Goal: Task Accomplishment & Management: Manage account settings

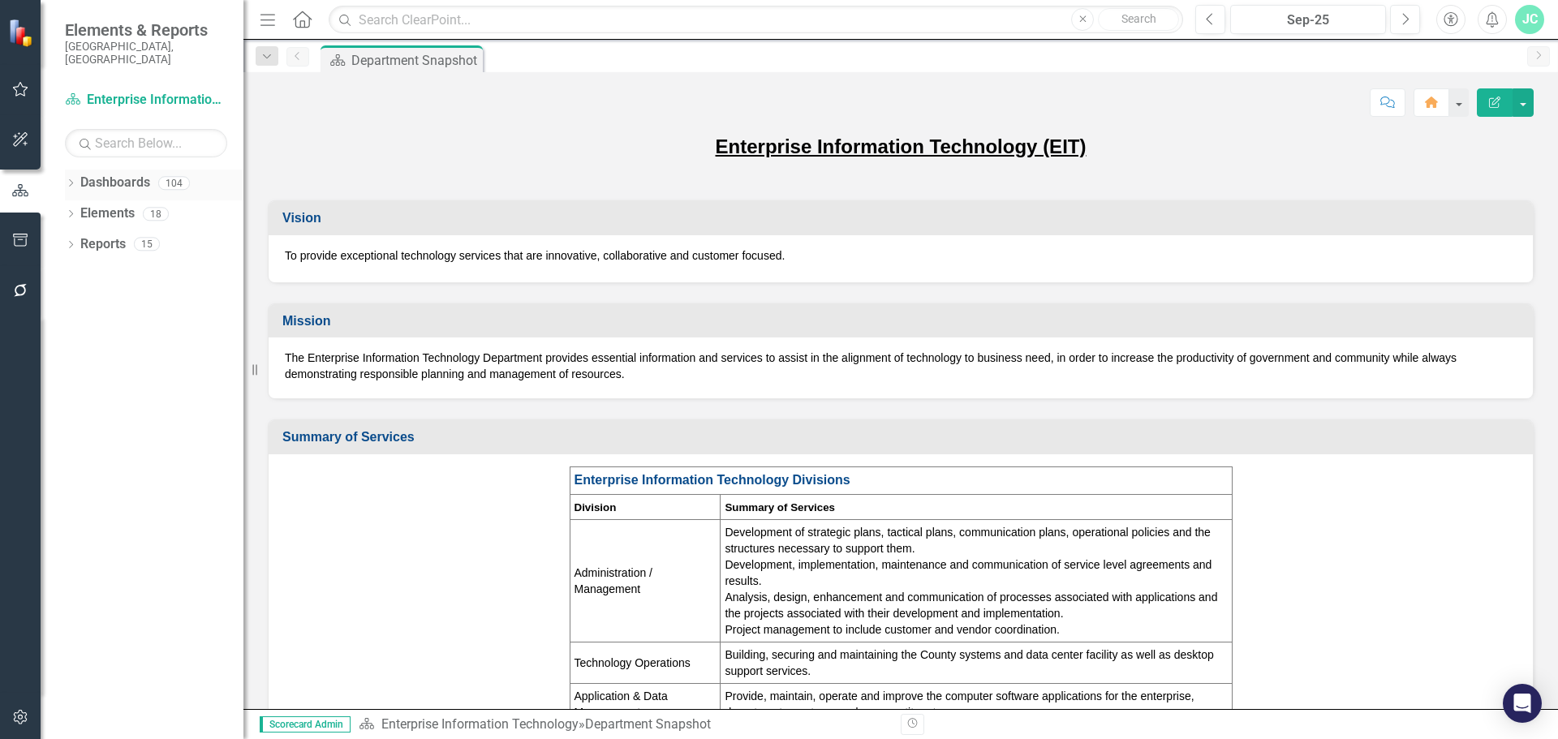
click at [77, 171] on div "Dropdown Dashboards 104" at bounding box center [154, 185] width 178 height 31
click at [74, 180] on icon "Dropdown" at bounding box center [70, 184] width 11 height 9
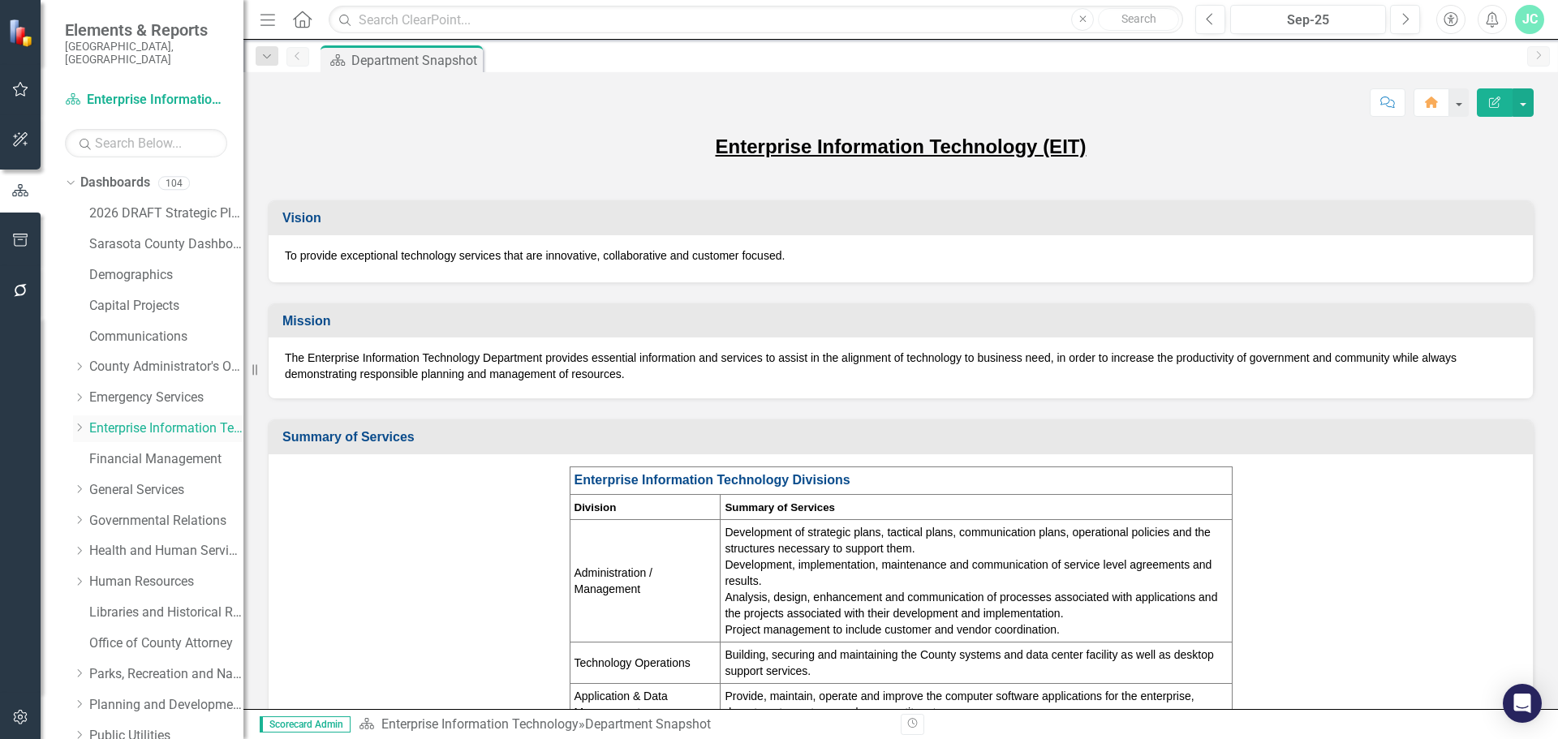
click at [76, 423] on icon "Dropdown" at bounding box center [79, 428] width 12 height 10
click at [138, 450] on link "Administration/Management" at bounding box center [174, 459] width 138 height 19
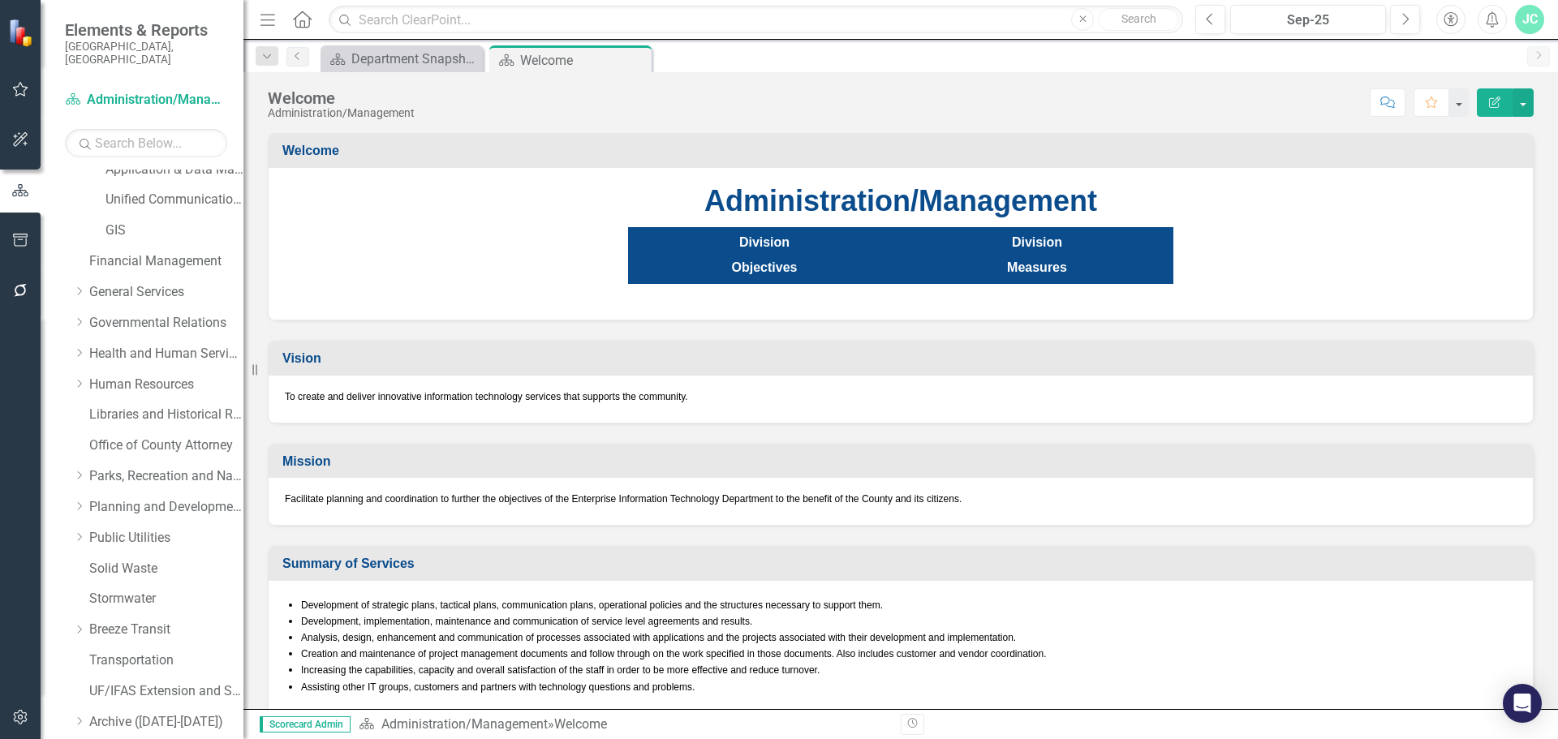
scroll to position [431, 0]
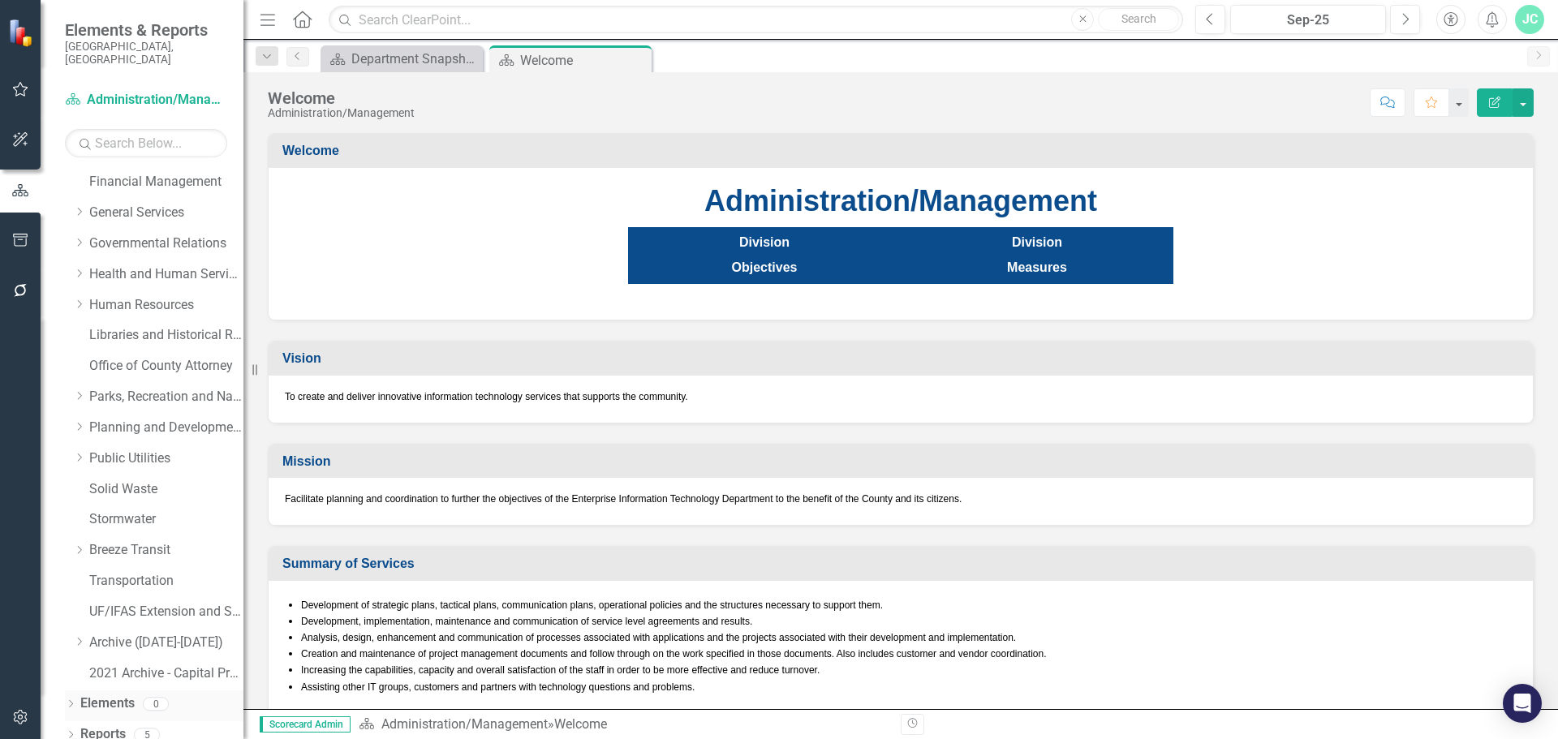
click at [69, 701] on icon "Dropdown" at bounding box center [70, 705] width 11 height 9
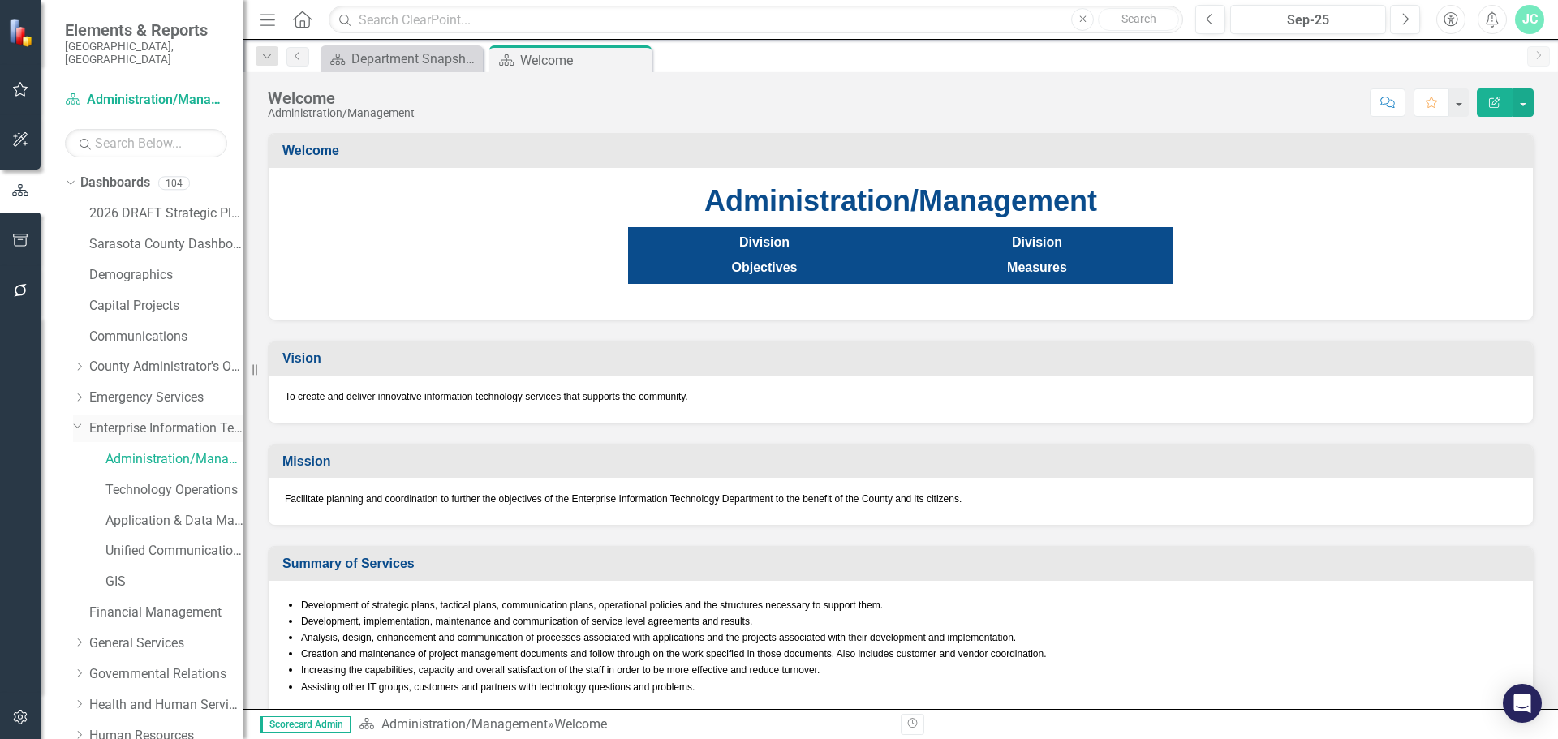
click at [132, 419] on link "Enterprise Information Technology" at bounding box center [166, 428] width 154 height 19
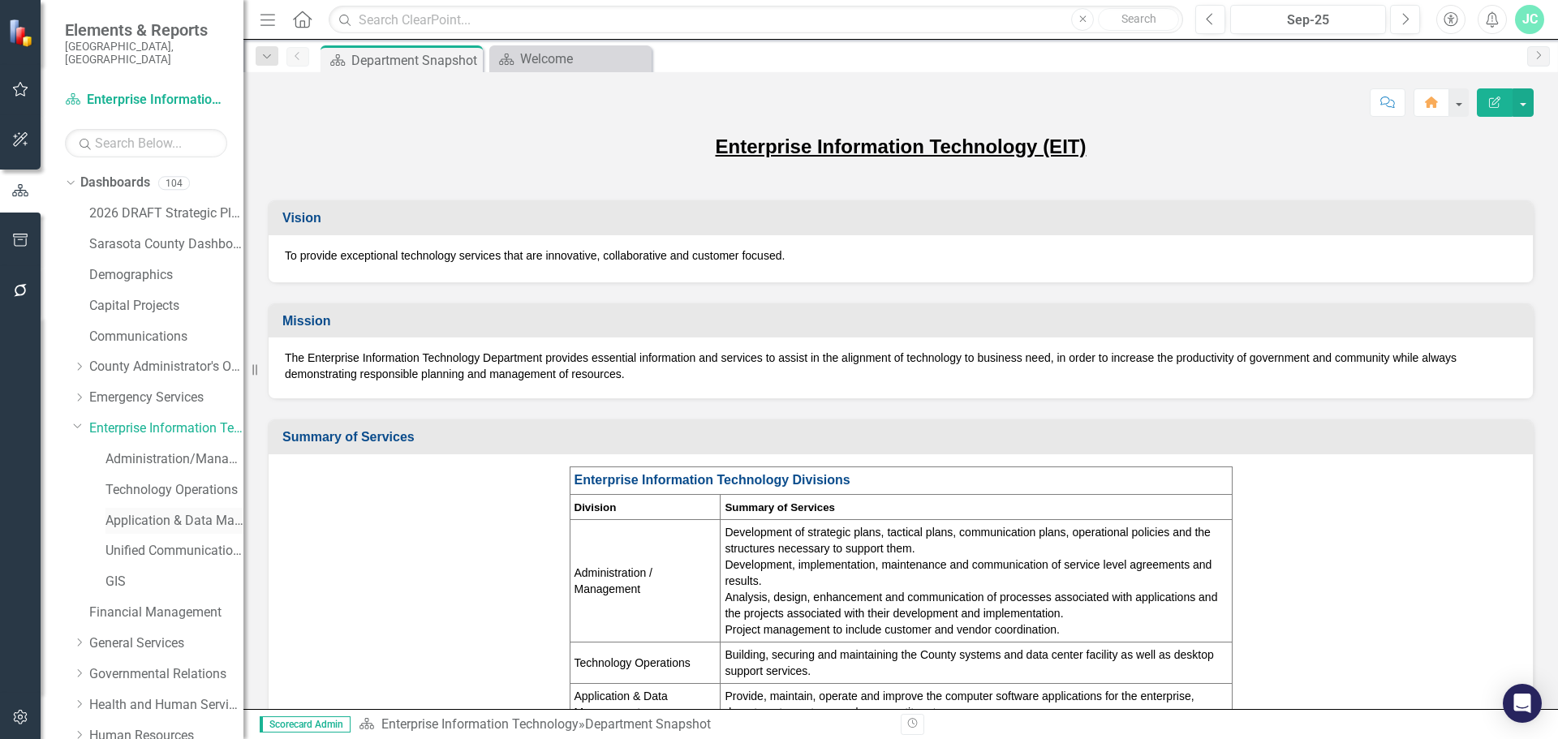
click at [169, 512] on link "Application & Data Management" at bounding box center [174, 521] width 138 height 19
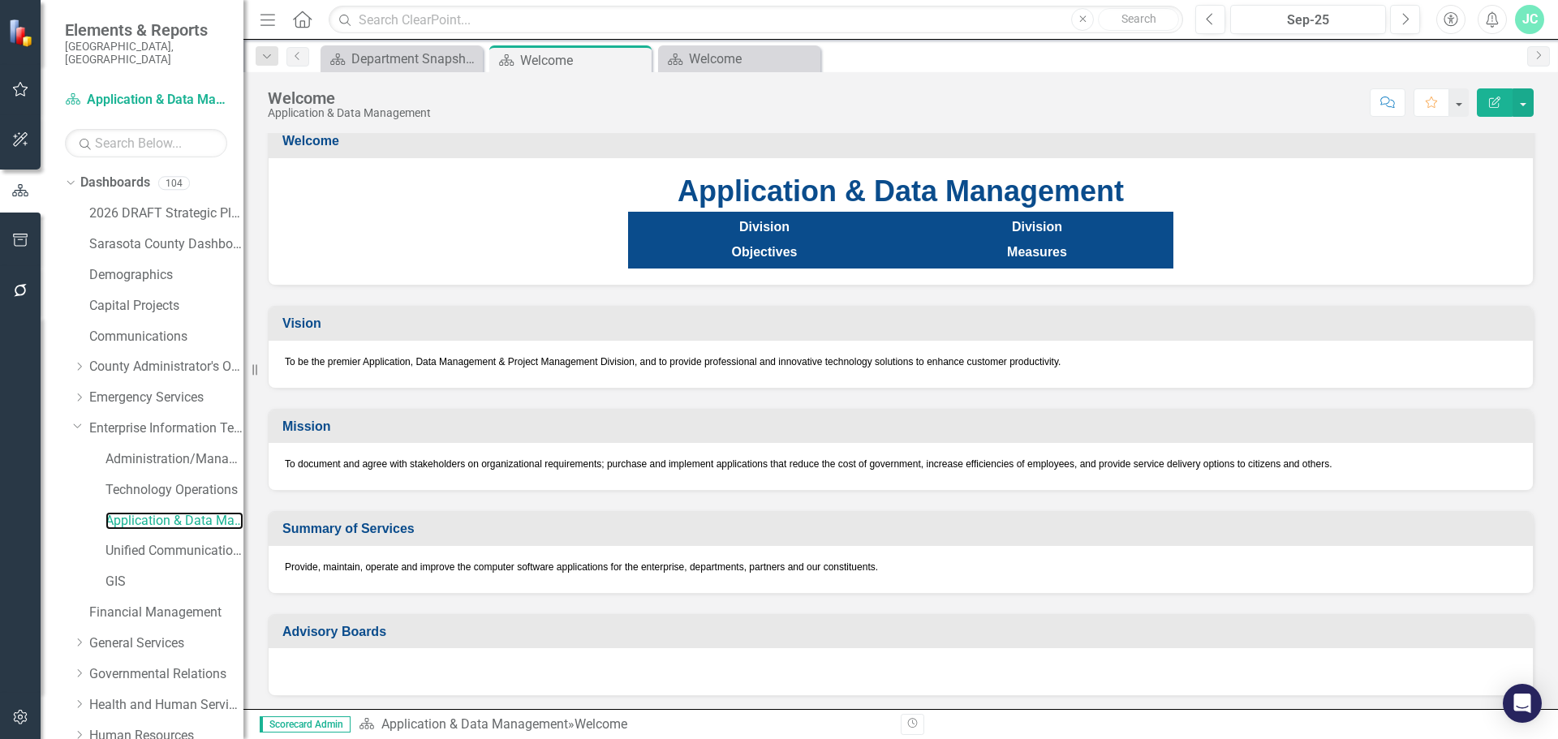
scroll to position [13, 0]
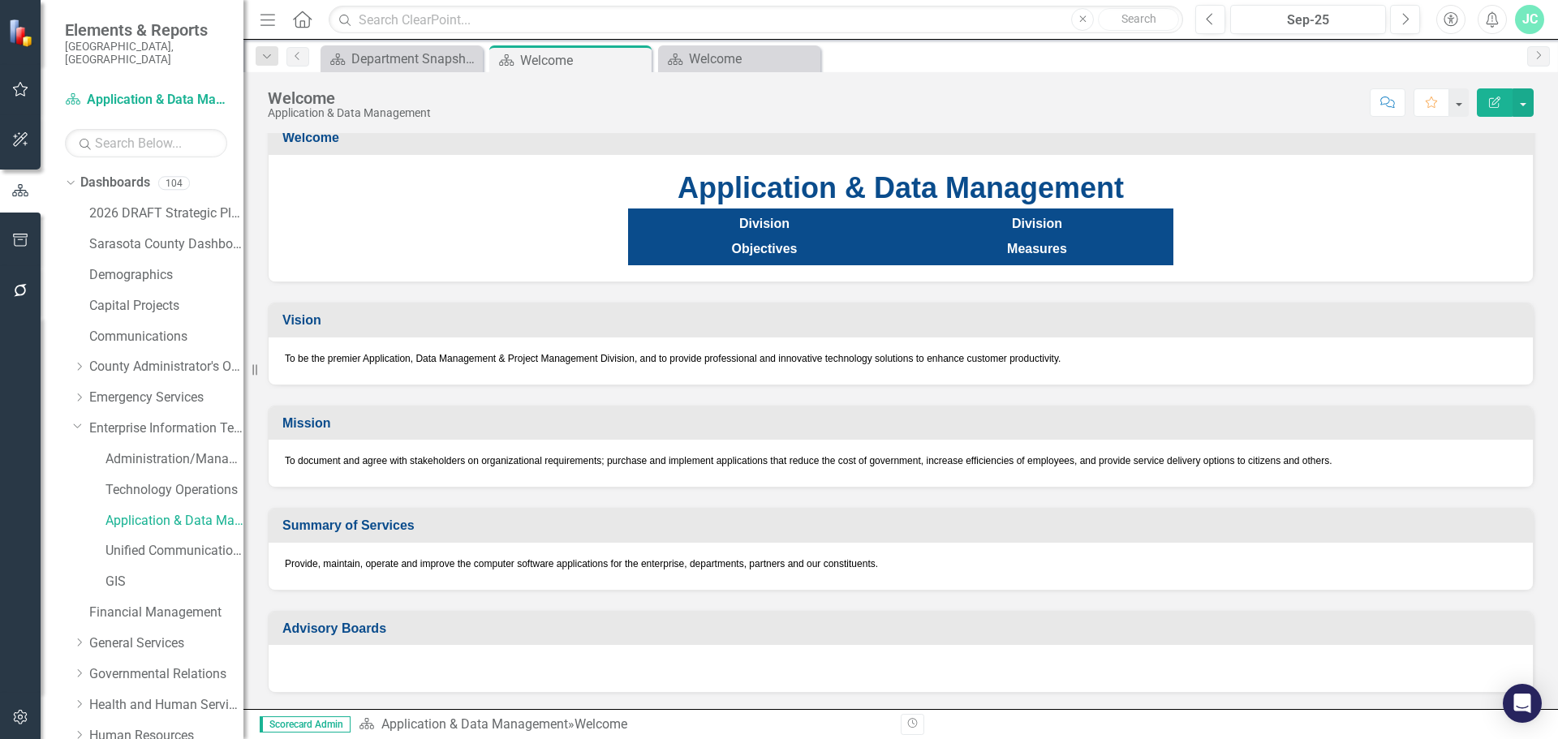
click at [1017, 234] on p "Division" at bounding box center [1037, 226] width 264 height 22
click at [1525, 95] on button "button" at bounding box center [1522, 102] width 21 height 28
click at [1245, 255] on div "Application & Data Management Division Objectives Division Measures" at bounding box center [901, 216] width 1232 height 98
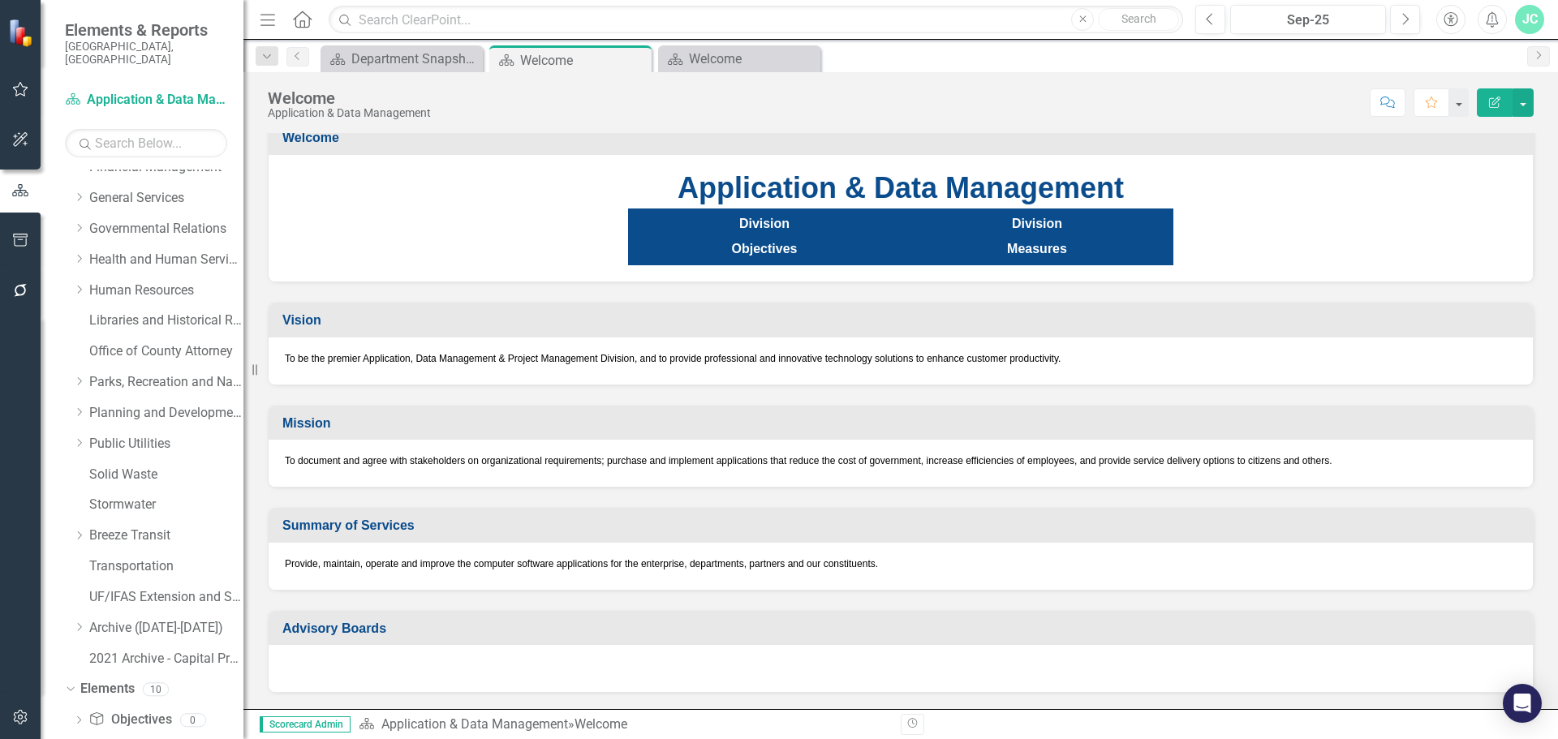
scroll to position [522, 0]
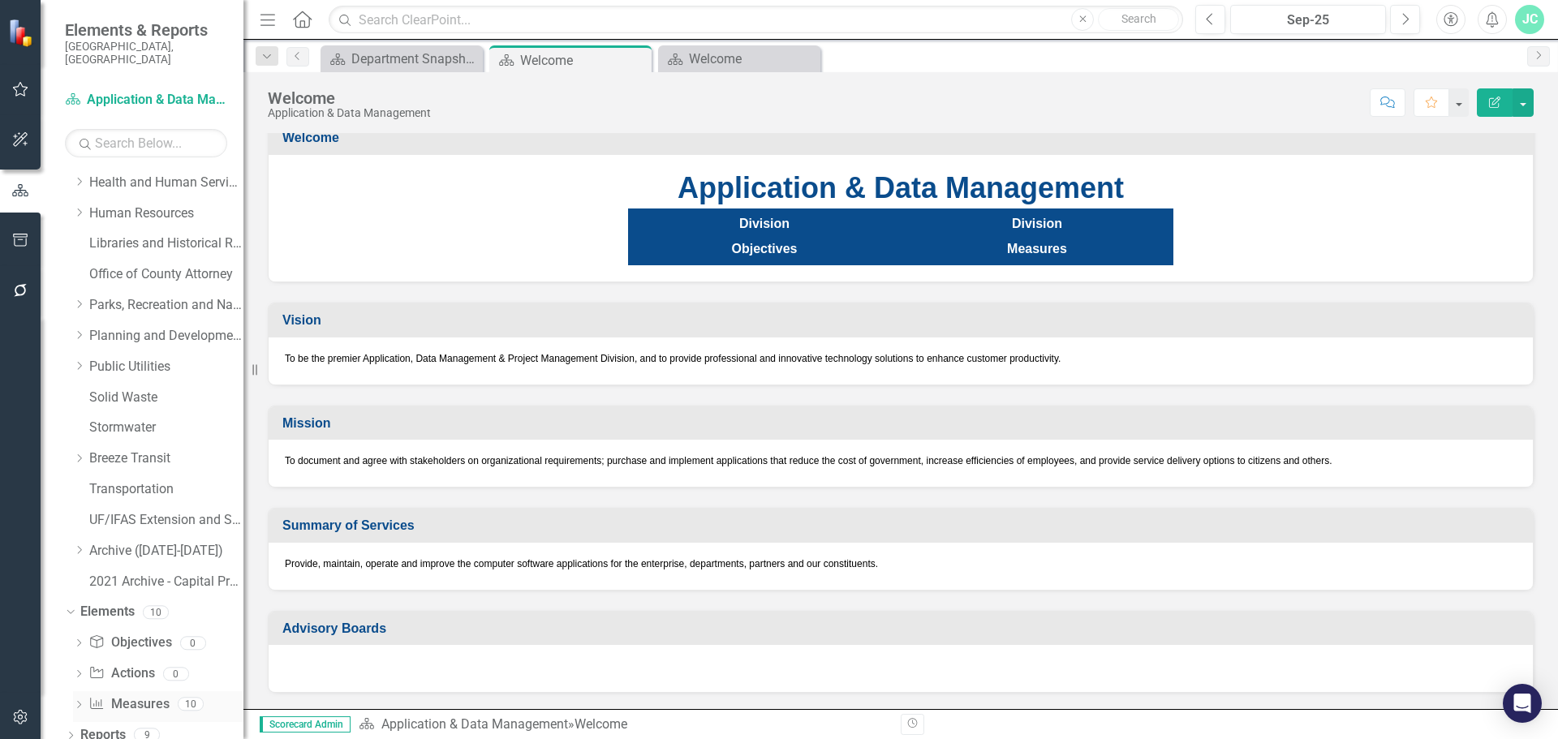
click at [78, 702] on icon "Dropdown" at bounding box center [78, 706] width 11 height 9
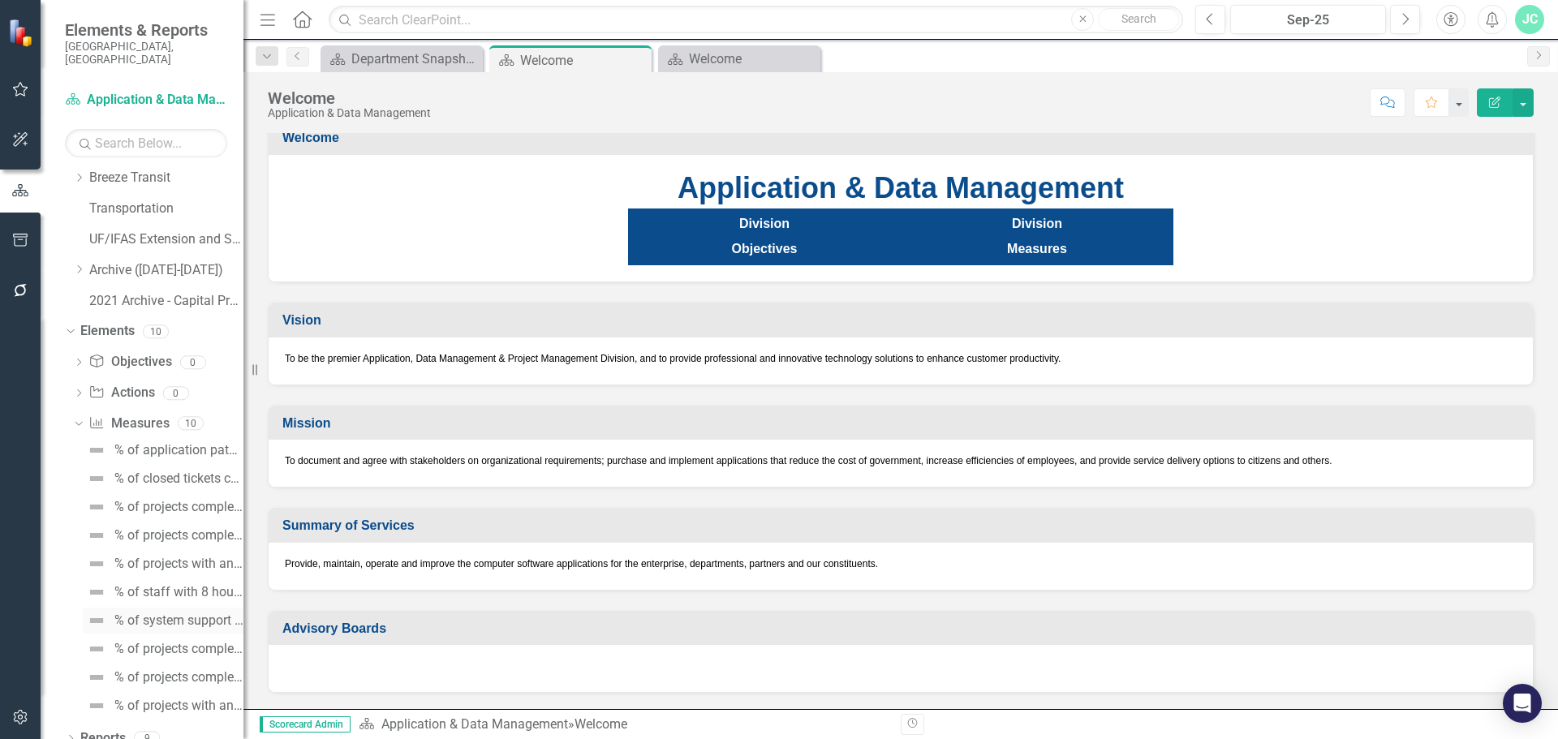
scroll to position [806, 0]
click at [159, 440] on div "% of application patches for Enterprise systems" at bounding box center [178, 447] width 129 height 15
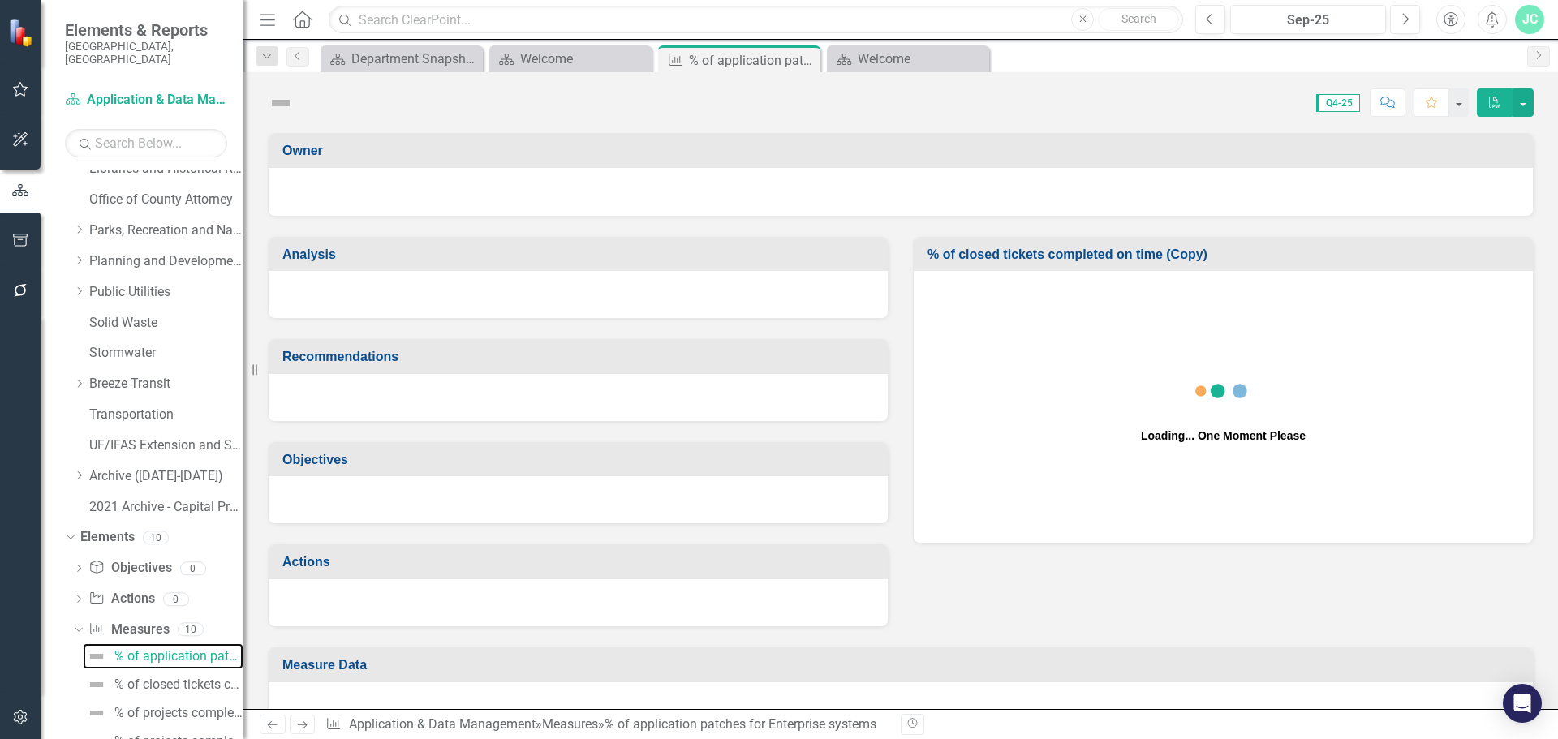
scroll to position [514, 0]
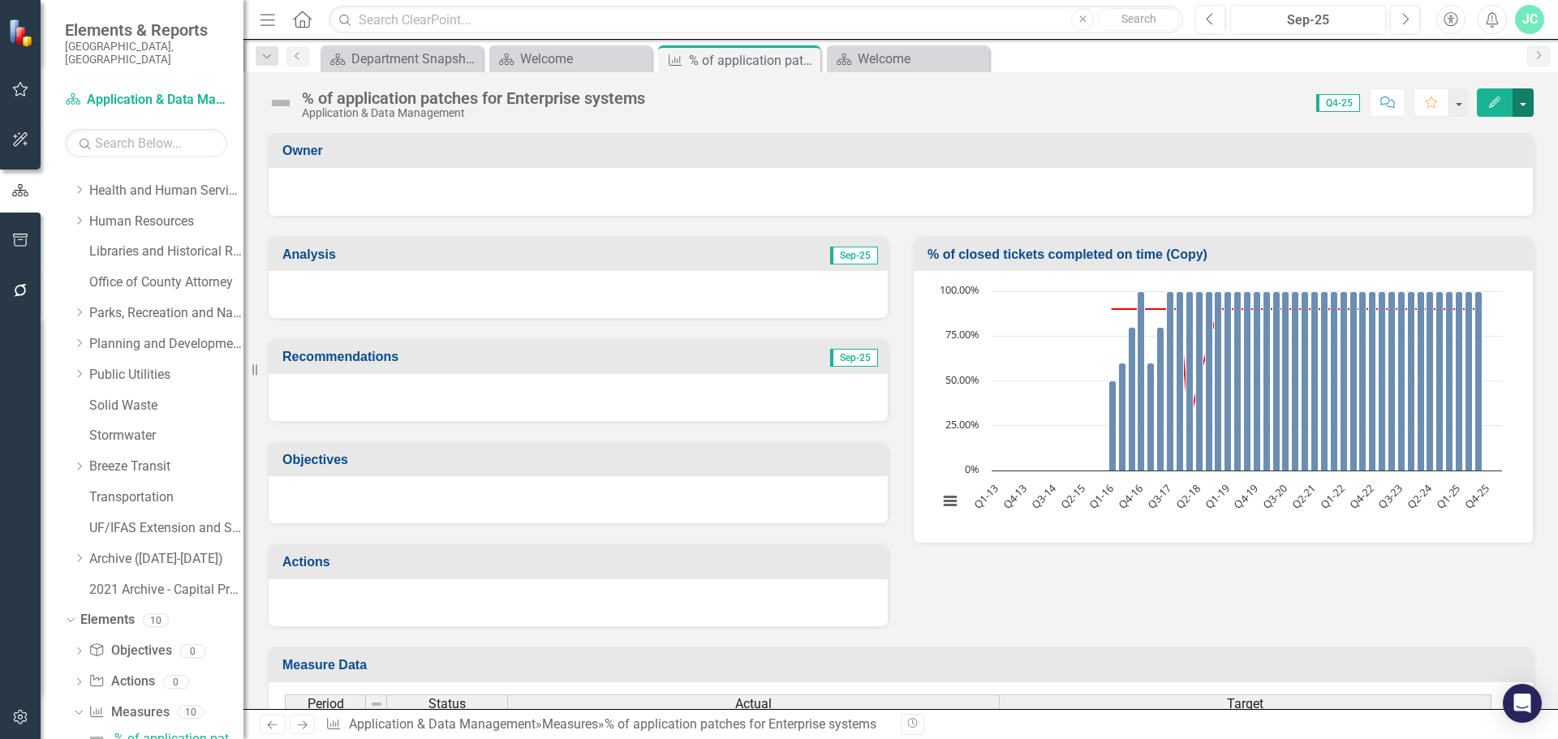
click at [1526, 95] on button "button" at bounding box center [1522, 102] width 21 height 28
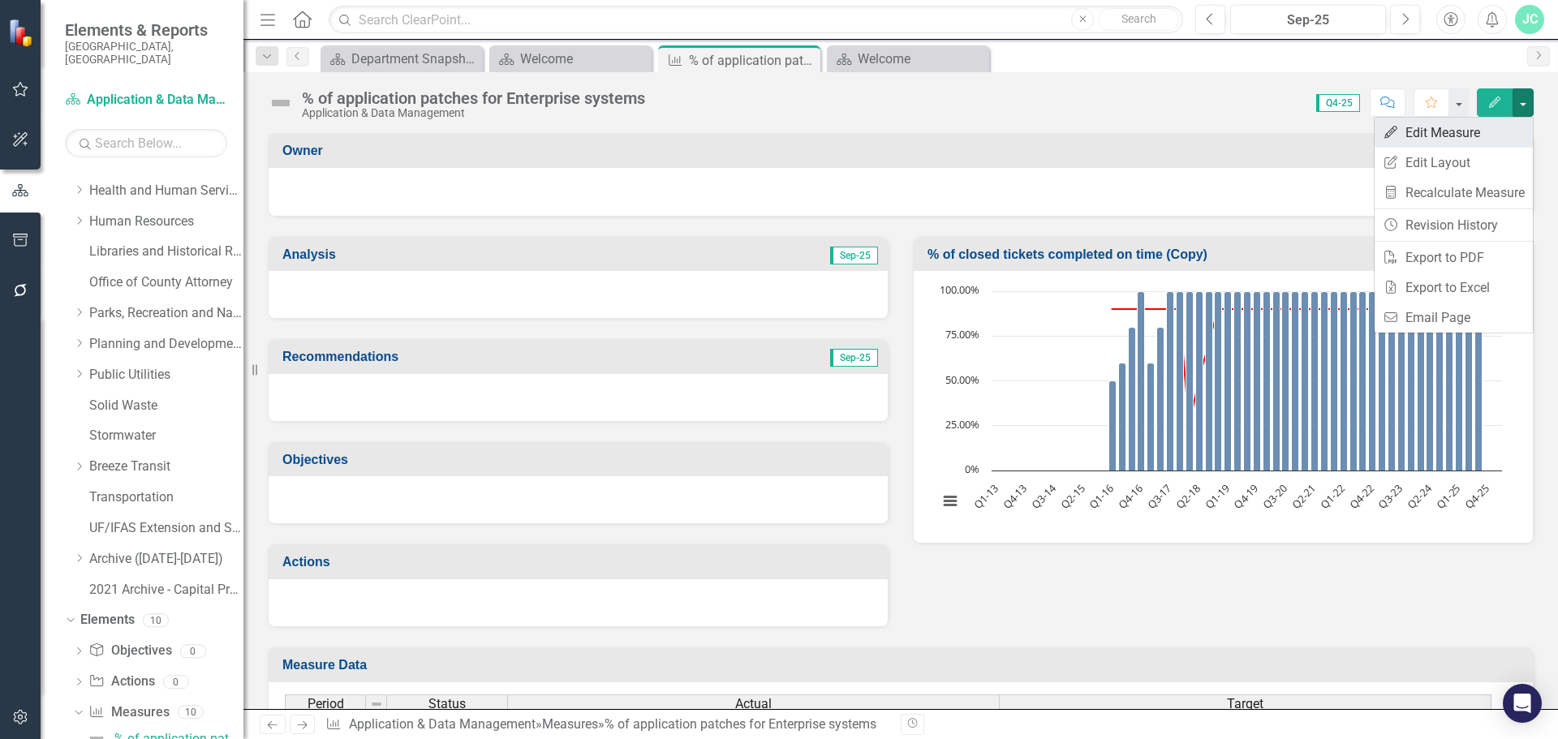
click at [1466, 138] on link "Edit Edit Measure" at bounding box center [1453, 133] width 158 height 30
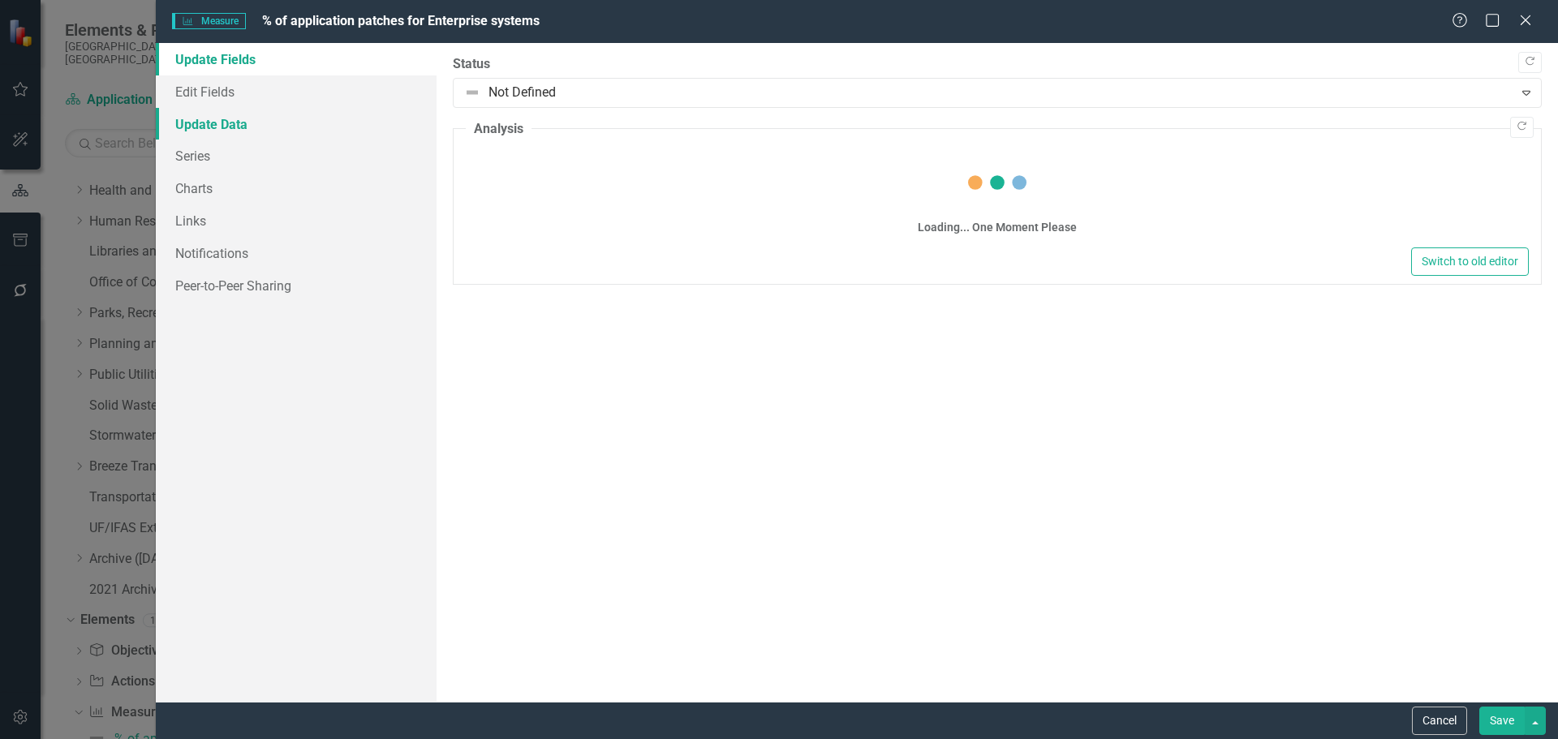
click at [179, 130] on link "Update Data" at bounding box center [296, 124] width 281 height 32
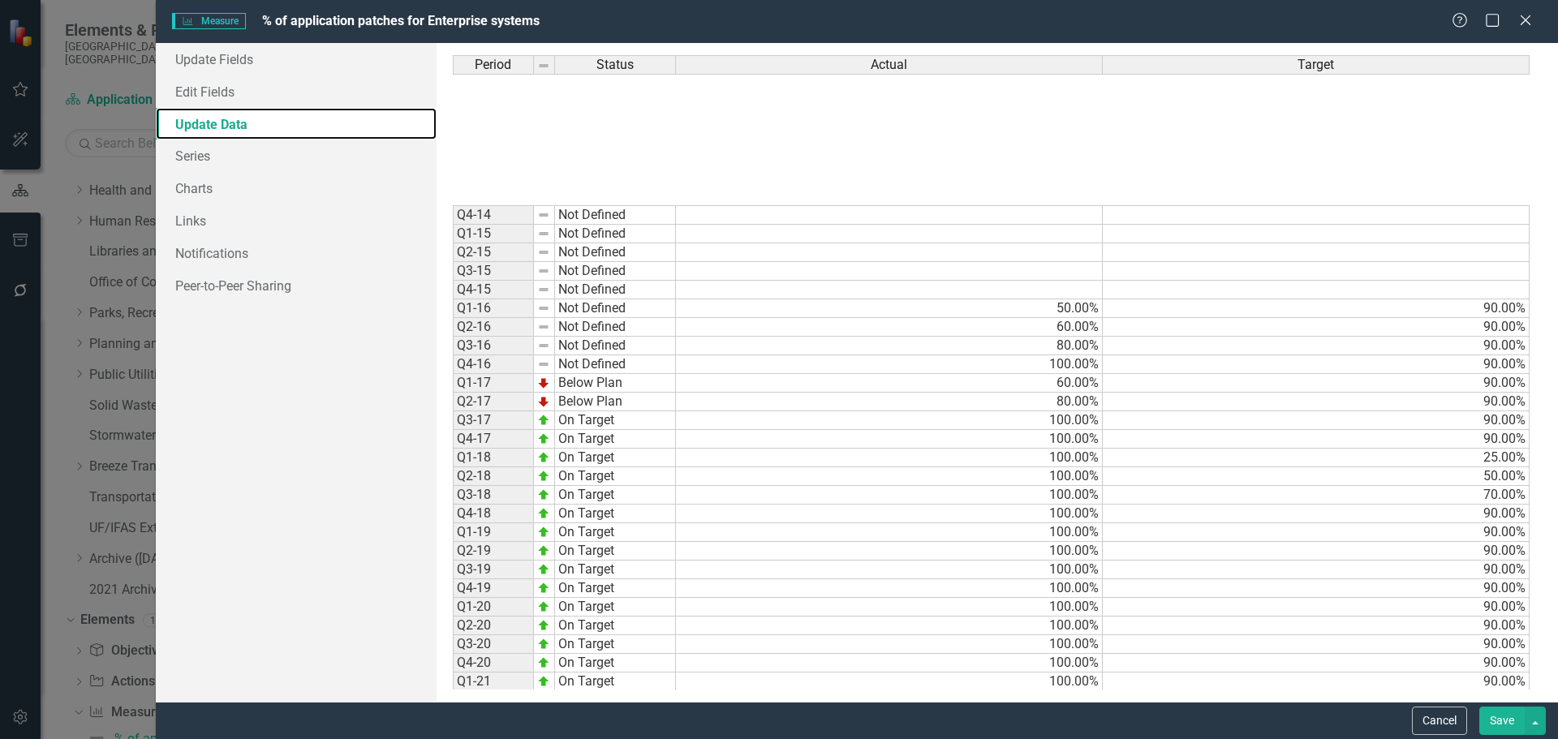
scroll to position [376, 0]
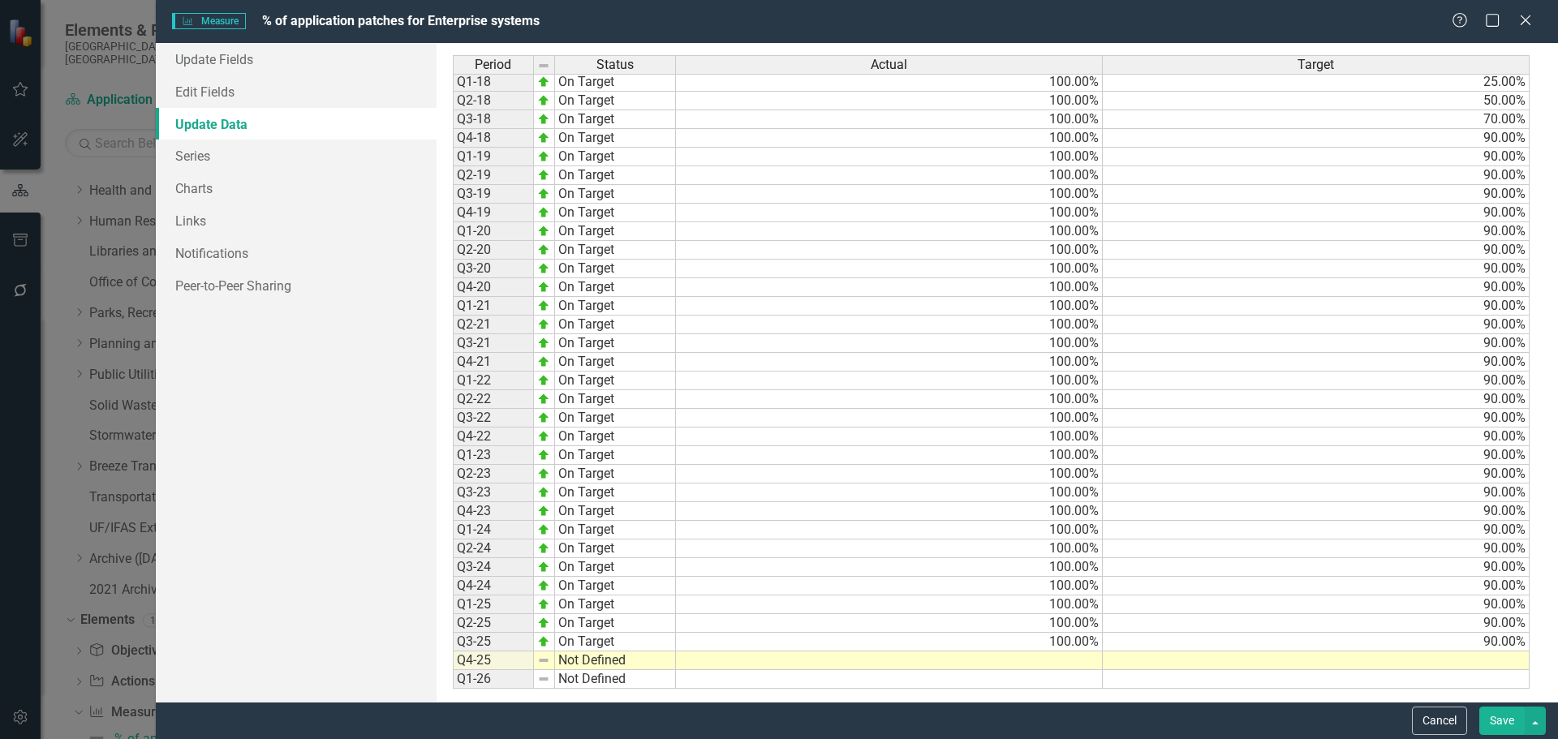
click at [607, 667] on tbody "Q4-14 Not Defined Q1-15 Not Defined Q2-15 Not Defined Q3-15 Not Defined Q4-15 N…" at bounding box center [564, 259] width 223 height 859
click at [607, 667] on td "Not Defined" at bounding box center [615, 660] width 121 height 19
click at [656, 660] on td "Not Defined" at bounding box center [615, 660] width 121 height 19
click at [649, 660] on td "Not Defined" at bounding box center [615, 660] width 121 height 19
click at [649, 660] on textarea "Not Defined" at bounding box center [615, 660] width 122 height 19
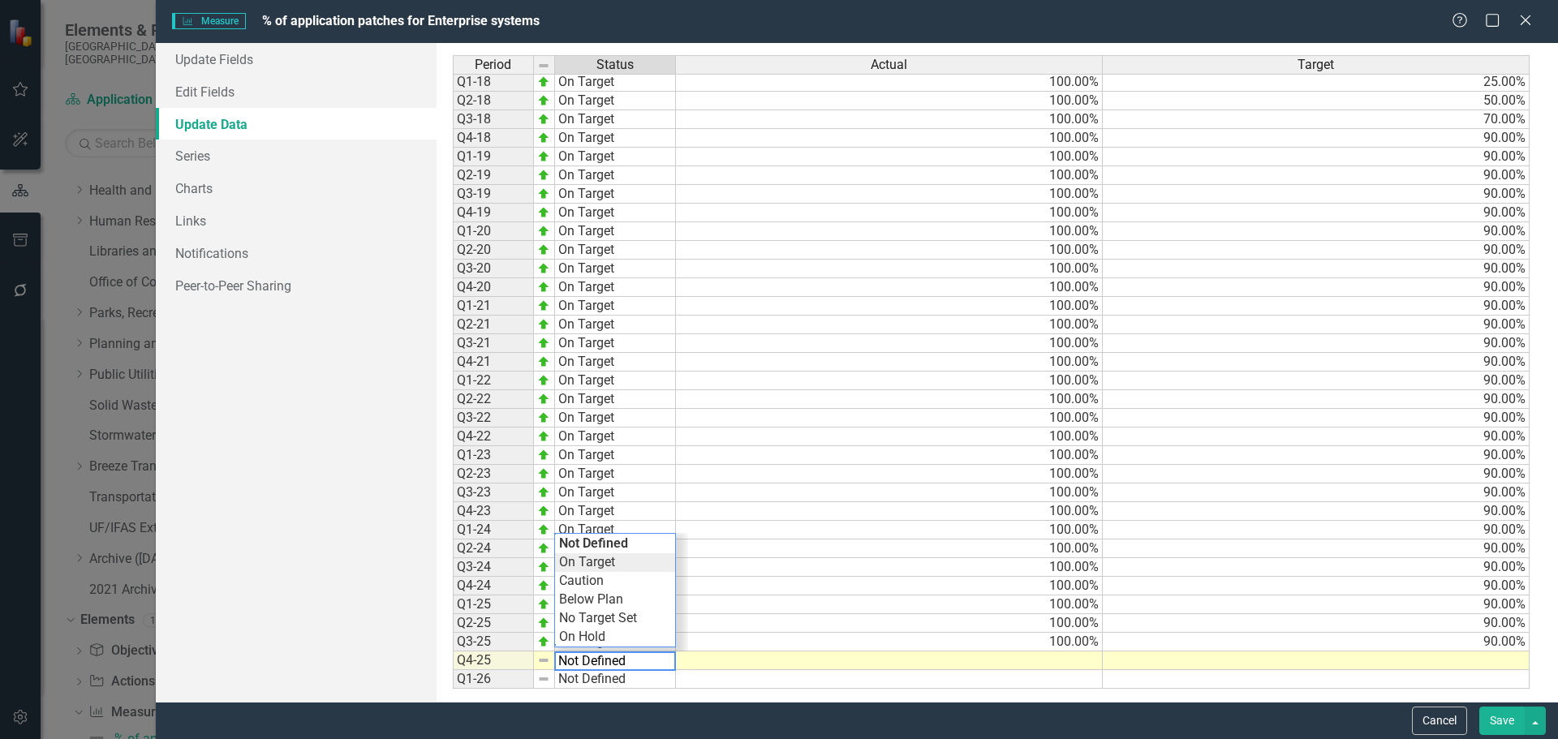
type textarea "On Target"
click at [608, 561] on div "Period Status Actual Target Q1-15 Not Defined Q2-15 Not Defined Q3-15 Not Defin…" at bounding box center [997, 372] width 1089 height 634
drag, startPoint x: 1030, startPoint y: 661, endPoint x: 1015, endPoint y: 659, distance: 15.6
click at [1030, 660] on td at bounding box center [889, 660] width 427 height 19
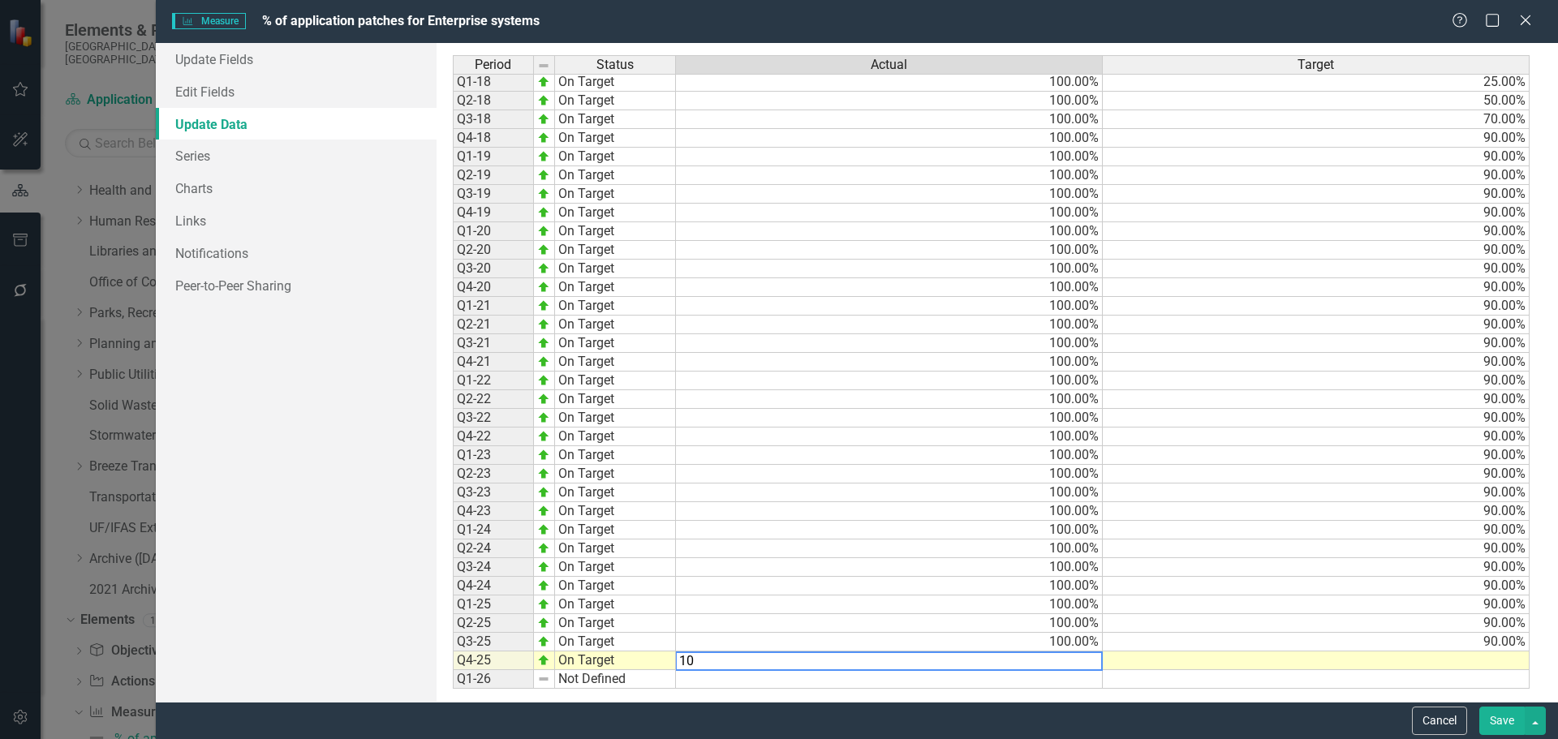
type textarea "100"
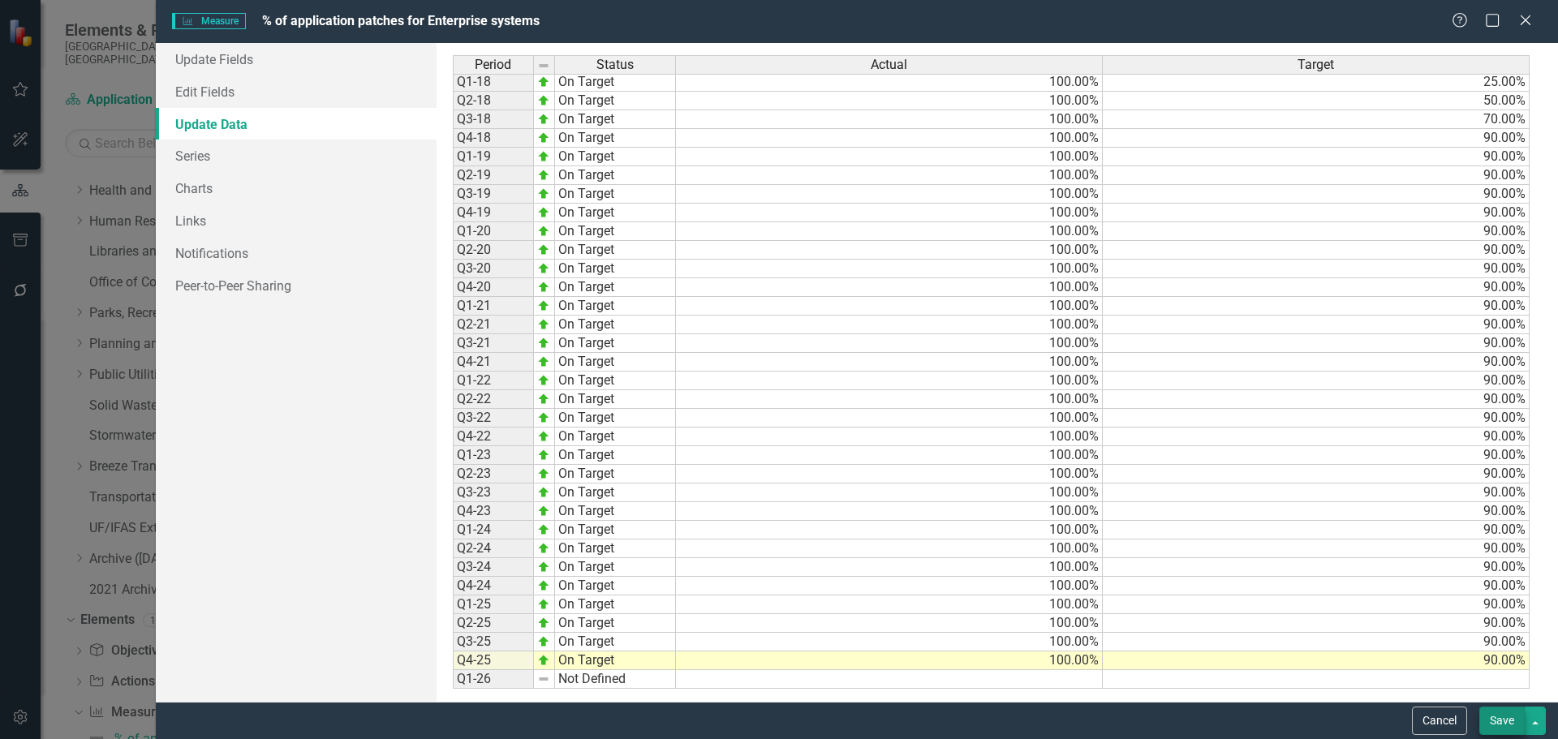
type textarea "90"
click at [1504, 720] on button "Save" at bounding box center [1501, 721] width 45 height 28
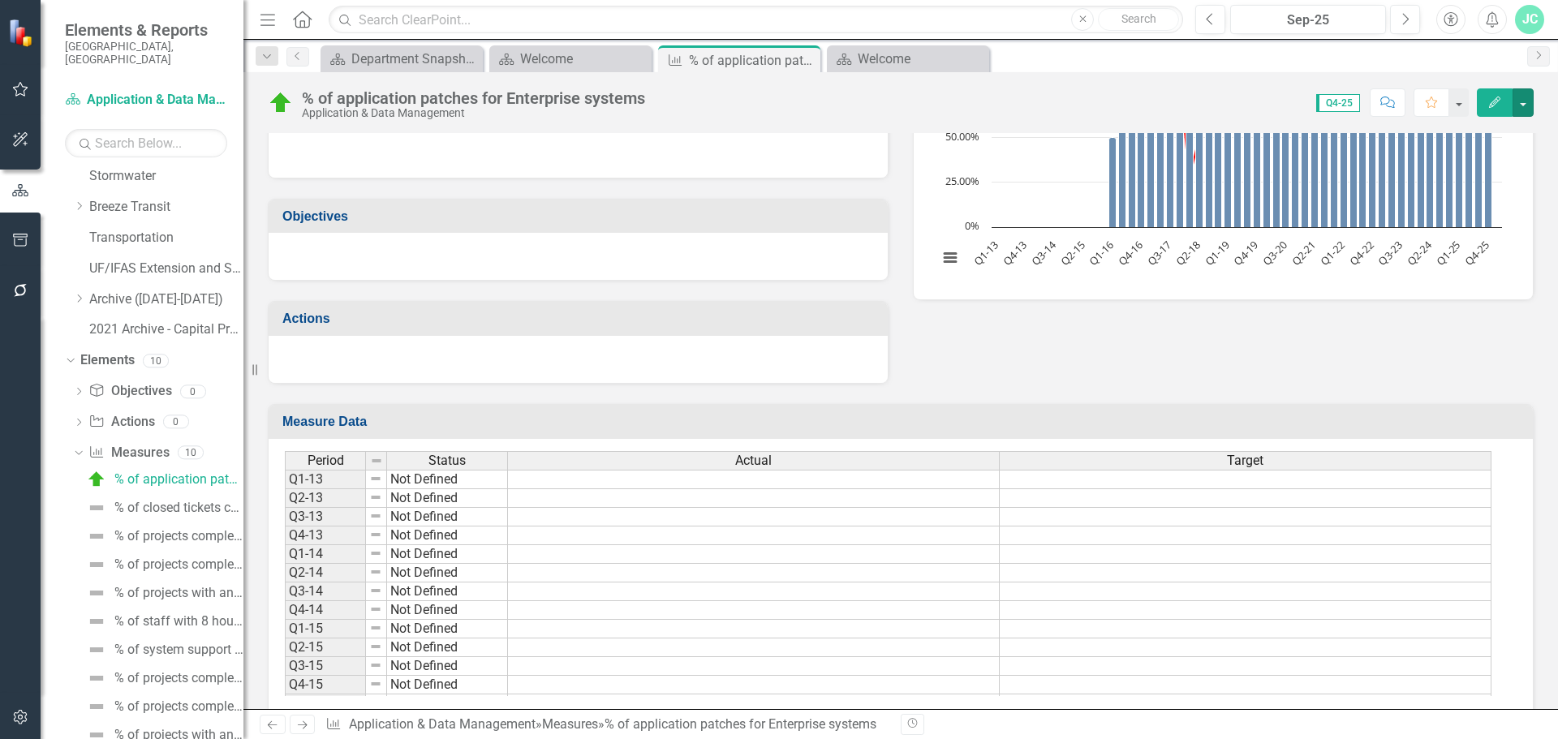
scroll to position [653, 0]
click at [163, 468] on div "% of closed tickets completed on time" at bounding box center [178, 475] width 129 height 15
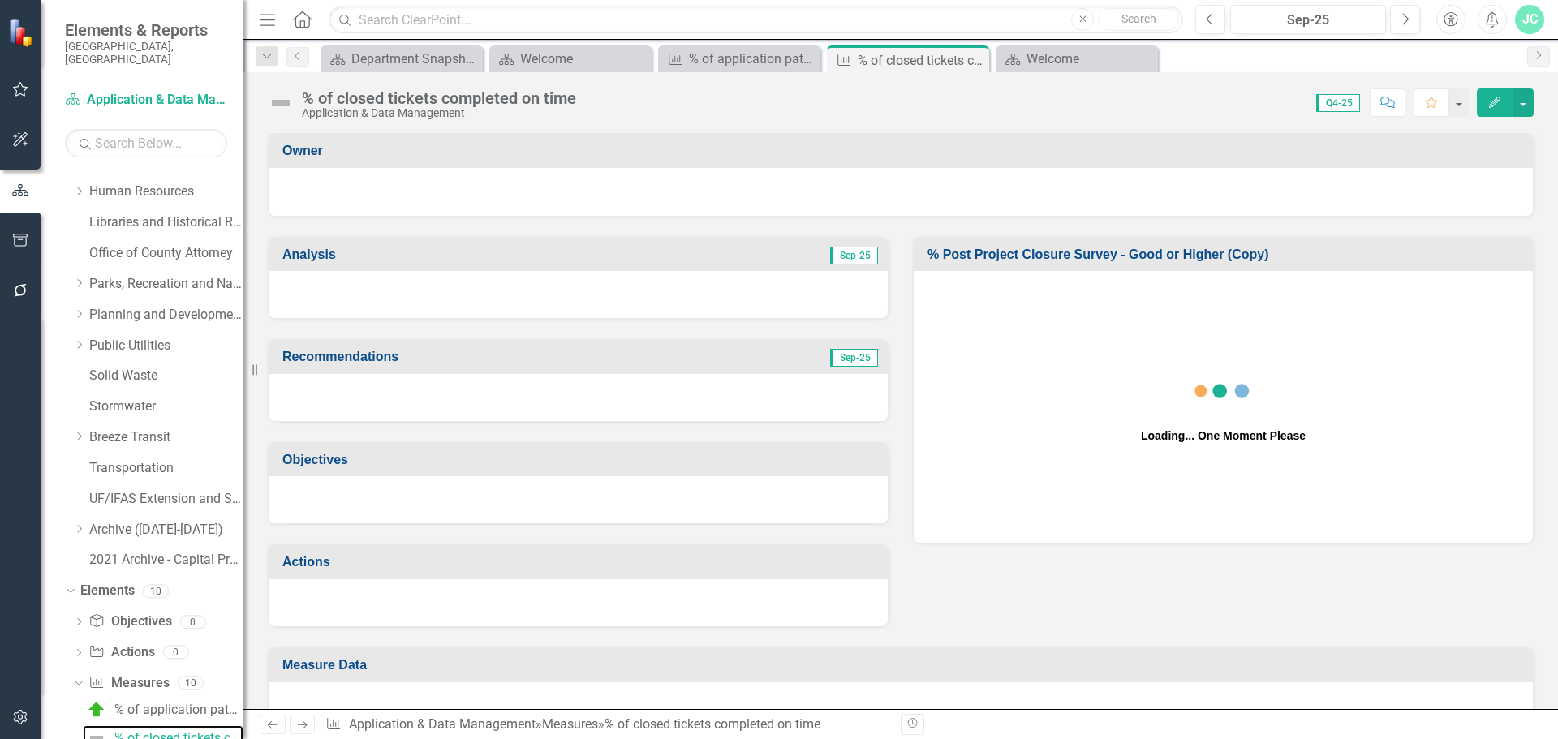
scroll to position [389, 0]
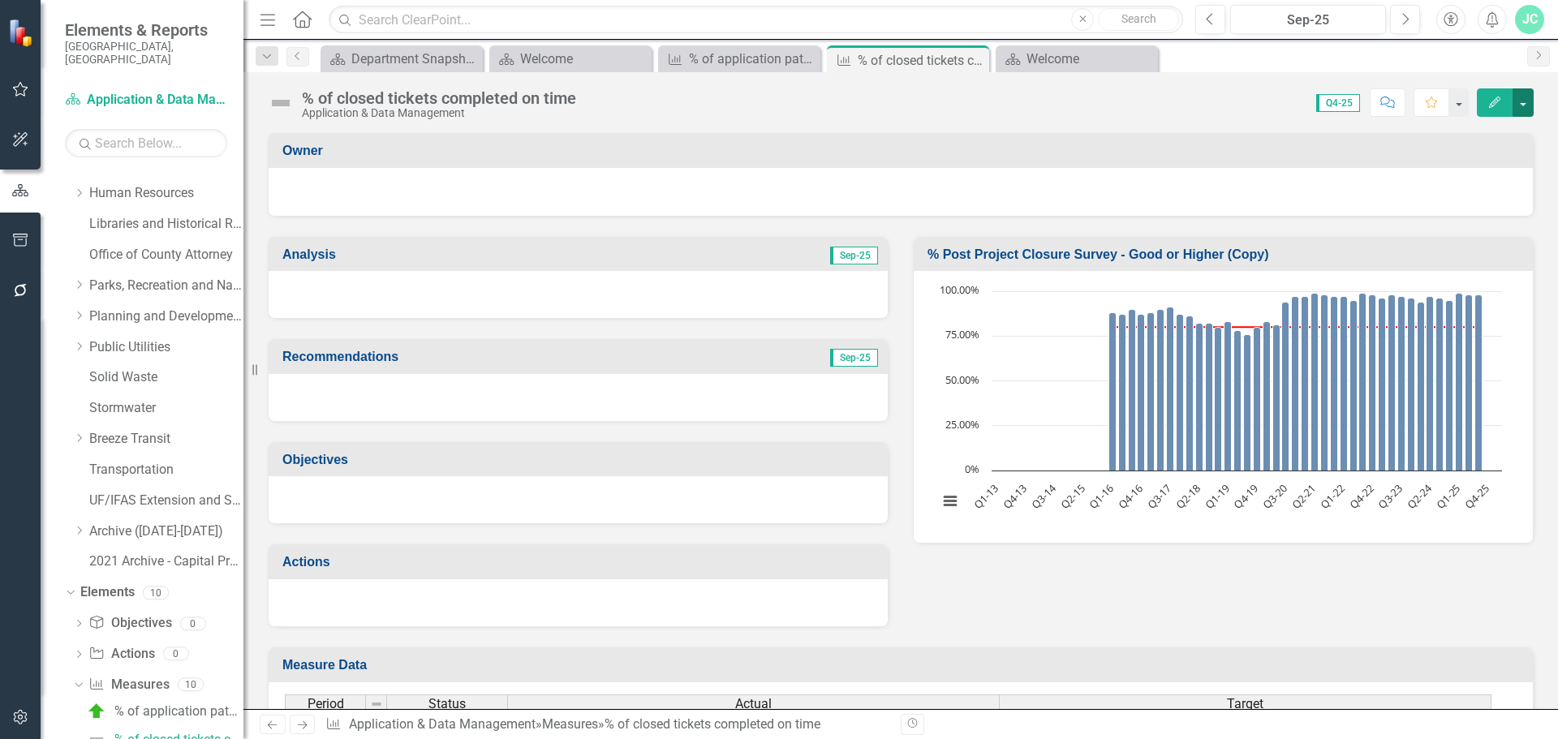
click at [1527, 96] on button "button" at bounding box center [1522, 102] width 21 height 28
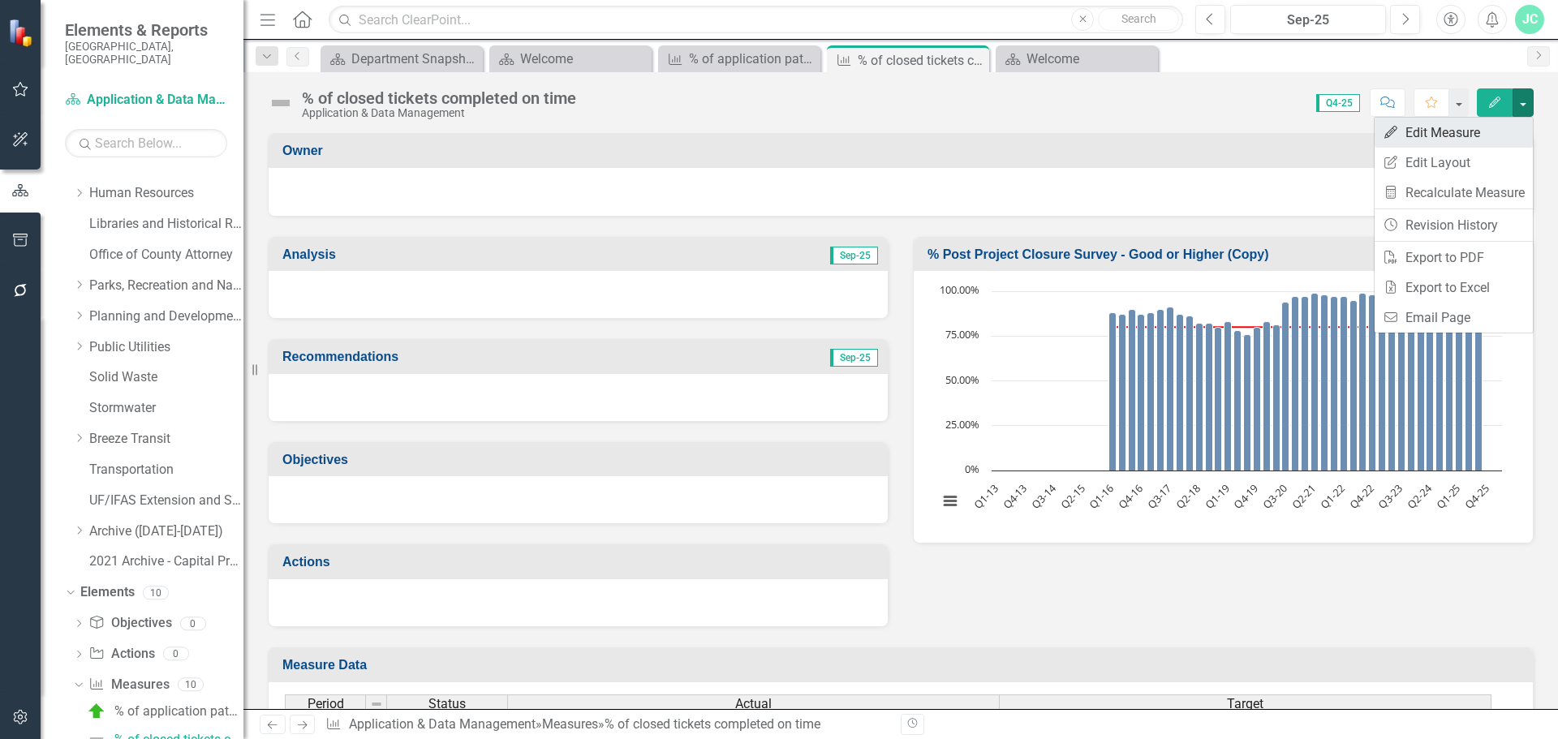
click at [1438, 133] on link "Edit Edit Measure" at bounding box center [1453, 133] width 158 height 30
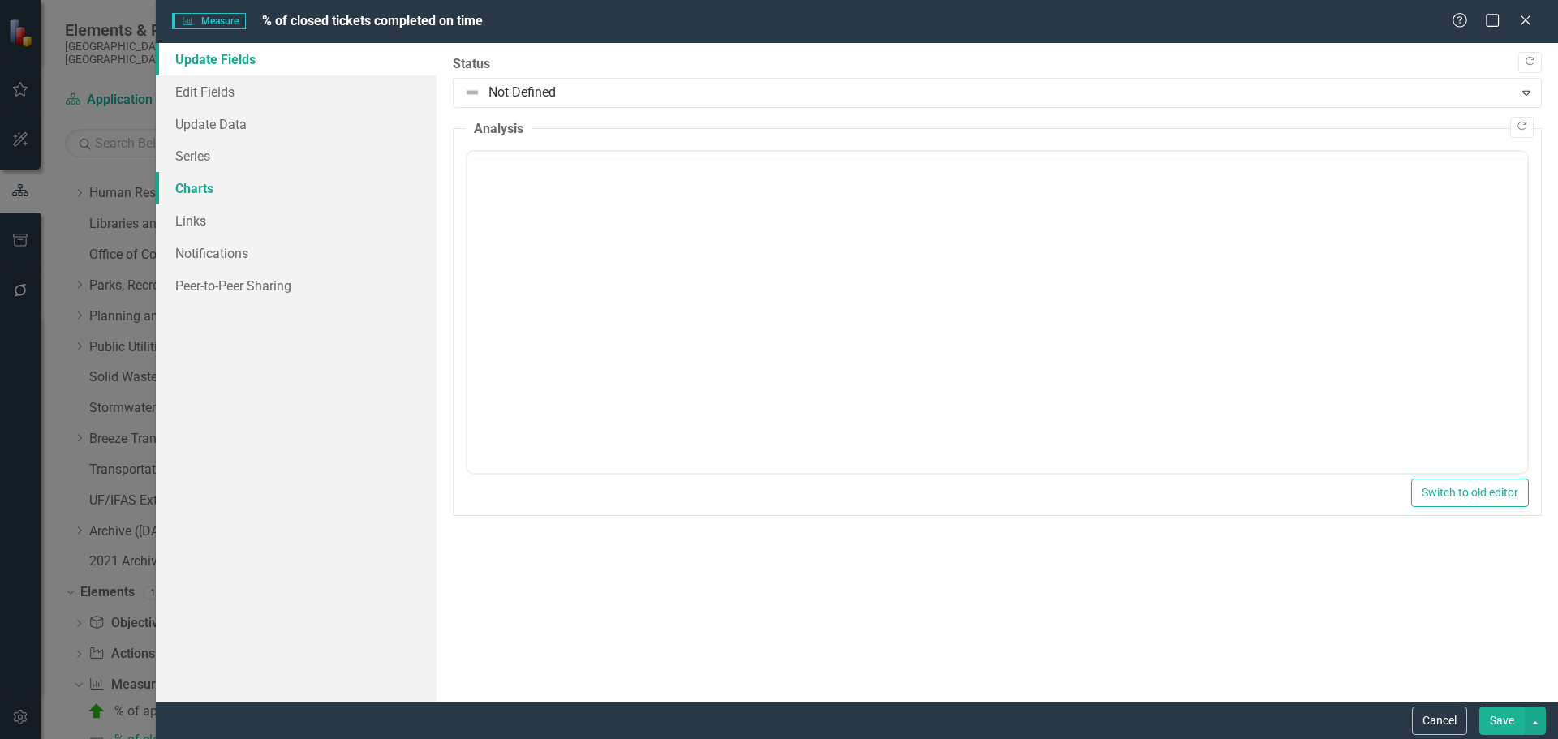
scroll to position [0, 0]
click at [233, 132] on link "Update Data" at bounding box center [296, 124] width 281 height 32
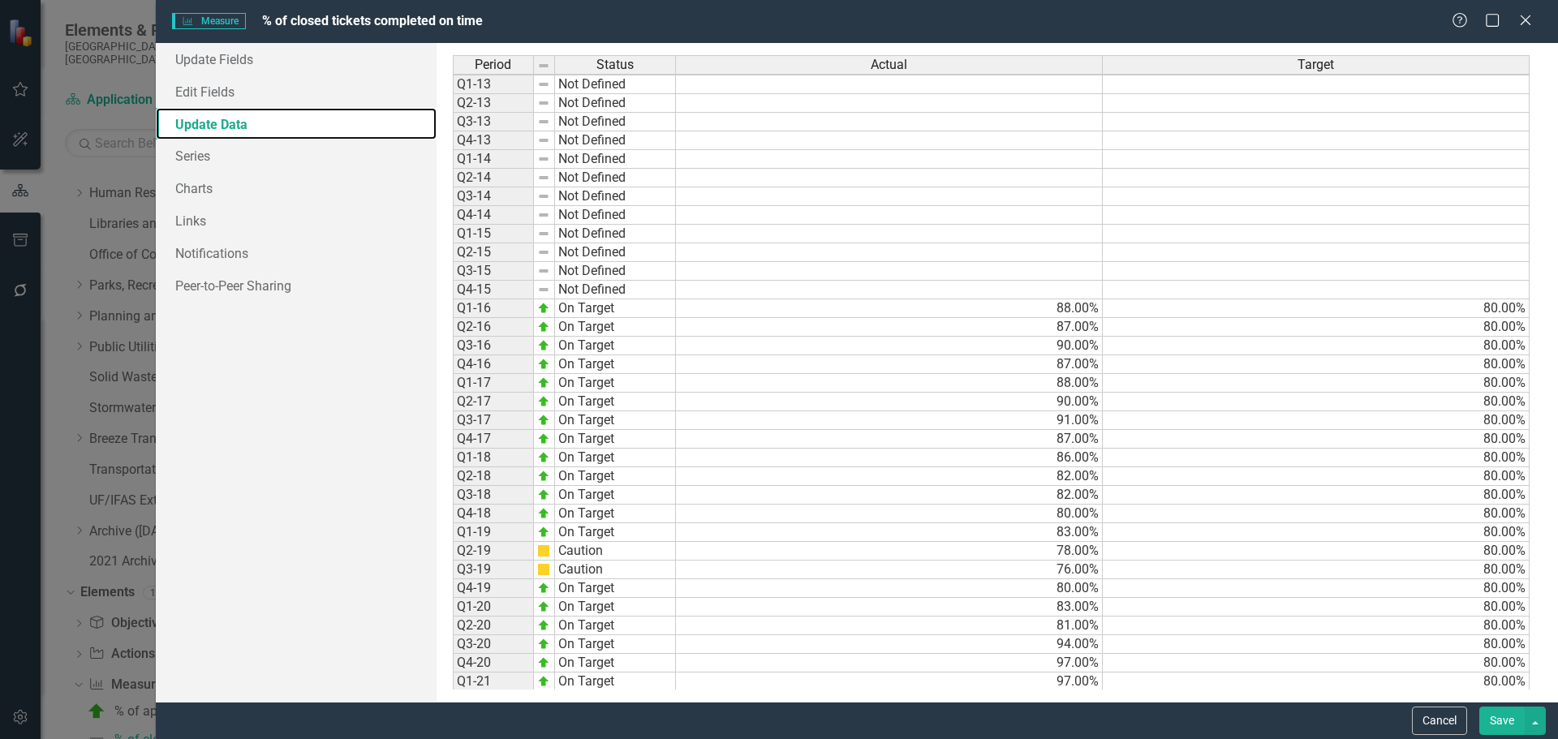
scroll to position [376, 0]
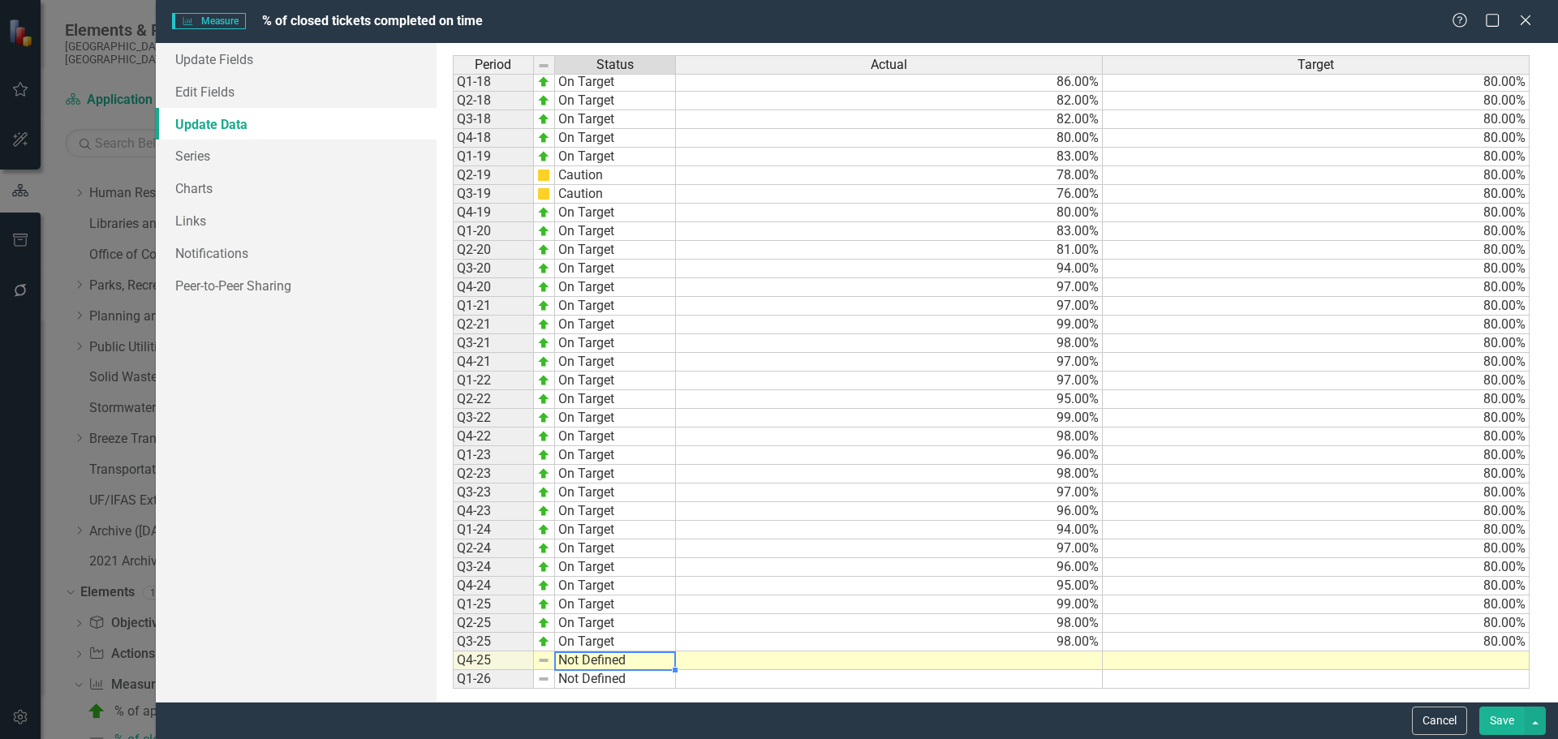
click at [590, 660] on td "Not Defined" at bounding box center [615, 660] width 121 height 19
click at [648, 664] on td "Not Defined" at bounding box center [615, 660] width 121 height 19
click at [647, 658] on td "Not Defined" at bounding box center [615, 660] width 121 height 19
click at [647, 658] on textarea at bounding box center [615, 660] width 122 height 19
click at [608, 565] on div "Period Status Actual Target Q1-15 Not Defined Q2-15 Not Defined Q3-15 Not Defin…" at bounding box center [997, 372] width 1089 height 634
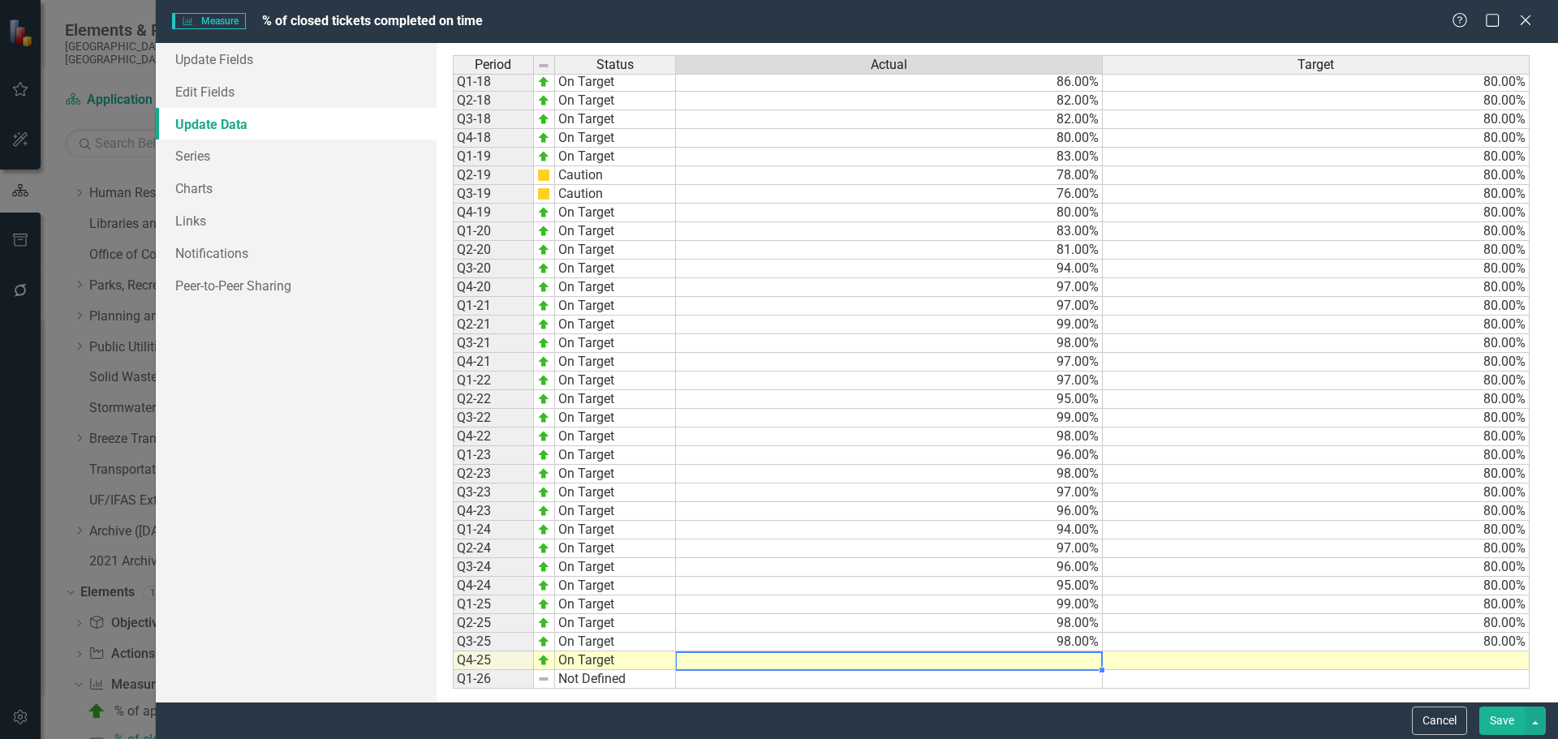
click at [453, 669] on div "Period Status Actual Target Q1-15 Not Defined Q2-15 Not Defined Q3-15 Not Defin…" at bounding box center [453, 259] width 0 height 860
type textarea "97"
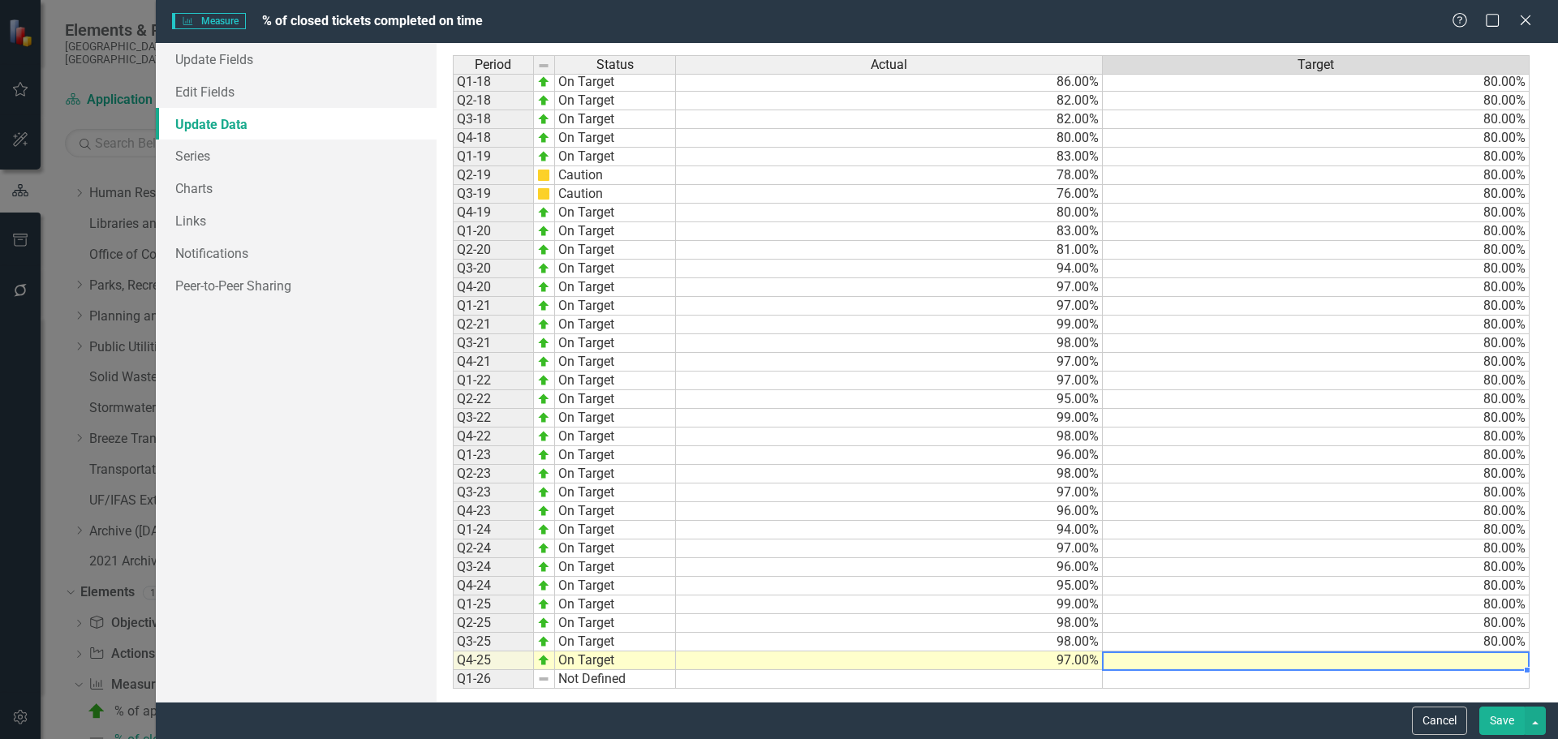
type textarea "80"
click at [1511, 720] on button "Save" at bounding box center [1501, 721] width 45 height 28
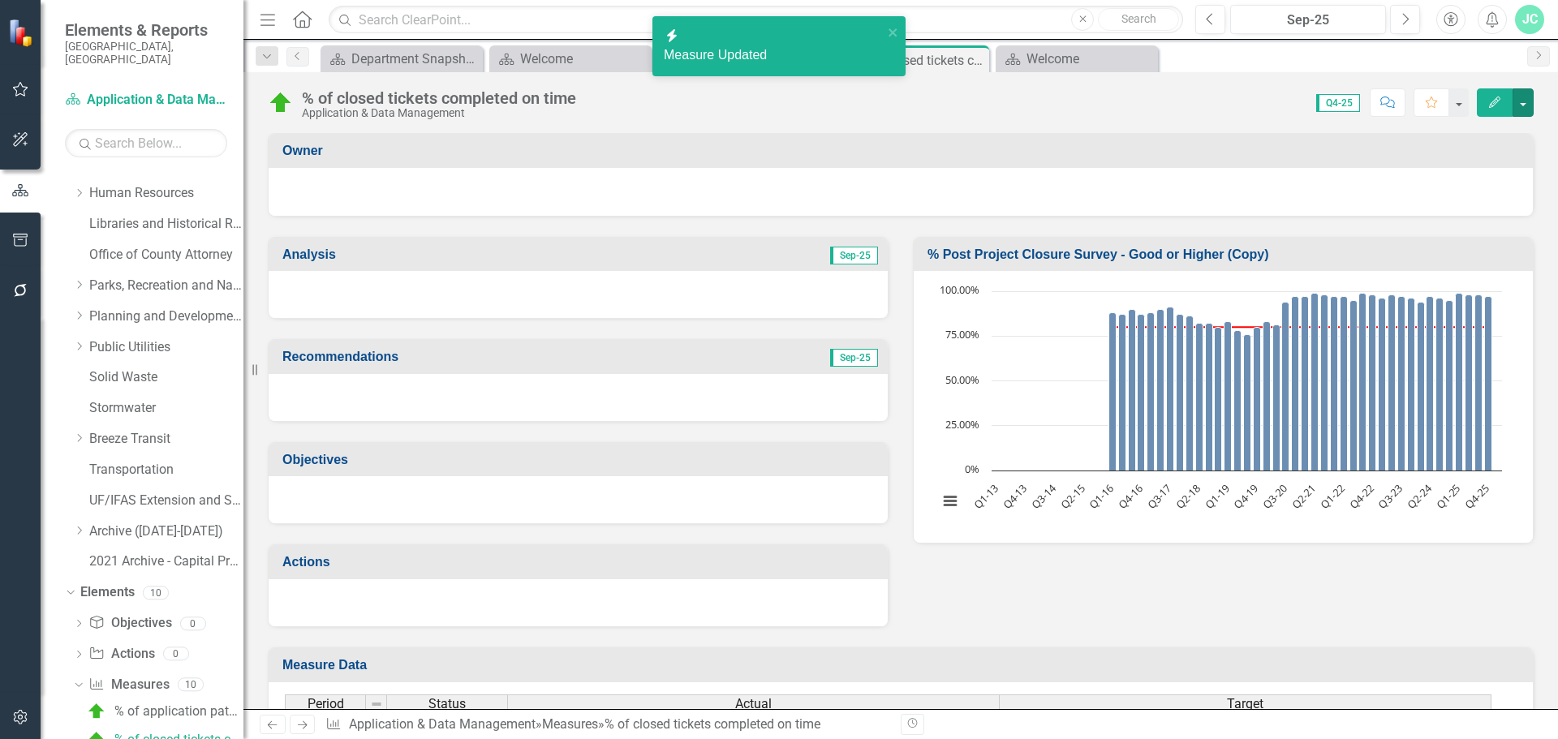
scroll to position [653, 0]
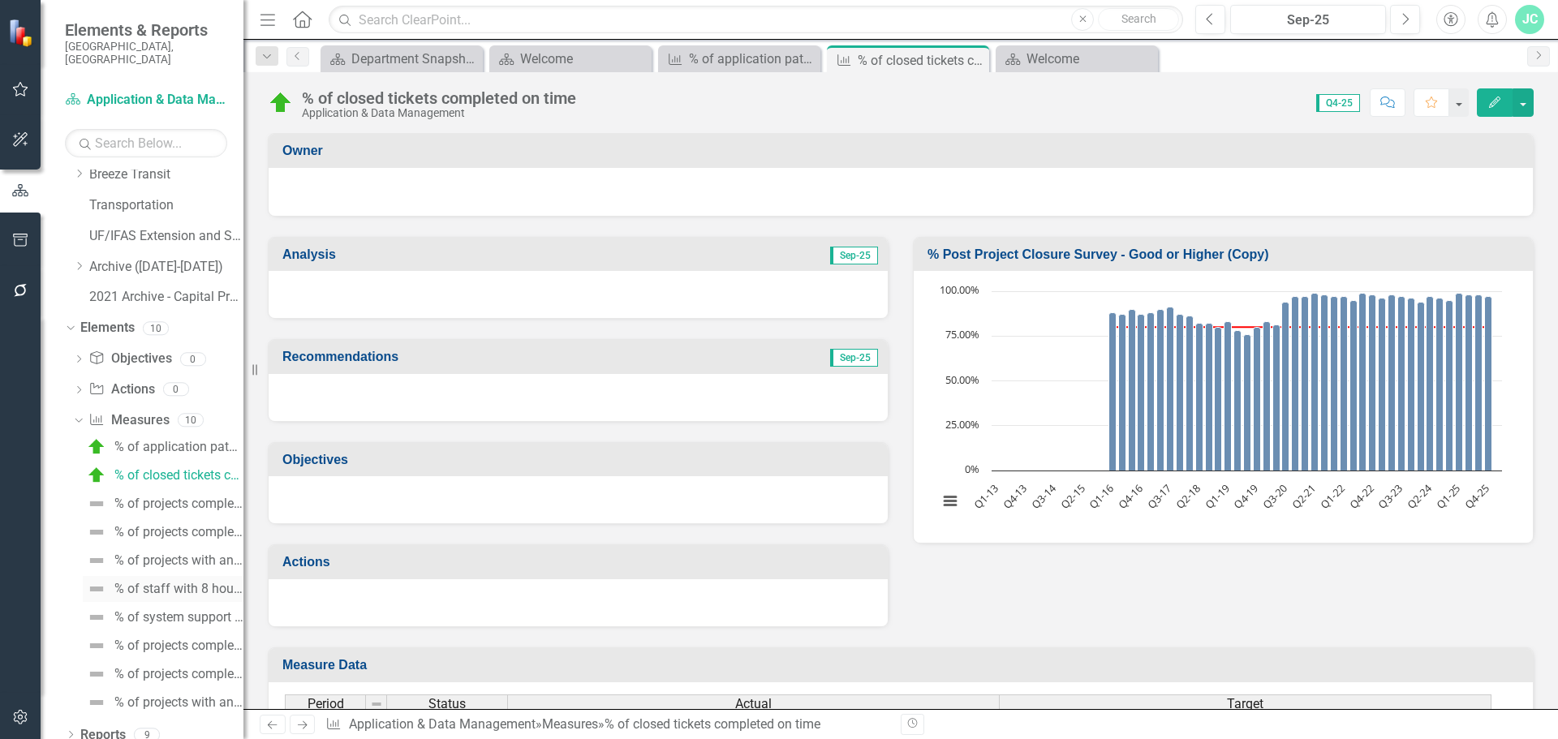
click at [164, 582] on div "% of staff with 8 hours of training" at bounding box center [178, 589] width 129 height 15
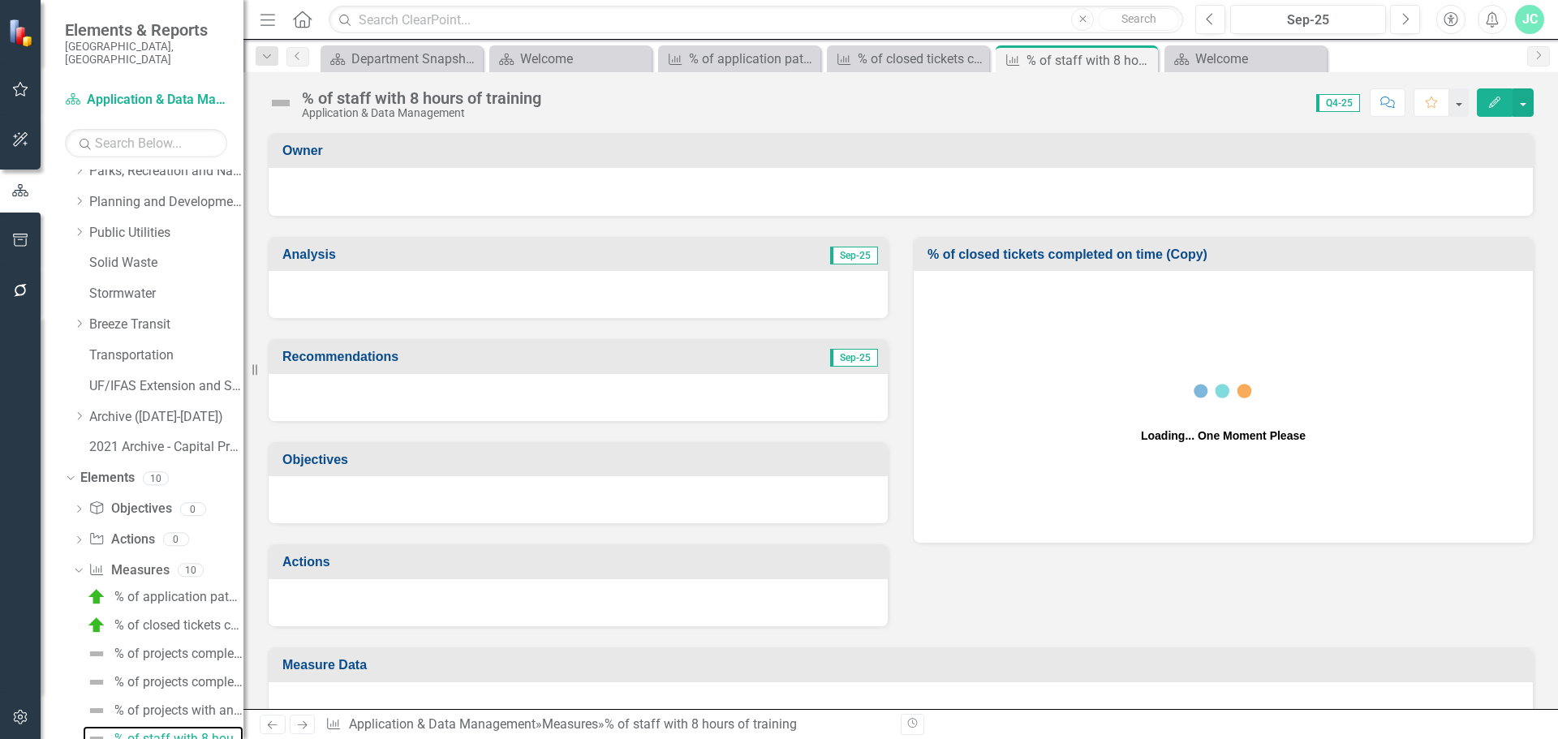
scroll to position [502, 0]
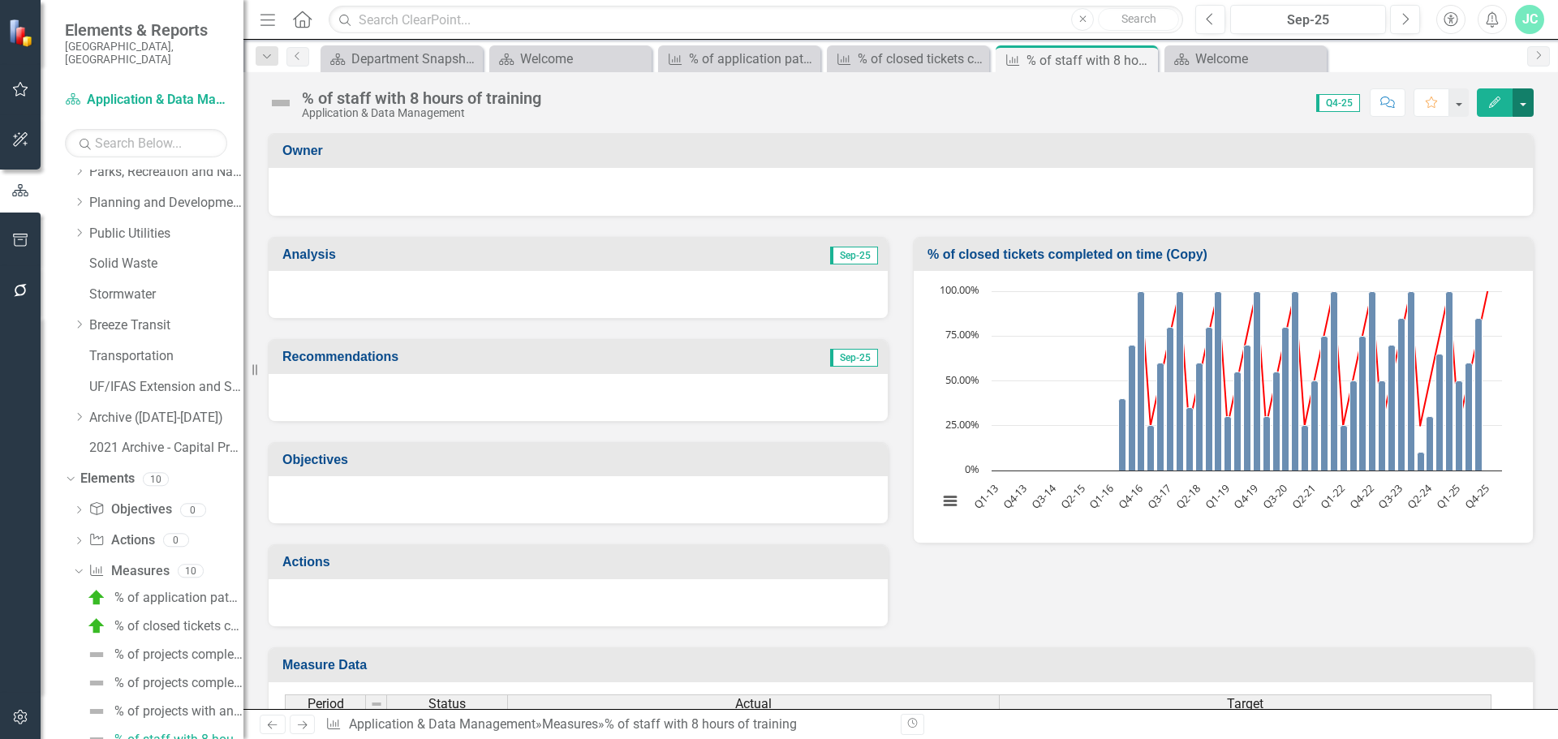
click at [1522, 99] on button "button" at bounding box center [1522, 102] width 21 height 28
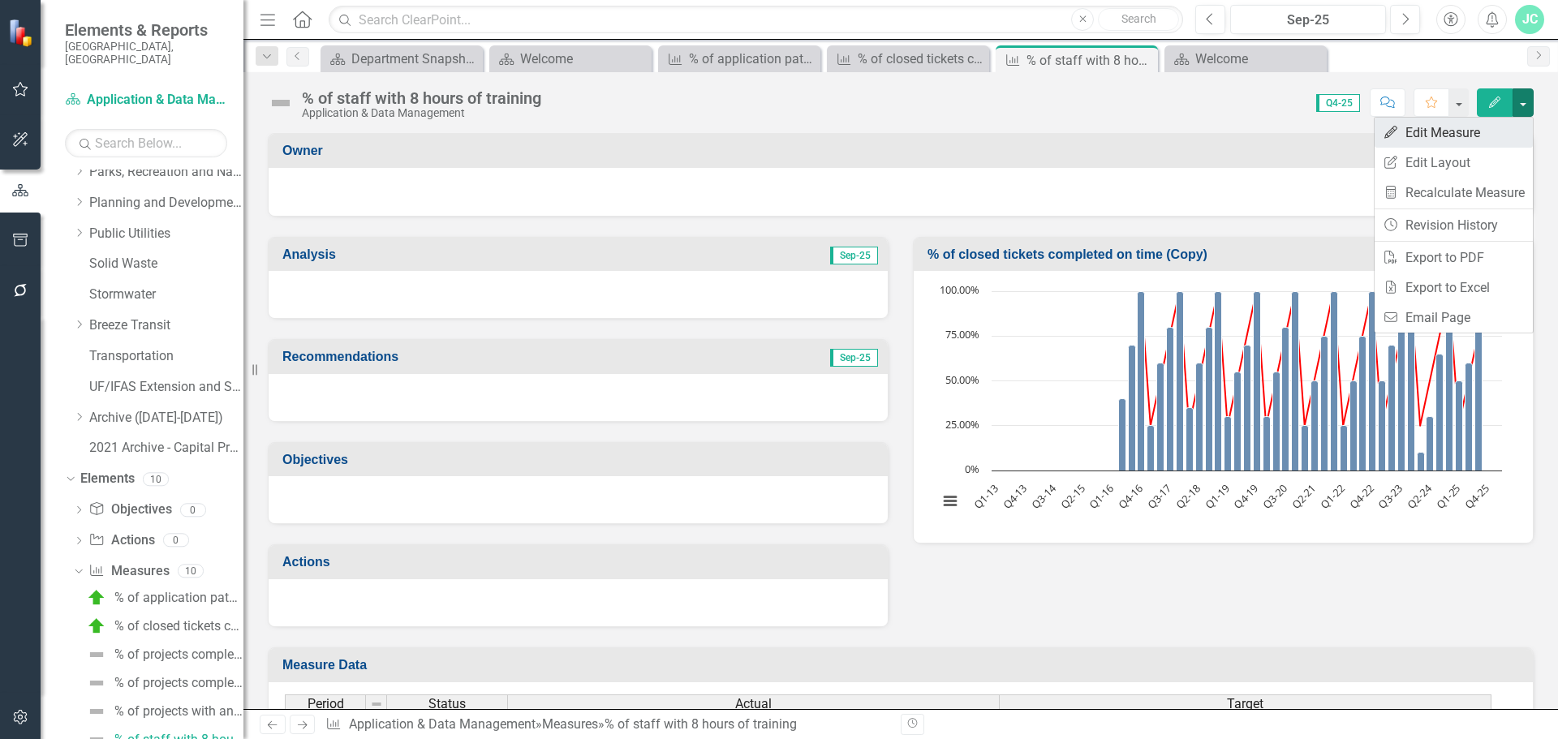
click at [1436, 134] on link "Edit Edit Measure" at bounding box center [1453, 133] width 158 height 30
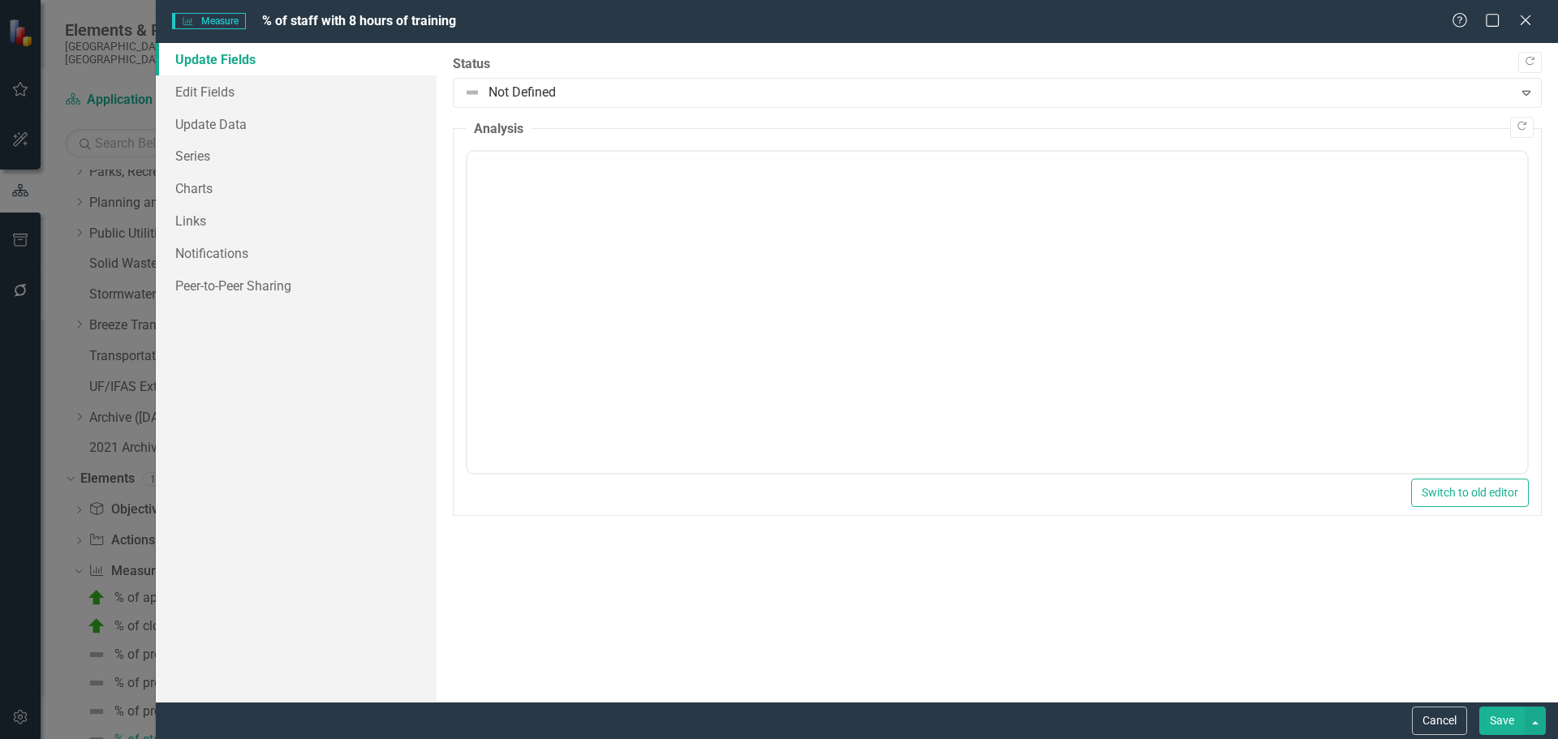
scroll to position [0, 0]
click at [224, 127] on link "Update Data" at bounding box center [296, 124] width 281 height 32
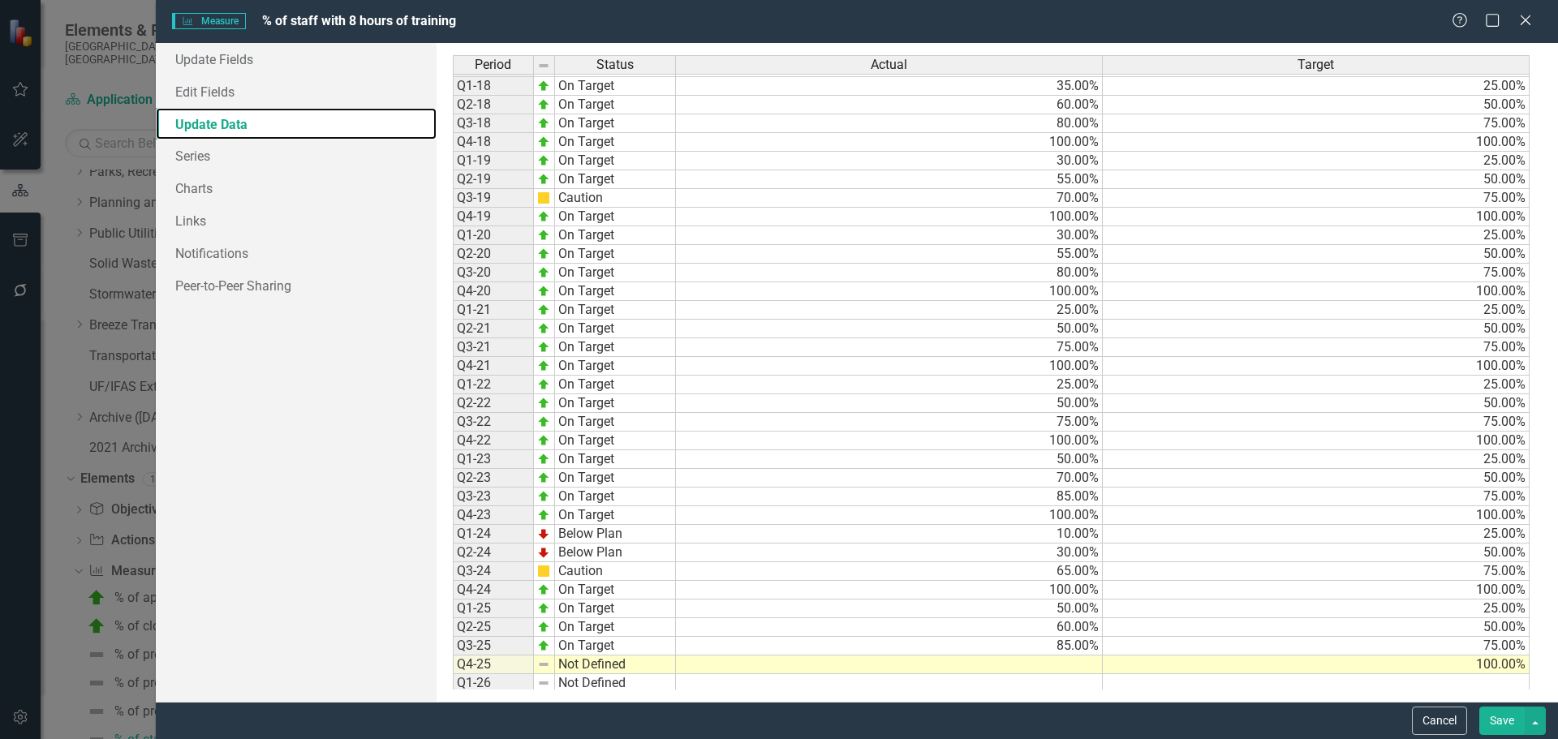
scroll to position [376, 0]
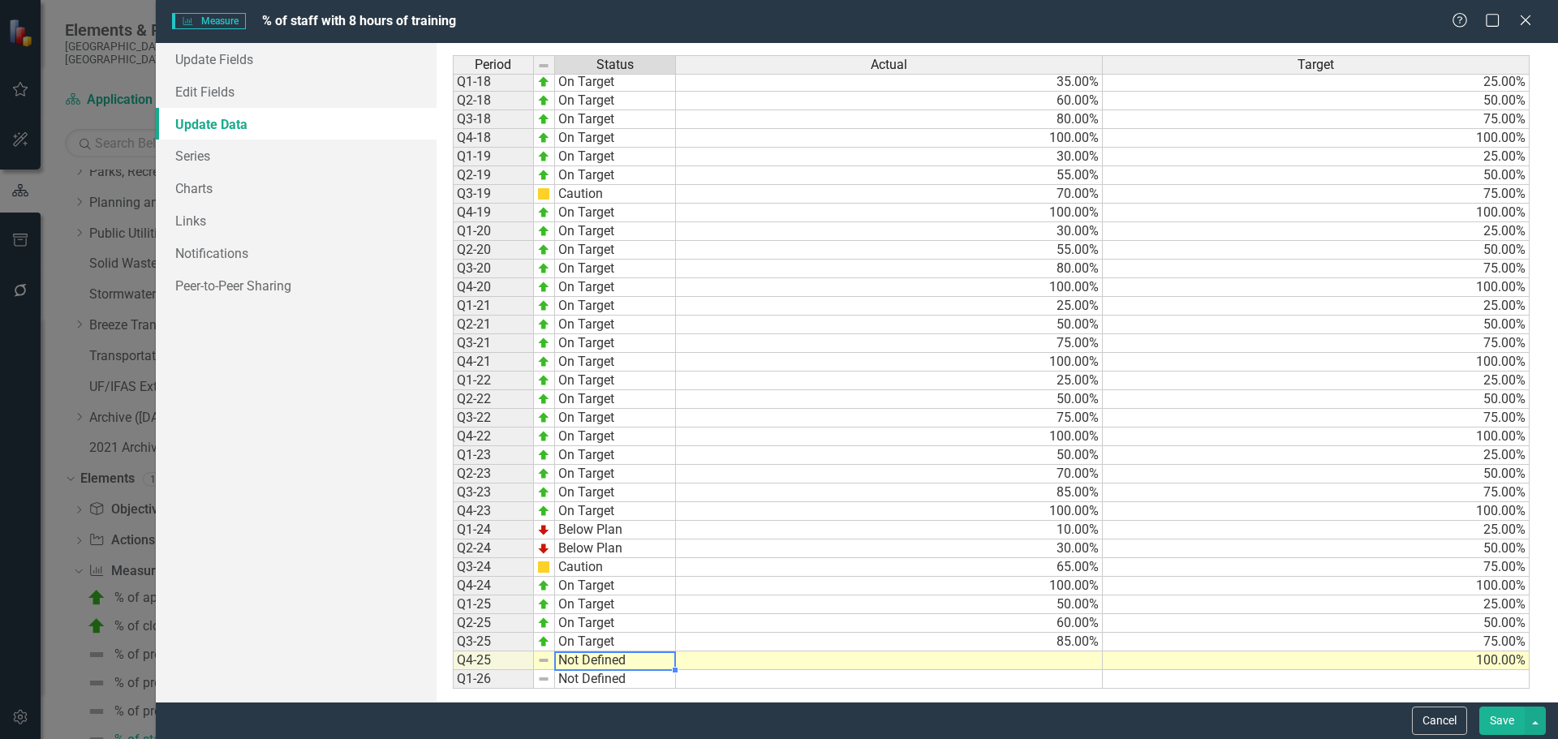
click at [601, 660] on td "Not Defined" at bounding box center [615, 660] width 121 height 19
click at [626, 663] on td "Not Defined" at bounding box center [615, 660] width 121 height 19
click at [634, 560] on div "Period Status Actual Target Q1-15 Not Defined Q2-15 Not Defined Q3-15 Not Defin…" at bounding box center [997, 372] width 1089 height 634
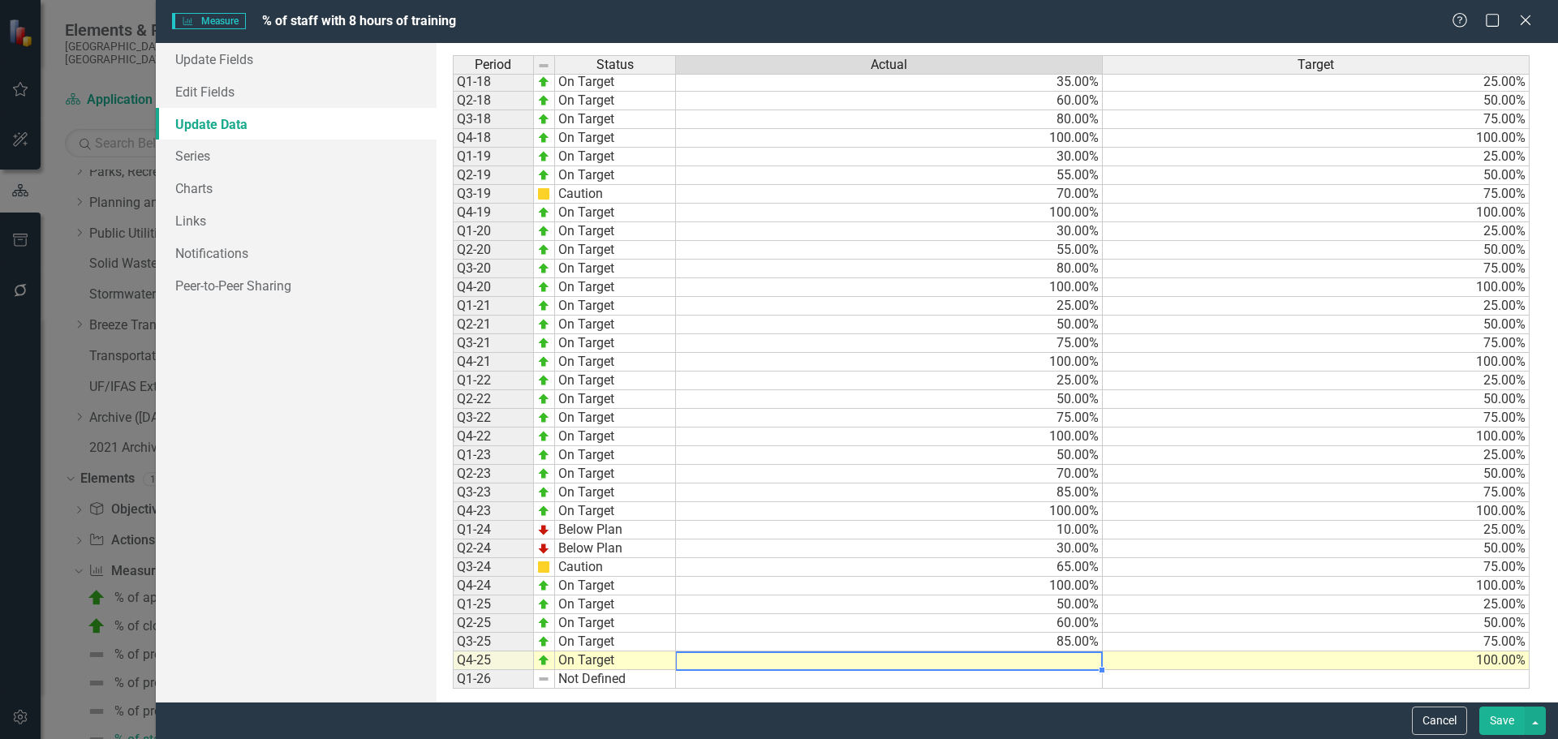
click at [1084, 658] on td at bounding box center [889, 660] width 427 height 19
type textarea "100"
click at [1496, 722] on button "Save" at bounding box center [1501, 721] width 45 height 28
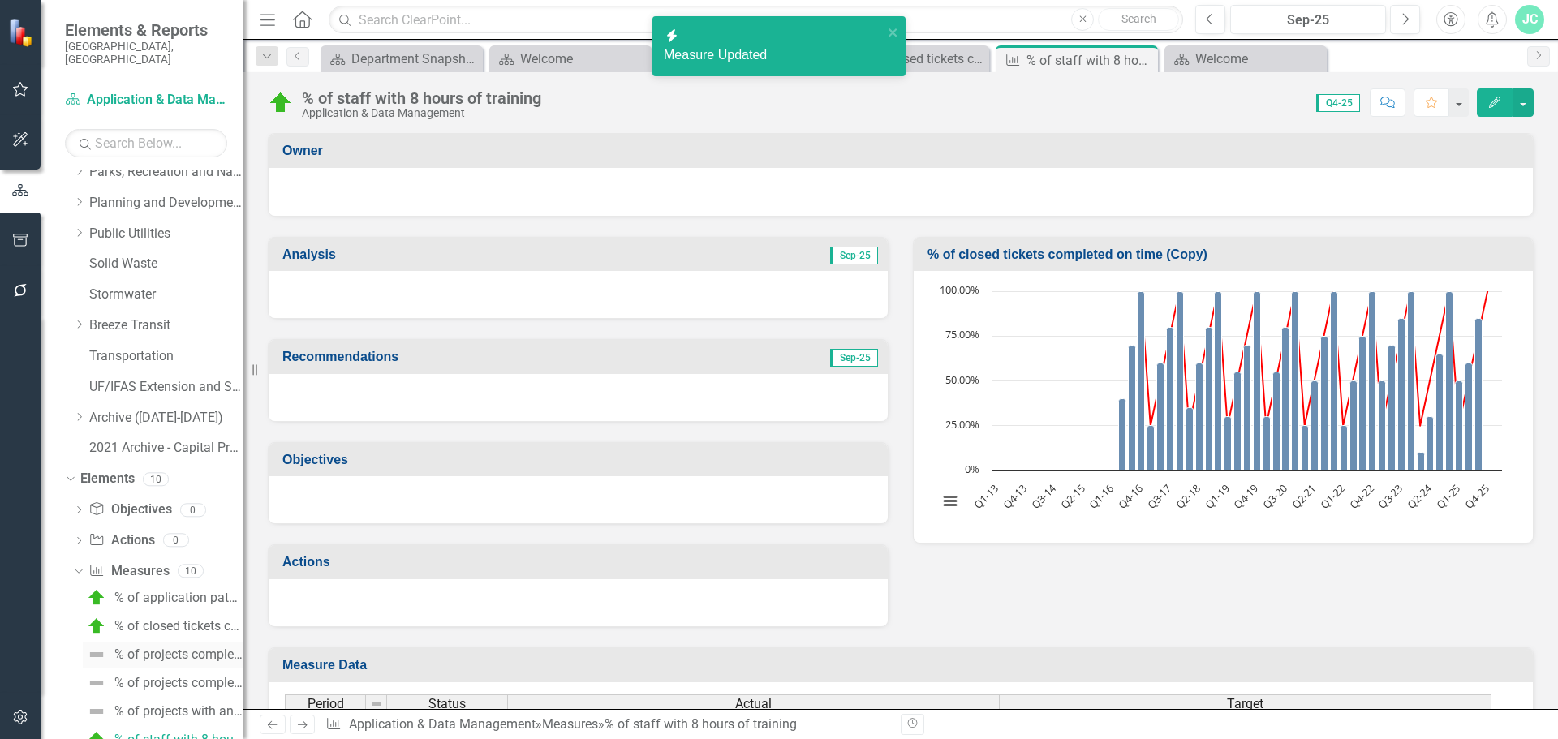
click at [160, 647] on div "% of projects completed on time - Applications" at bounding box center [178, 654] width 129 height 15
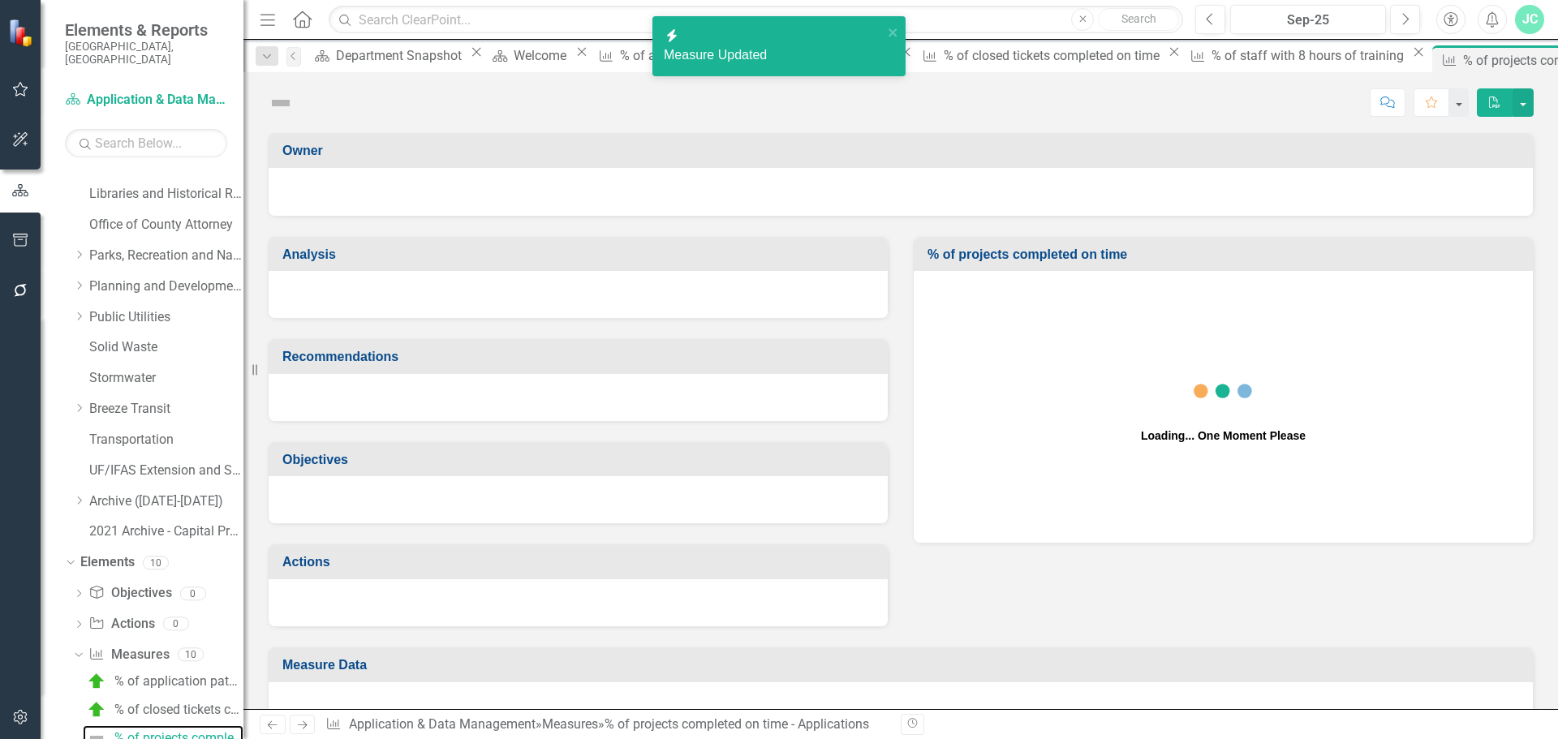
scroll to position [417, 0]
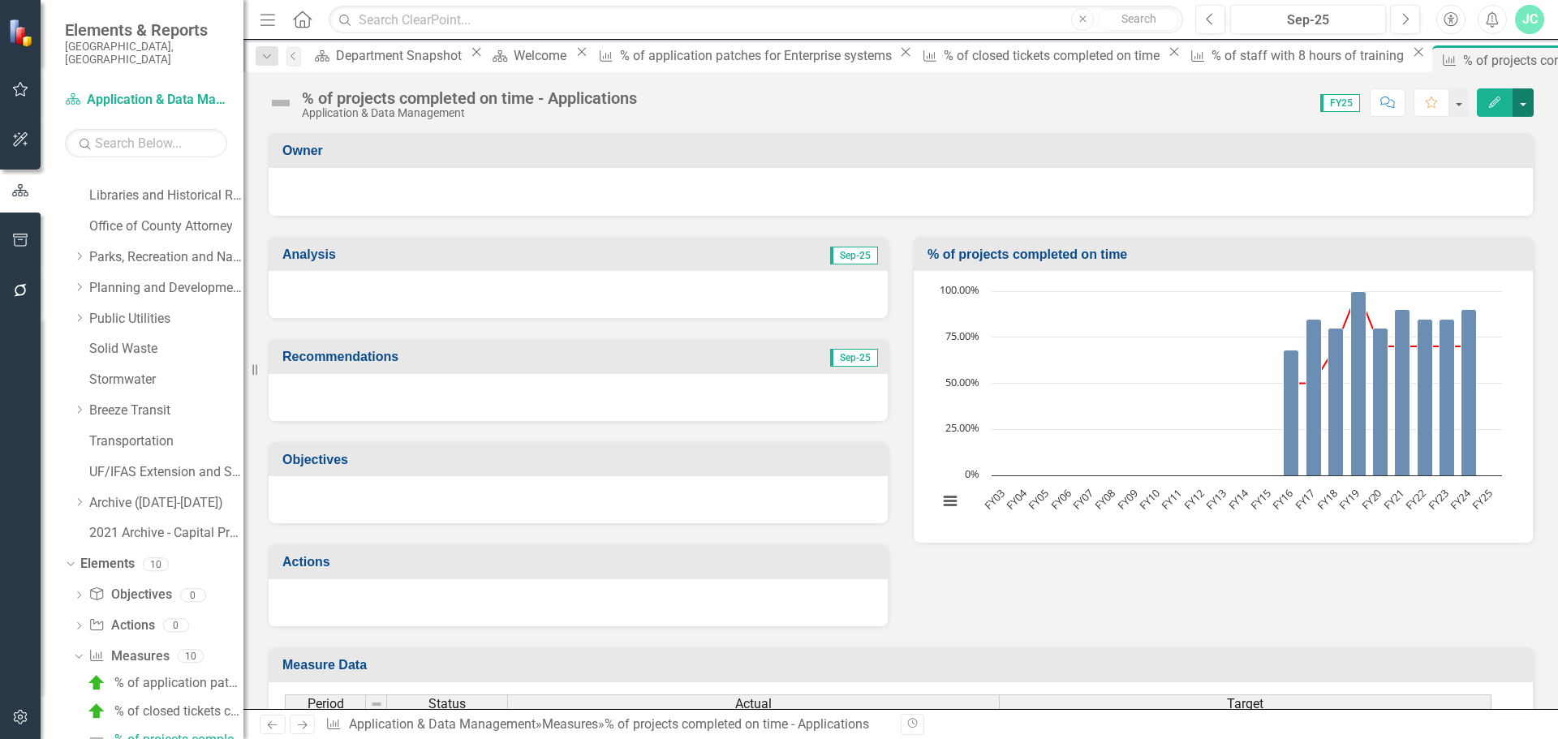
click at [1528, 105] on button "button" at bounding box center [1522, 102] width 21 height 28
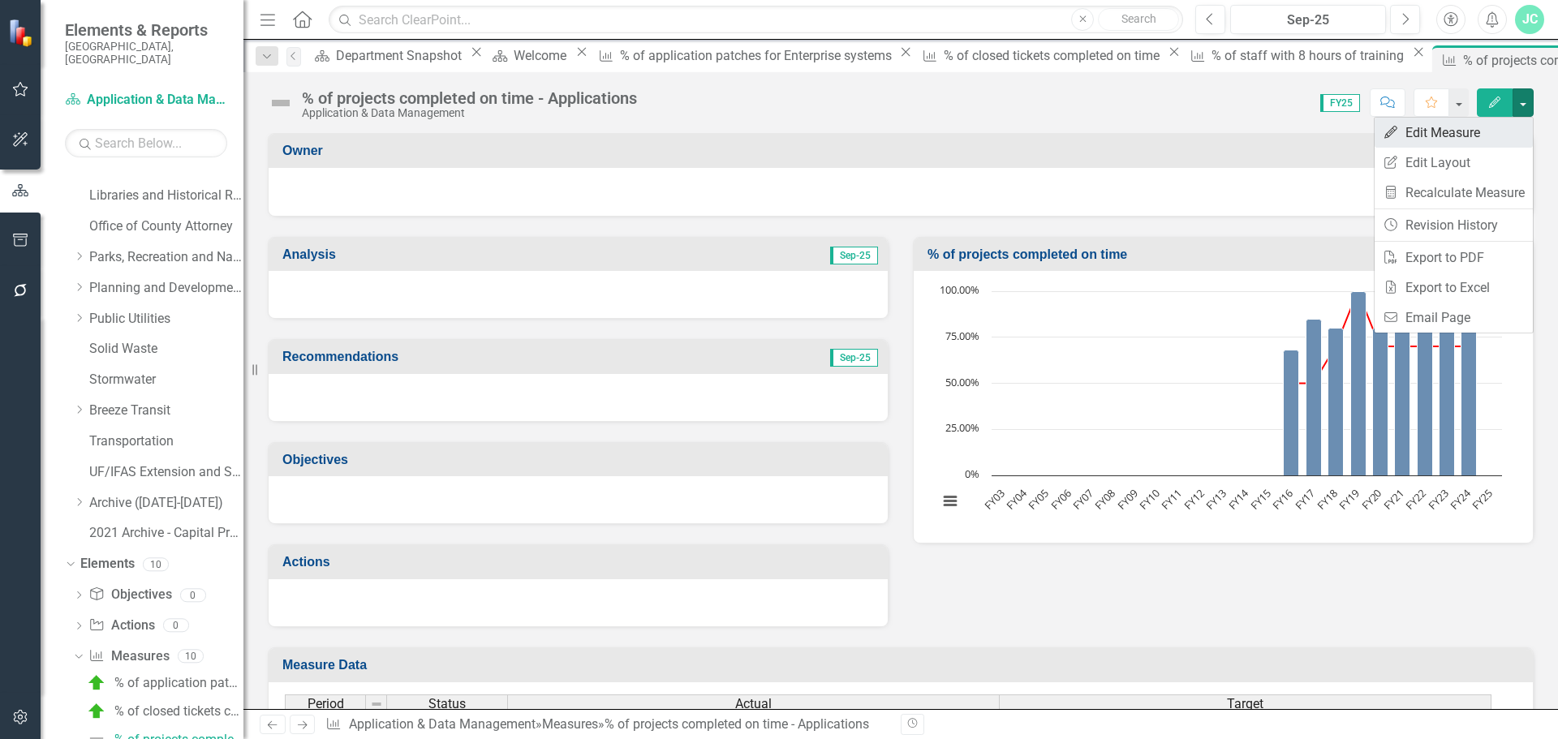
click at [1495, 128] on link "Edit Edit Measure" at bounding box center [1453, 133] width 158 height 30
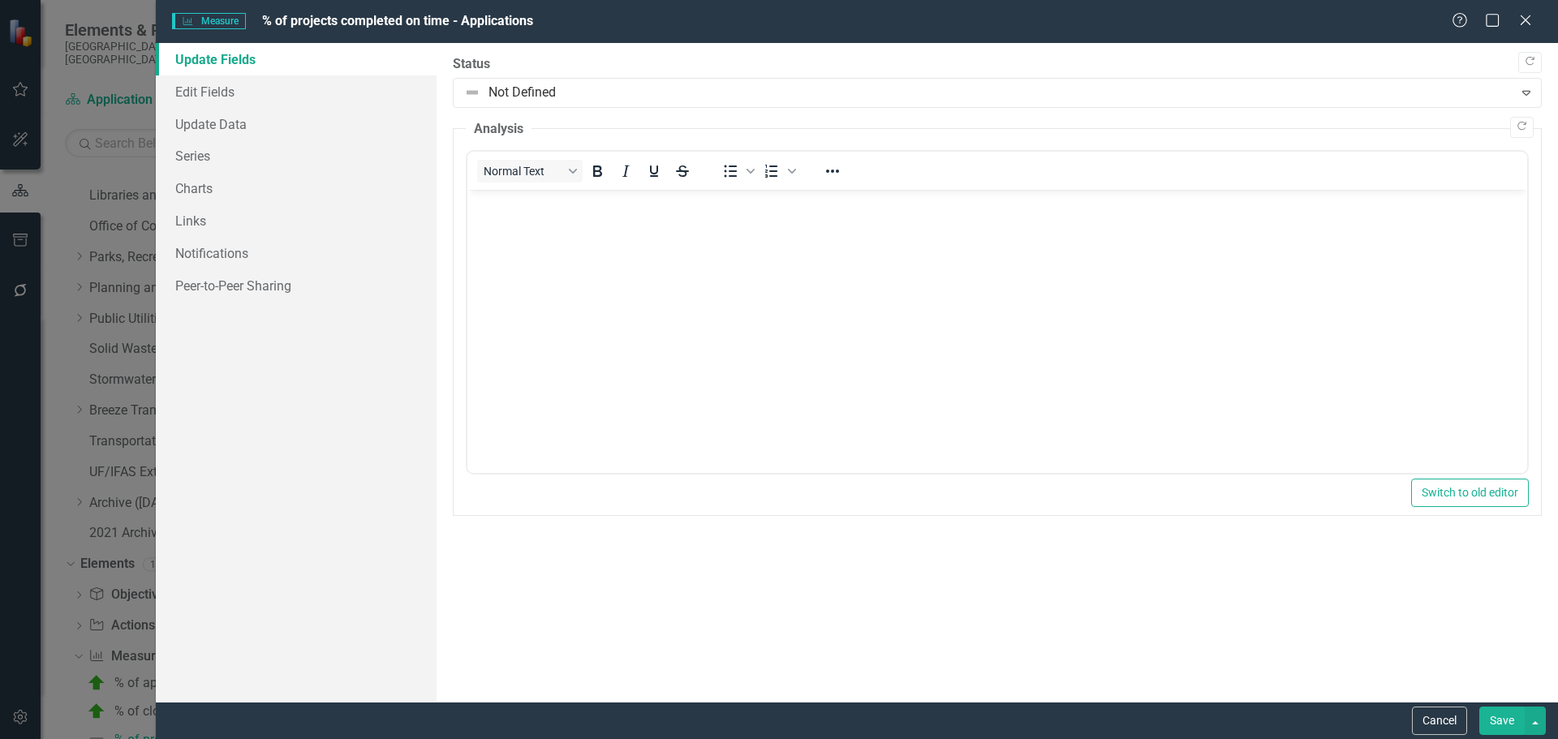
scroll to position [0, 0]
click at [201, 120] on link "Update Data" at bounding box center [296, 124] width 281 height 32
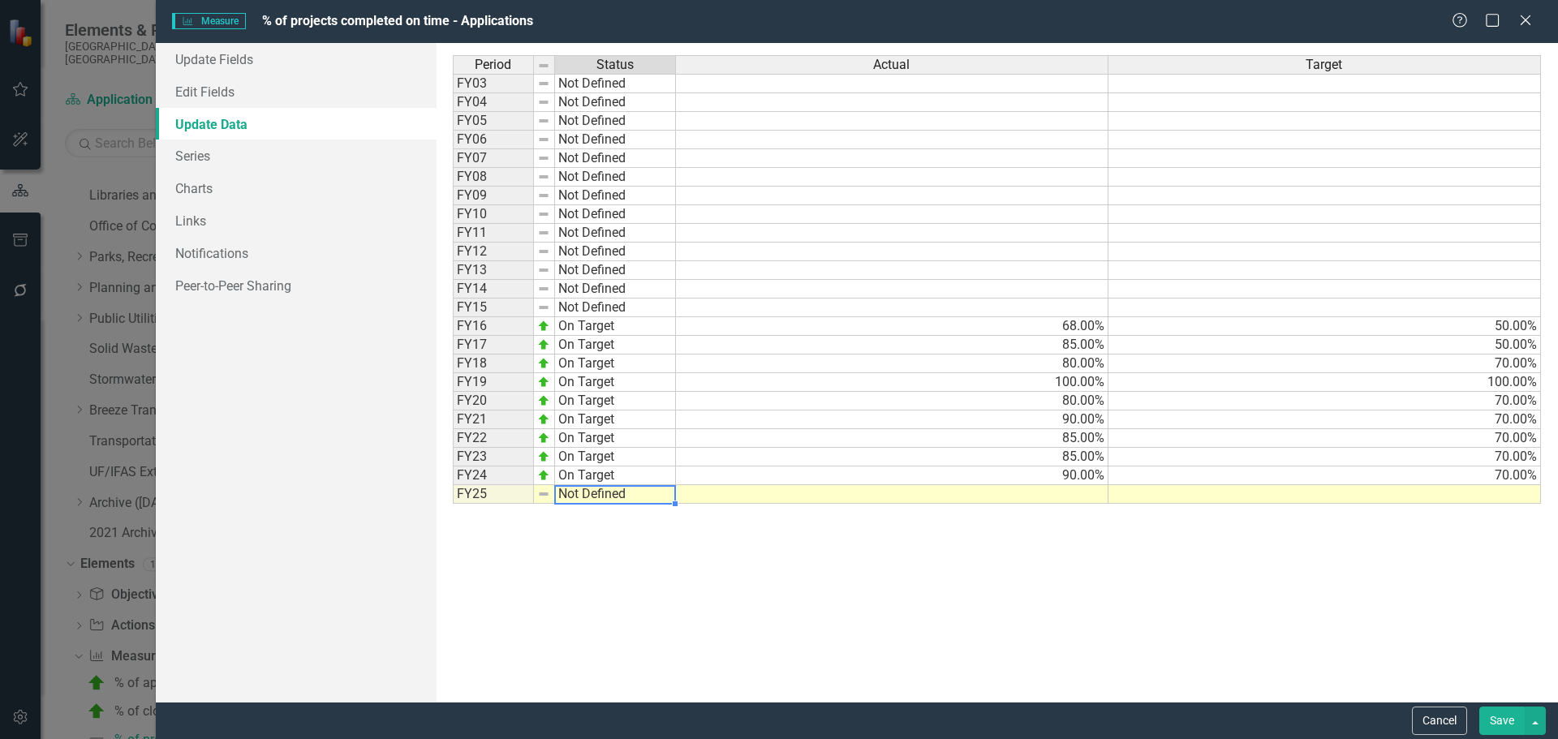
click at [583, 492] on td "Not Defined" at bounding box center [615, 494] width 121 height 19
click at [605, 505] on div "Period Status Actual Target FY03 Not Defined FY04 Not Defined FY05 Not Defined …" at bounding box center [997, 372] width 1089 height 634
click at [453, 486] on div "Period Status Actual Target FY03 Not Defined FY04 Not Defined FY05 Not Defined …" at bounding box center [453, 279] width 0 height 449
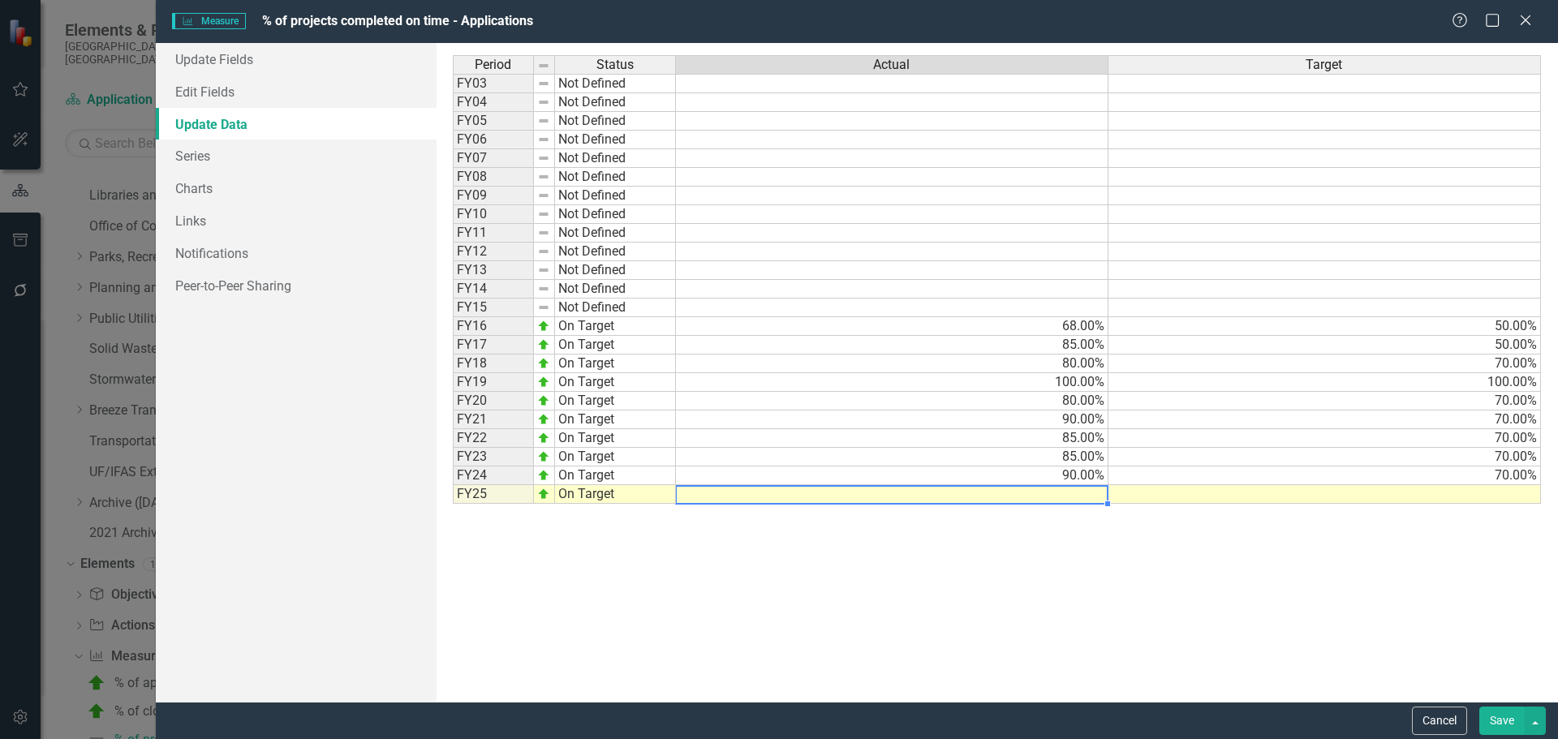
type textarea "90"
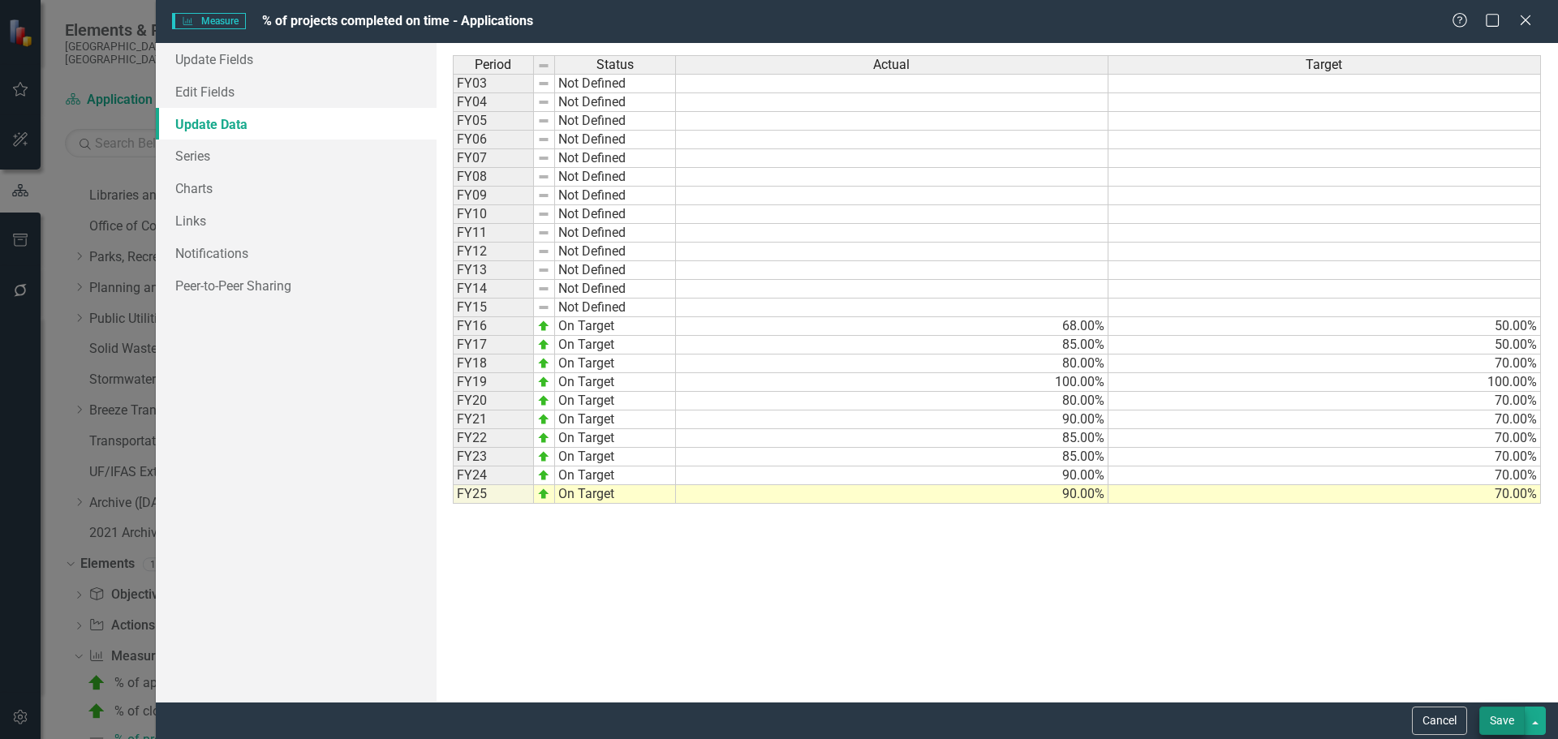
type textarea "70"
click at [1505, 714] on button "Save" at bounding box center [1501, 721] width 45 height 28
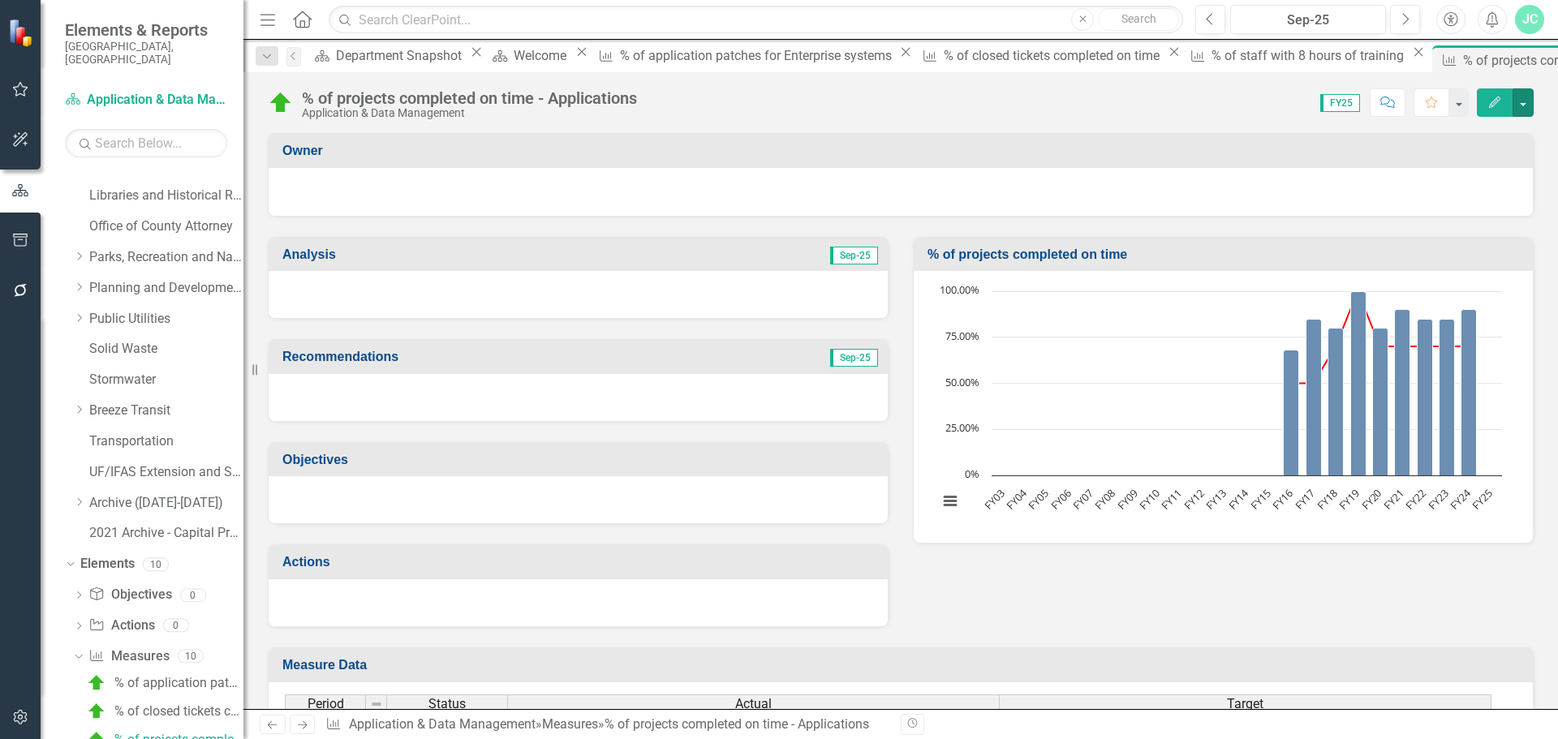
scroll to position [653, 0]
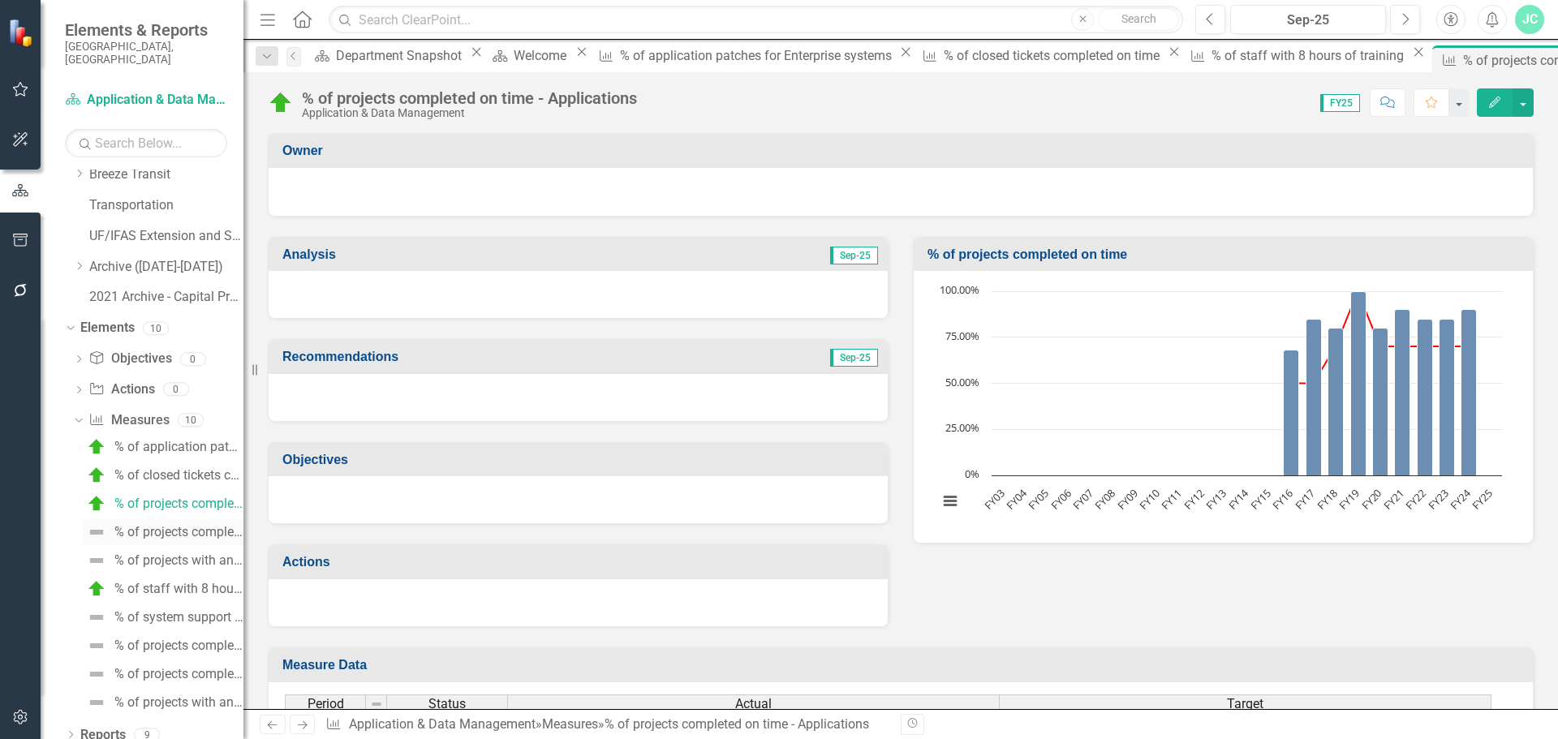
click at [148, 525] on div "% of projects completed within budget - Applications" at bounding box center [178, 532] width 129 height 15
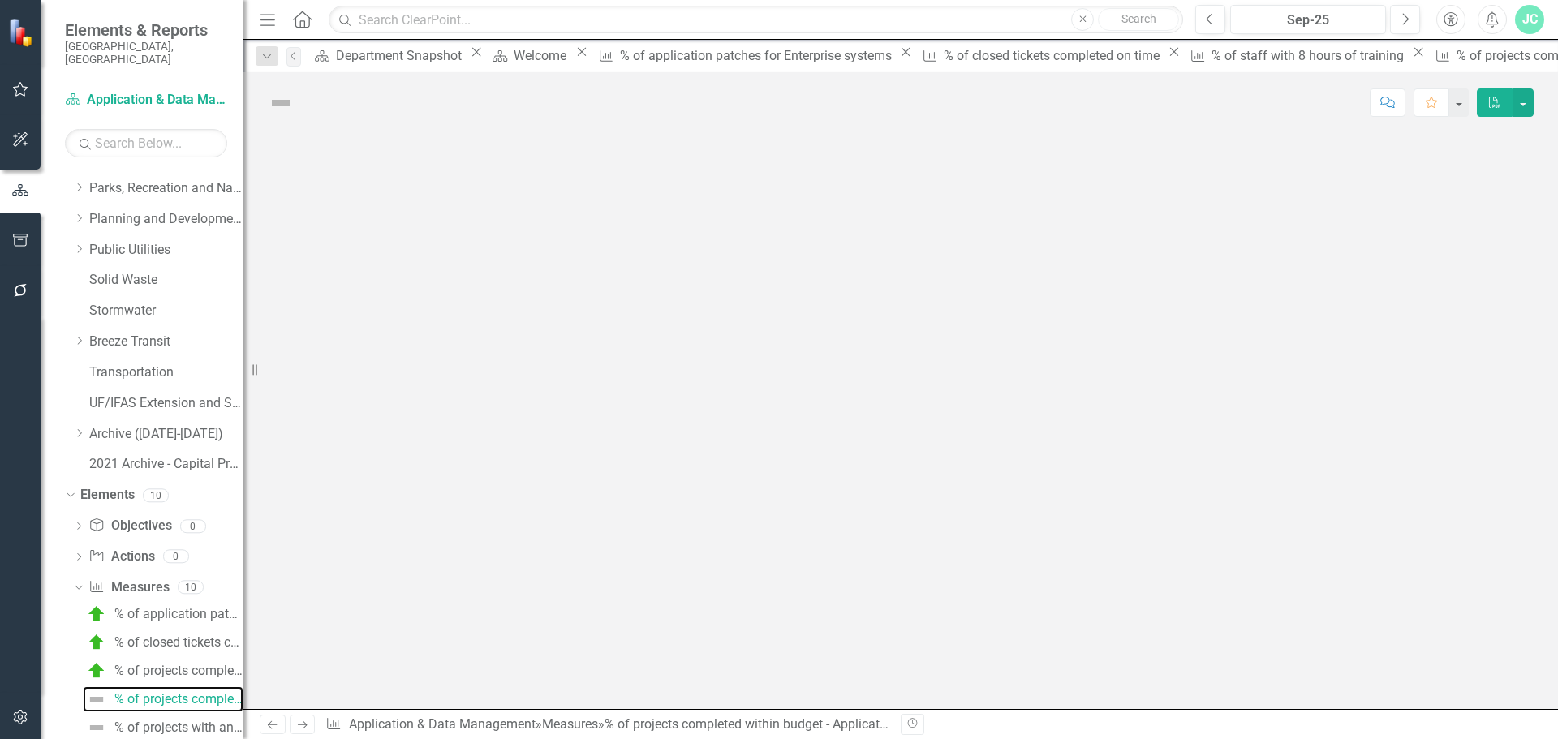
scroll to position [445, 0]
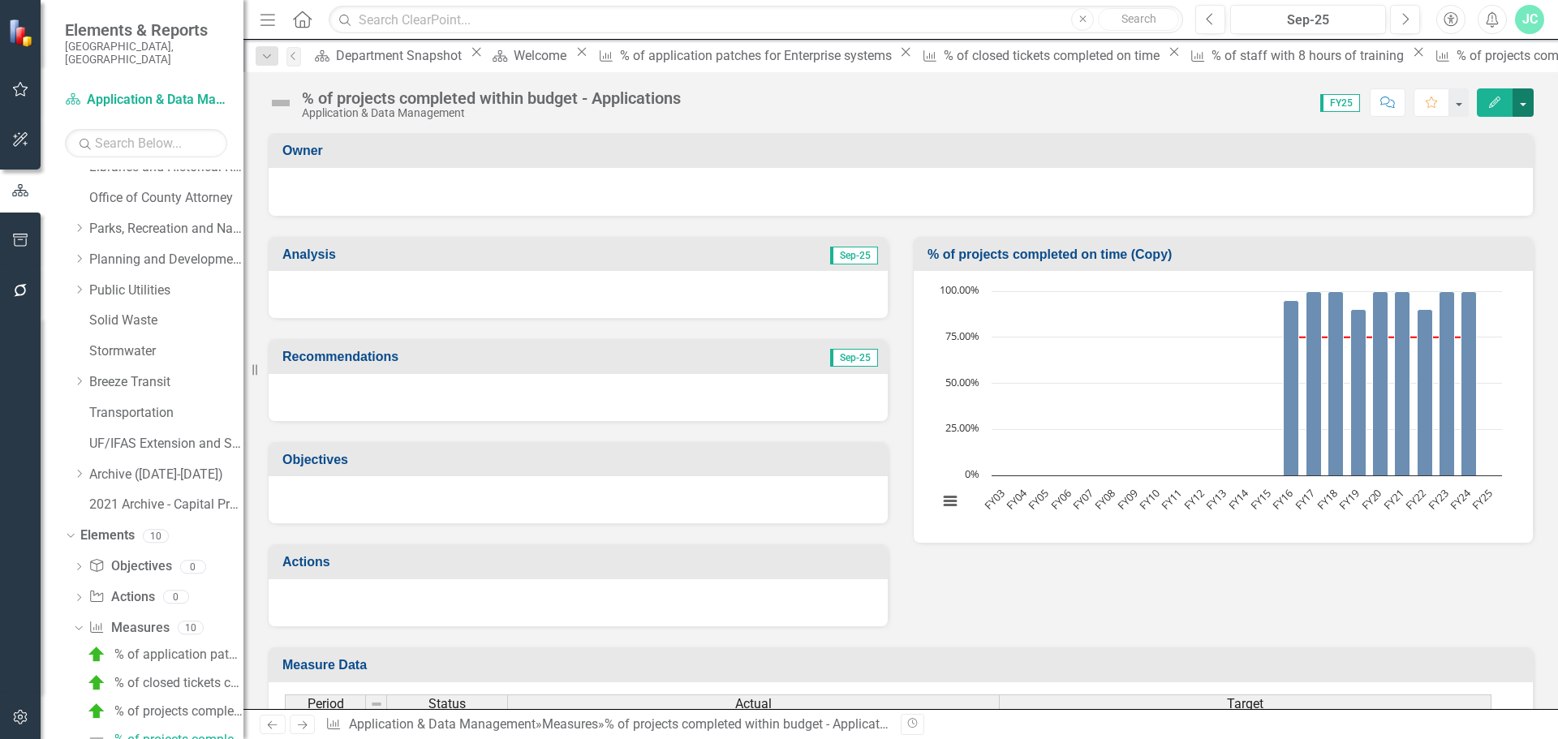
click at [1532, 102] on button "button" at bounding box center [1522, 102] width 21 height 28
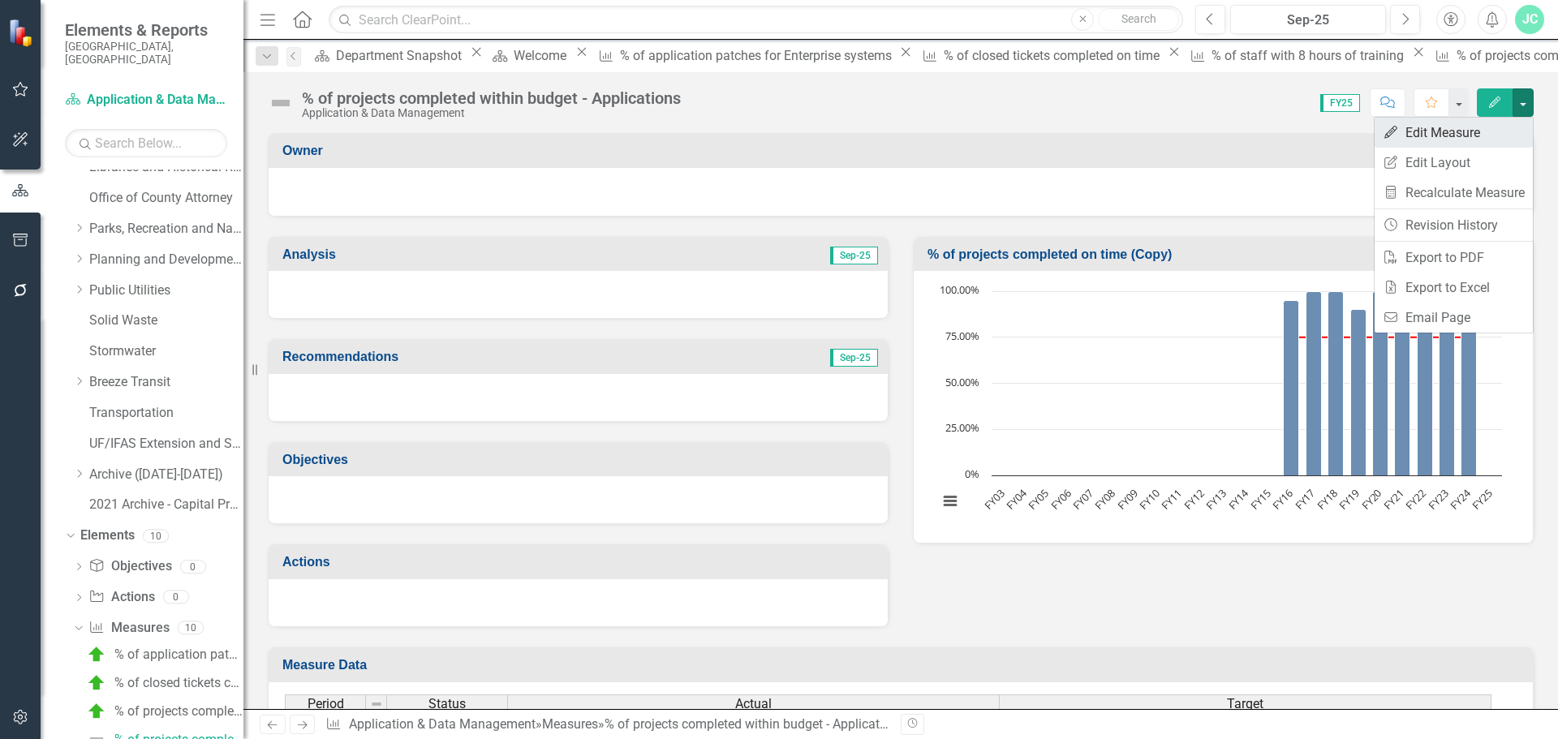
click at [1466, 133] on link "Edit Edit Measure" at bounding box center [1453, 133] width 158 height 30
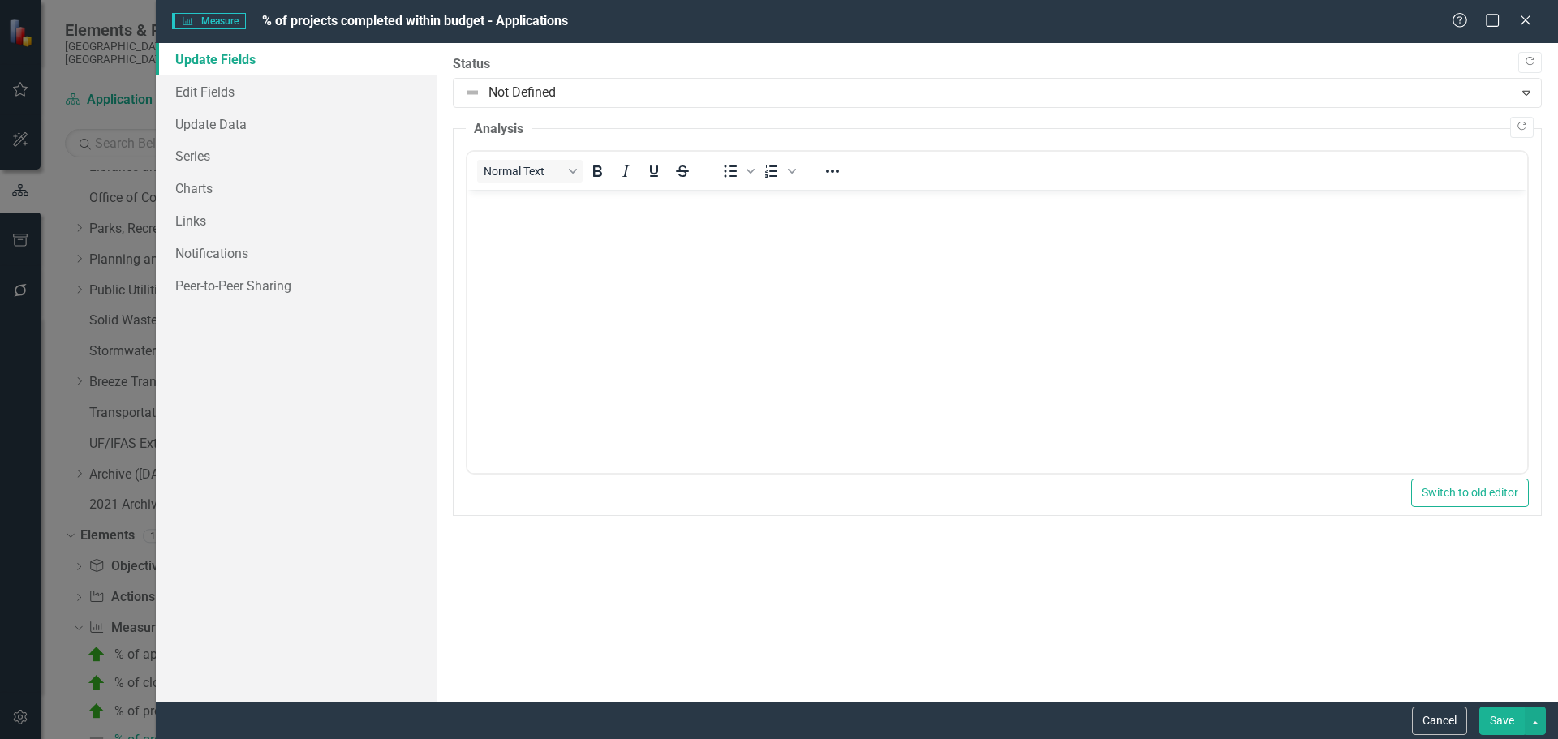
scroll to position [0, 0]
click at [232, 94] on link "Edit Fields" at bounding box center [296, 91] width 281 height 32
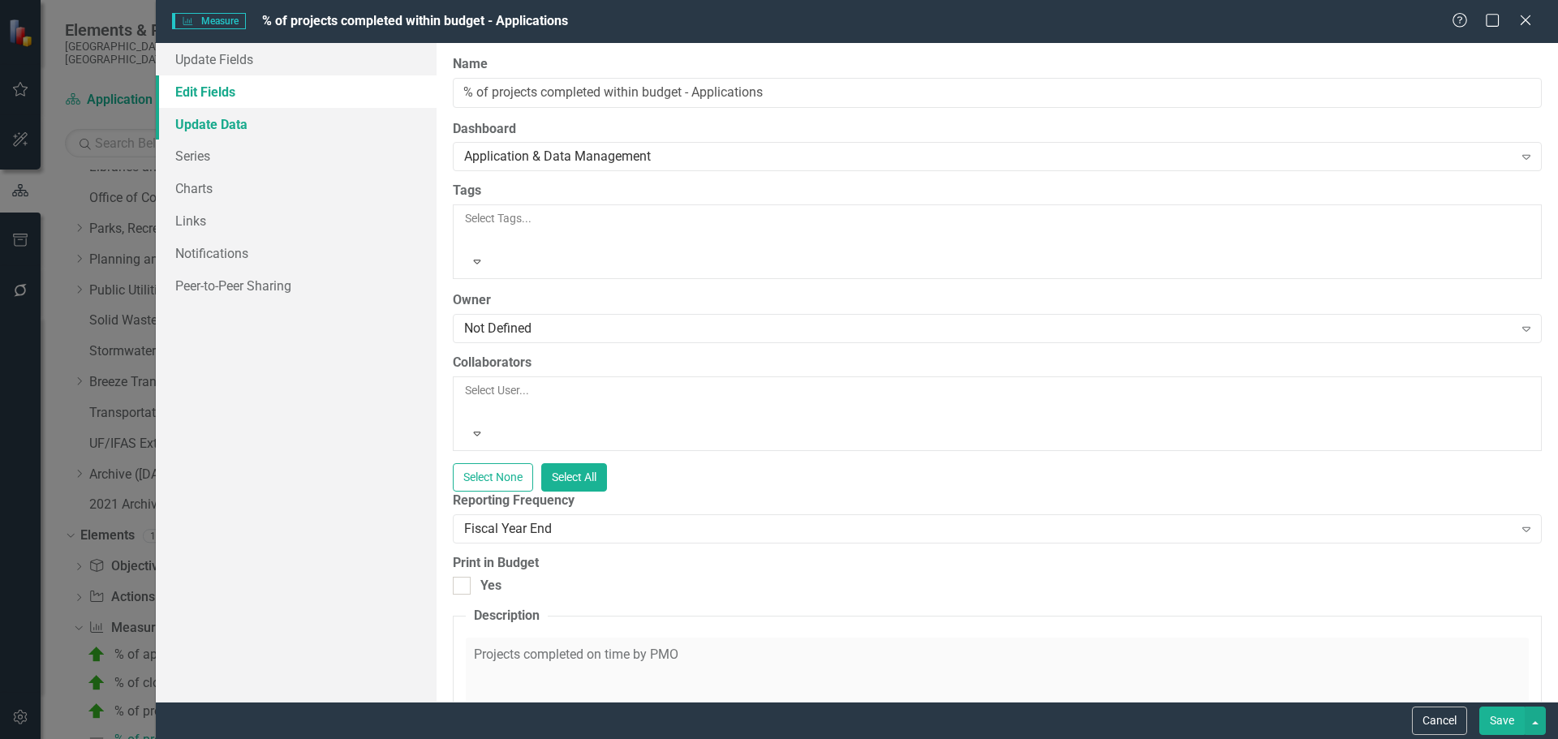
click at [218, 135] on link "Update Data" at bounding box center [296, 124] width 281 height 32
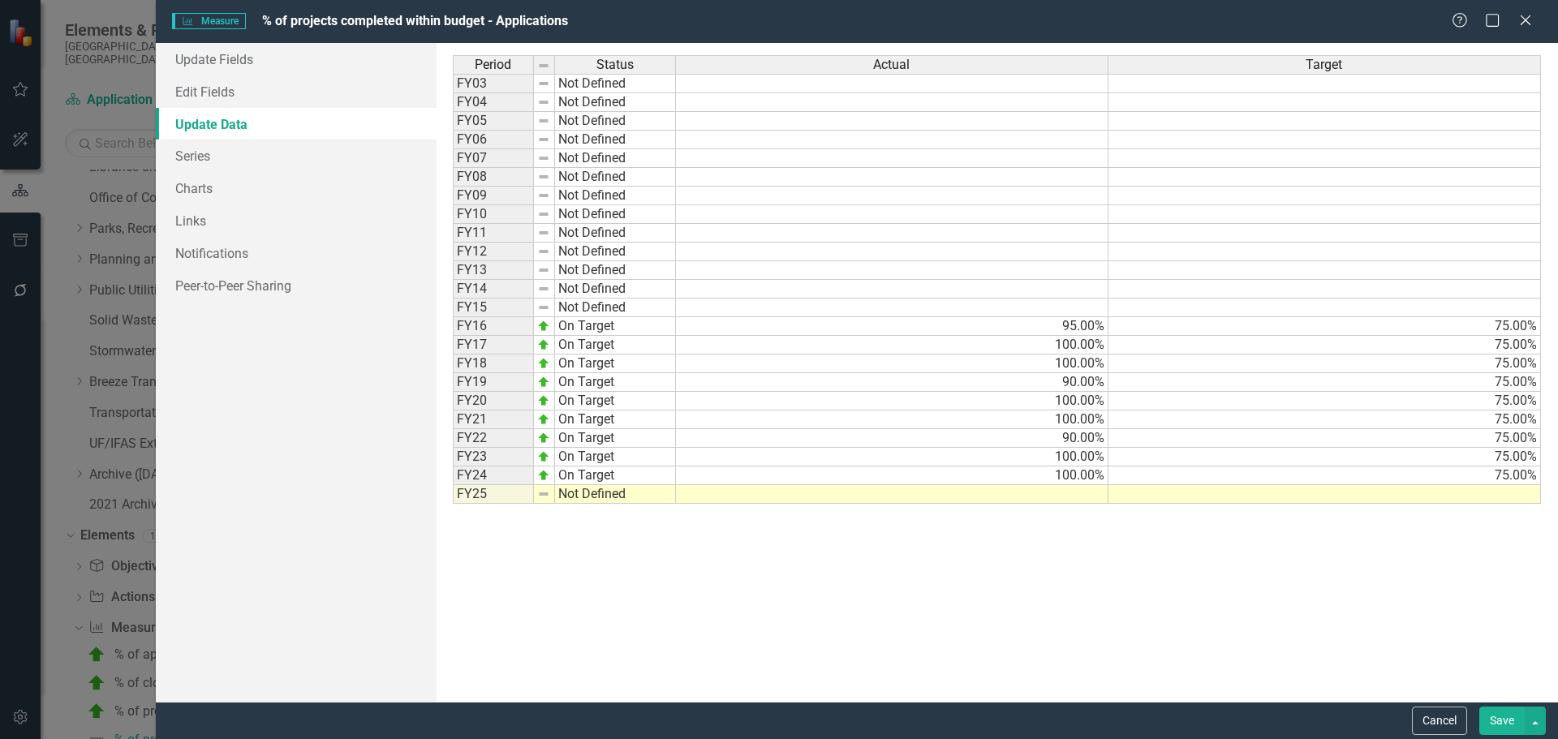
click at [598, 490] on td "Not Defined" at bounding box center [615, 494] width 121 height 19
click at [597, 511] on div "Period Status Actual Target FY03 Not Defined FY04 Not Defined FY05 Not Defined …" at bounding box center [997, 372] width 1089 height 634
click at [1053, 492] on td at bounding box center [892, 494] width 432 height 19
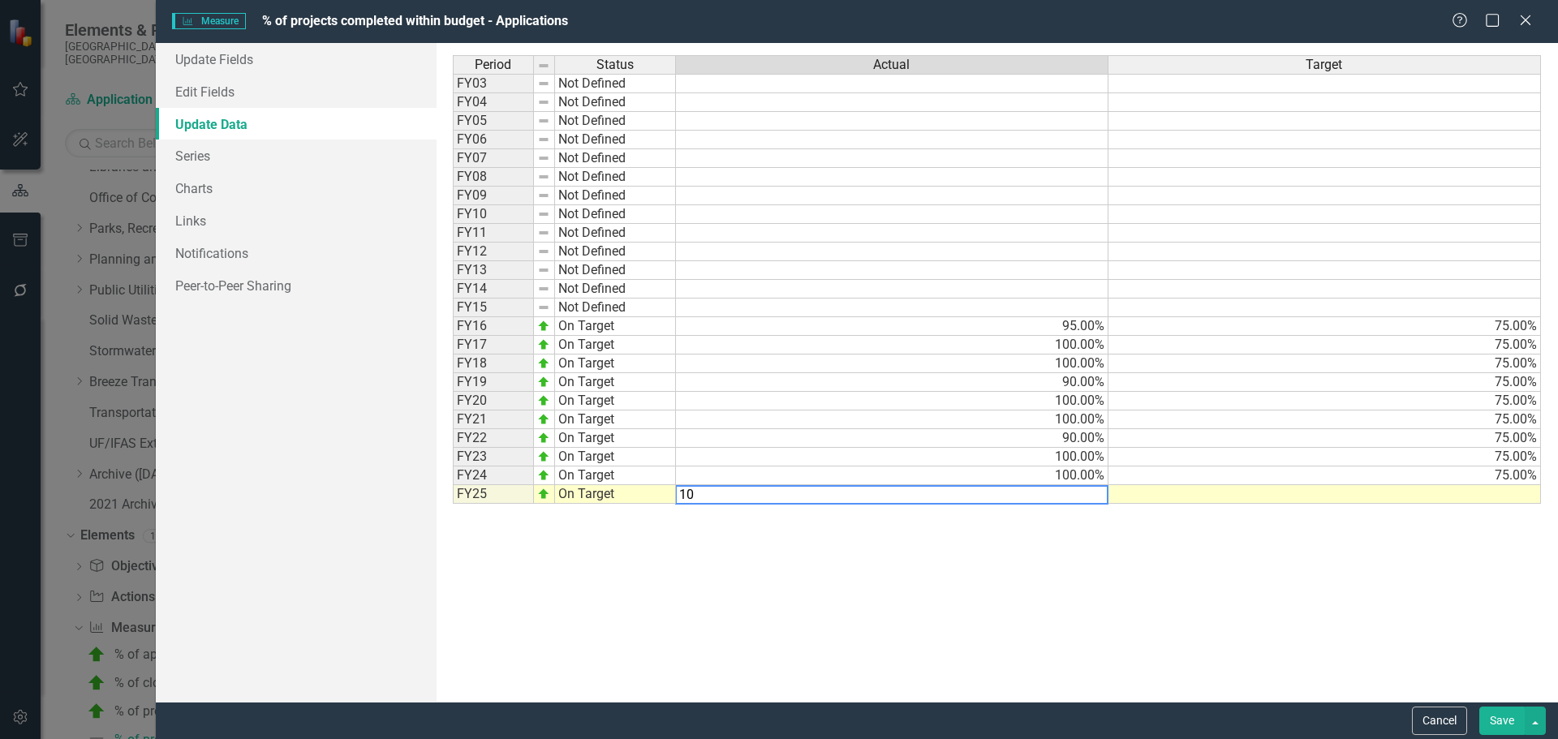
type textarea "100"
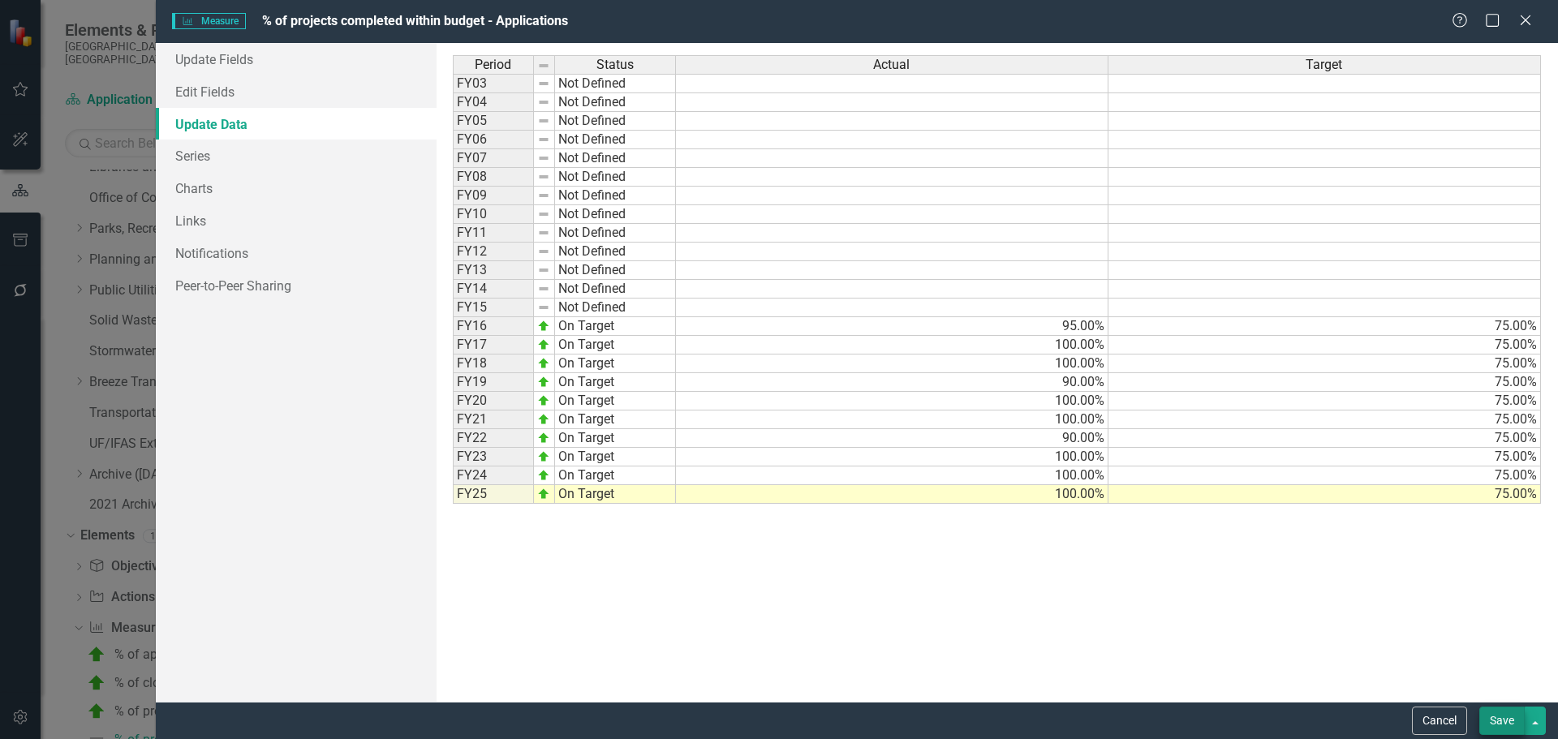
type textarea "75"
click at [1513, 714] on button "Save" at bounding box center [1501, 721] width 45 height 28
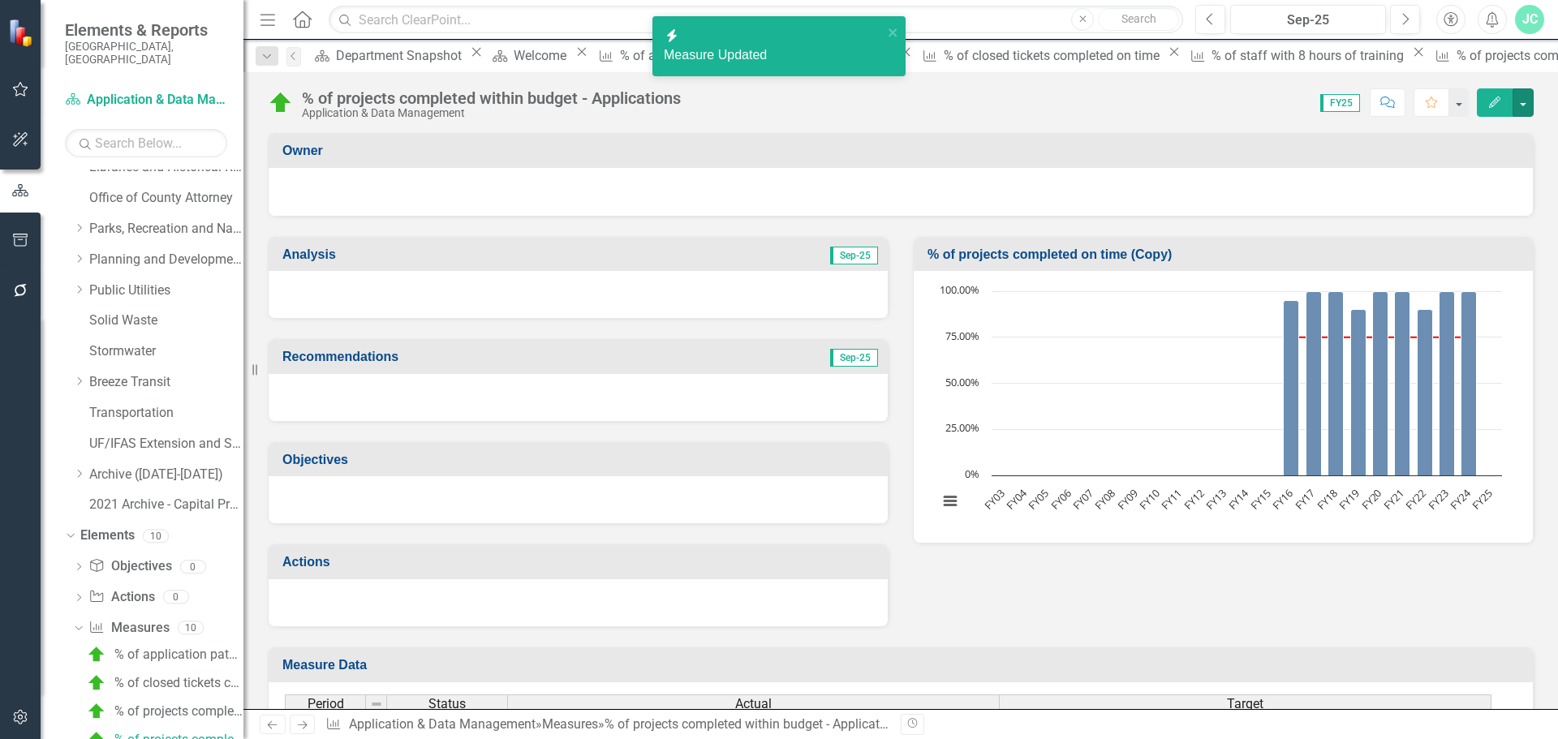
scroll to position [653, 0]
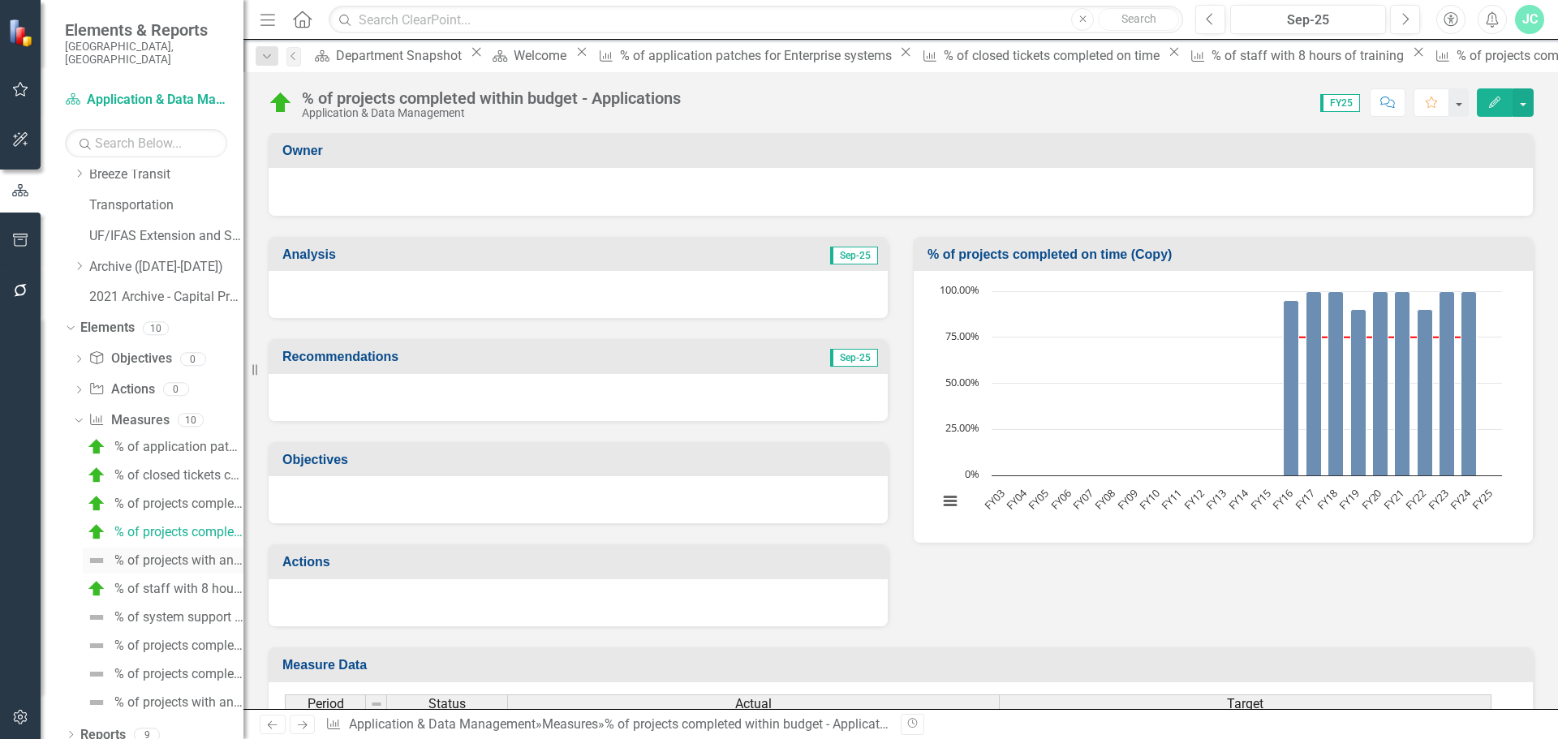
click at [153, 553] on div "% of projects with an initial schedule and budget - Applications" at bounding box center [178, 560] width 129 height 15
click at [153, 547] on div "Dropdown Measure Measures 10 % of application patches for Enterprise systems % …" at bounding box center [158, 564] width 170 height 315
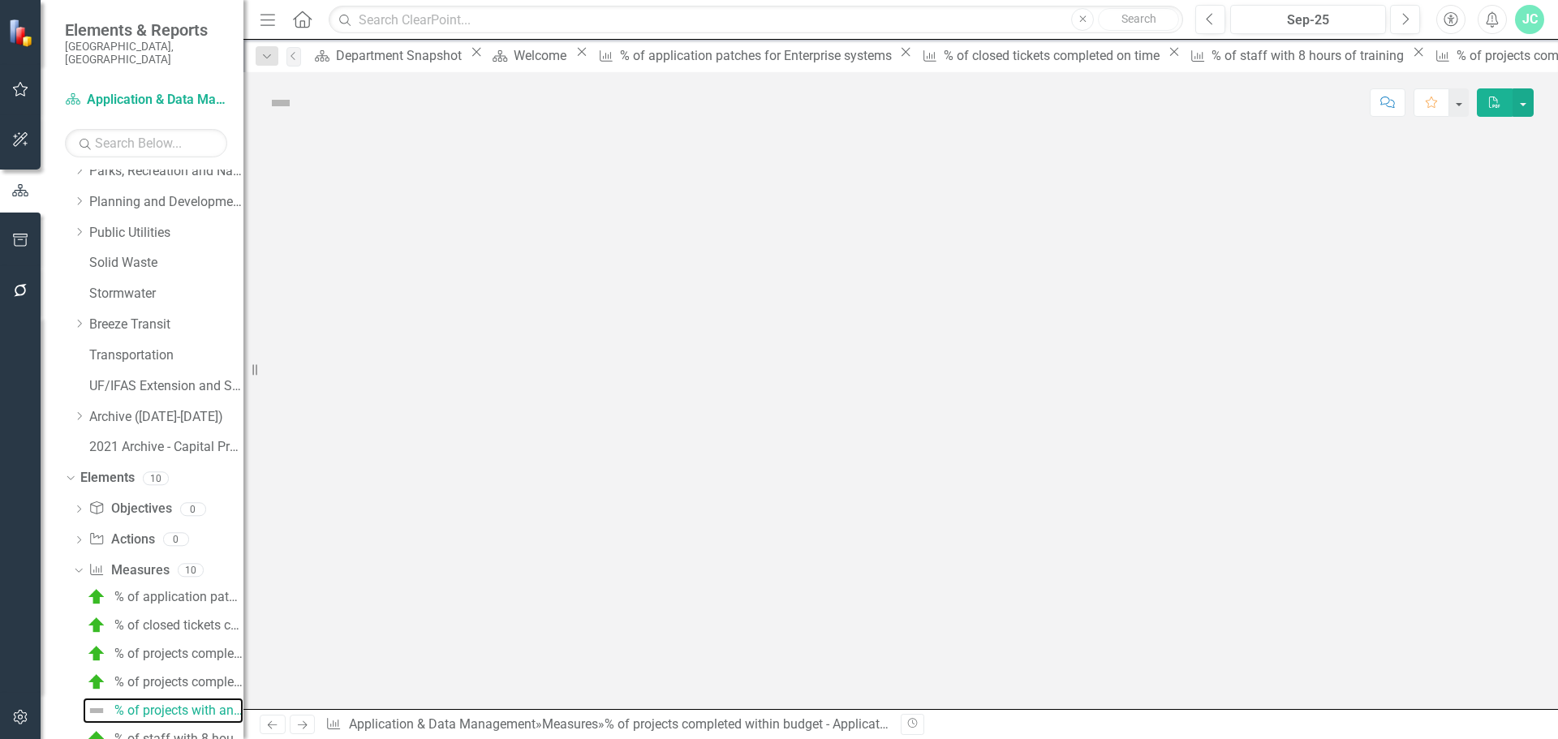
scroll to position [474, 0]
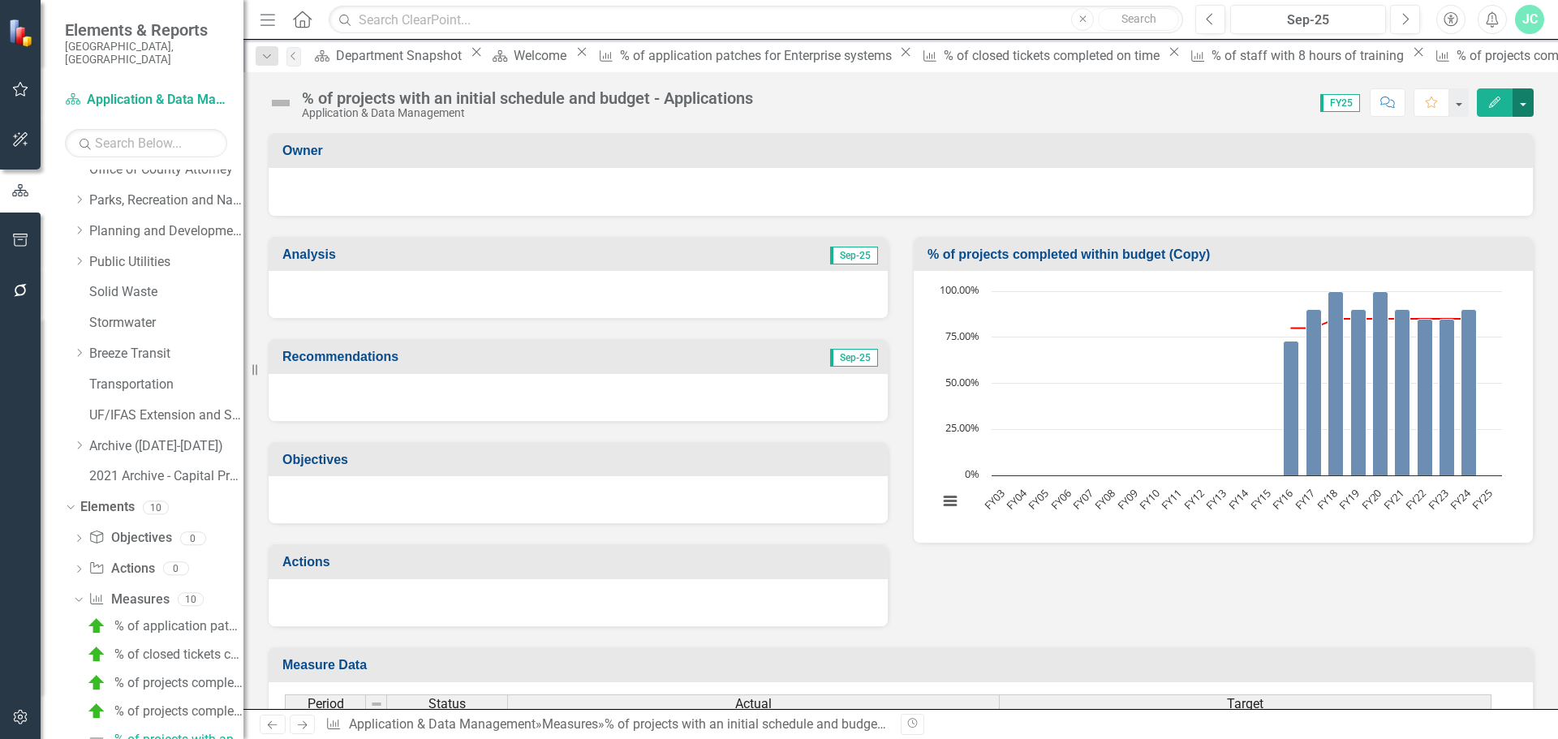
click at [1520, 96] on button "button" at bounding box center [1522, 102] width 21 height 28
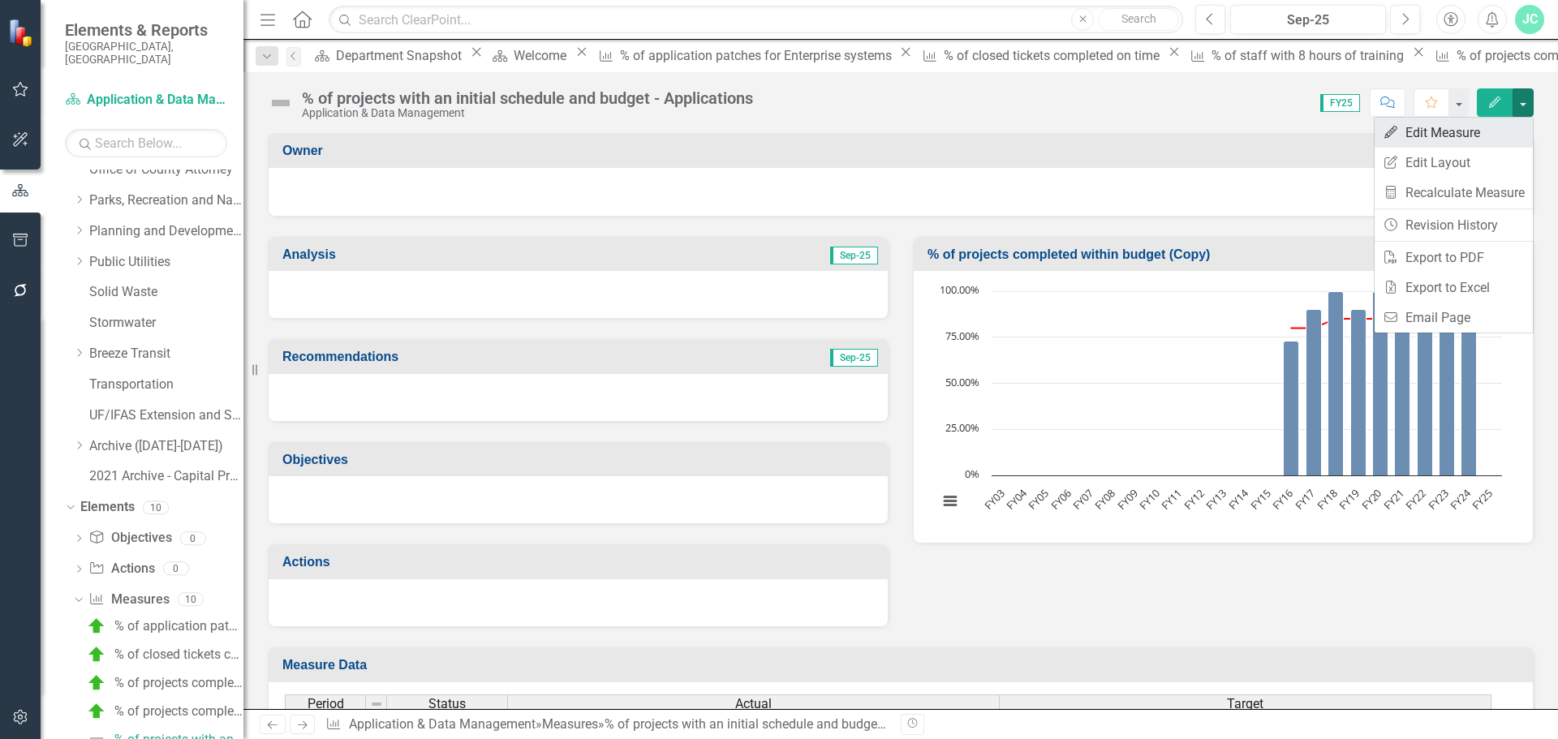
click at [1468, 135] on link "Edit Edit Measure" at bounding box center [1453, 133] width 158 height 30
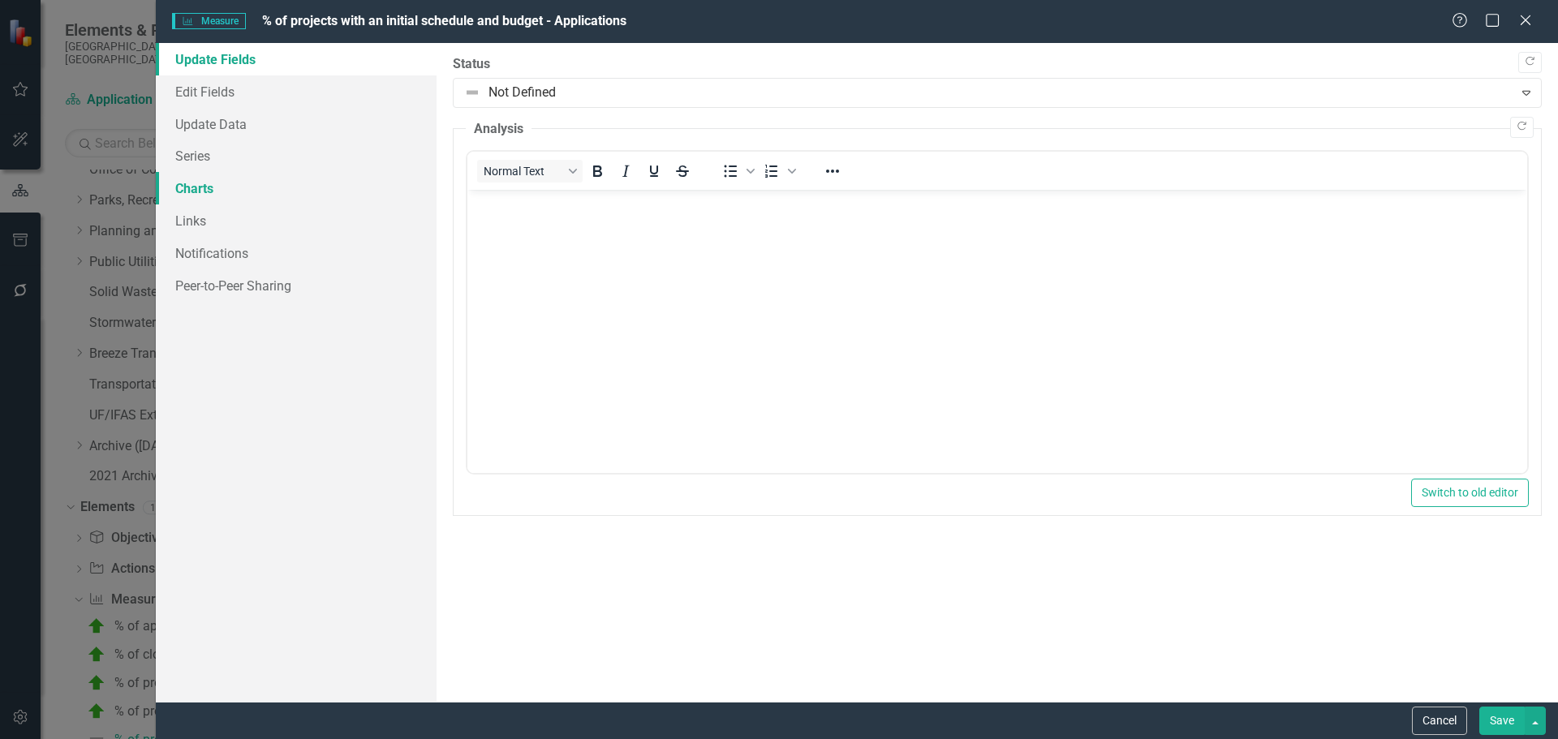
scroll to position [0, 0]
click at [206, 123] on link "Update Data" at bounding box center [296, 124] width 281 height 32
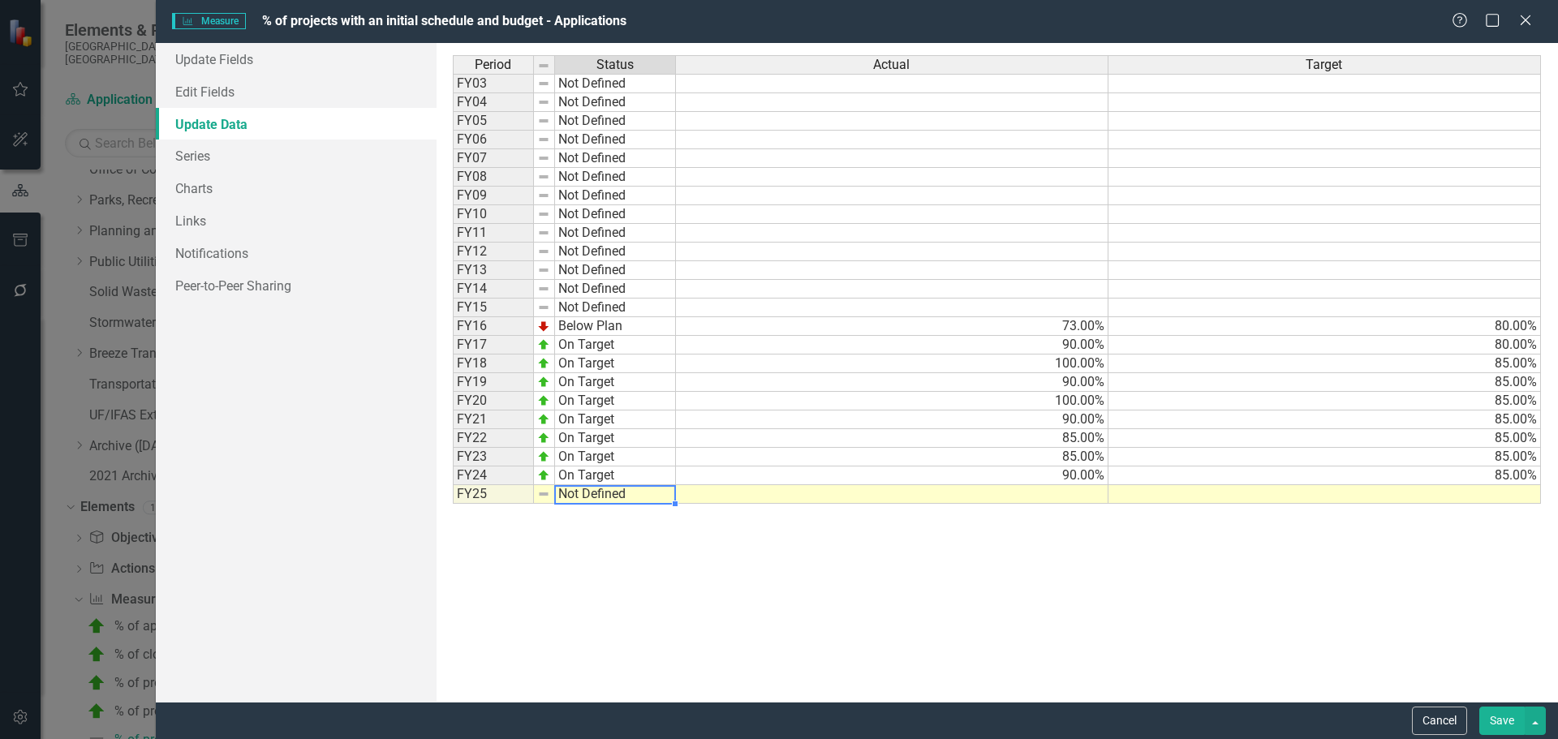
click at [617, 494] on td "Not Defined" at bounding box center [615, 494] width 121 height 19
click at [625, 512] on div "Period Status Actual Target FY03 Not Defined FY04 Not Defined FY05 Not Defined …" at bounding box center [997, 372] width 1089 height 634
click at [973, 490] on td at bounding box center [892, 494] width 432 height 19
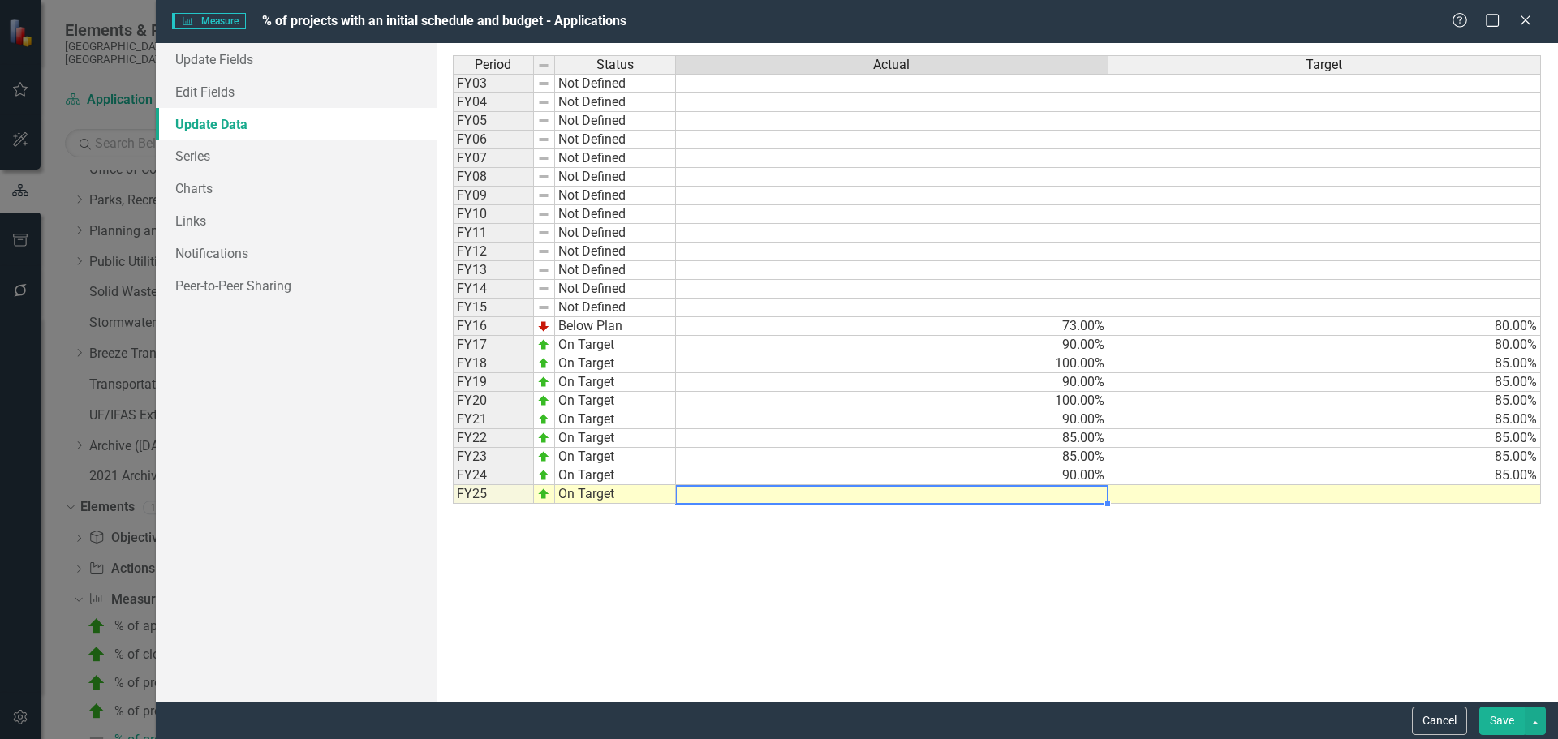
type textarea "90"
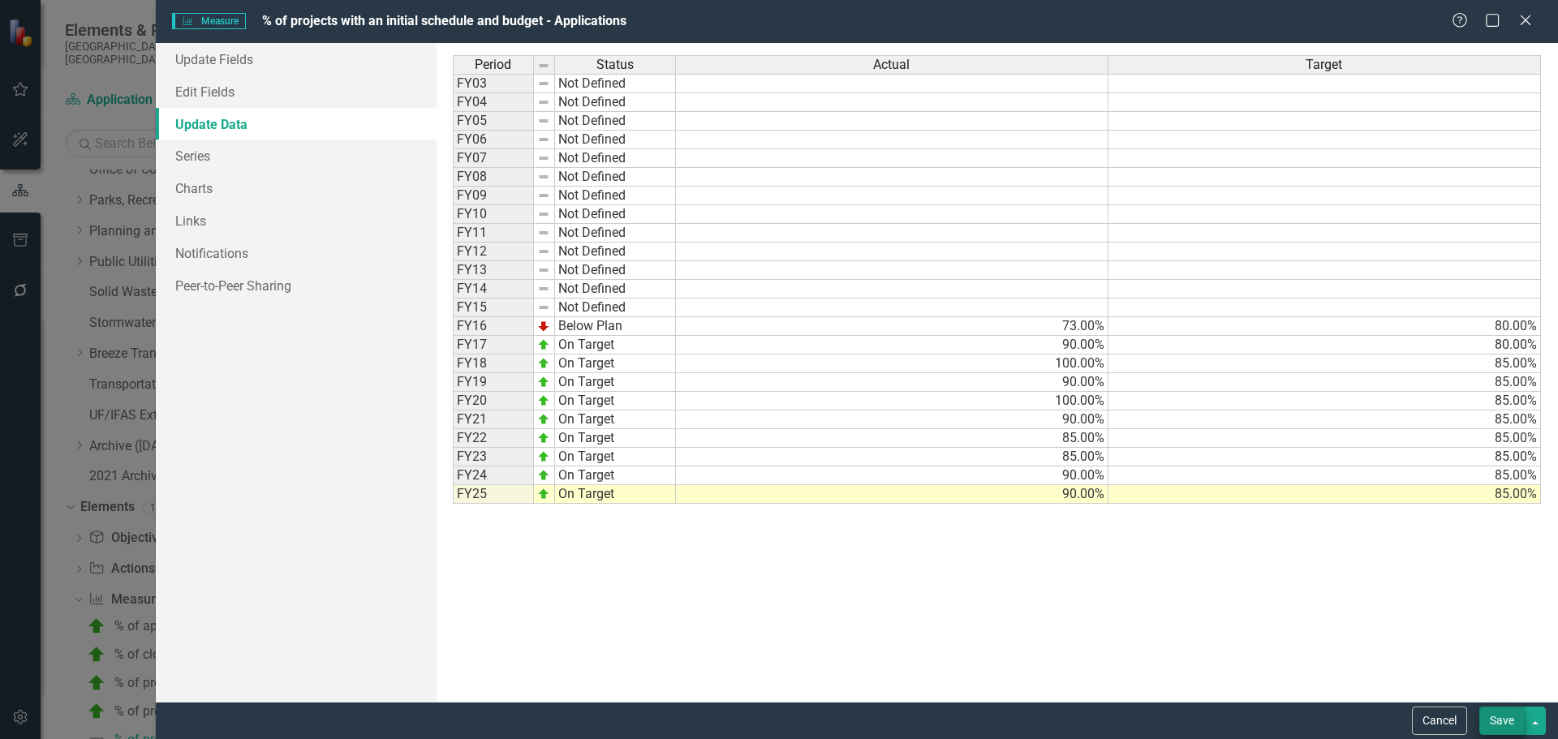
type textarea "85"
click at [1497, 723] on button "Save" at bounding box center [1501, 721] width 45 height 28
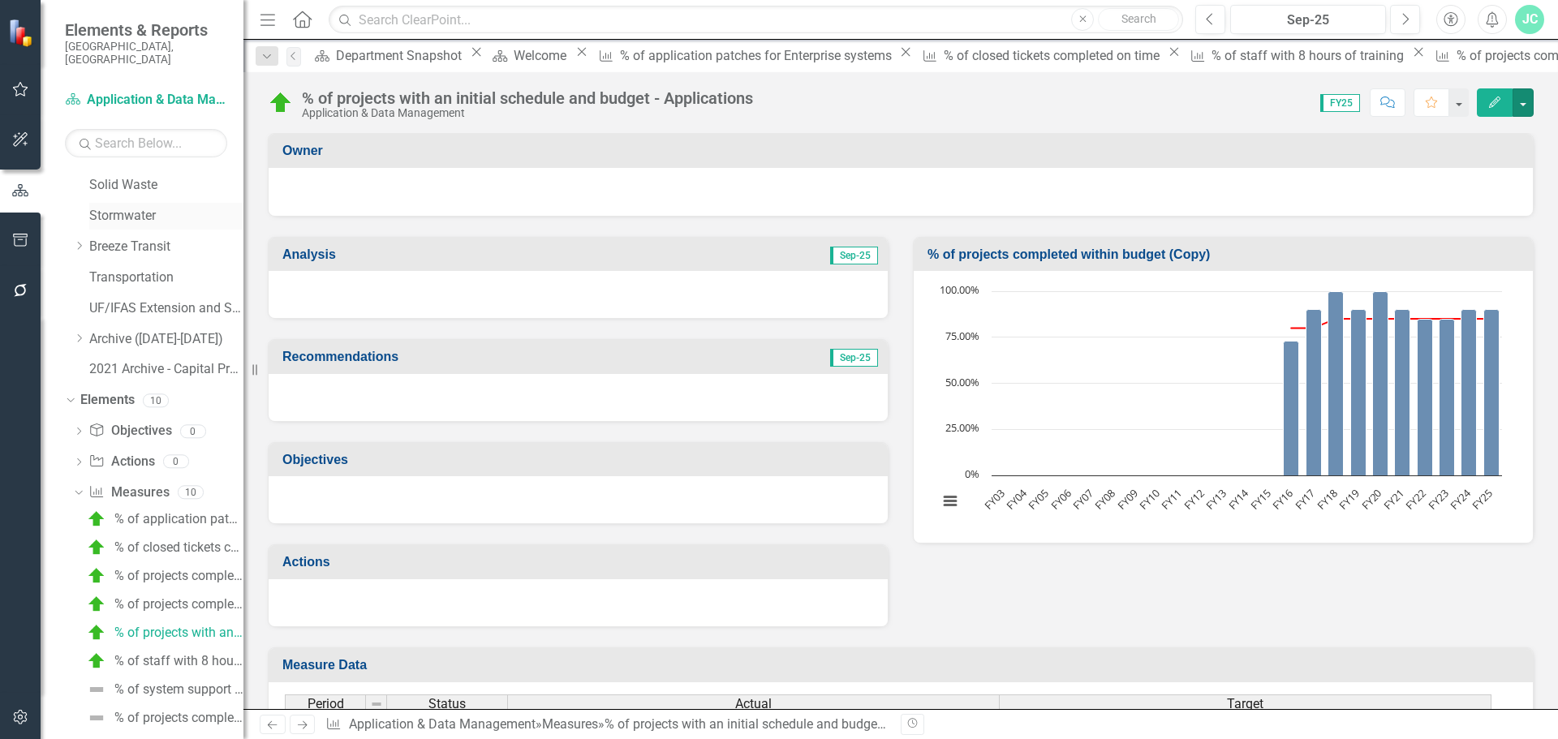
scroll to position [653, 0]
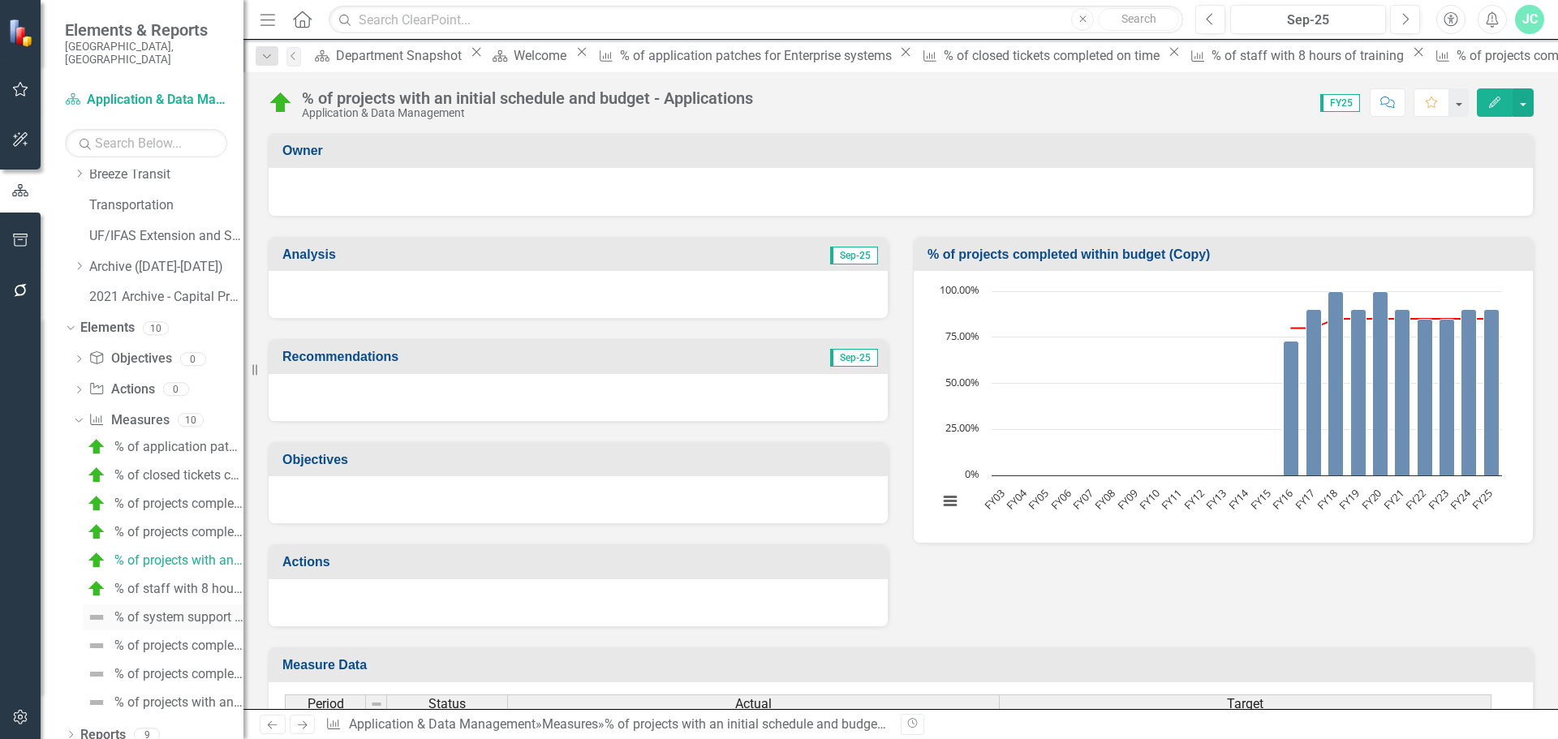
click at [183, 610] on div "% of system support training for enterprise applications" at bounding box center [178, 617] width 129 height 15
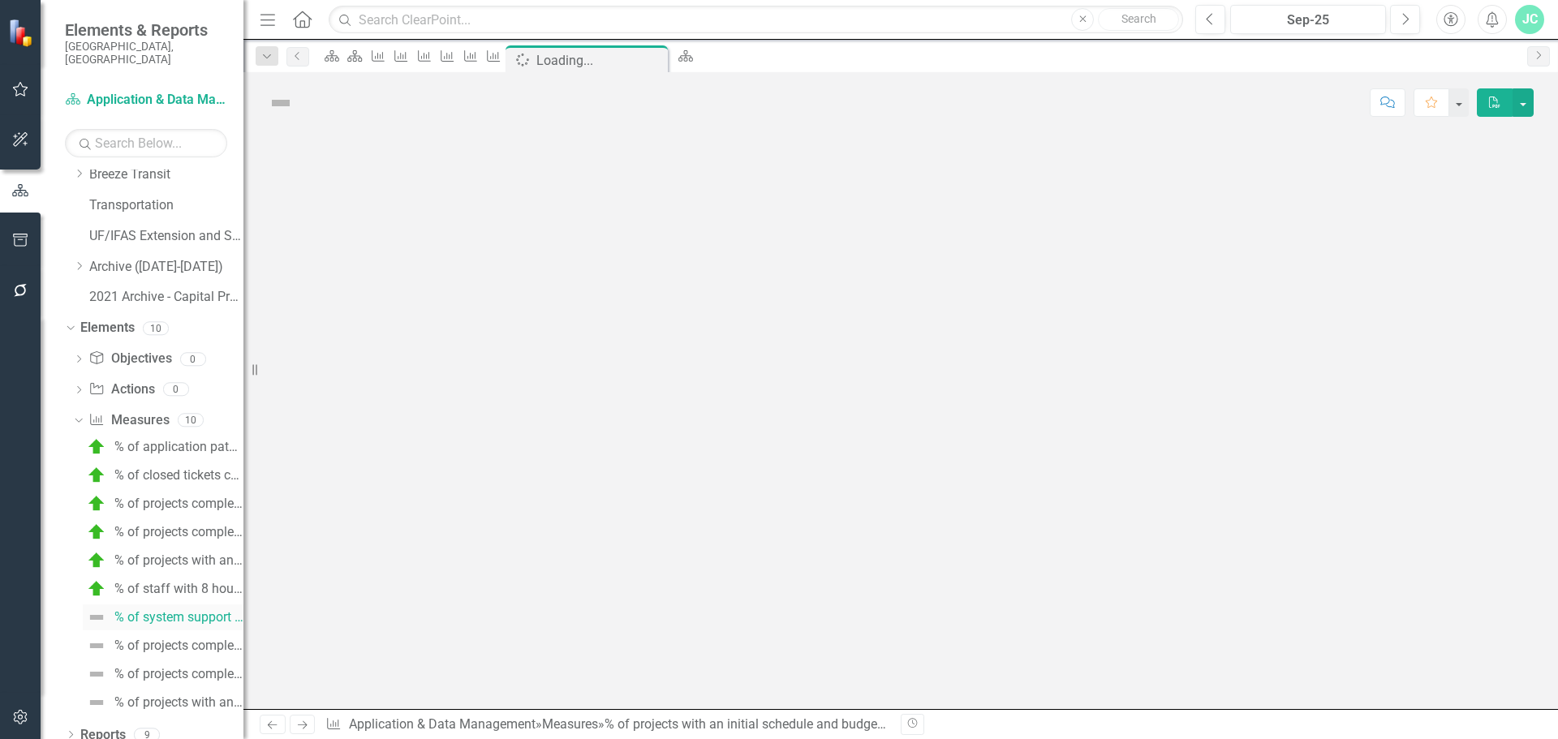
click at [183, 600] on div "% of application patches for Enterprise systems % of closed tickets completed o…" at bounding box center [158, 575] width 170 height 282
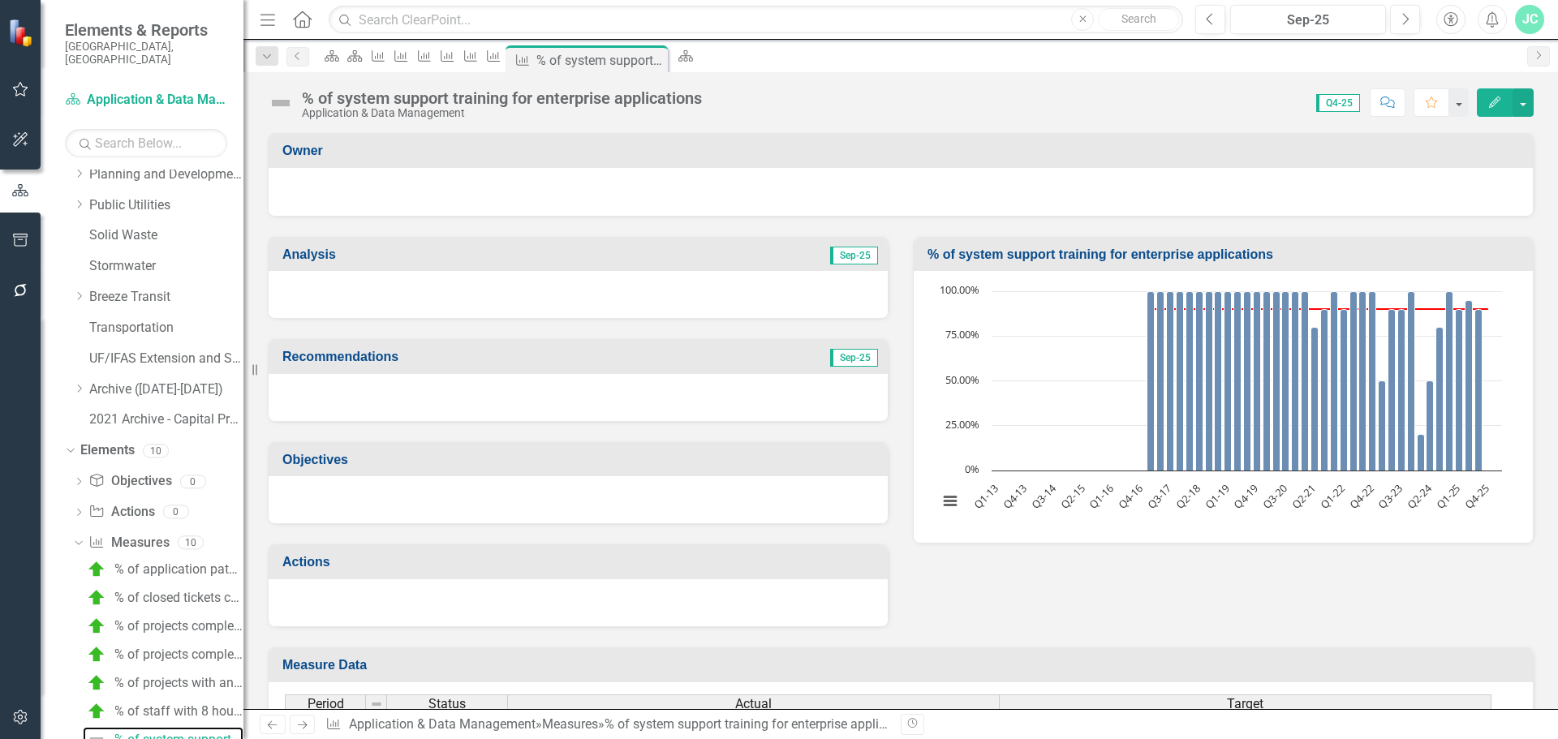
scroll to position [653, 0]
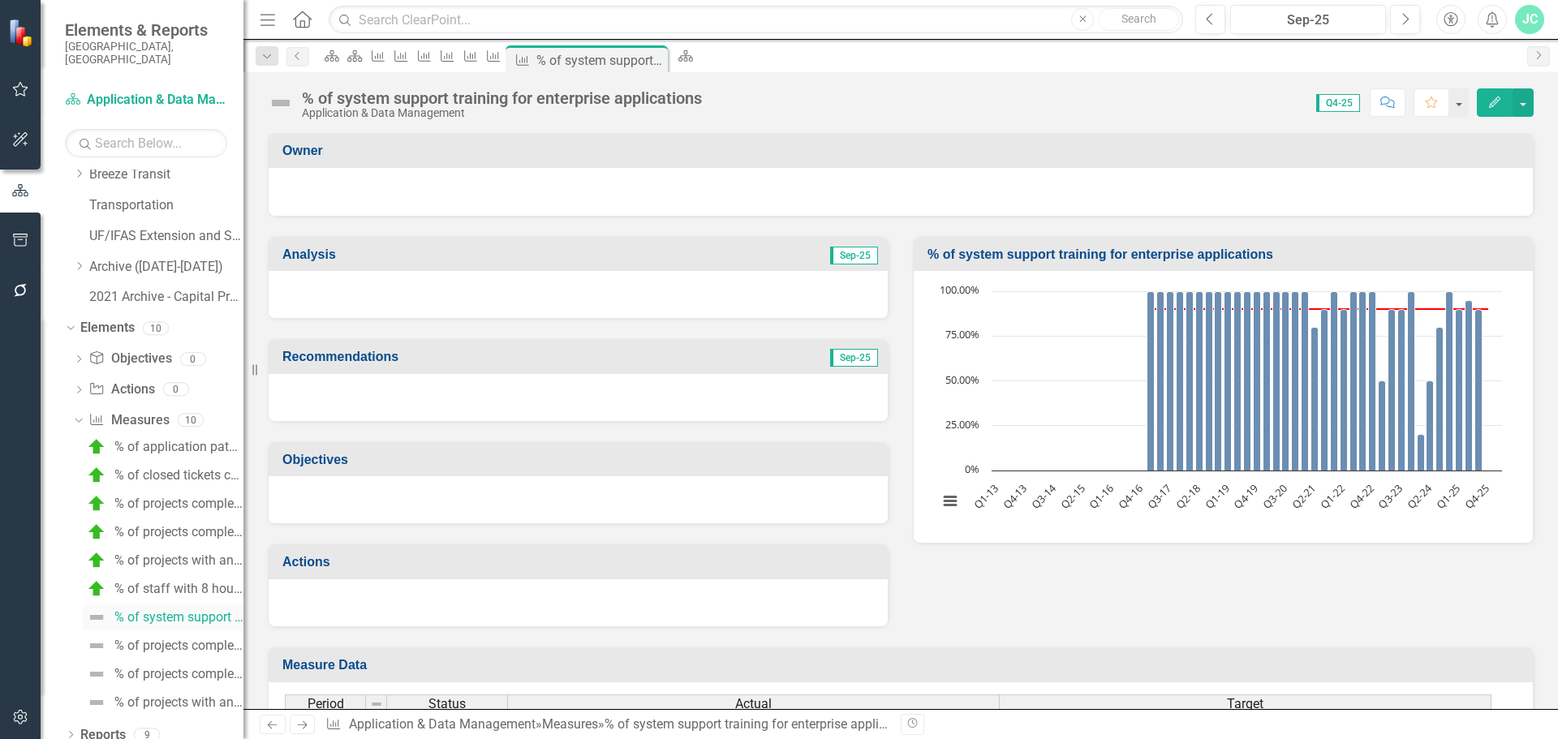
click at [155, 610] on div "% of system support training for enterprise applications" at bounding box center [178, 617] width 129 height 15
click at [153, 639] on div "% of projects completed on time - PMO" at bounding box center [178, 646] width 129 height 15
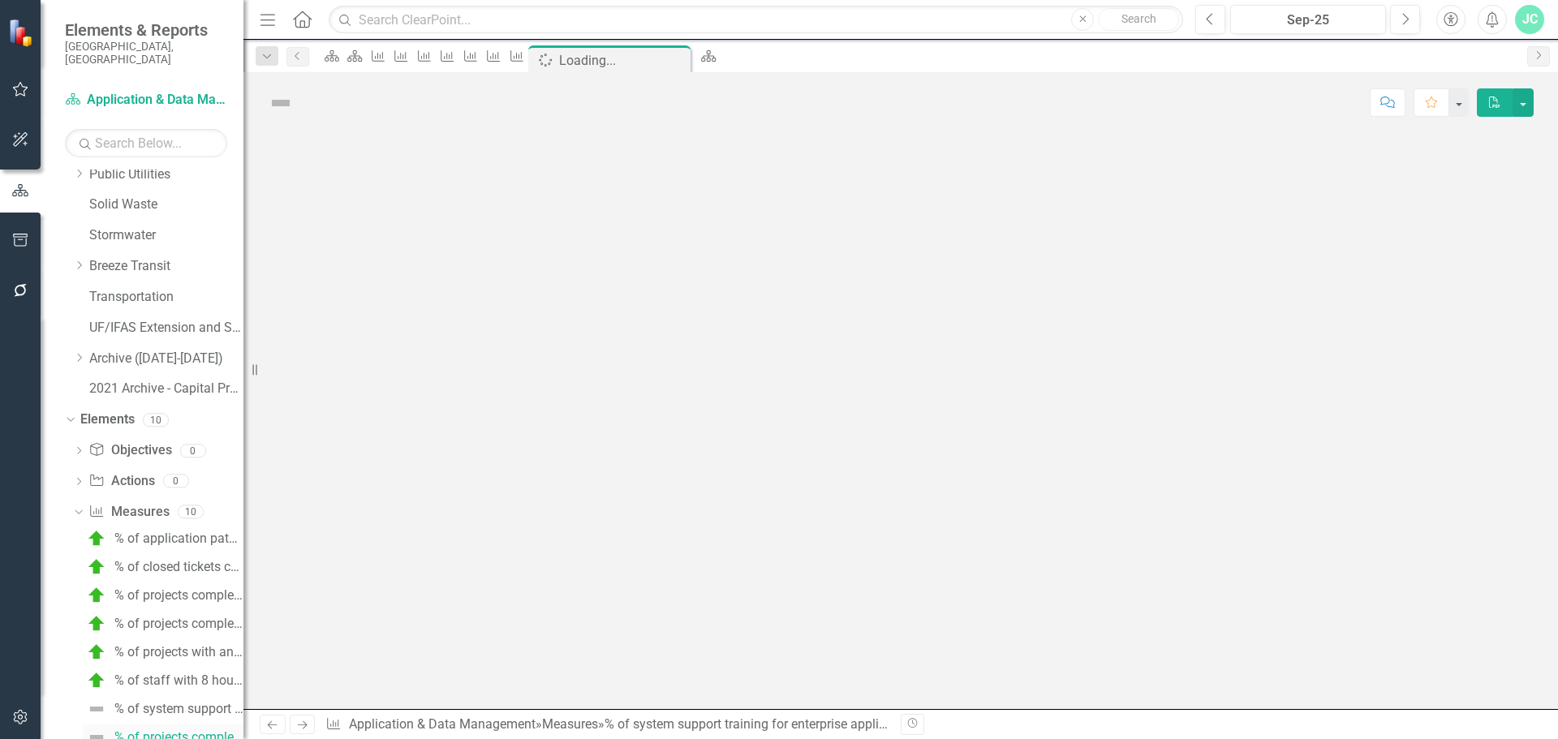
scroll to position [559, 0]
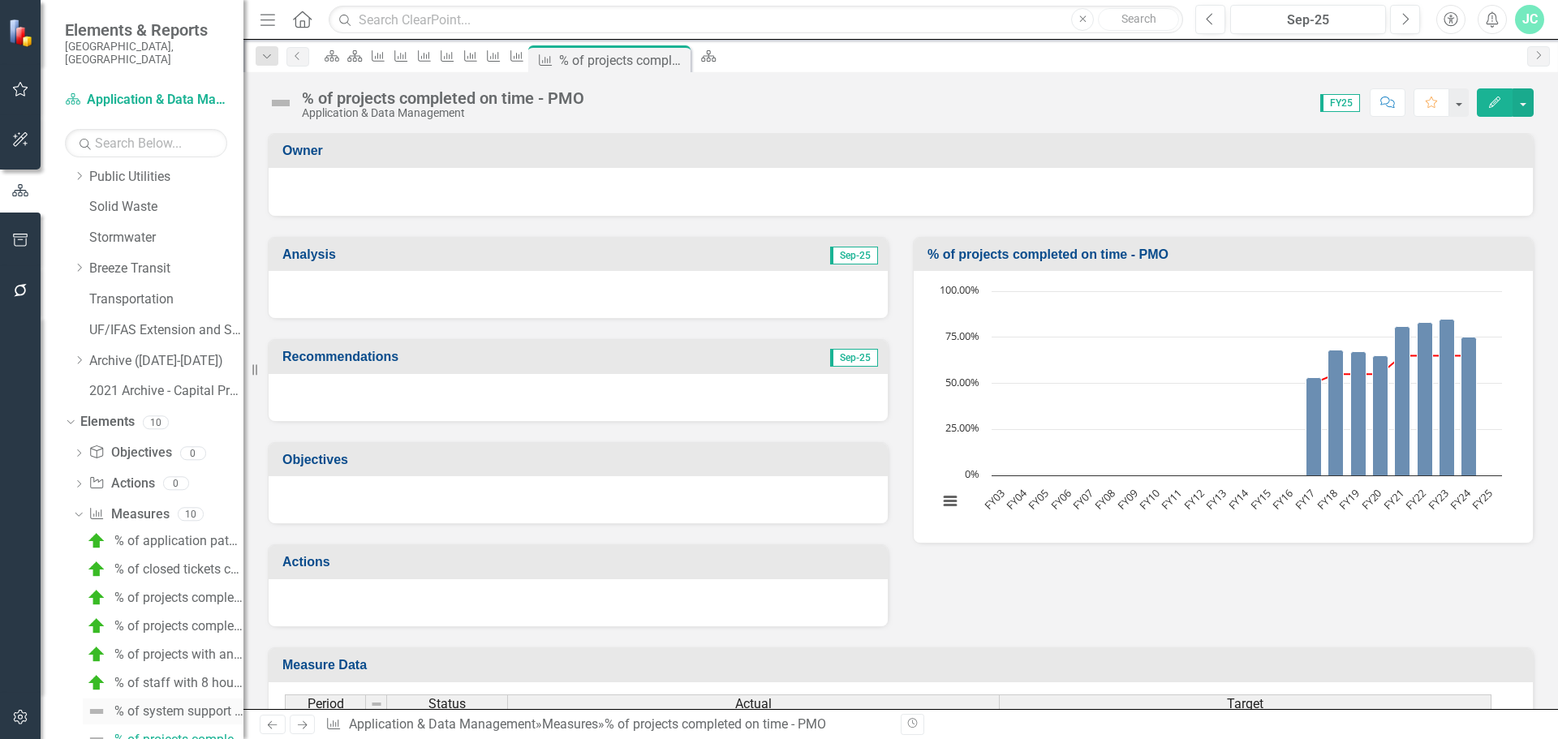
click at [166, 704] on div "% of system support training for enterprise applications" at bounding box center [178, 711] width 129 height 15
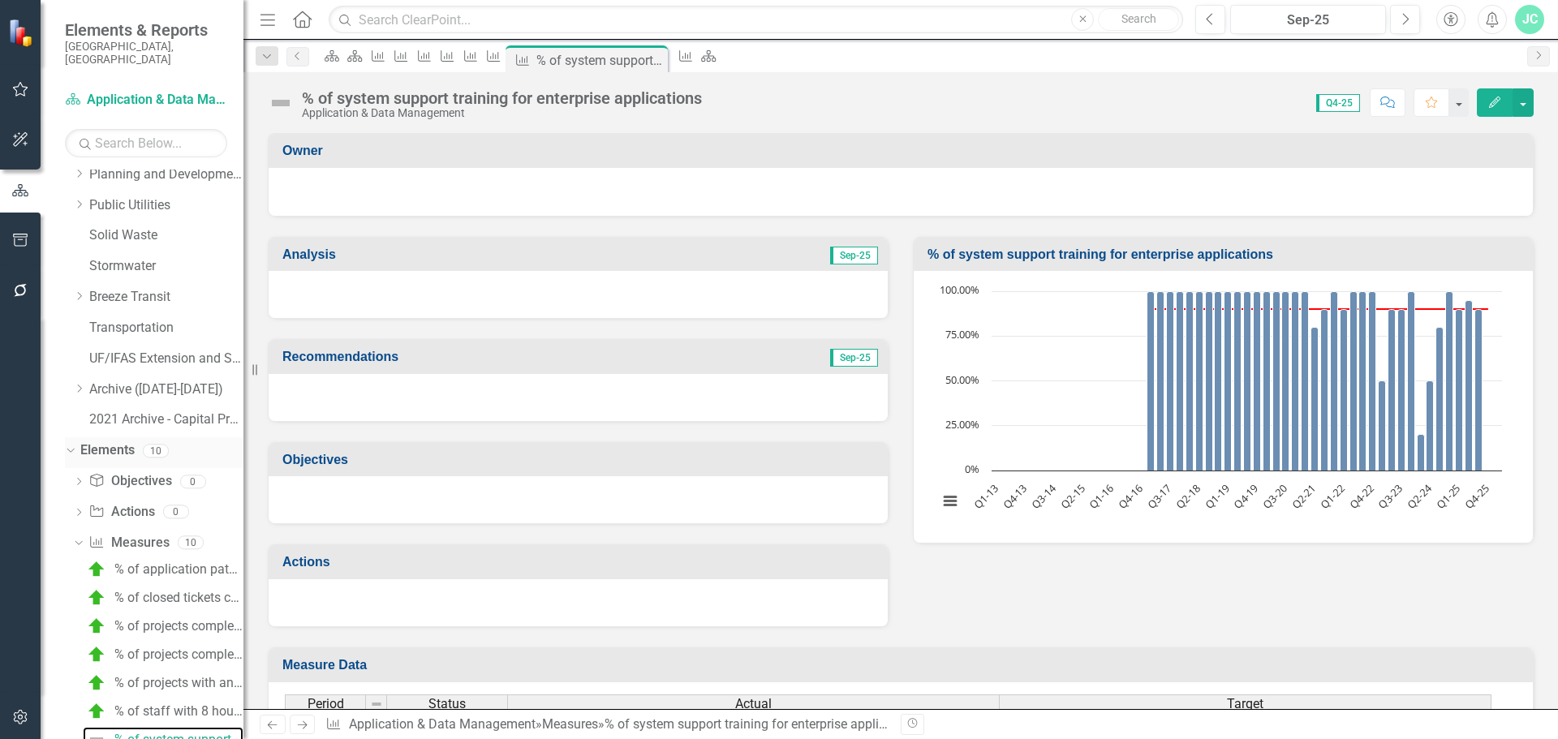
scroll to position [653, 0]
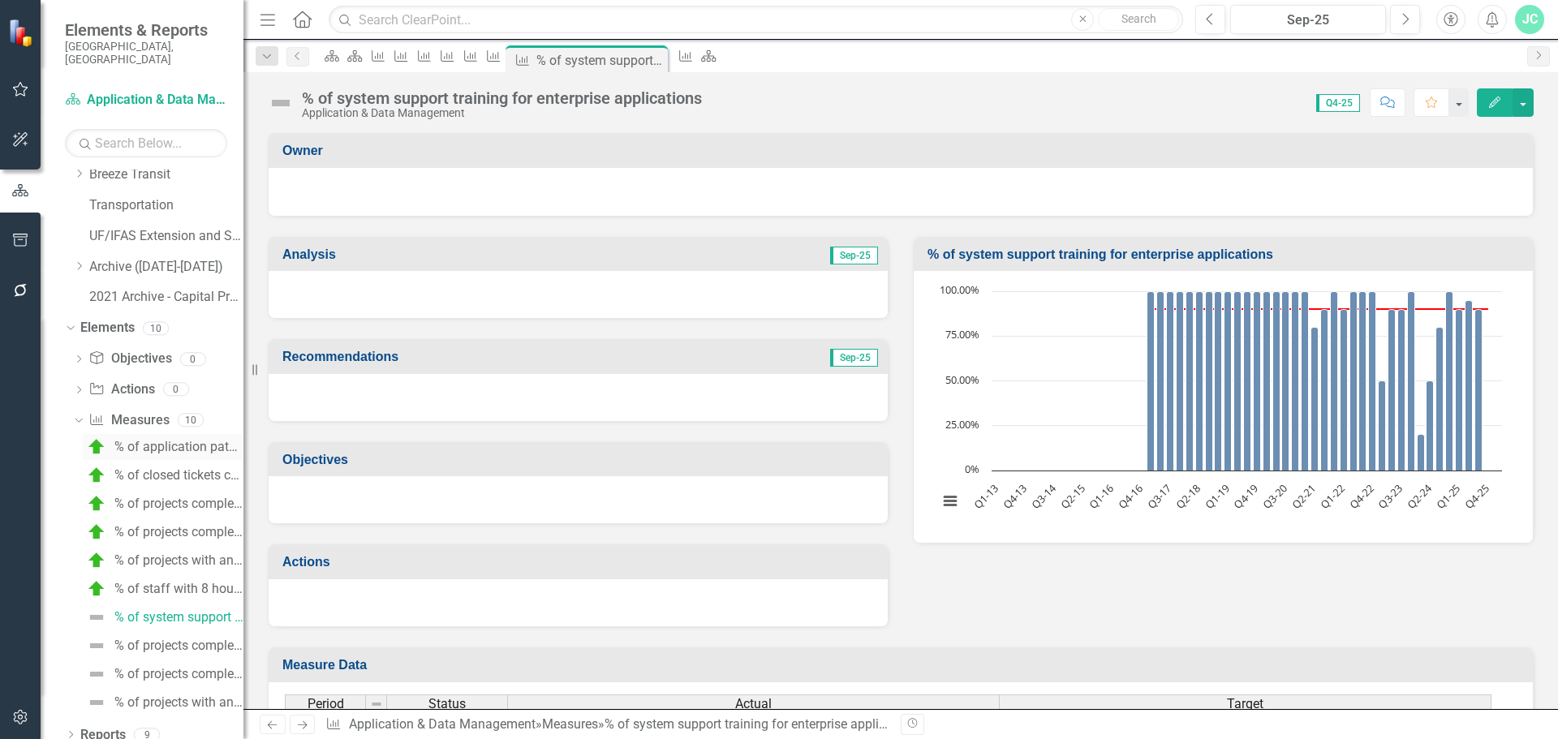
click at [162, 440] on div "% of application patches for Enterprise systems" at bounding box center [178, 447] width 129 height 15
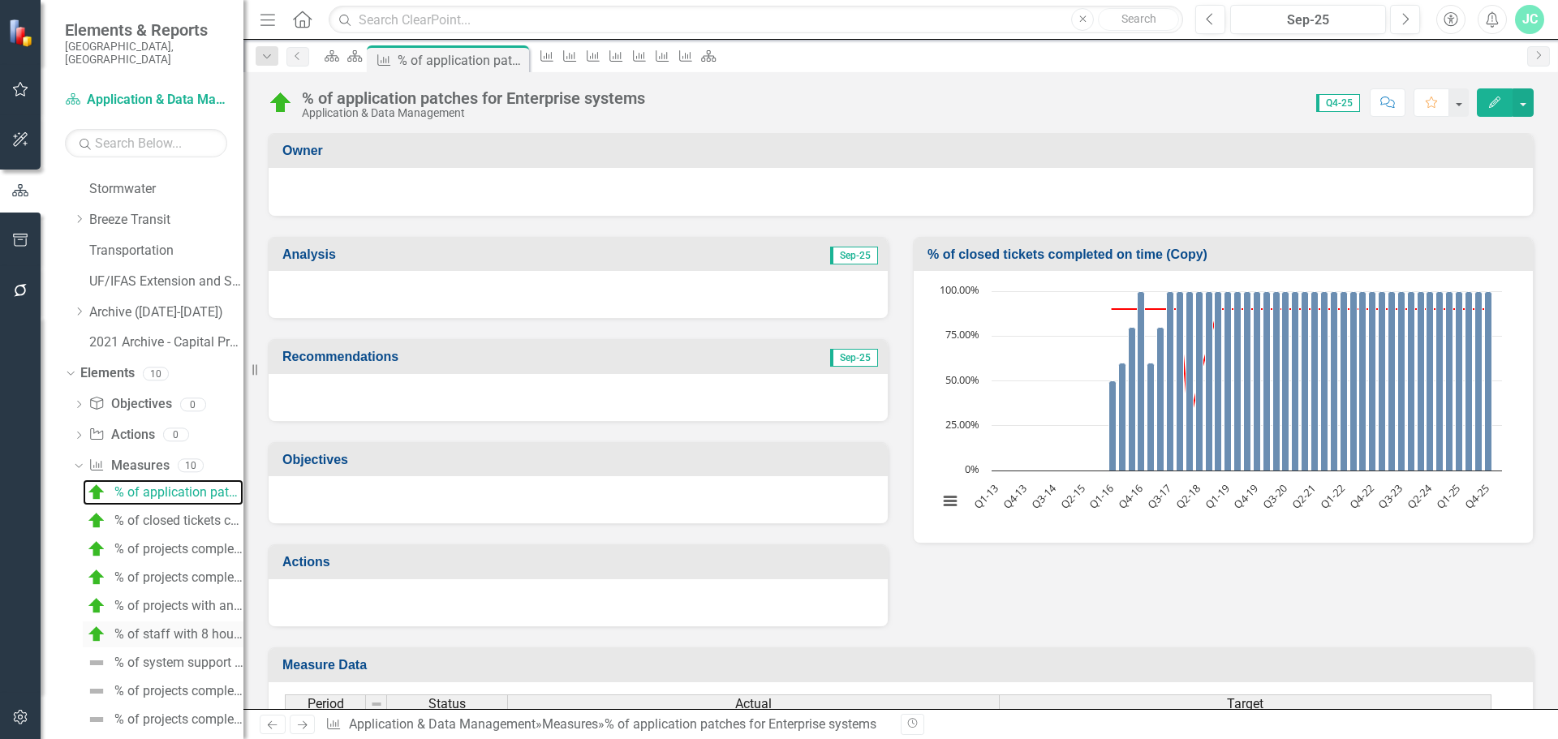
scroll to position [653, 0]
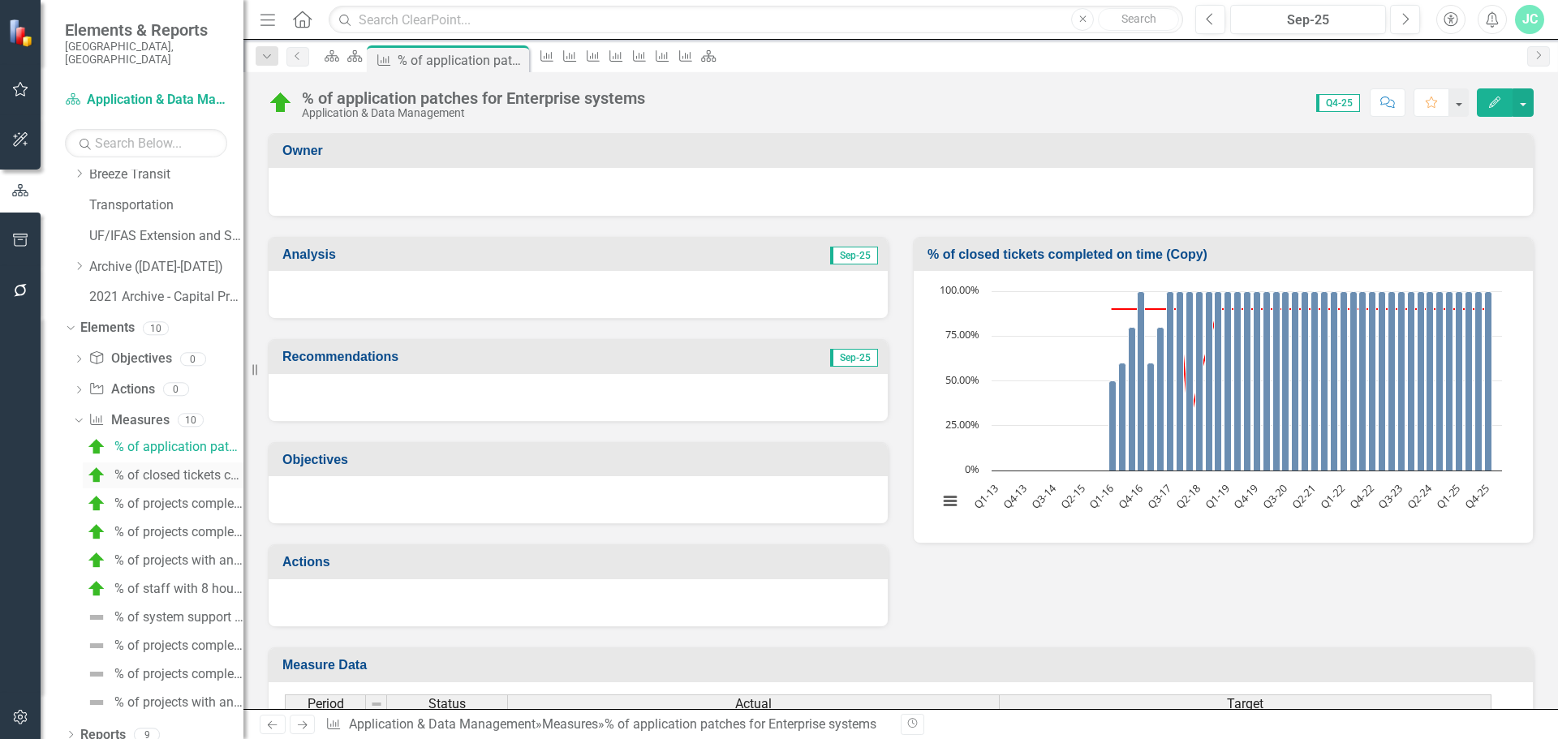
click at [149, 468] on div "% of closed tickets completed on time" at bounding box center [178, 475] width 129 height 15
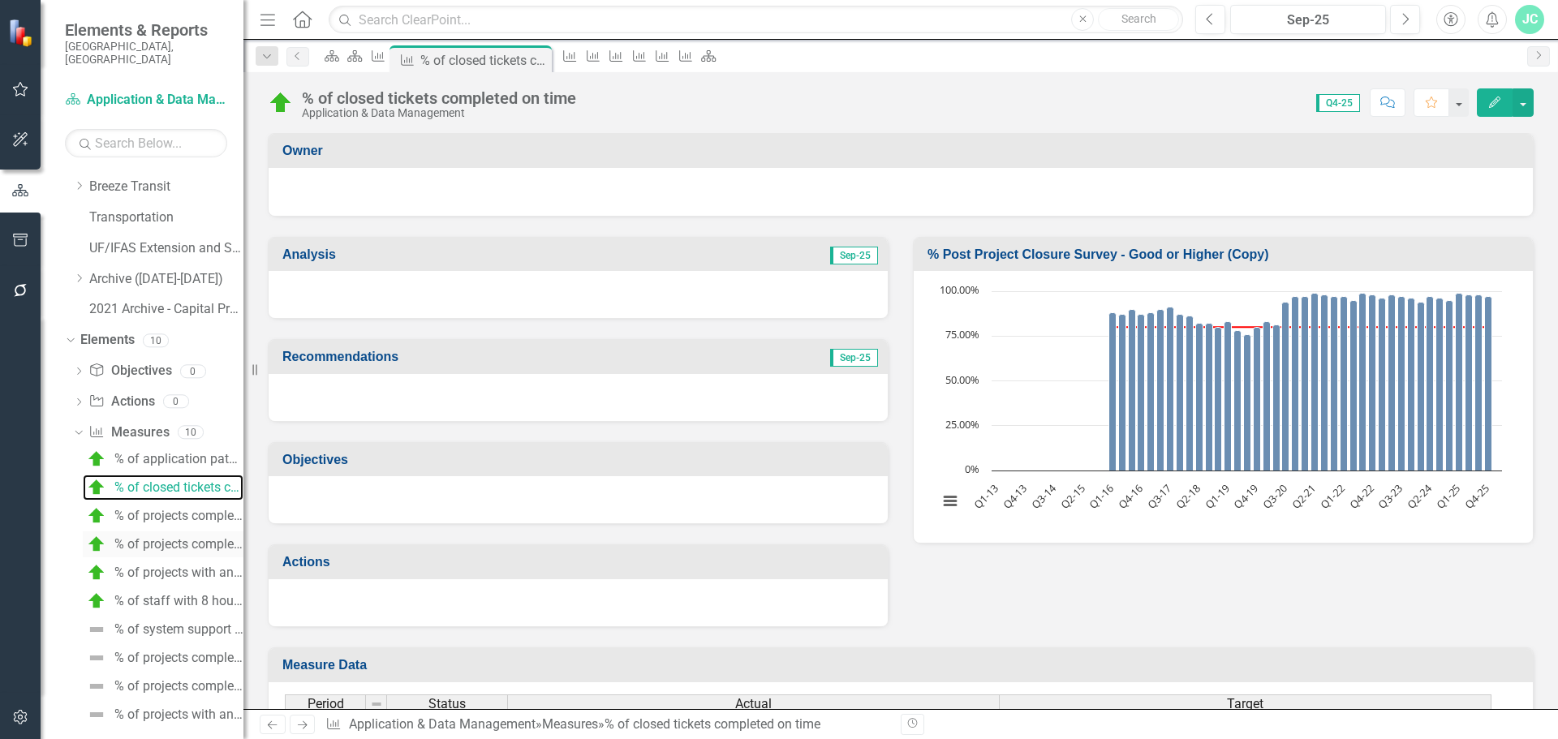
scroll to position [653, 0]
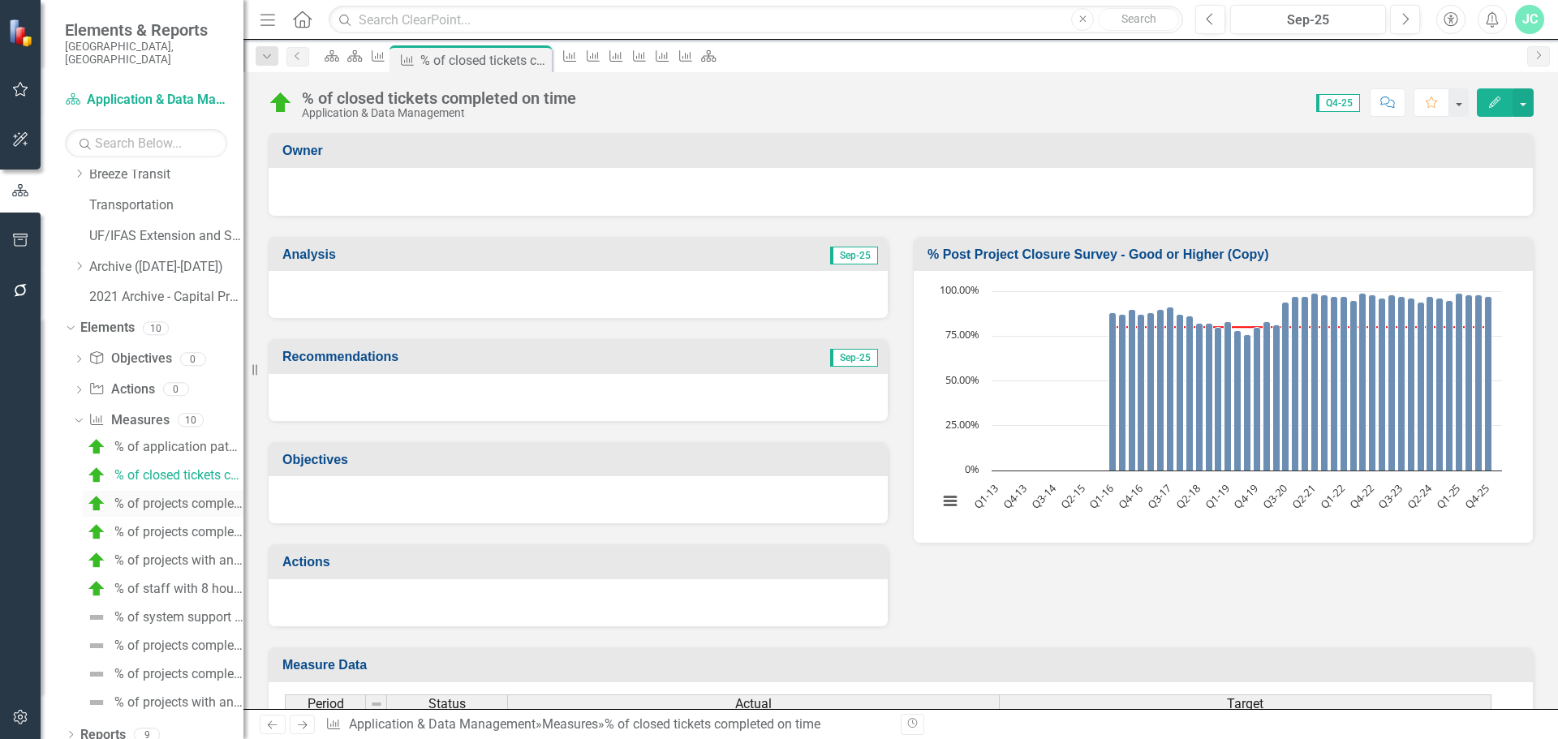
click at [144, 497] on div "% of projects completed on time - Applications" at bounding box center [178, 504] width 129 height 15
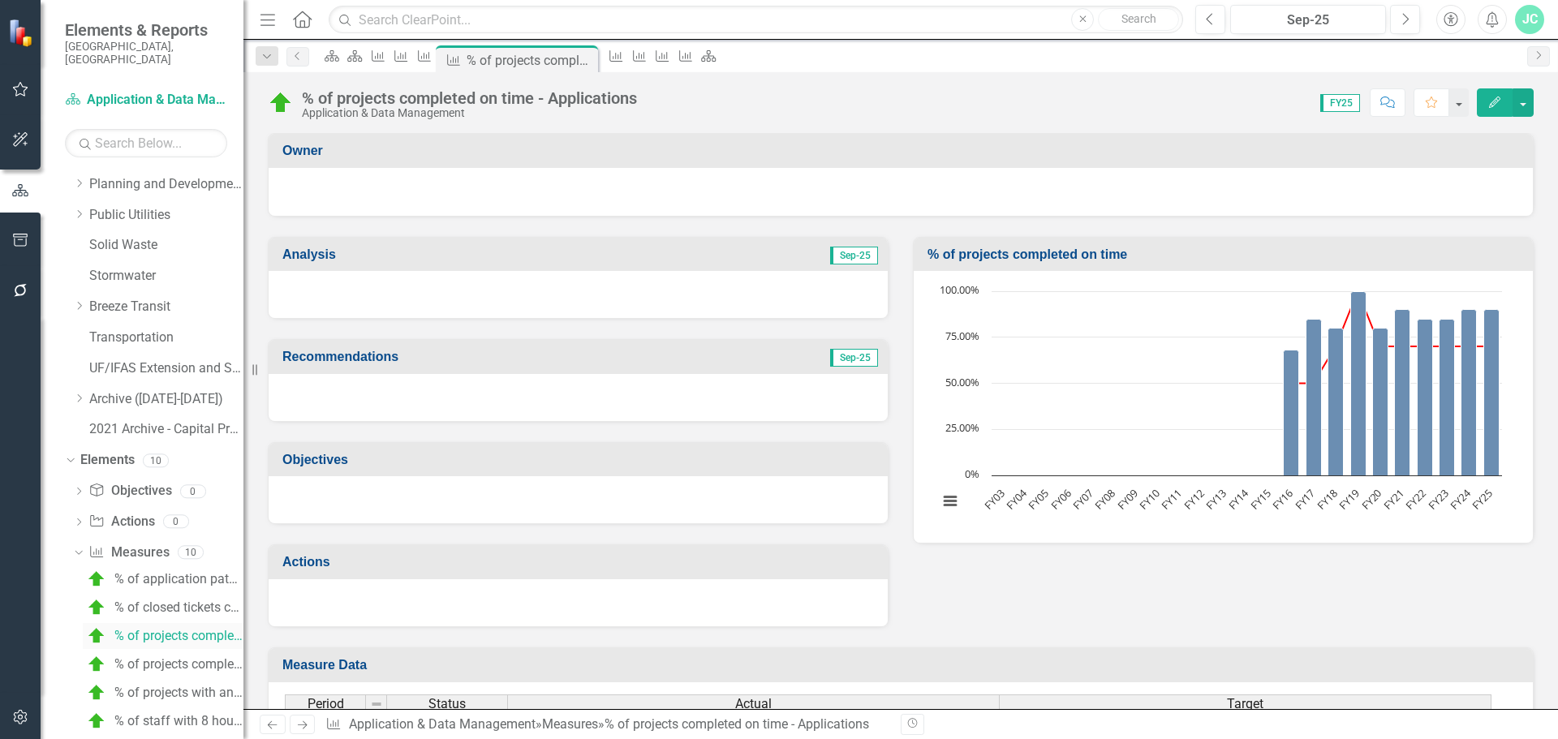
scroll to position [653, 0]
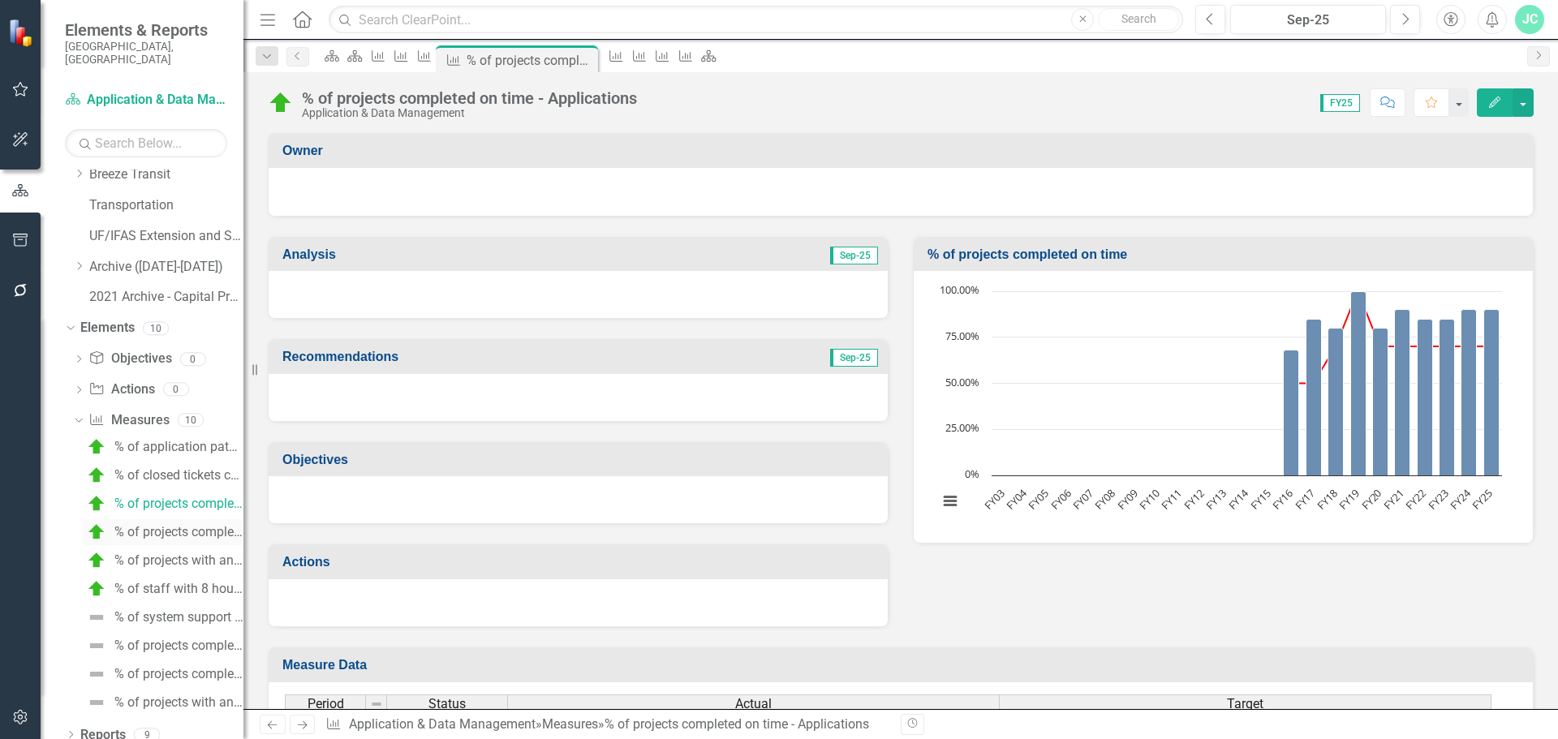
click at [171, 525] on div "% of projects completed within budget - Applications" at bounding box center [178, 532] width 129 height 15
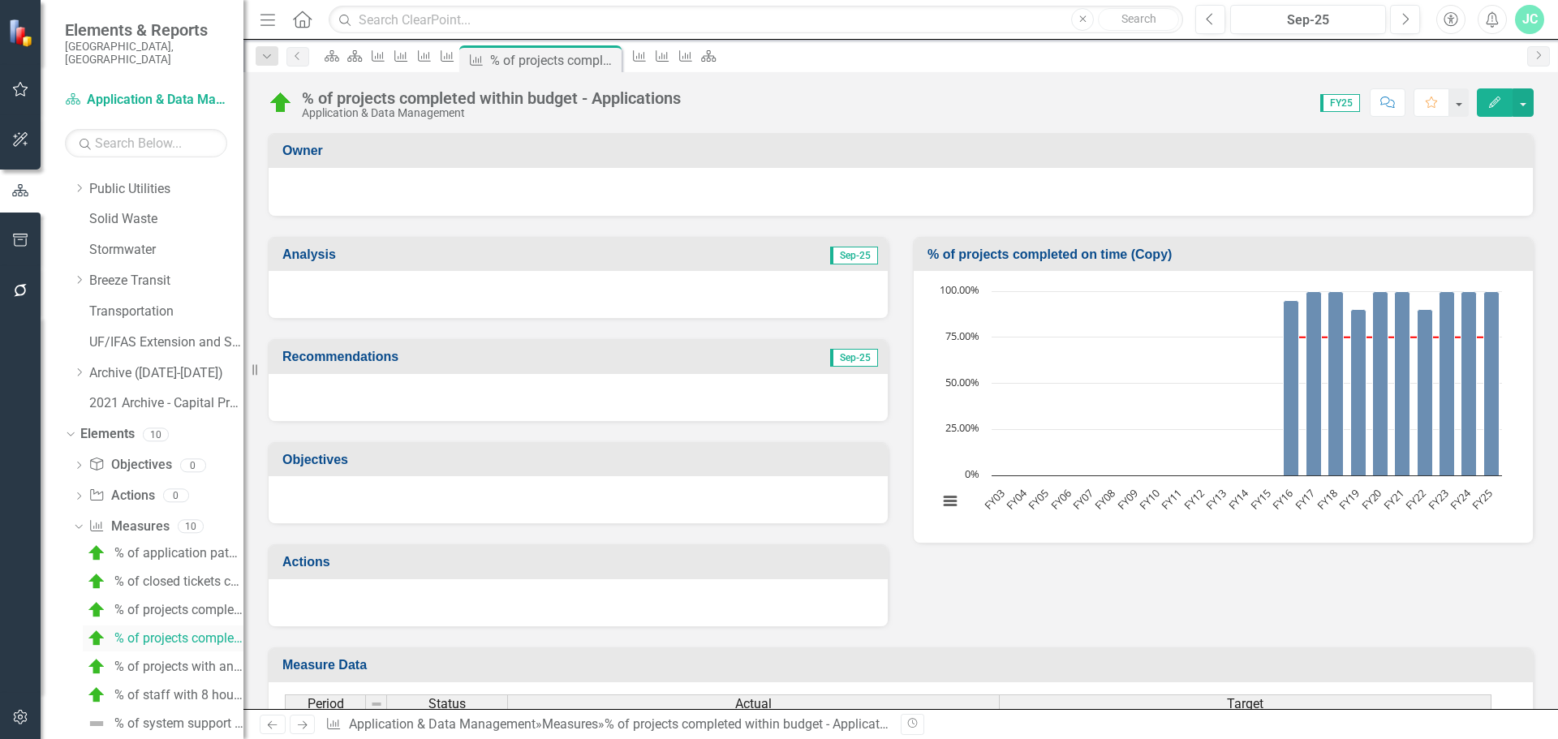
scroll to position [653, 0]
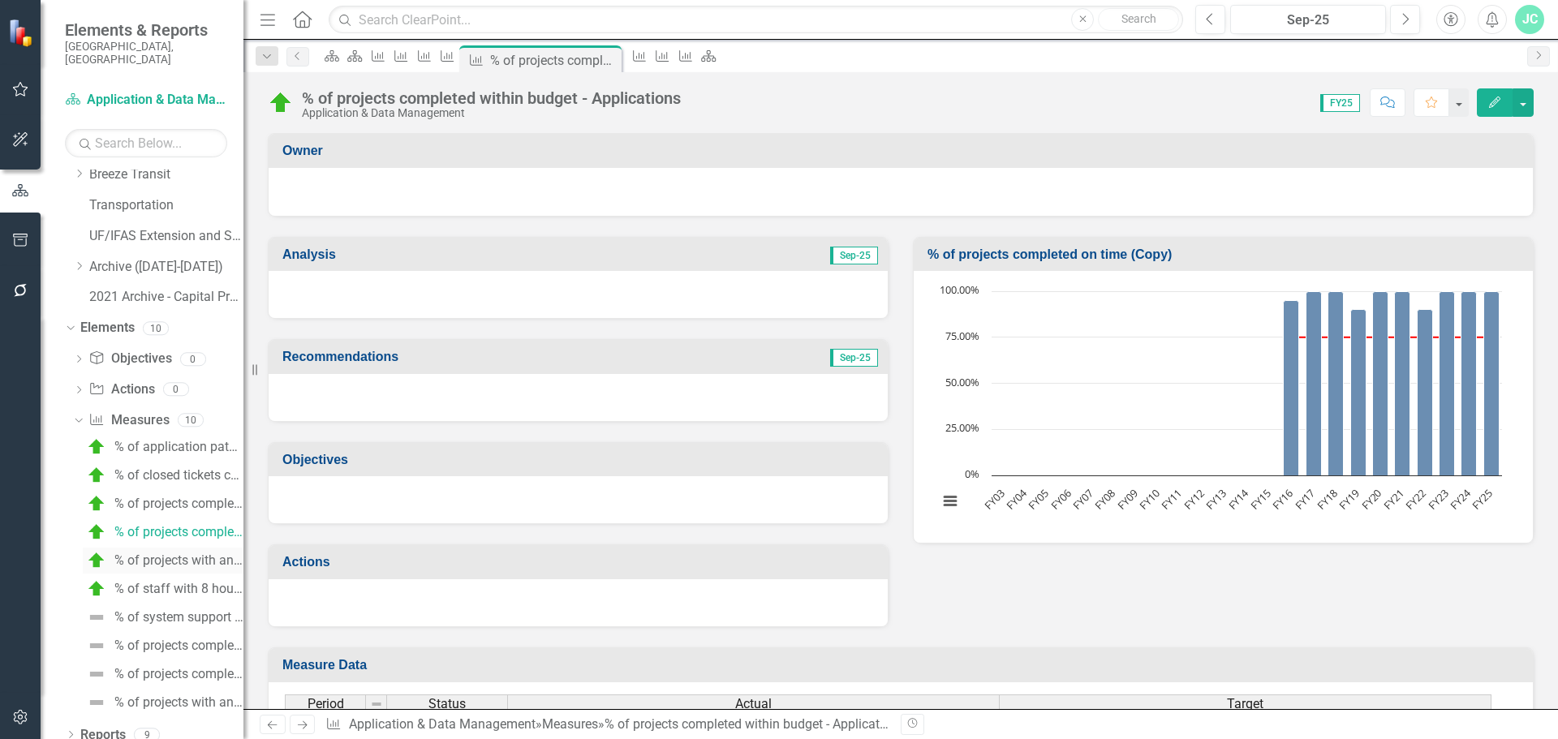
click at [176, 553] on div "% of projects with an initial schedule and budget - Applications" at bounding box center [178, 560] width 129 height 15
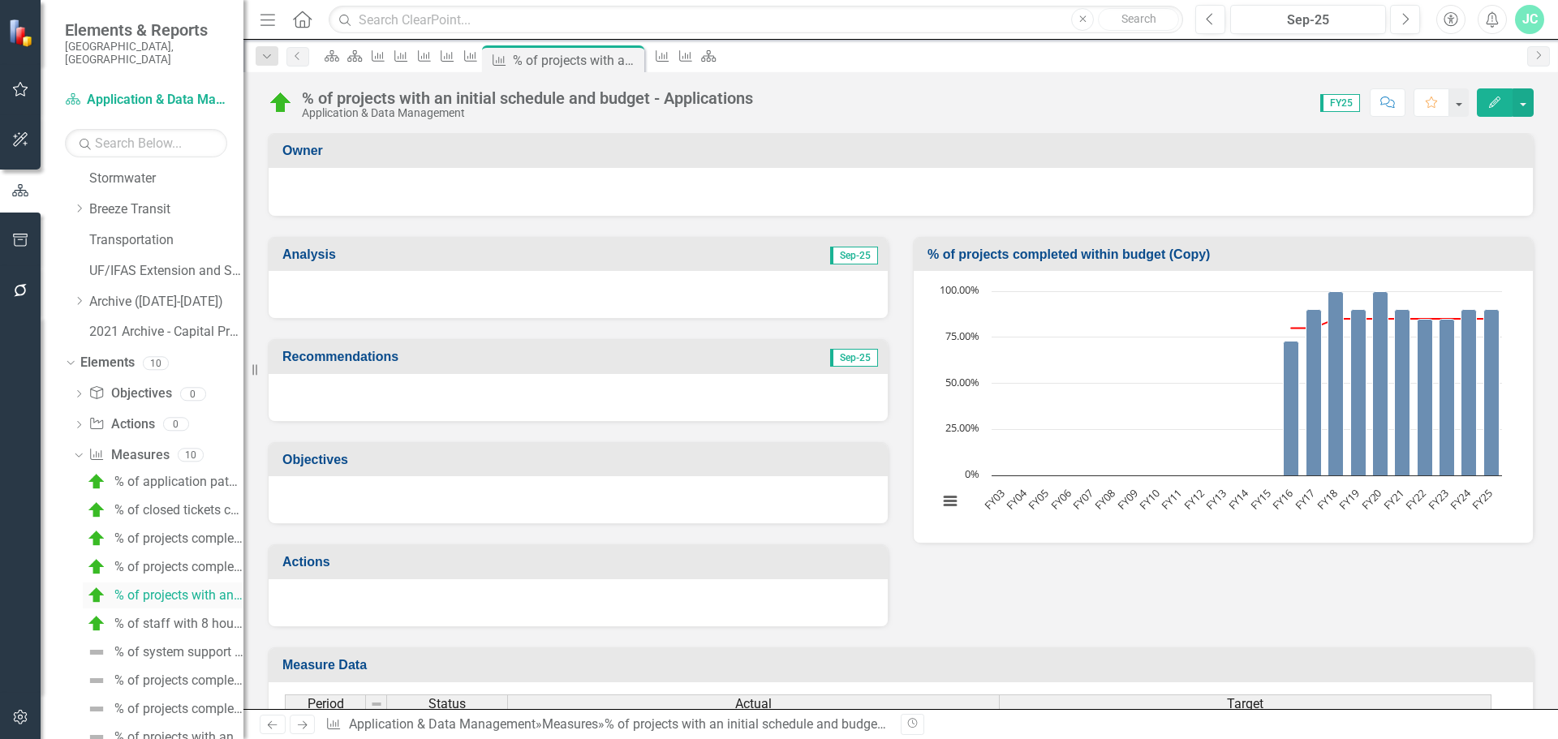
scroll to position [653, 0]
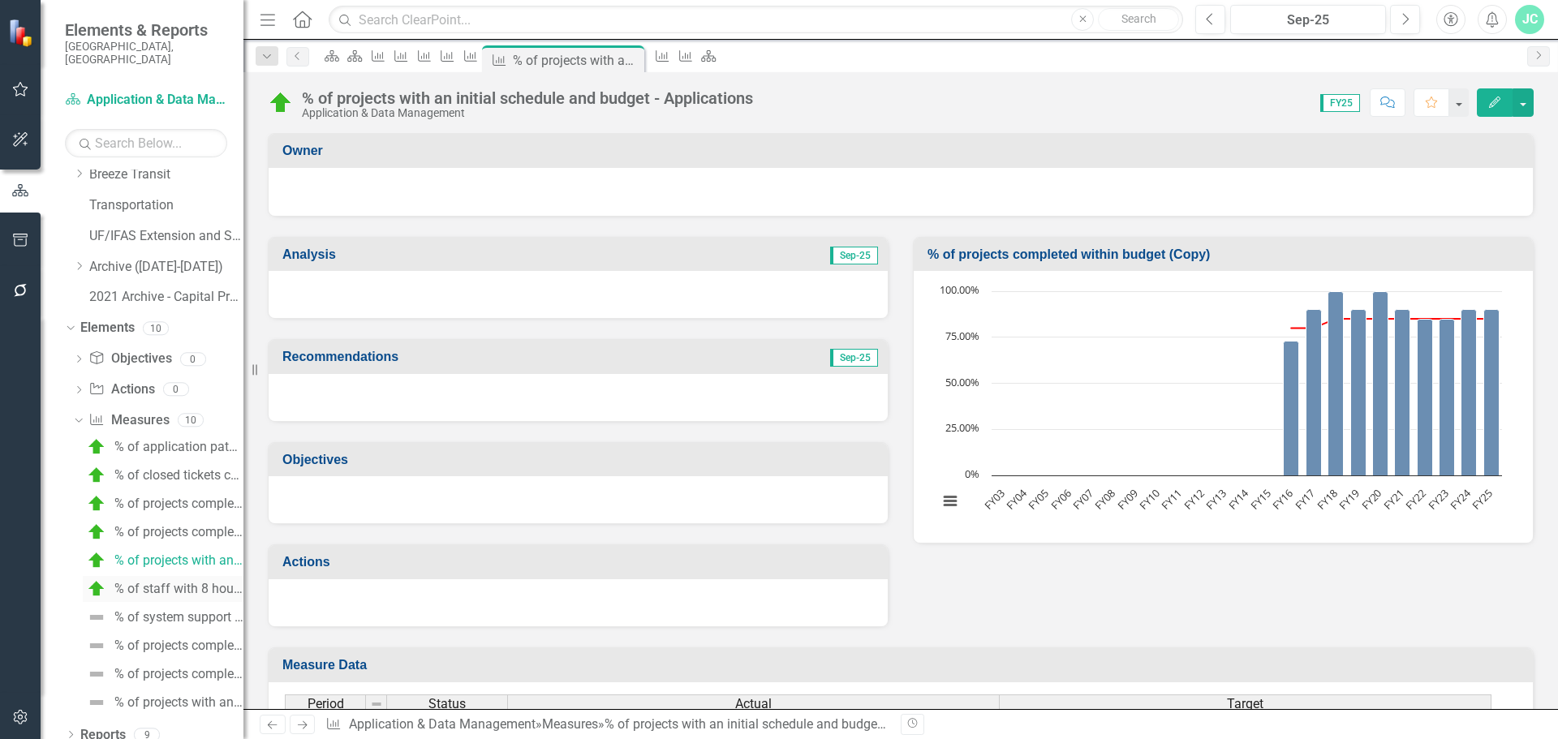
click at [174, 582] on div "% of staff with 8 hours of training" at bounding box center [178, 589] width 129 height 15
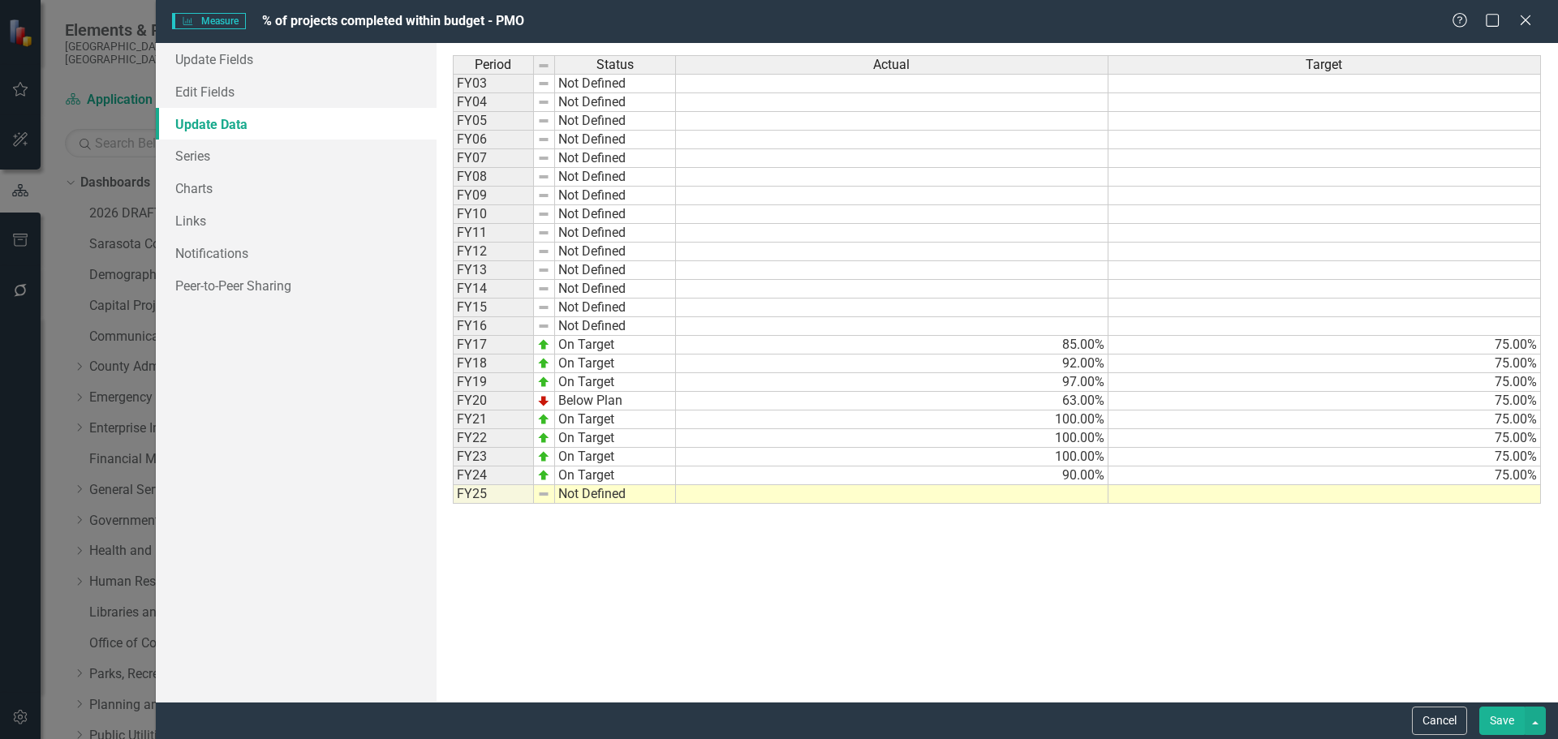
scroll to position [587, 0]
click at [624, 492] on td "Not Defined" at bounding box center [615, 494] width 121 height 19
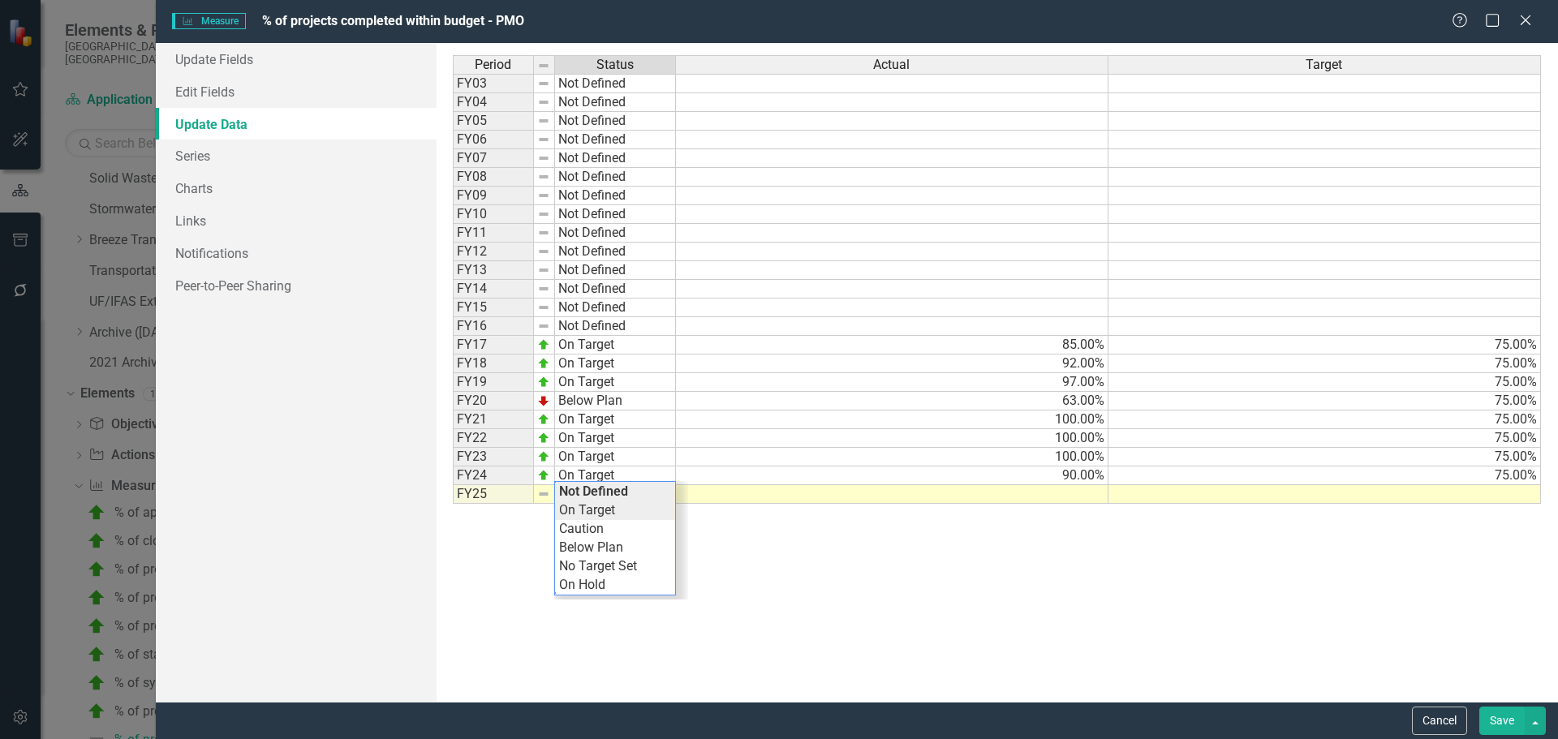
type textarea "On Target"
drag, startPoint x: 621, startPoint y: 512, endPoint x: 1078, endPoint y: 484, distance: 457.7
click at [622, 513] on div "Period Status Actual Target FY03 Not Defined FY04 Not Defined FY05 Not Defined …" at bounding box center [997, 372] width 1089 height 634
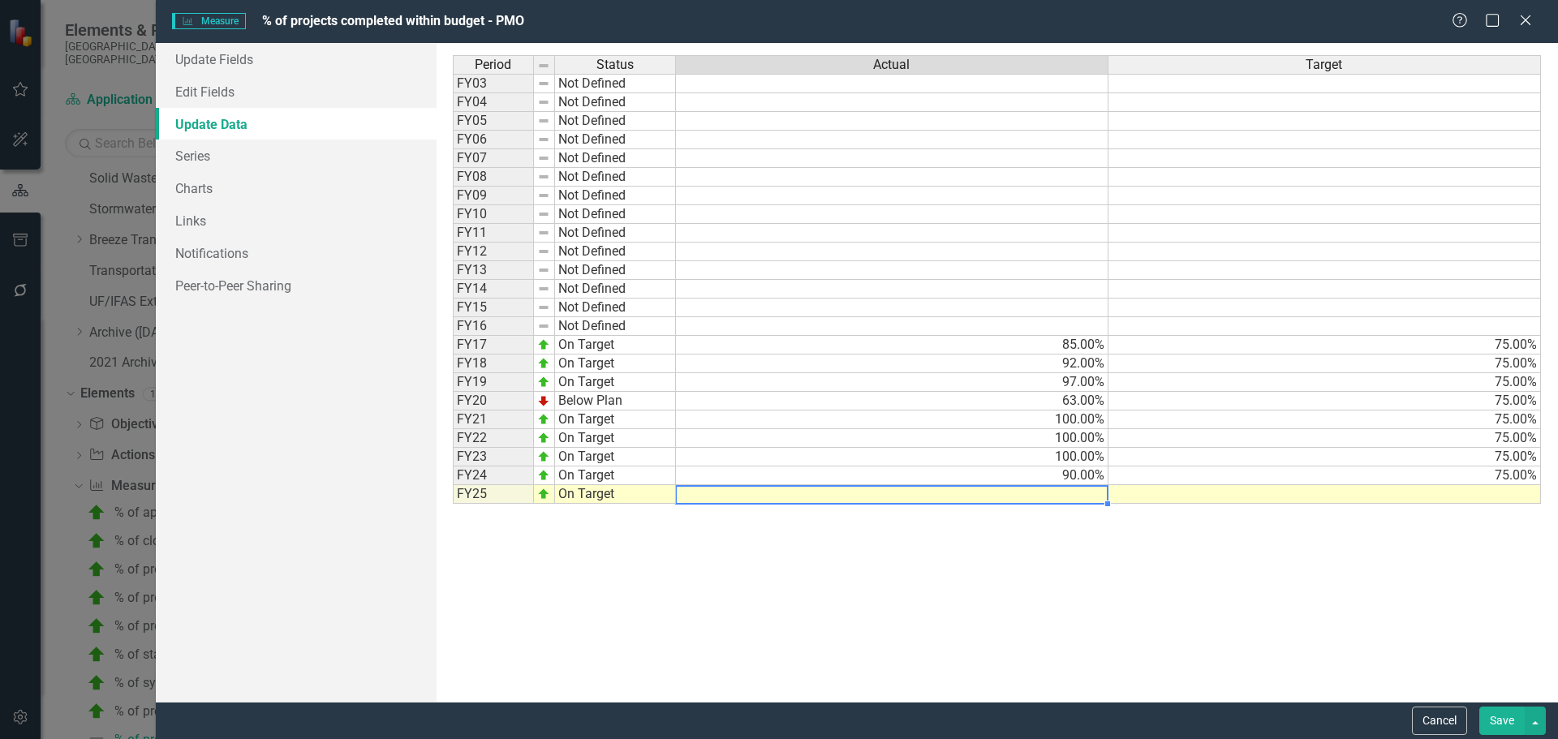
click at [1030, 488] on td at bounding box center [892, 494] width 432 height 19
type textarea "90"
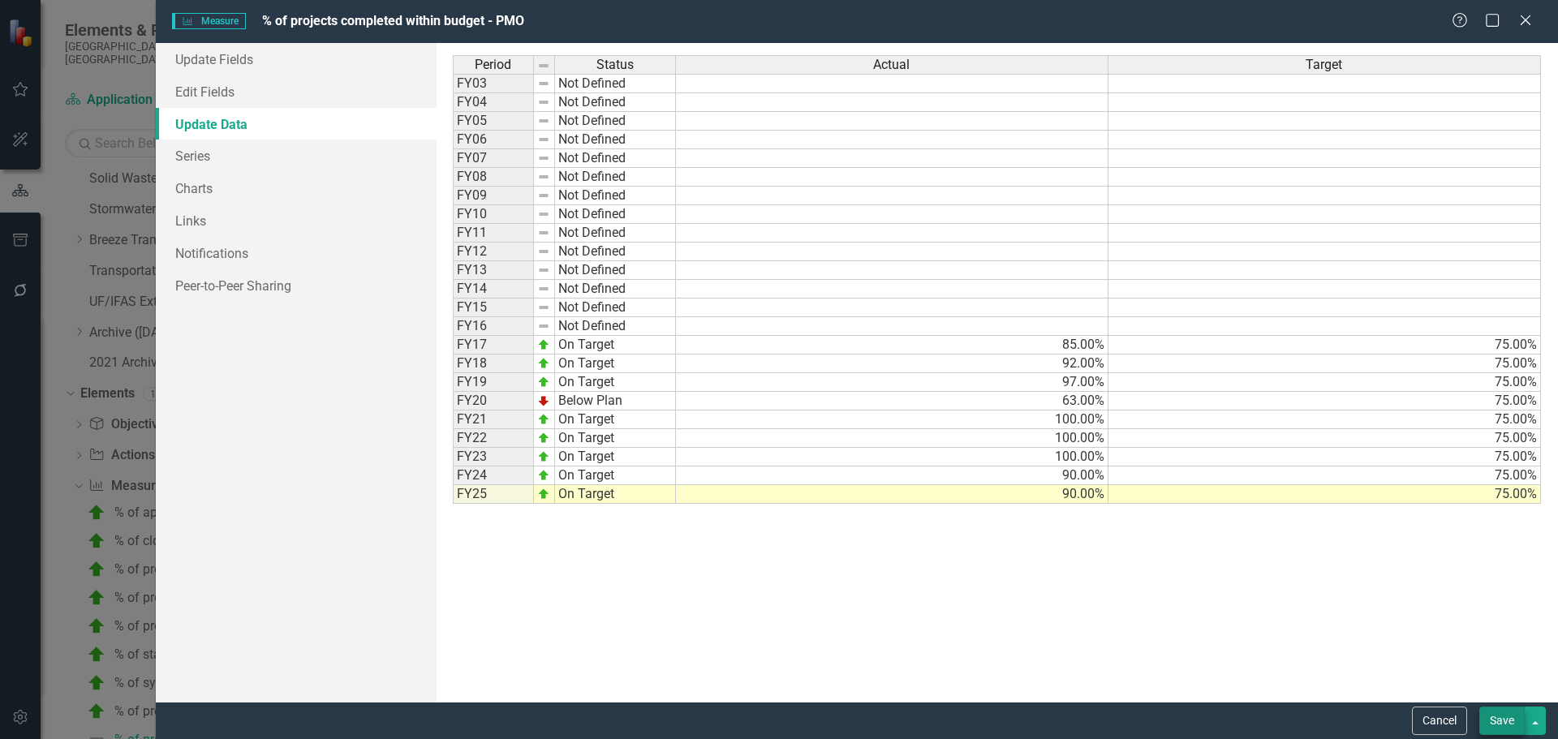
type textarea "75"
drag, startPoint x: 1500, startPoint y: 723, endPoint x: 937, endPoint y: 506, distance: 603.3
click at [1500, 724] on button "Save" at bounding box center [1501, 721] width 45 height 28
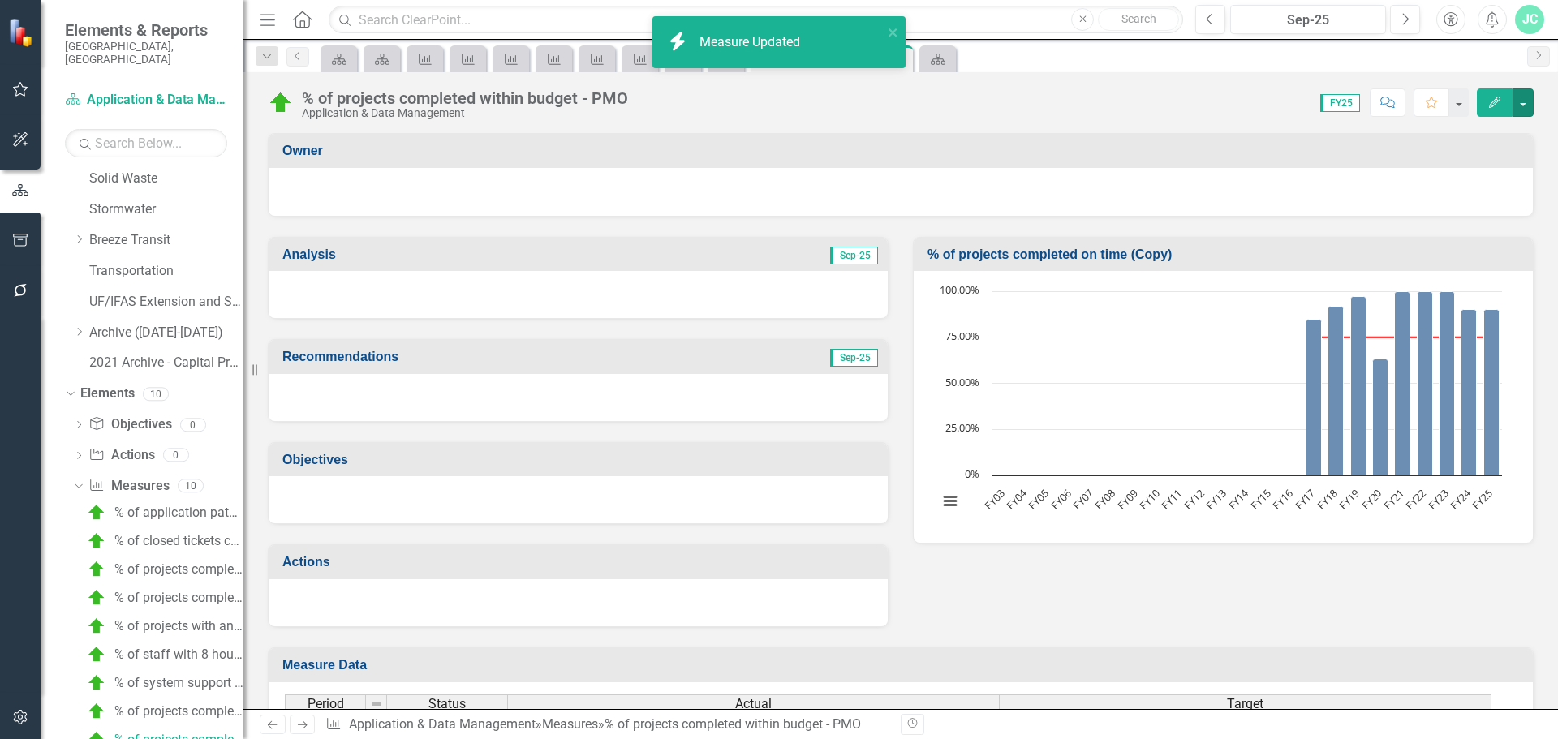
scroll to position [653, 0]
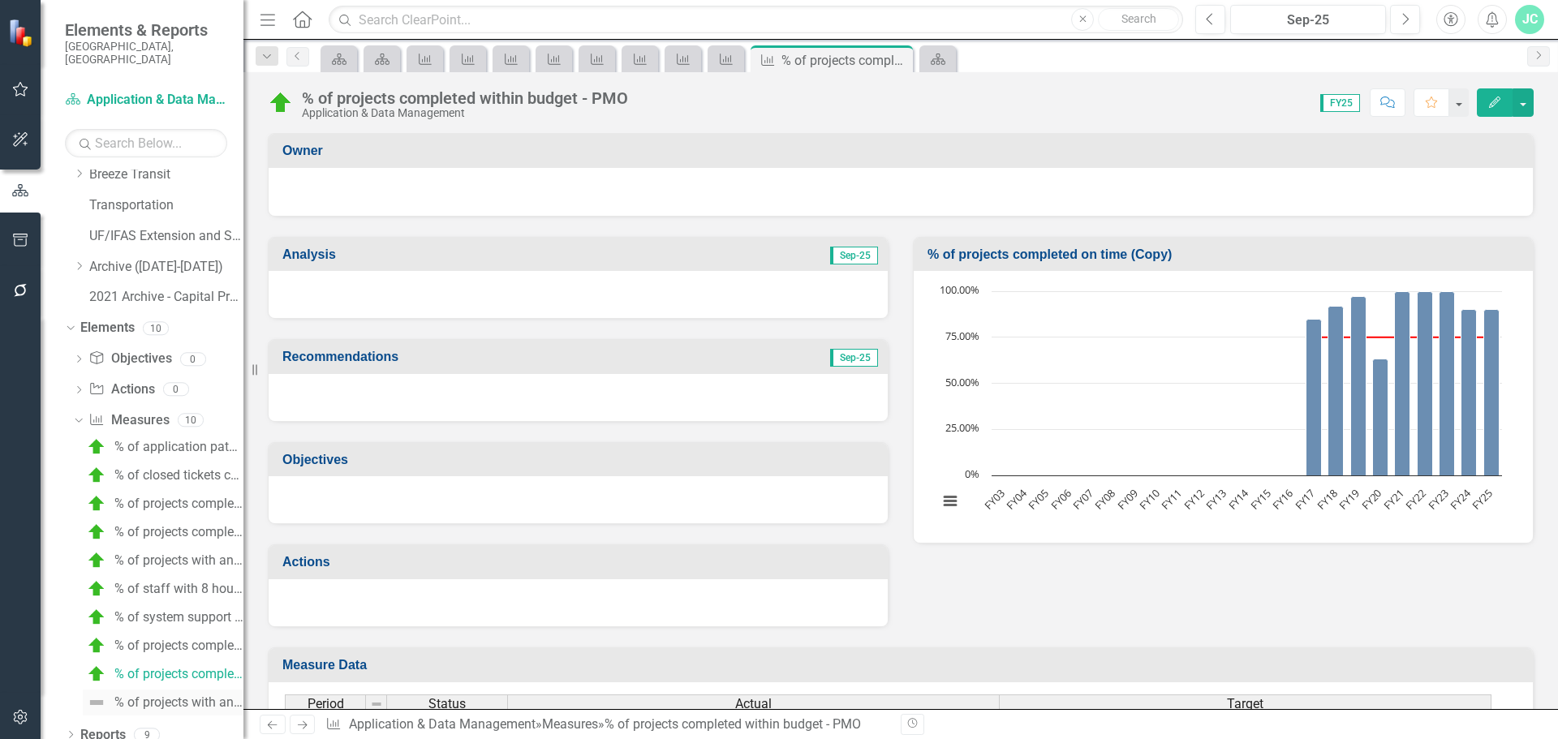
click at [176, 695] on div "% of projects with an initial schedule and budget - PMO" at bounding box center [178, 702] width 129 height 15
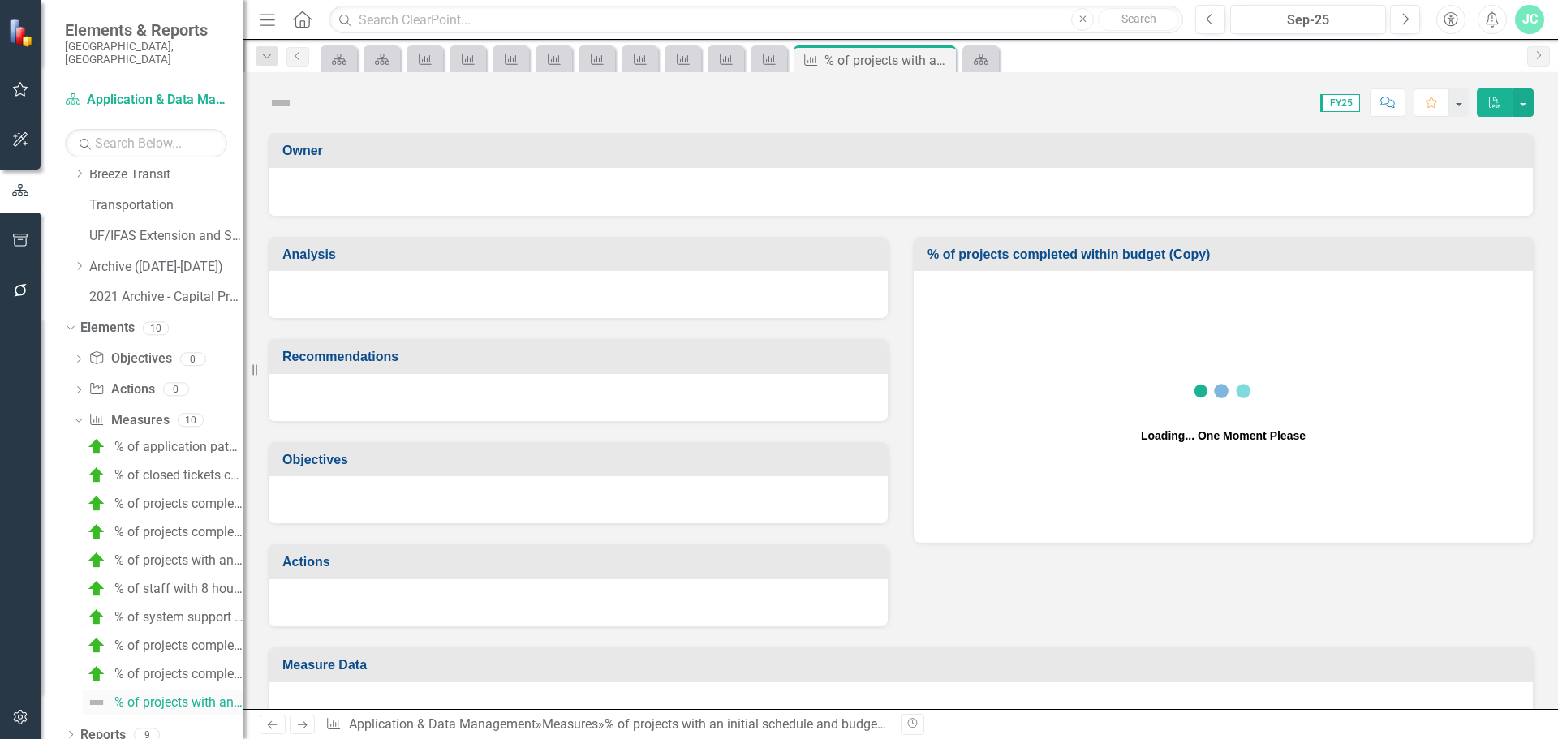
scroll to position [616, 0]
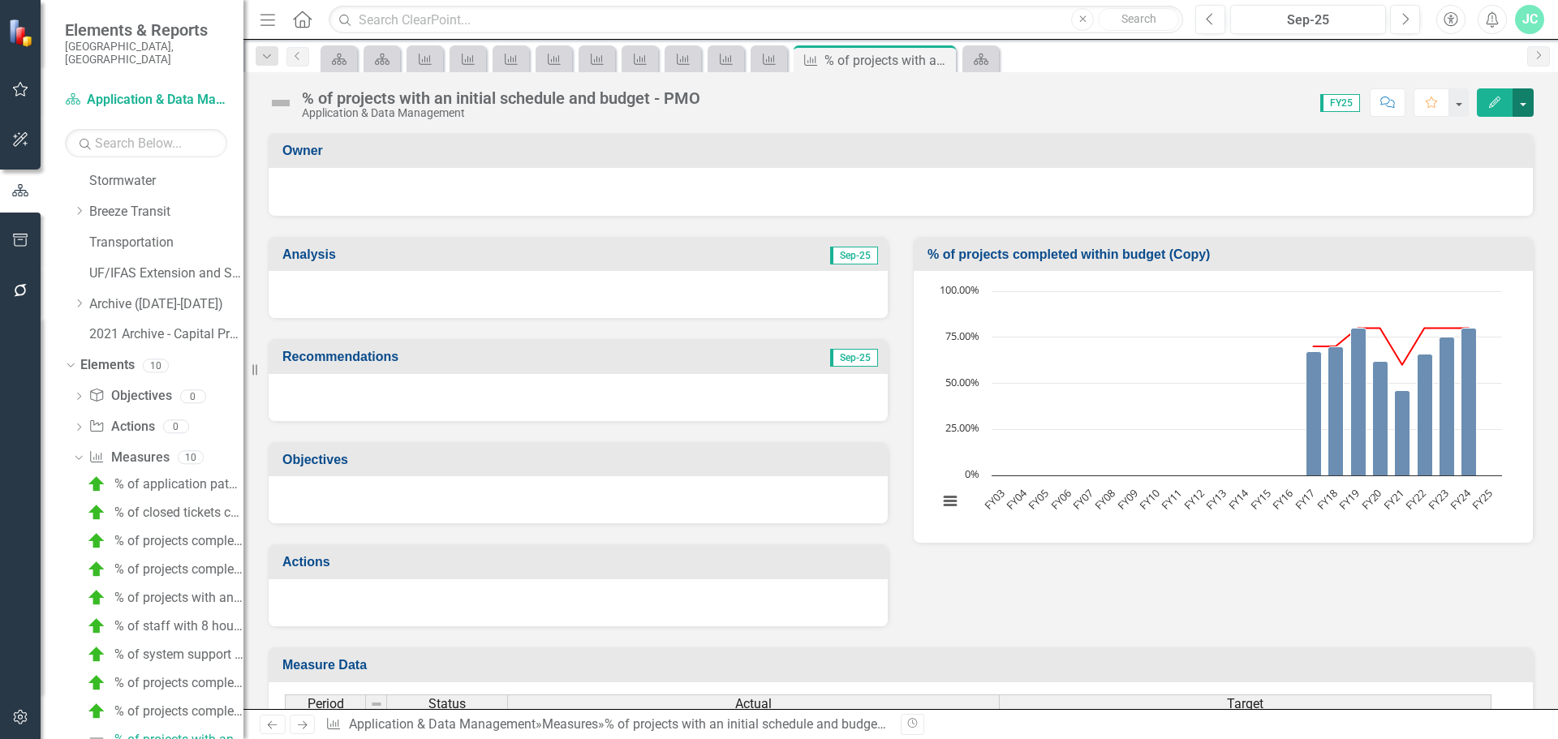
click at [1521, 98] on button "button" at bounding box center [1522, 102] width 21 height 28
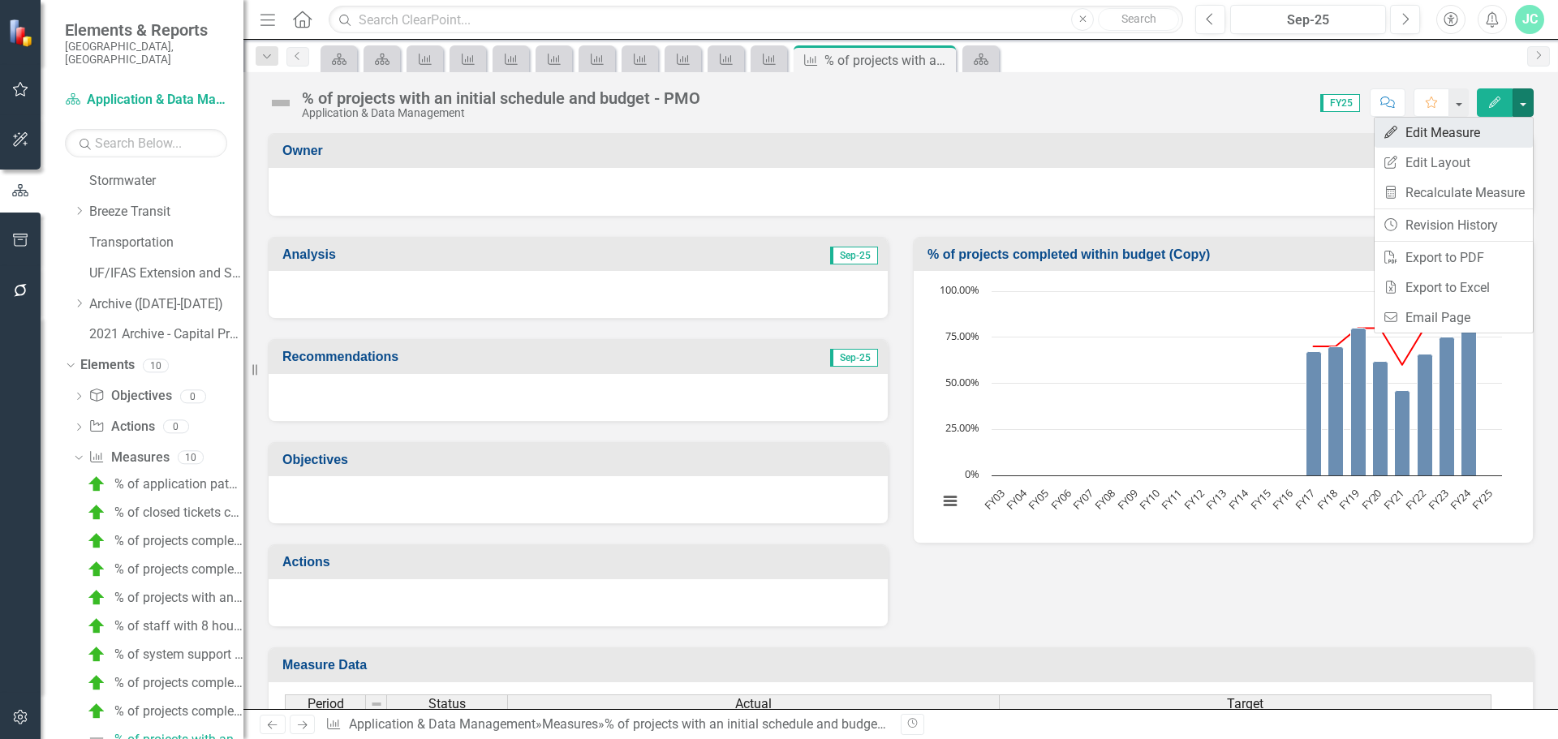
click at [1464, 136] on link "Edit Edit Measure" at bounding box center [1453, 133] width 158 height 30
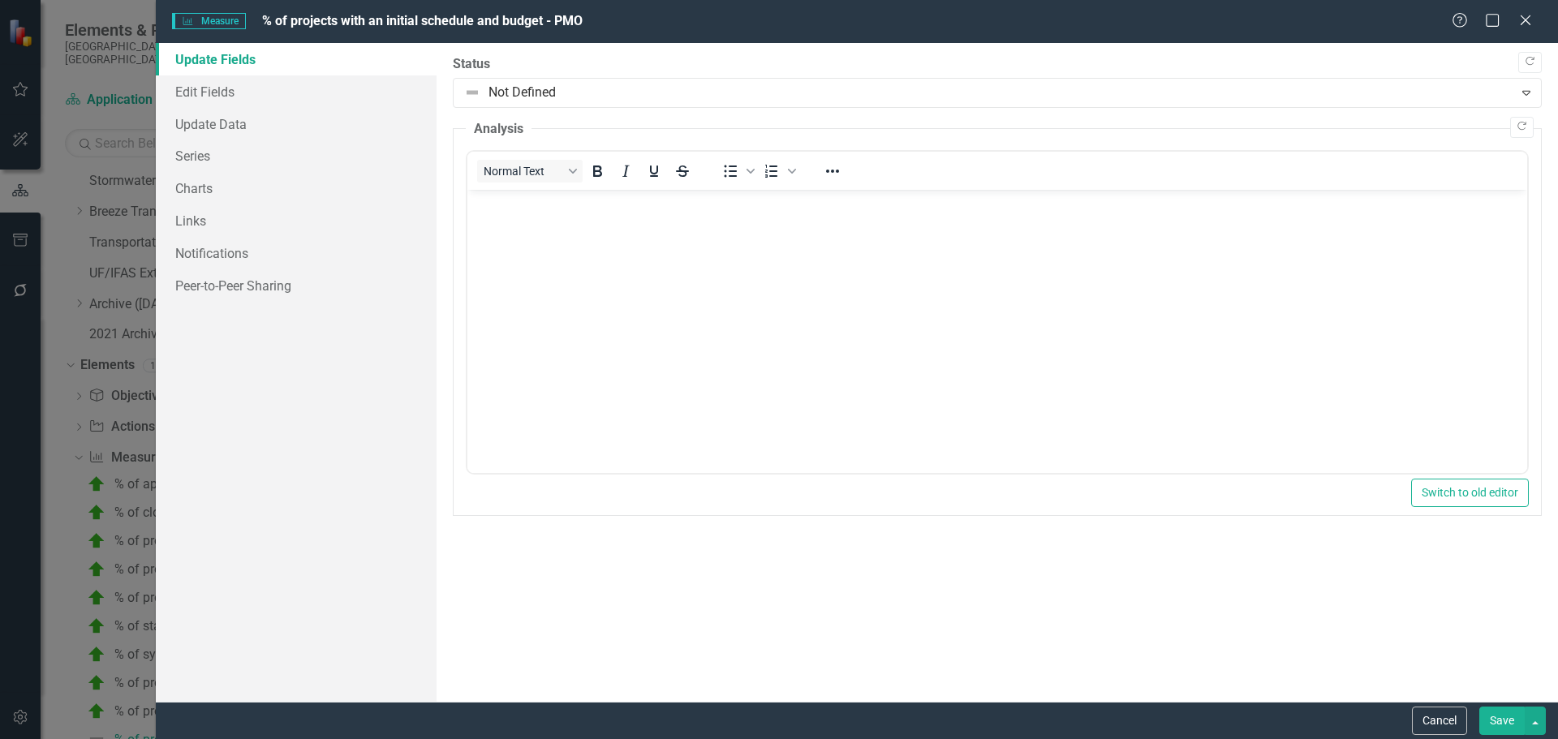
scroll to position [0, 0]
click at [246, 126] on link "Update Data" at bounding box center [296, 124] width 281 height 32
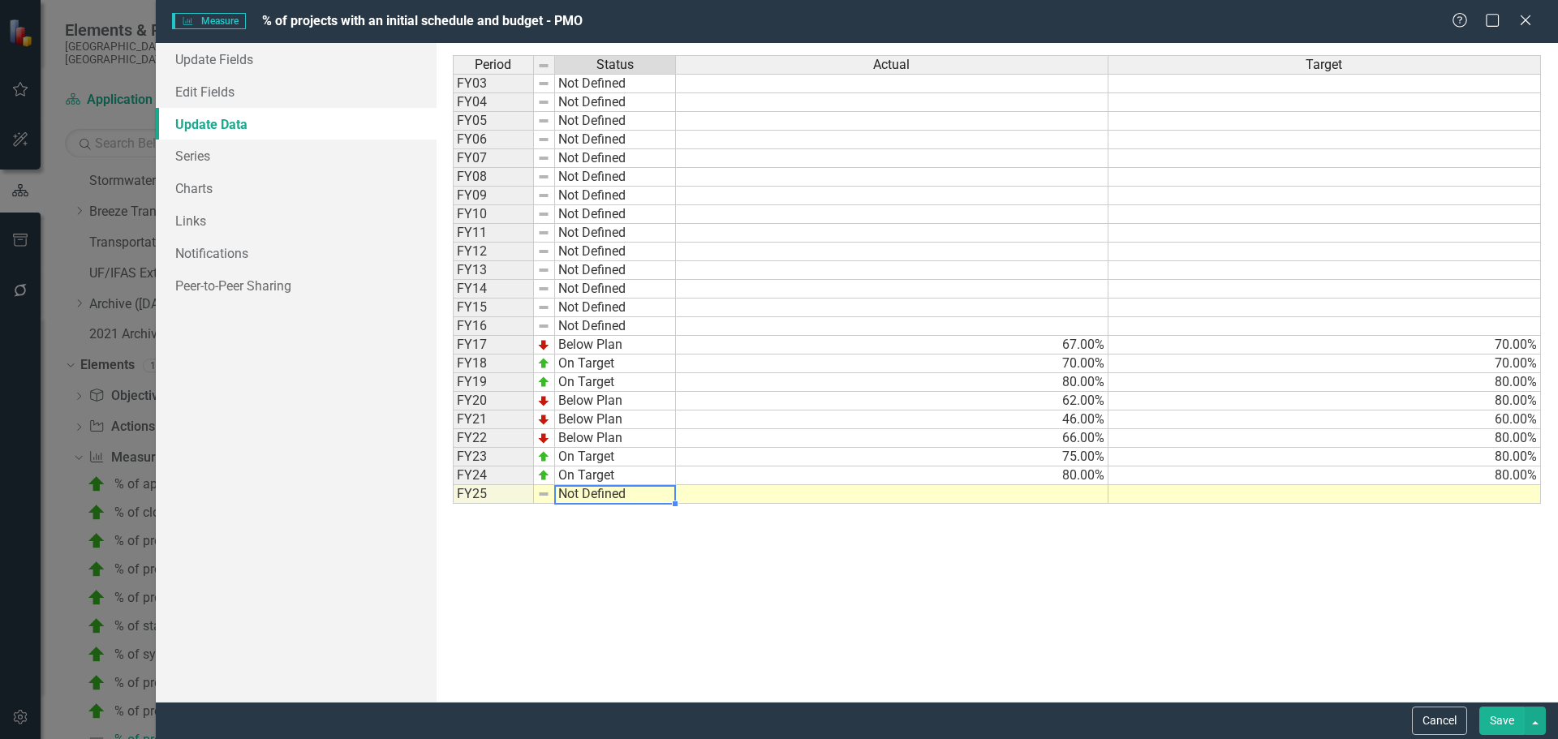
click at [621, 498] on td "Not Defined" at bounding box center [615, 494] width 121 height 19
type textarea "On Target"
click at [623, 517] on div "Period Status Actual Target FY03 Not Defined FY04 Not Defined FY05 Not Defined …" at bounding box center [997, 372] width 1089 height 634
click at [1026, 494] on td at bounding box center [892, 494] width 432 height 19
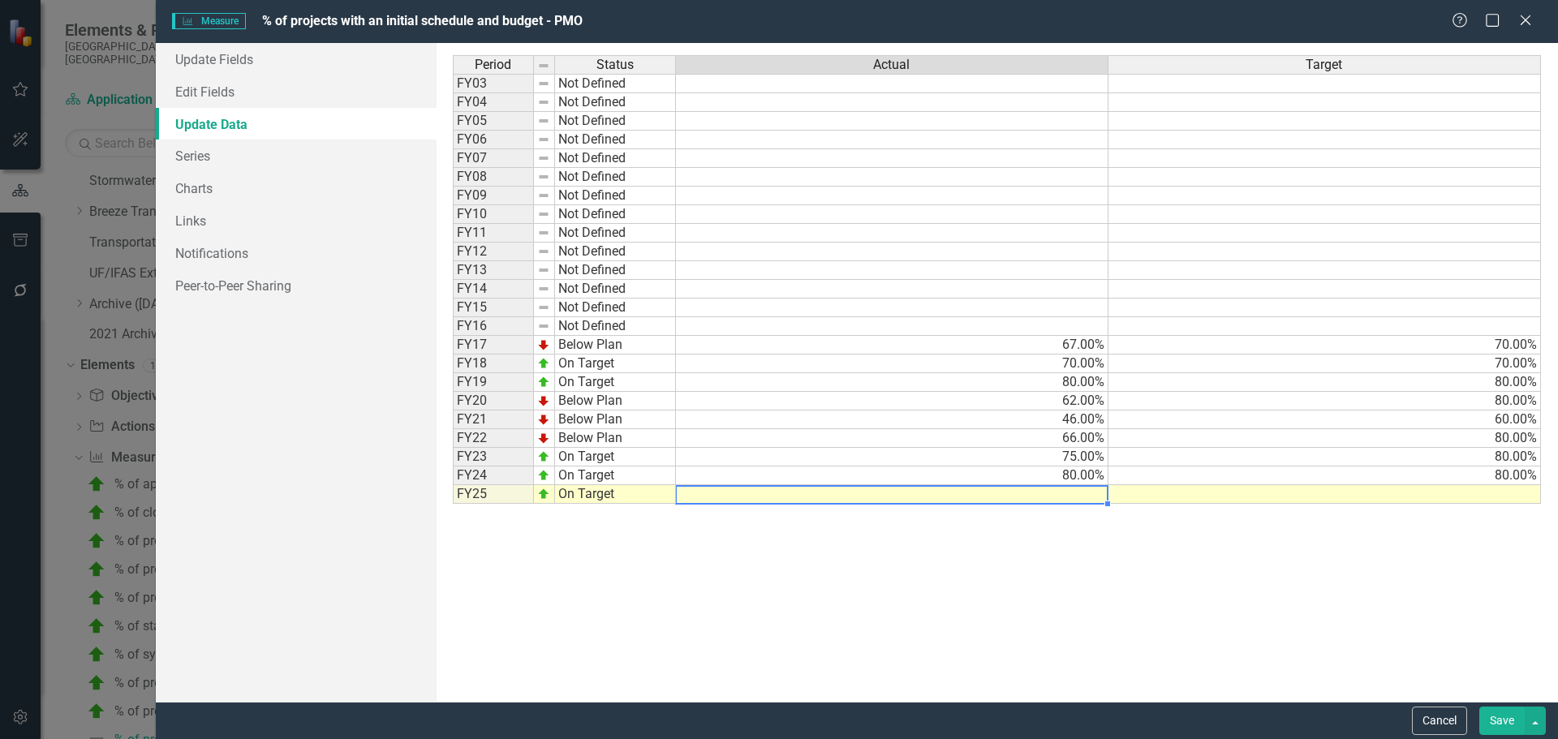
type textarea "6"
type textarea "90"
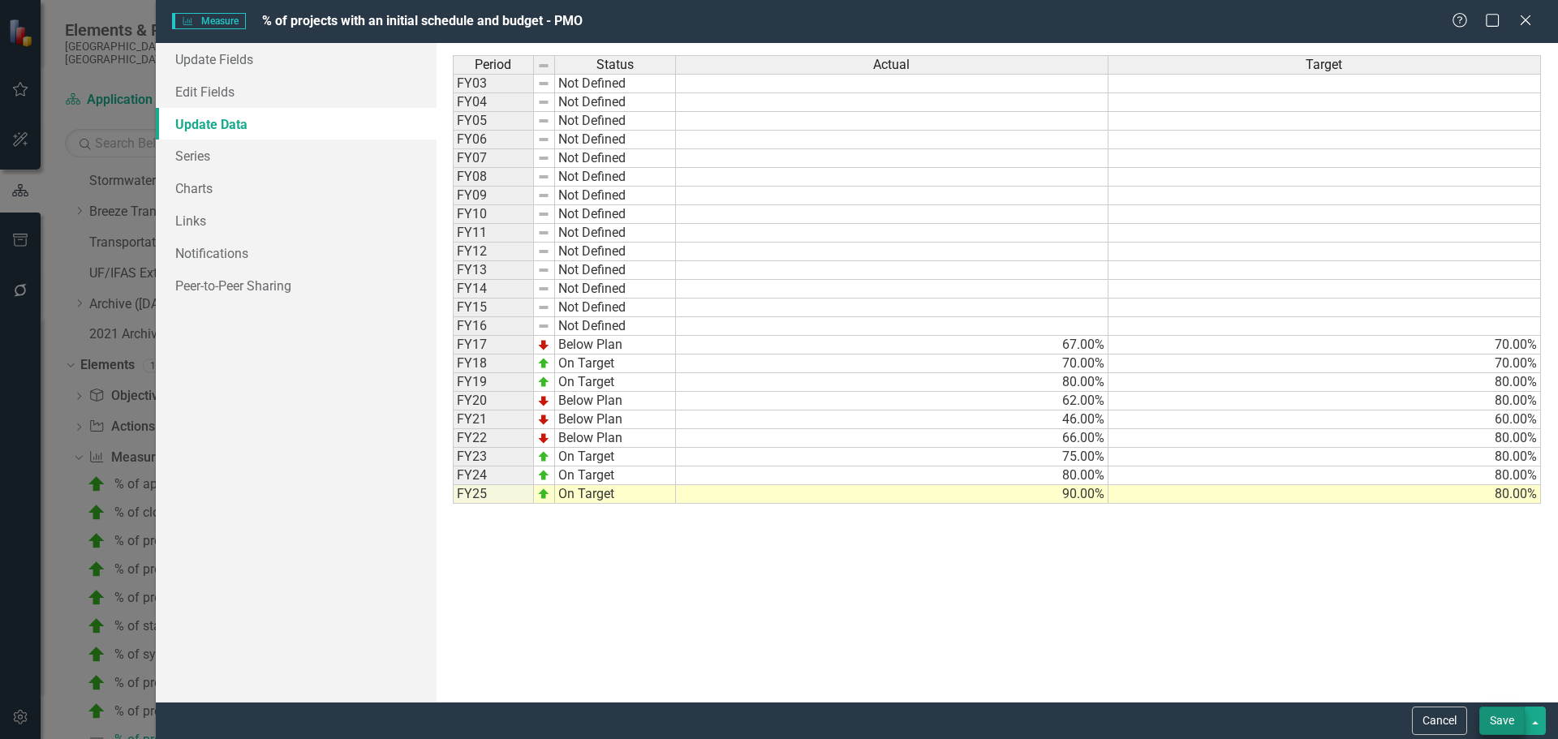
type textarea "80"
click at [1499, 712] on button "Save" at bounding box center [1501, 721] width 45 height 28
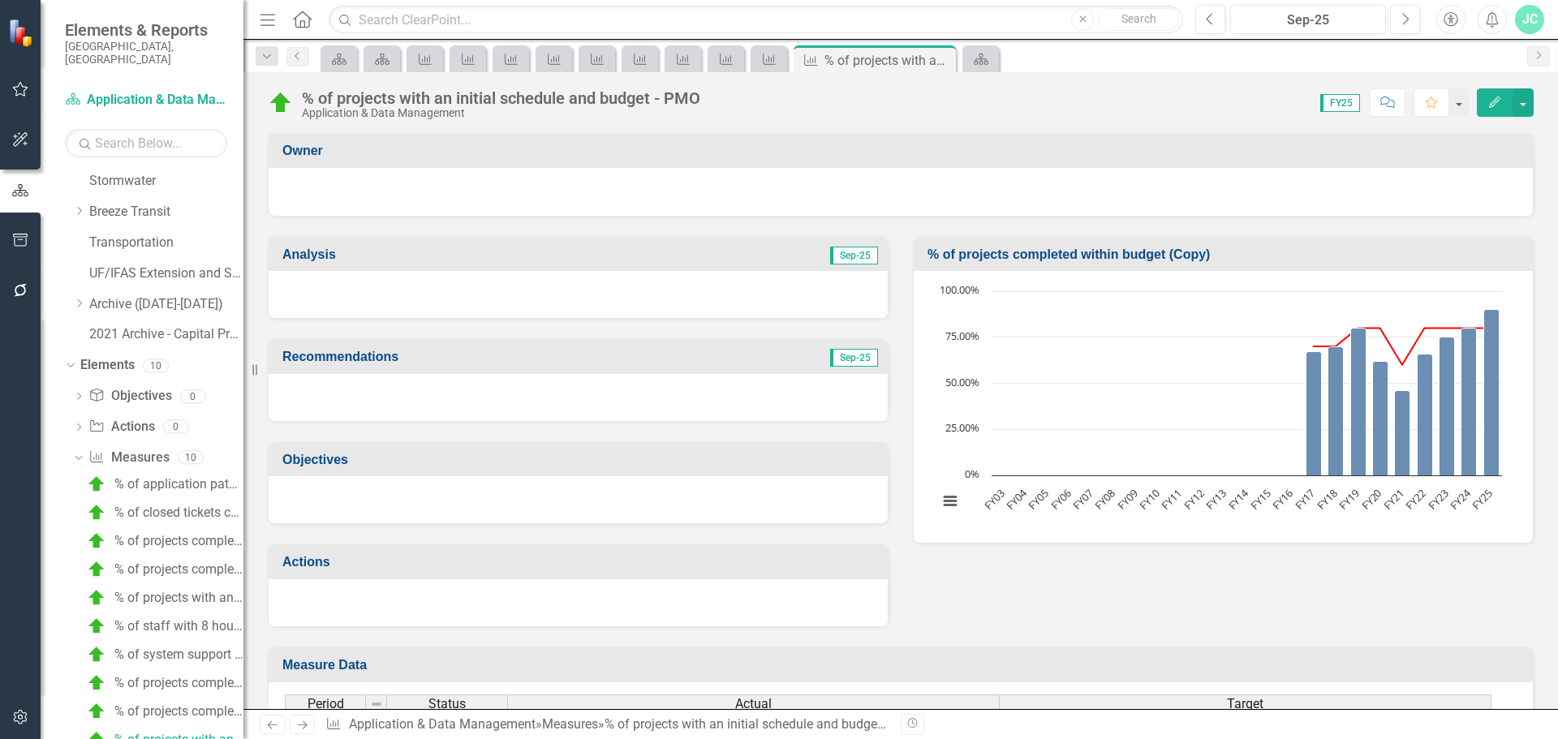
click at [71, 444] on div "Dropdown Objective Objectives 0 Dropdown Action Actions 0 Dropdown Measure Meas…" at bounding box center [154, 571] width 178 height 376
click at [75, 451] on icon "Dropdown" at bounding box center [76, 456] width 9 height 11
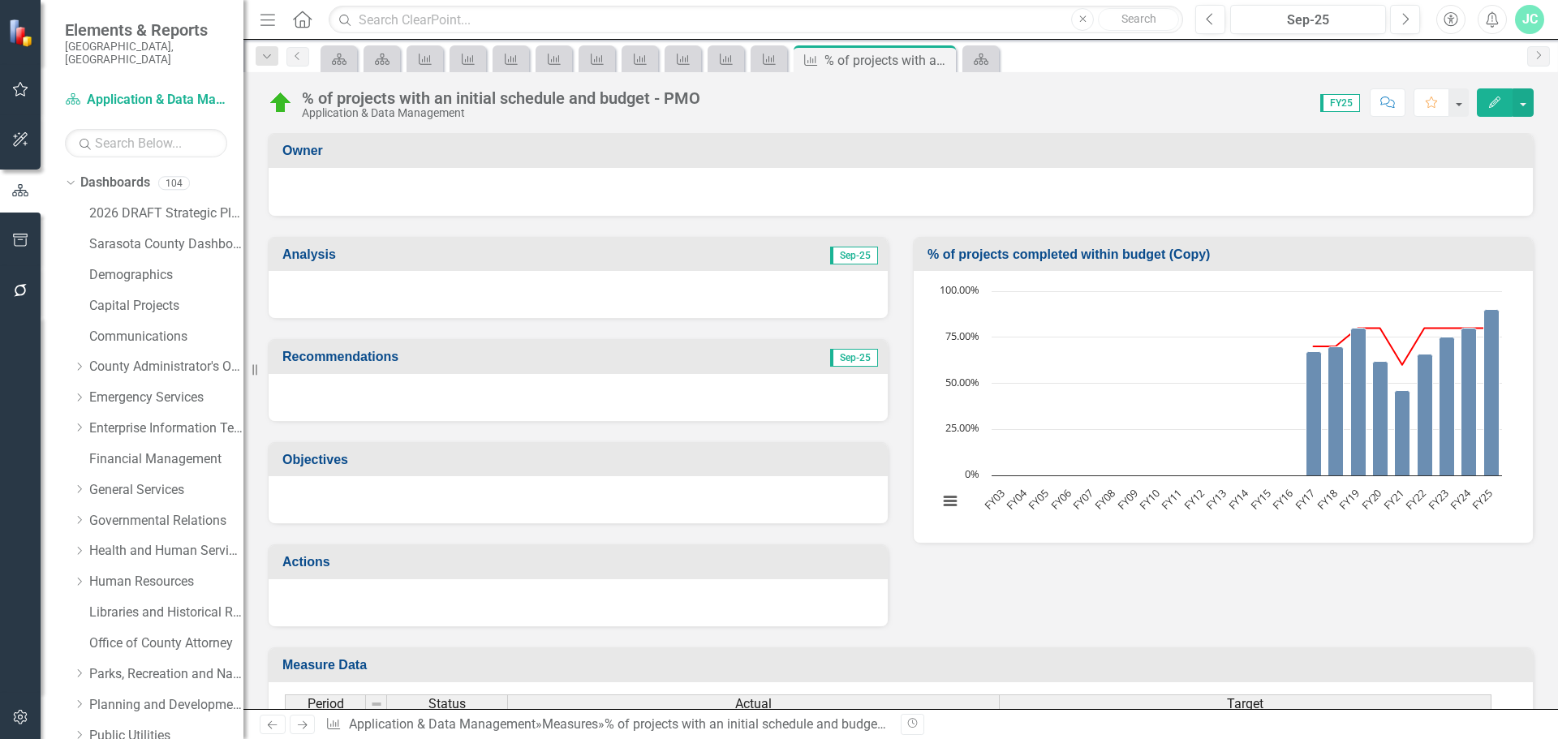
click at [72, 422] on div "Dropdown Dashboards 104 2026 DRAFT Strategic Plan Sarasota County Dashboard Dem…" at bounding box center [154, 569] width 178 height 798
click at [77, 423] on icon "Dropdown" at bounding box center [79, 428] width 12 height 10
drag, startPoint x: 146, startPoint y: 537, endPoint x: 32, endPoint y: 574, distance: 119.3
click at [146, 542] on link "Unified Communications" at bounding box center [174, 551] width 138 height 19
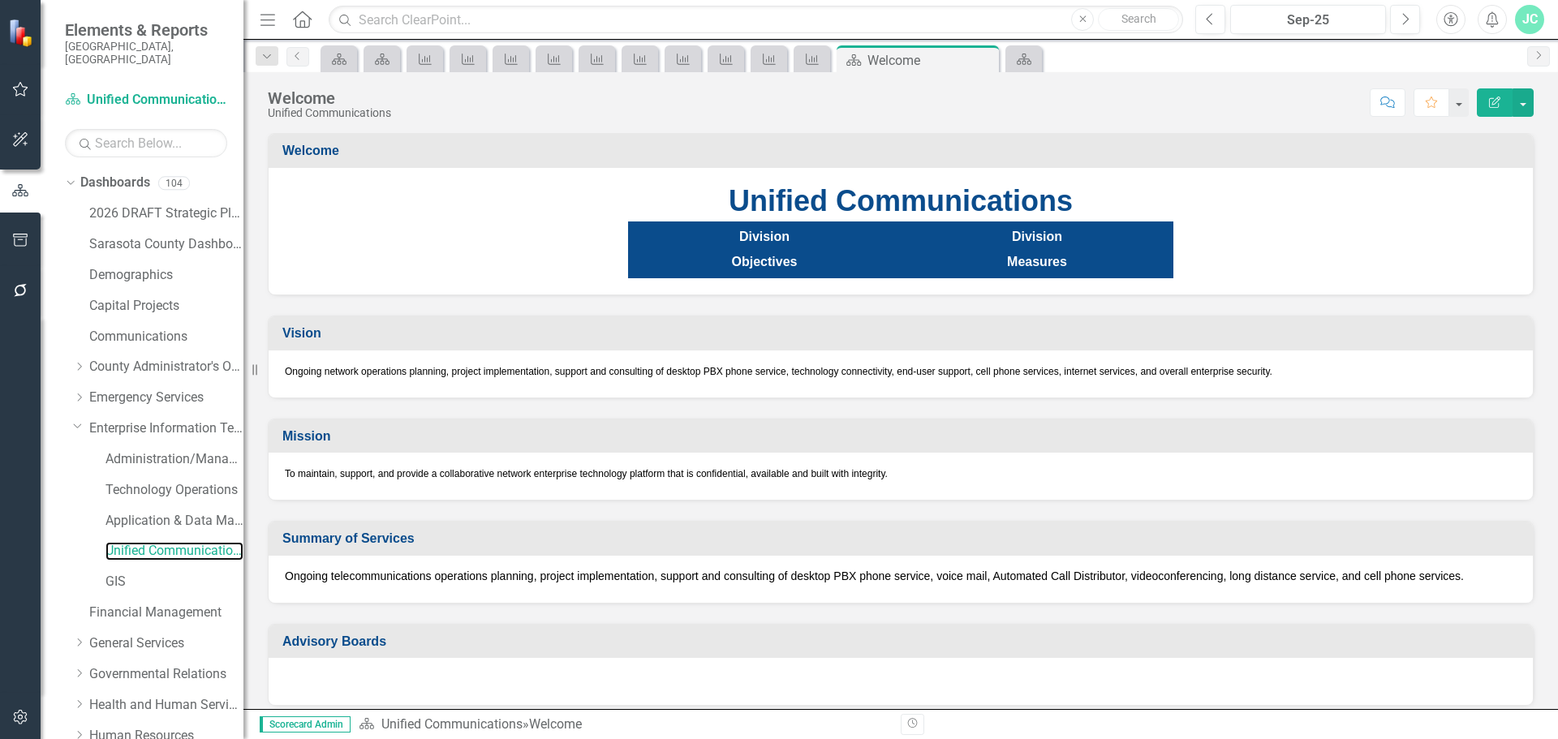
scroll to position [522, 0]
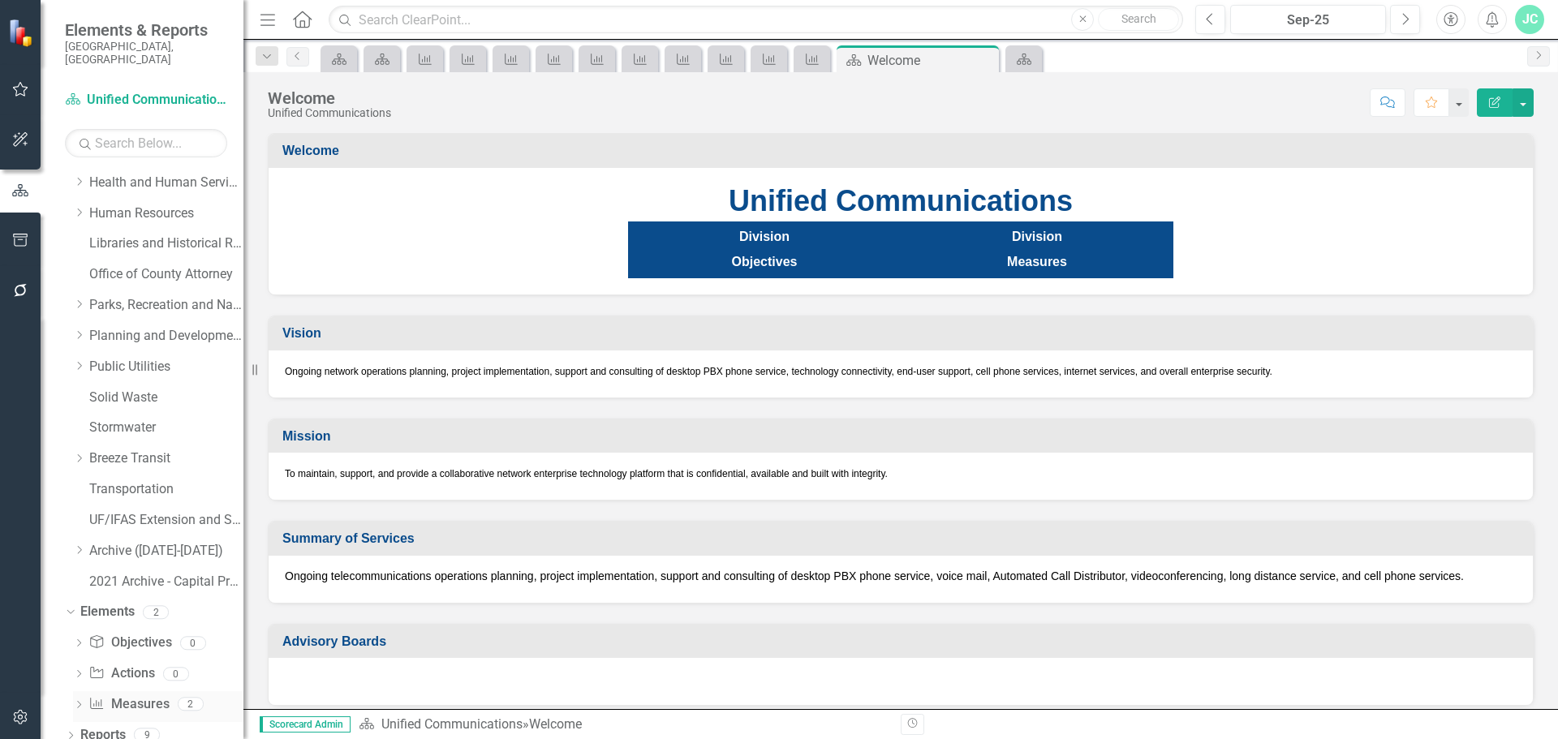
drag, startPoint x: 121, startPoint y: 689, endPoint x: 97, endPoint y: 695, distance: 24.2
click at [122, 695] on link "Measure Measures" at bounding box center [128, 704] width 80 height 19
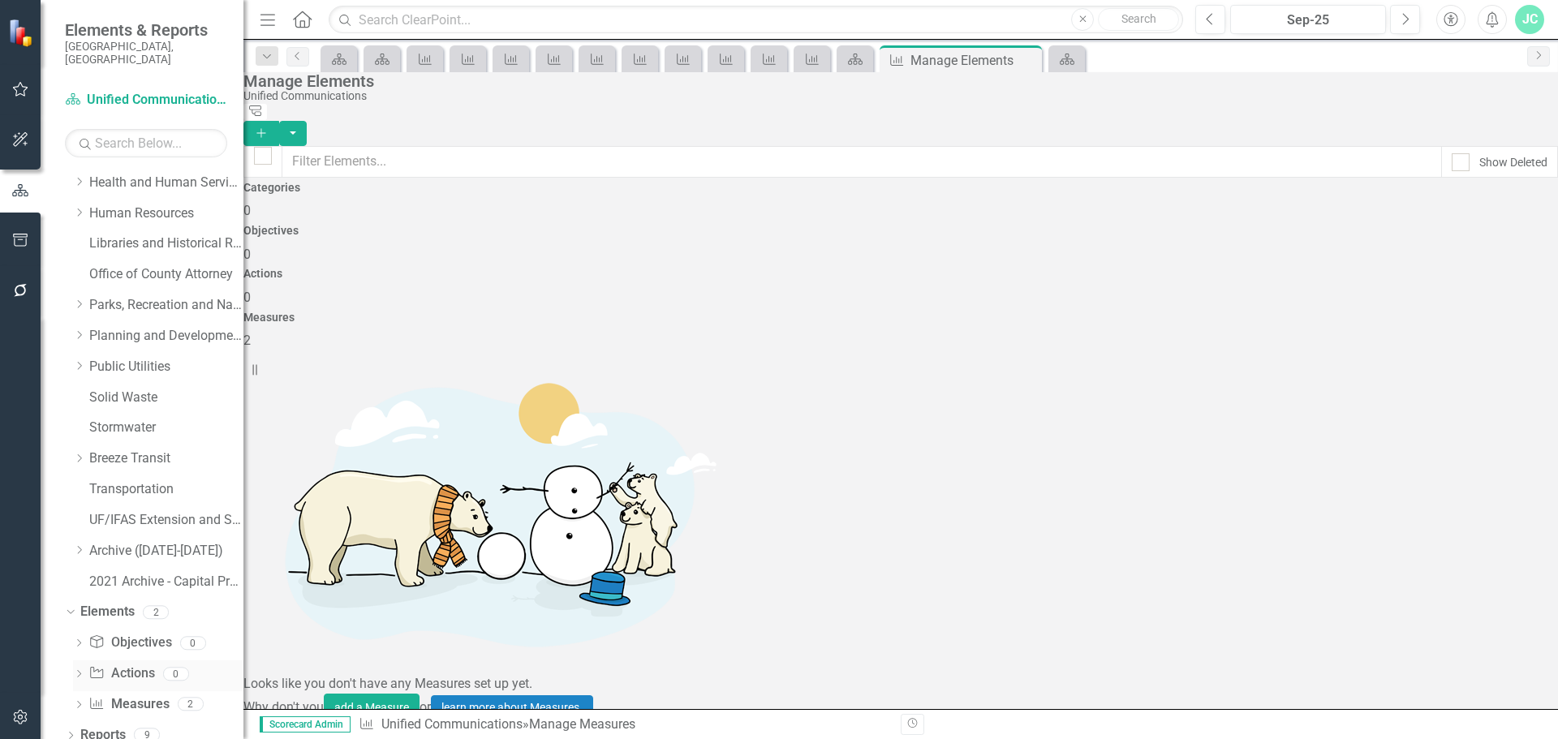
drag, startPoint x: 71, startPoint y: 694, endPoint x: 122, endPoint y: 663, distance: 59.7
click at [71, 694] on div "Dropdown Objective Objectives 0 Dropdown Action Actions 0 Dropdown Measure Meas…" at bounding box center [154, 676] width 178 height 92
click at [79, 702] on icon "Dropdown" at bounding box center [78, 706] width 11 height 9
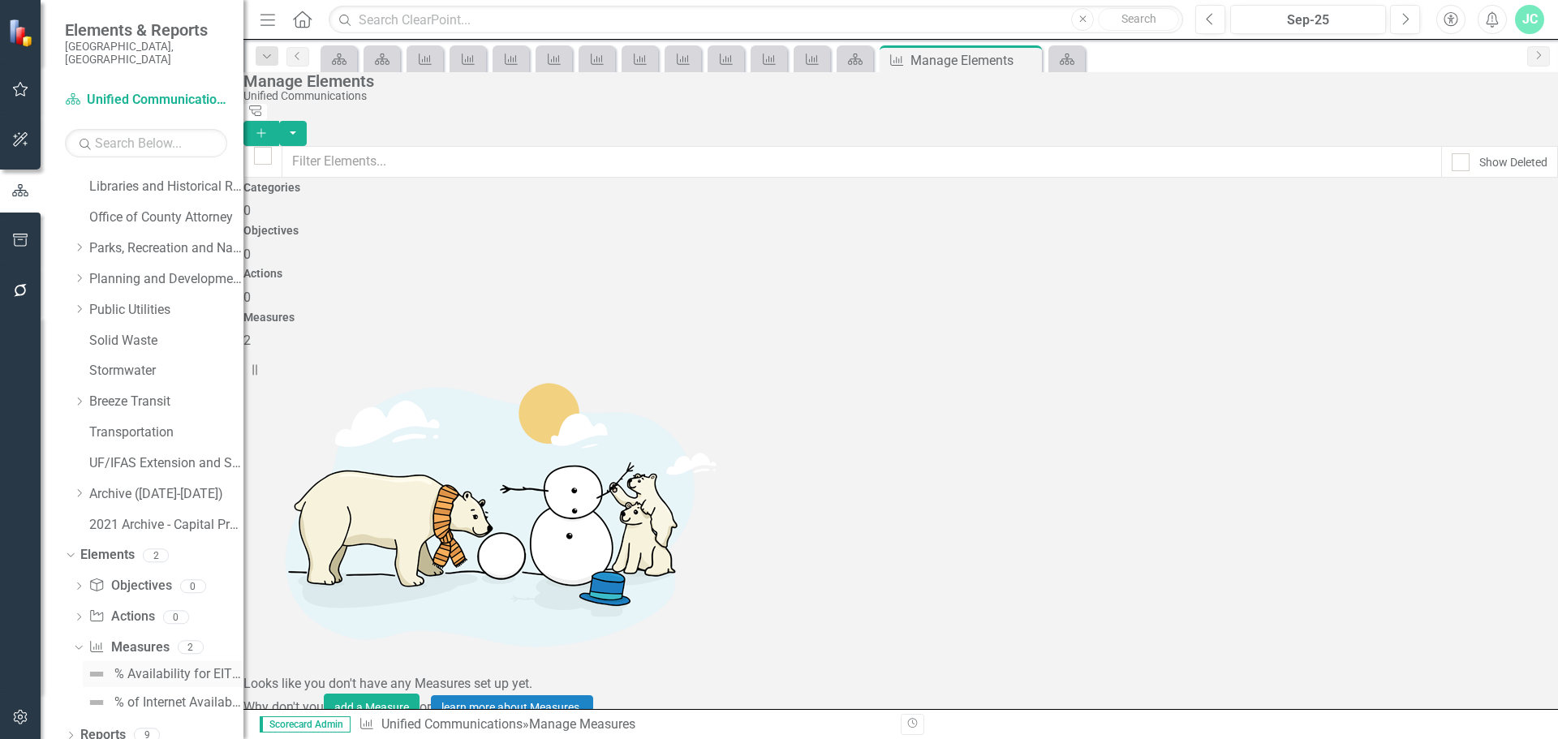
click at [178, 667] on div "% Availability for EIT Managed Networks" at bounding box center [178, 674] width 129 height 15
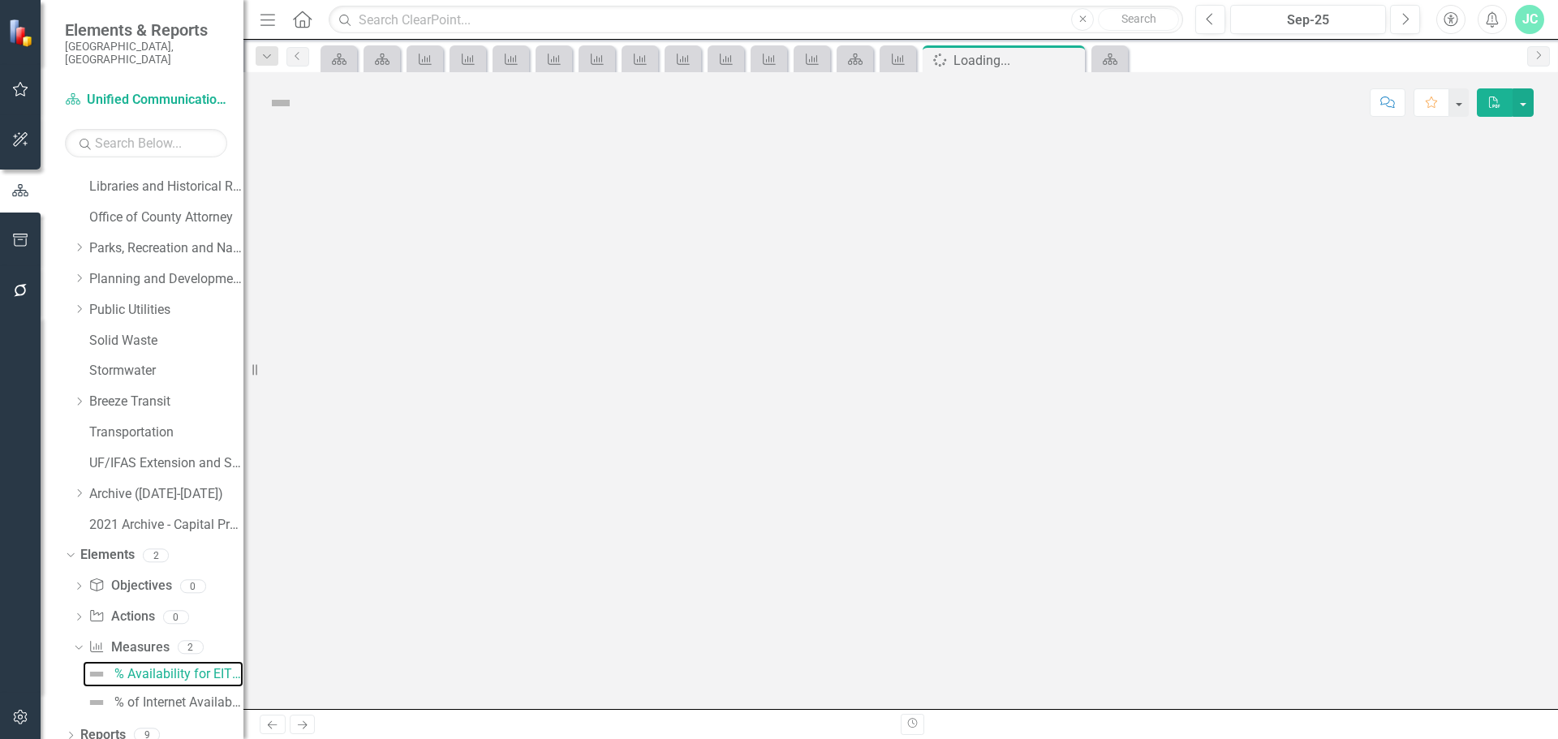
scroll to position [514, 0]
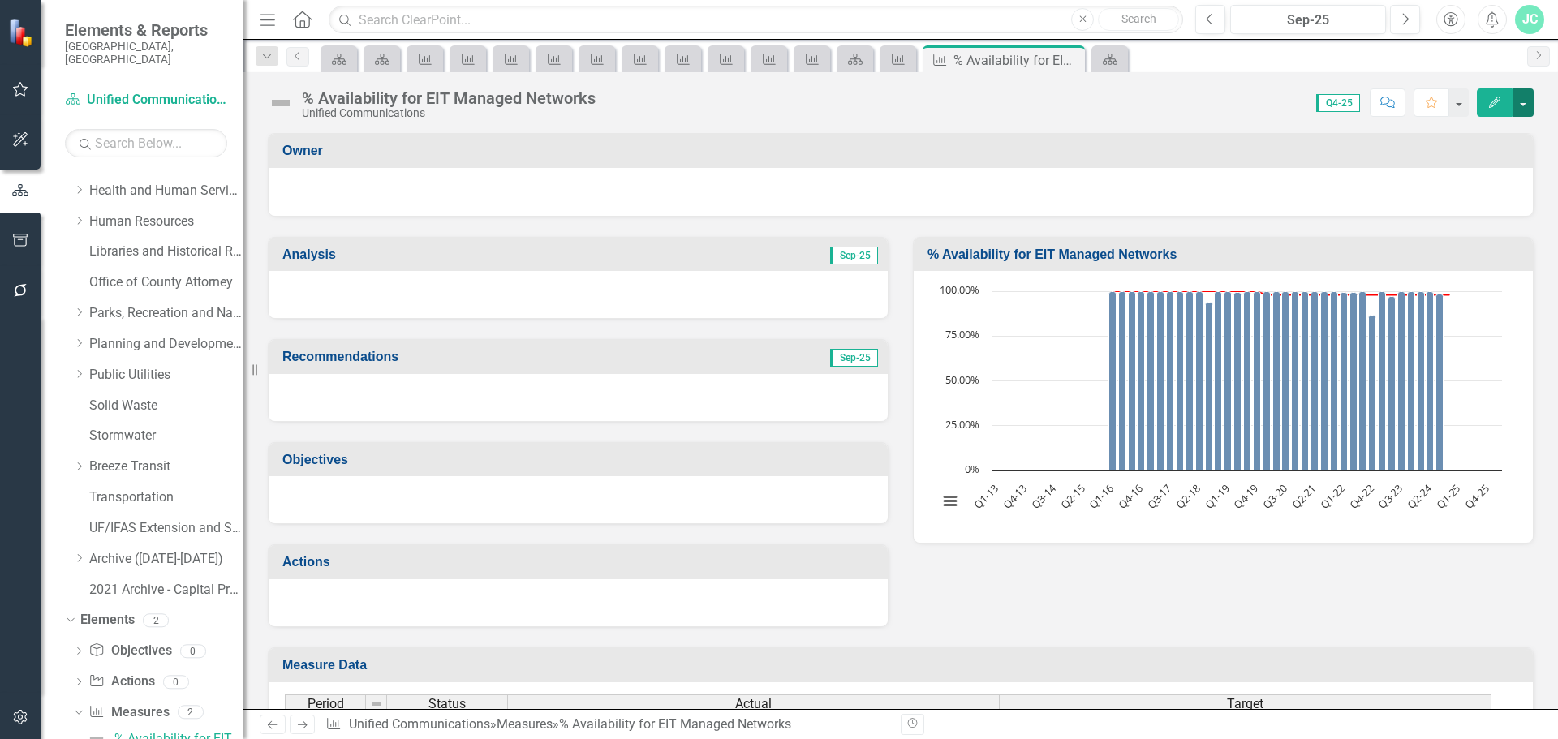
click at [1533, 97] on button "button" at bounding box center [1522, 102] width 21 height 28
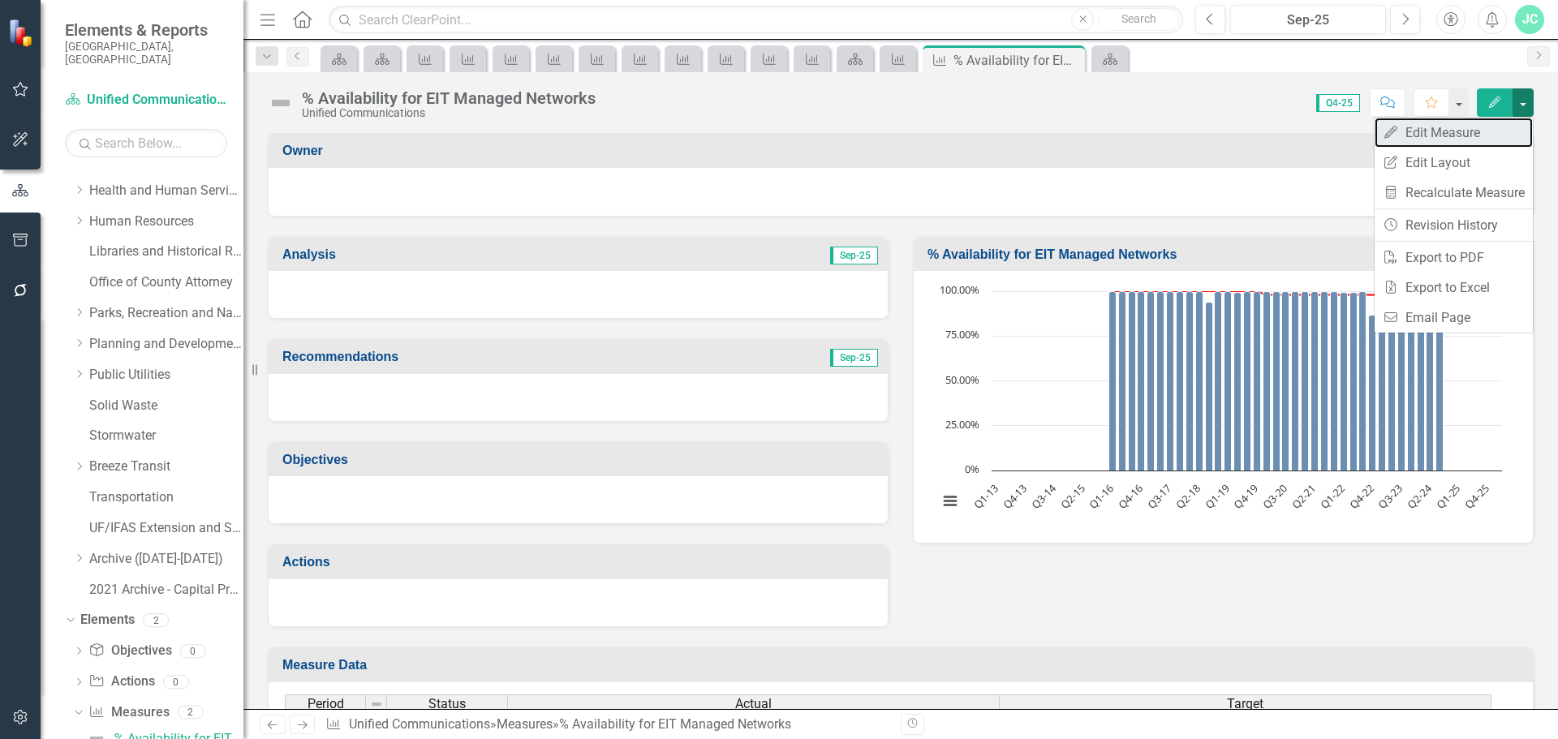
drag, startPoint x: 1450, startPoint y: 135, endPoint x: 1442, endPoint y: 138, distance: 8.5
click at [1448, 135] on link "Edit Edit Measure" at bounding box center [1453, 133] width 158 height 30
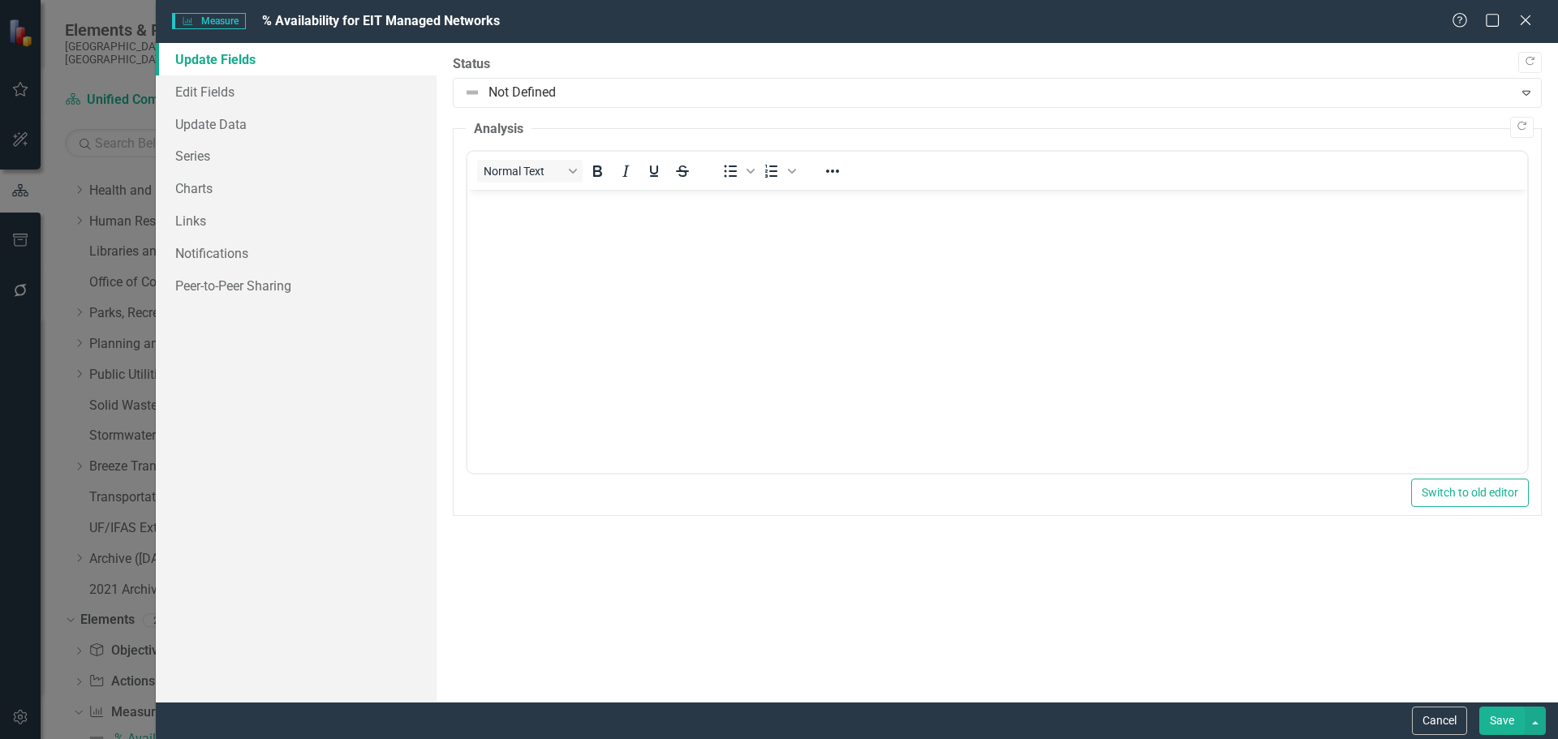
scroll to position [0, 0]
click at [208, 124] on link "Update Data" at bounding box center [296, 124] width 281 height 32
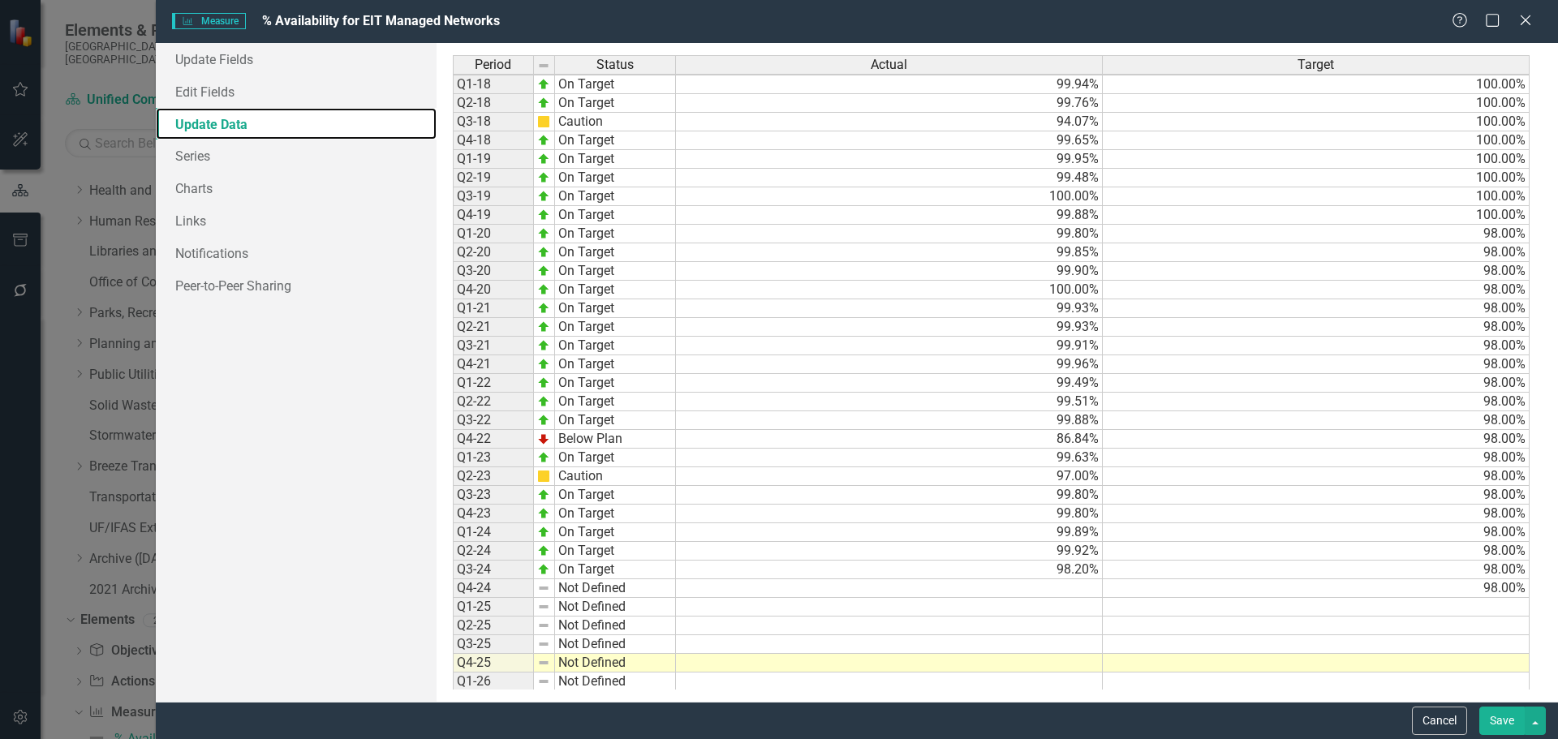
scroll to position [376, 0]
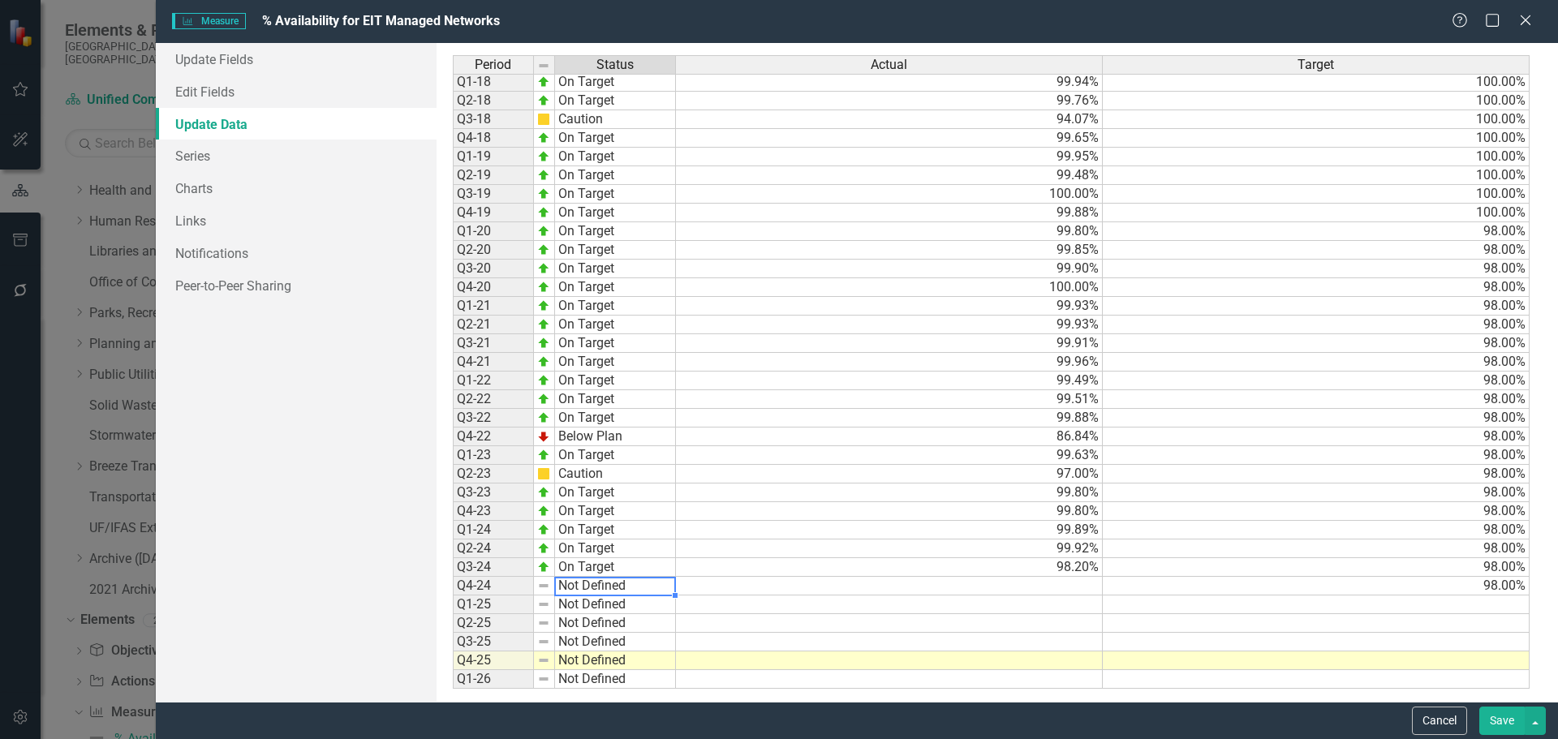
click at [617, 591] on td "Not Defined" at bounding box center [615, 586] width 121 height 19
type textarea "On Target"
click at [617, 491] on div "Period Status Actual Target Q1-15 Not Defined Q2-15 Not Defined Q3-15 Not Defin…" at bounding box center [997, 372] width 1089 height 634
click at [1046, 585] on td at bounding box center [889, 586] width 427 height 19
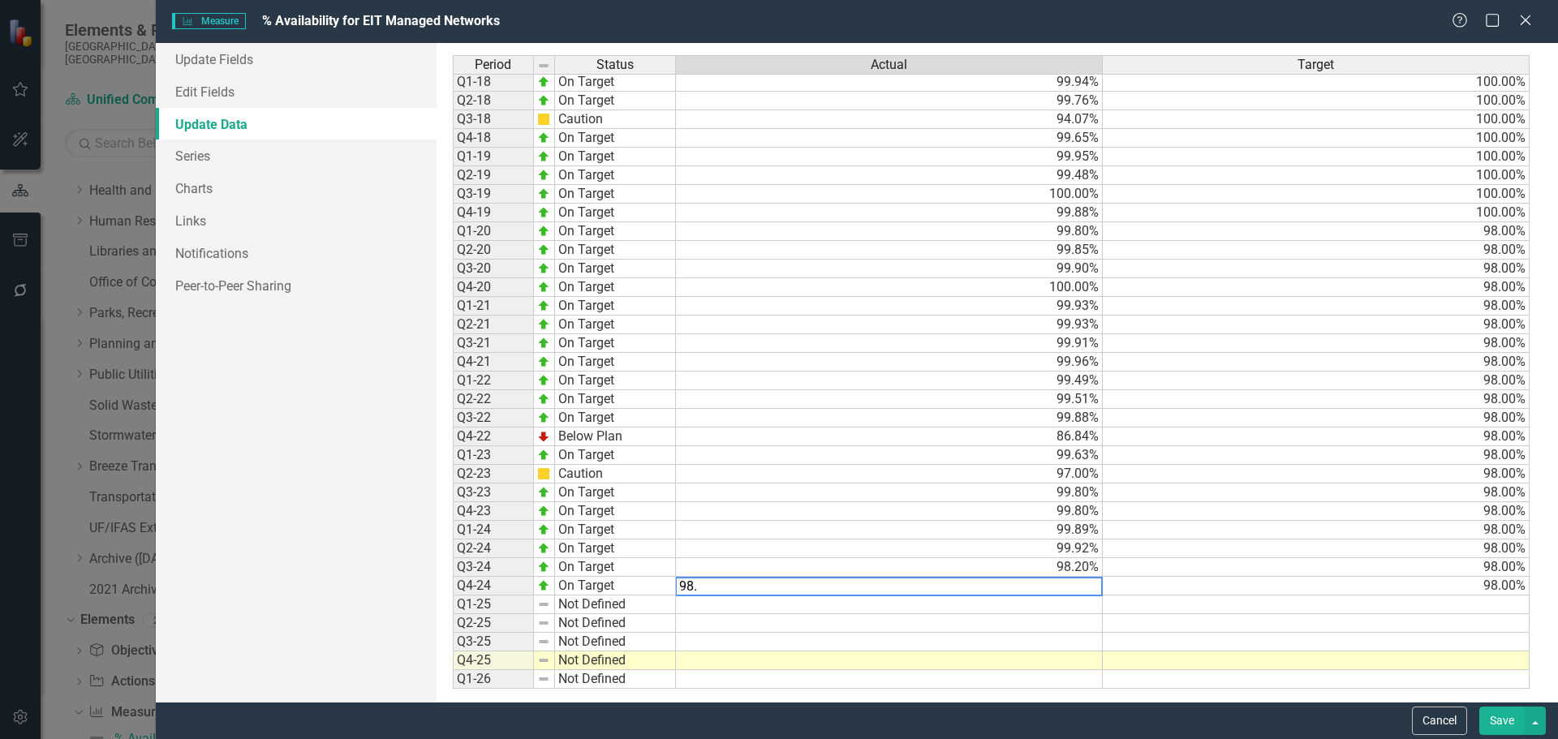
type textarea "98.5"
click at [598, 604] on td "Not Defined" at bounding box center [615, 605] width 121 height 19
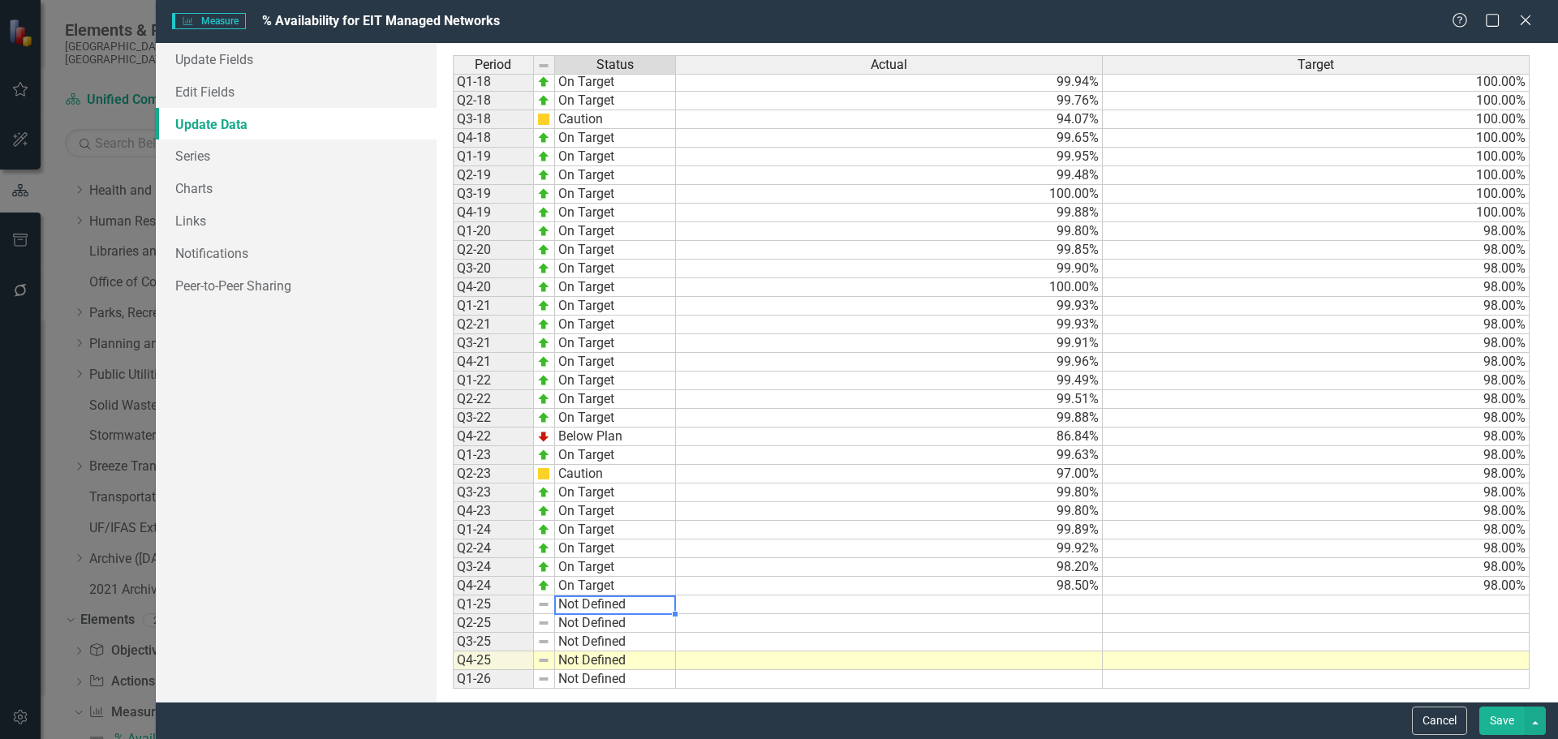
click at [598, 604] on td "Not Defined" at bounding box center [615, 605] width 121 height 19
click at [608, 514] on div "Period Status Actual Target Q1-15 Not Defined Q2-15 Not Defined Q3-15 Not Defin…" at bounding box center [997, 372] width 1089 height 634
click at [618, 622] on td "Not Defined" at bounding box center [615, 623] width 121 height 19
click at [613, 526] on div "Period Status Actual Target Q1-15 Not Defined Q2-15 Not Defined Q3-15 Not Defin…" at bounding box center [997, 372] width 1089 height 634
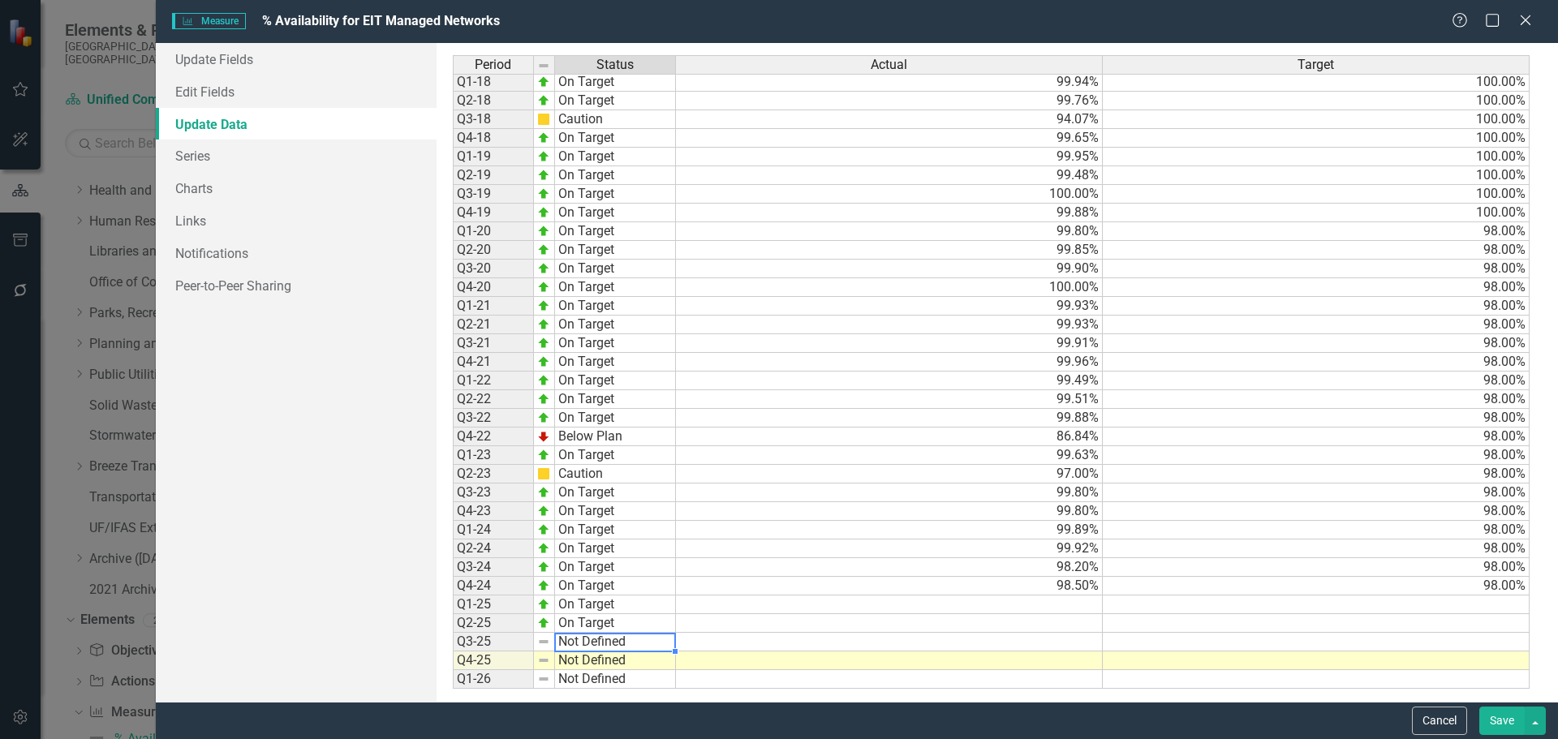
click at [617, 644] on td "Not Defined" at bounding box center [615, 642] width 121 height 19
click at [603, 537] on div "Period Status Actual Target Q1-15 Not Defined Q2-15 Not Defined Q3-15 Not Defin…" at bounding box center [997, 372] width 1089 height 634
click at [603, 661] on td "Not Defined" at bounding box center [615, 660] width 121 height 19
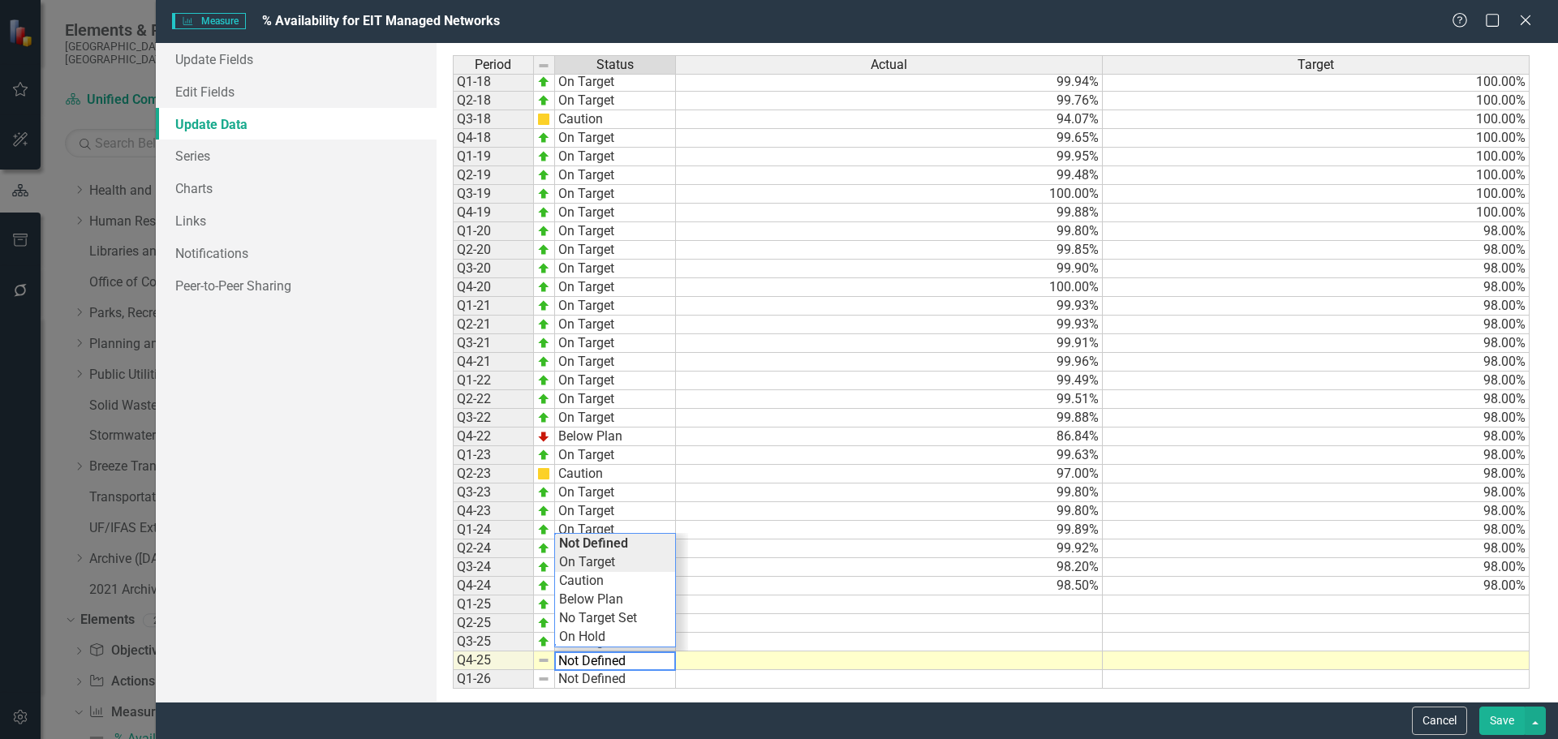
type textarea "On Target"
click at [617, 558] on div "Period Status Actual Target Q1-15 Not Defined Q2-15 Not Defined Q3-15 Not Defin…" at bounding box center [997, 372] width 1089 height 634
click at [1045, 600] on td at bounding box center [889, 605] width 427 height 19
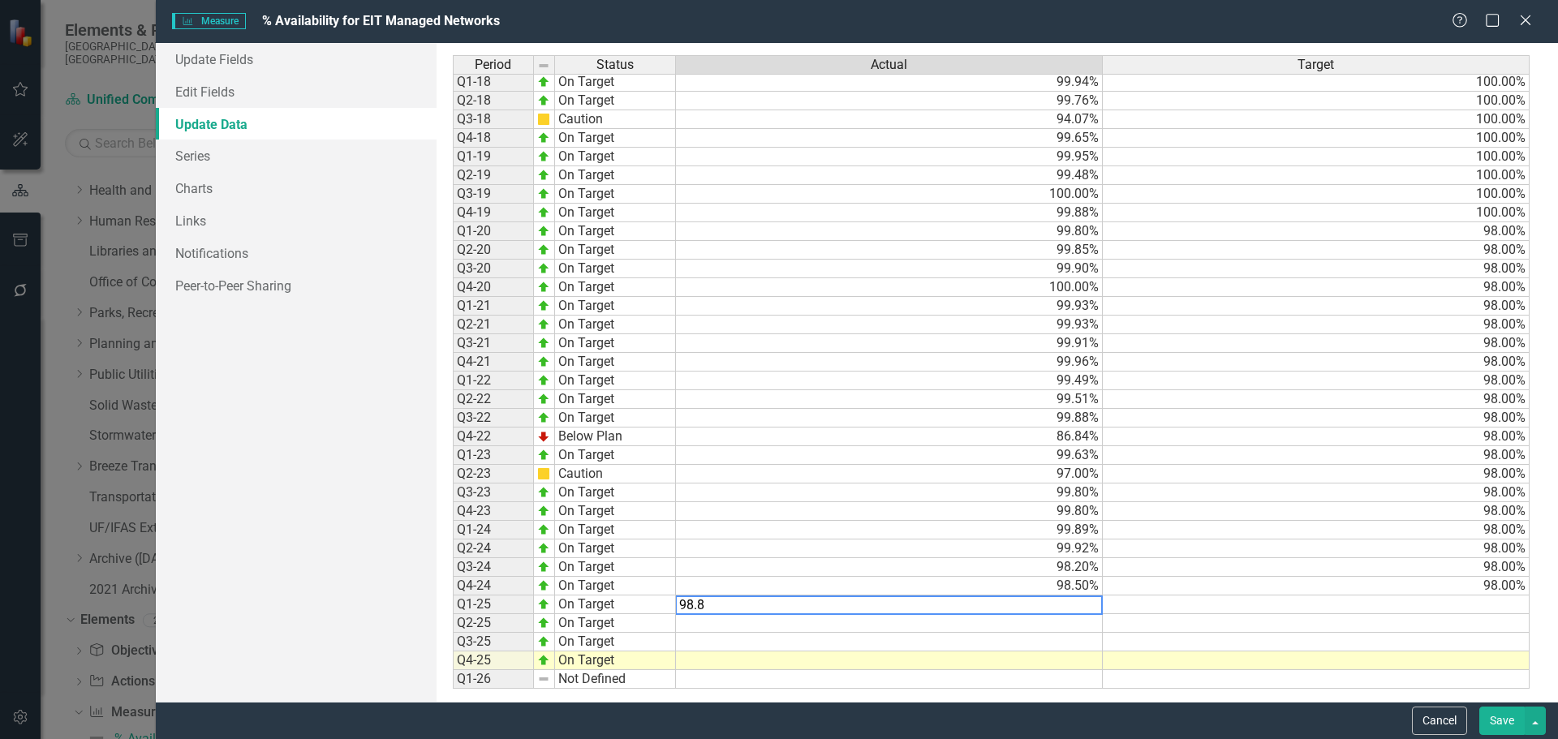
type textarea "98.88"
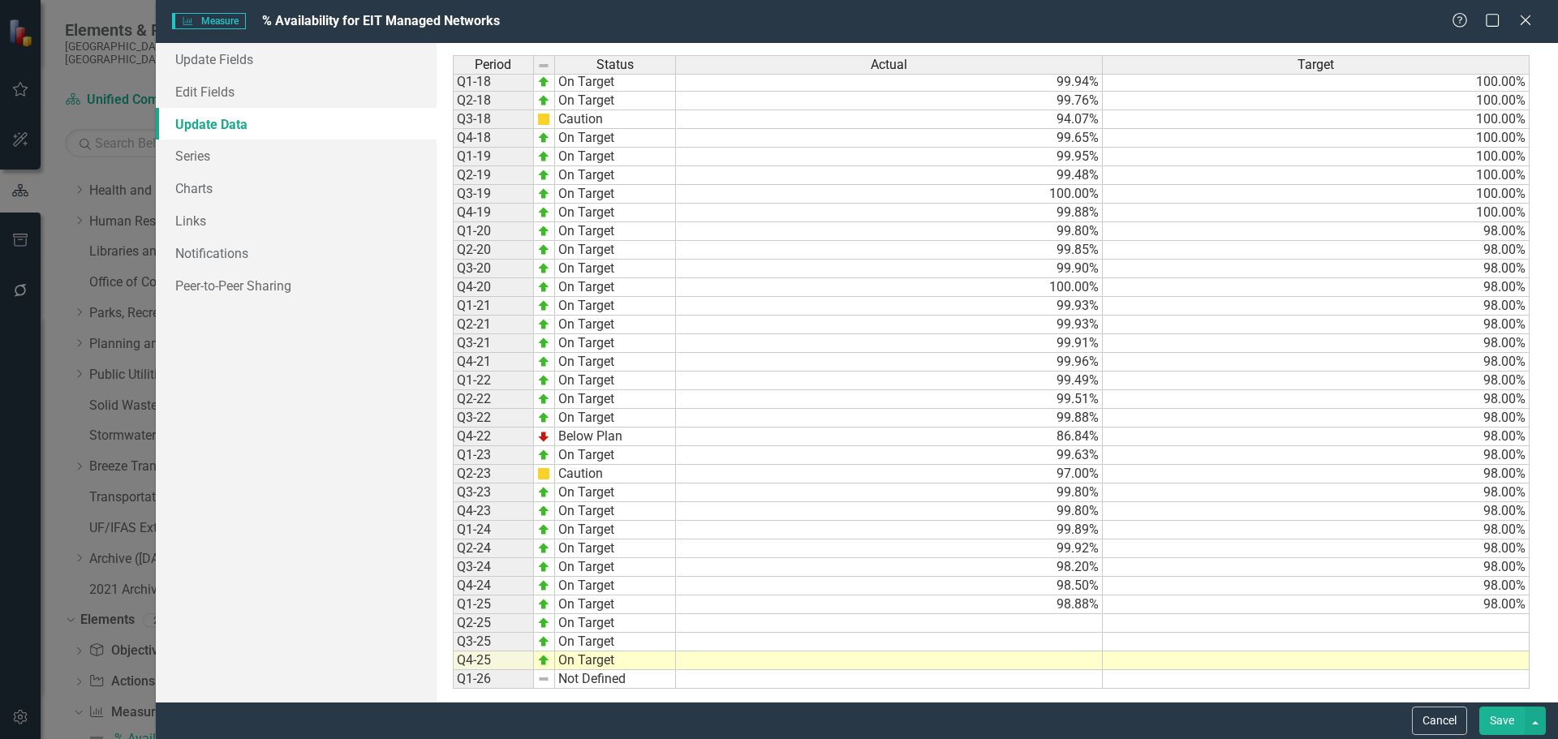
type textarea "98"
click at [1047, 634] on td at bounding box center [889, 642] width 427 height 19
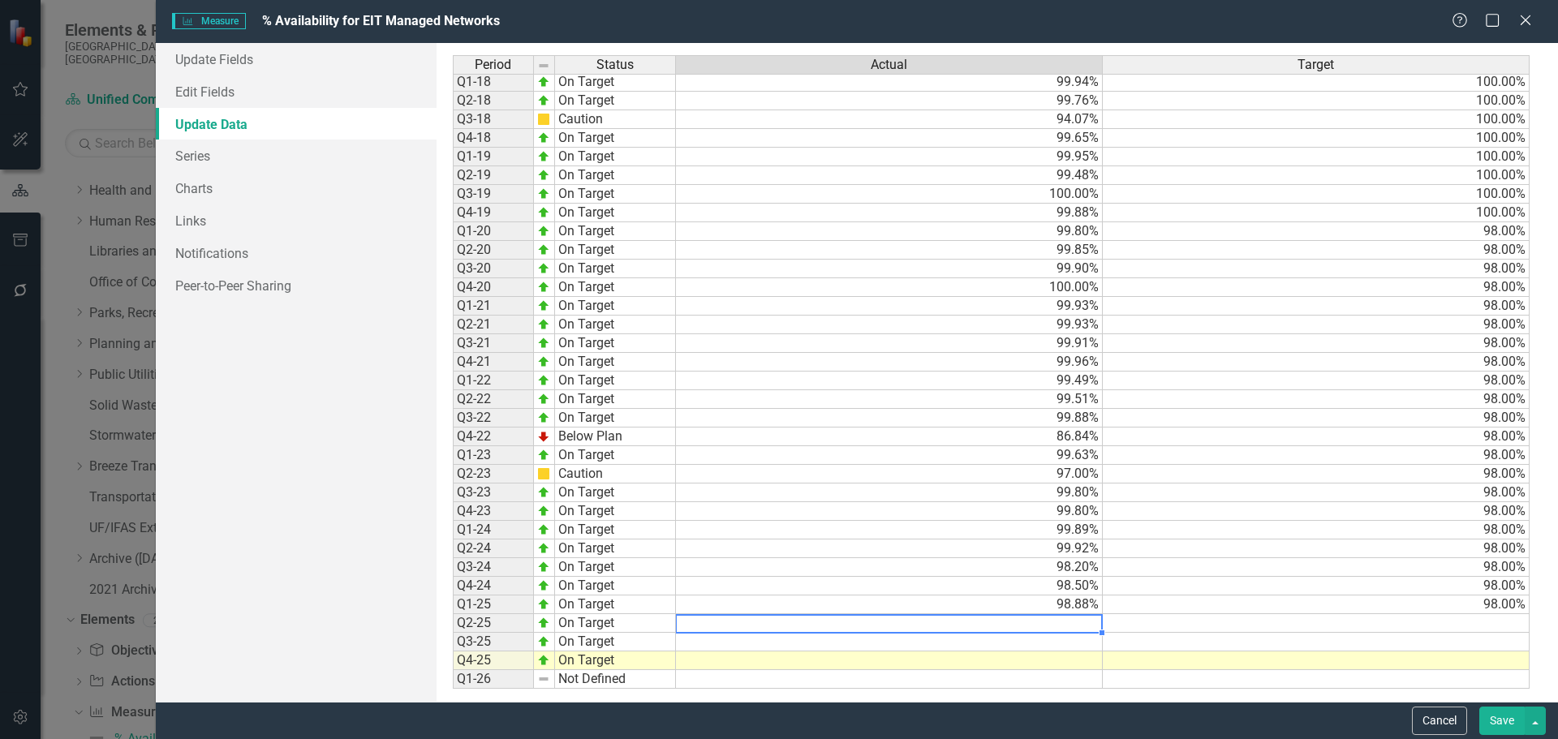
click at [1049, 623] on td at bounding box center [889, 623] width 427 height 19
type textarea "99."
click at [1048, 649] on td at bounding box center [889, 642] width 427 height 19
type textarea "99.99"
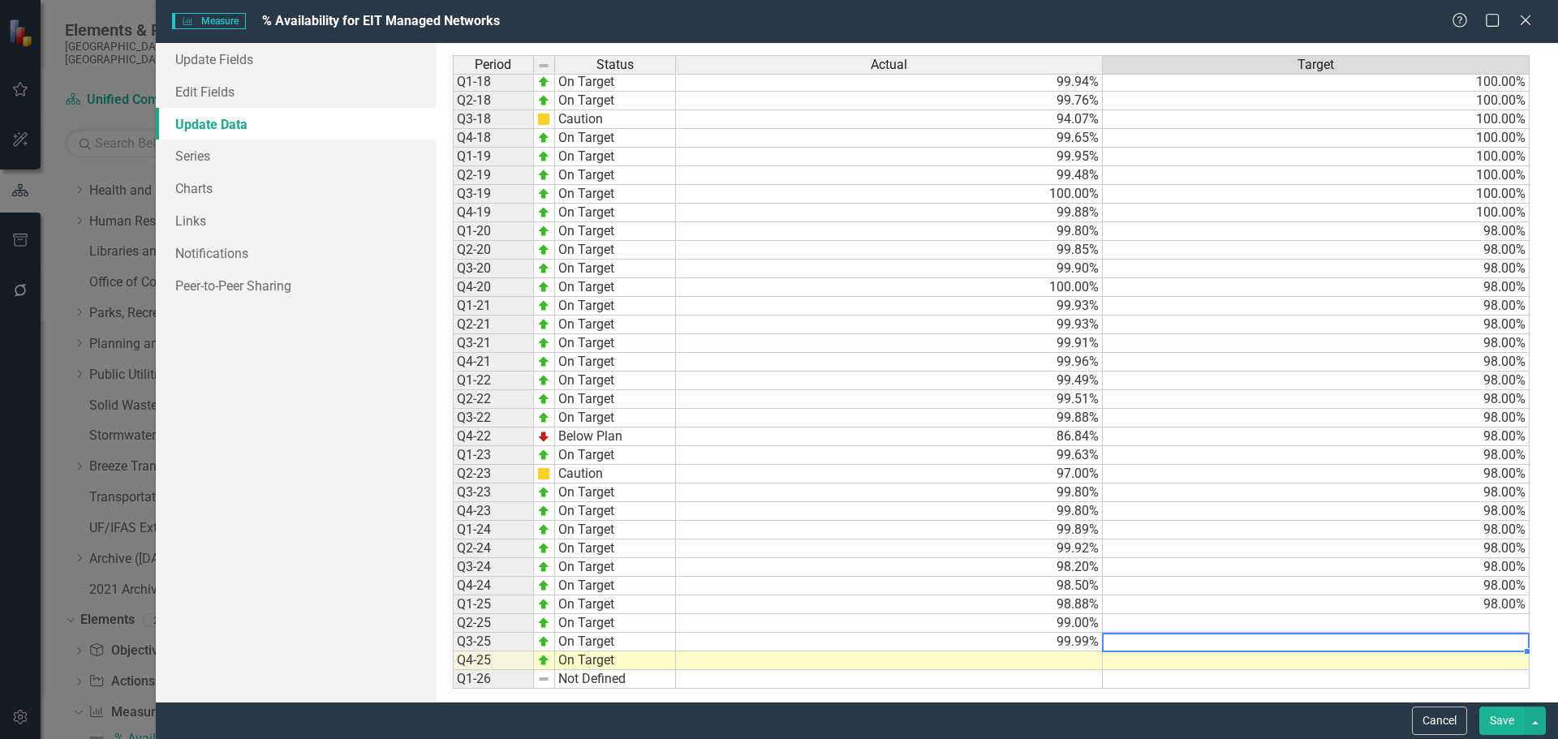
click at [1266, 621] on td at bounding box center [1316, 623] width 427 height 19
click at [1068, 622] on td "99.00%" at bounding box center [889, 623] width 427 height 19
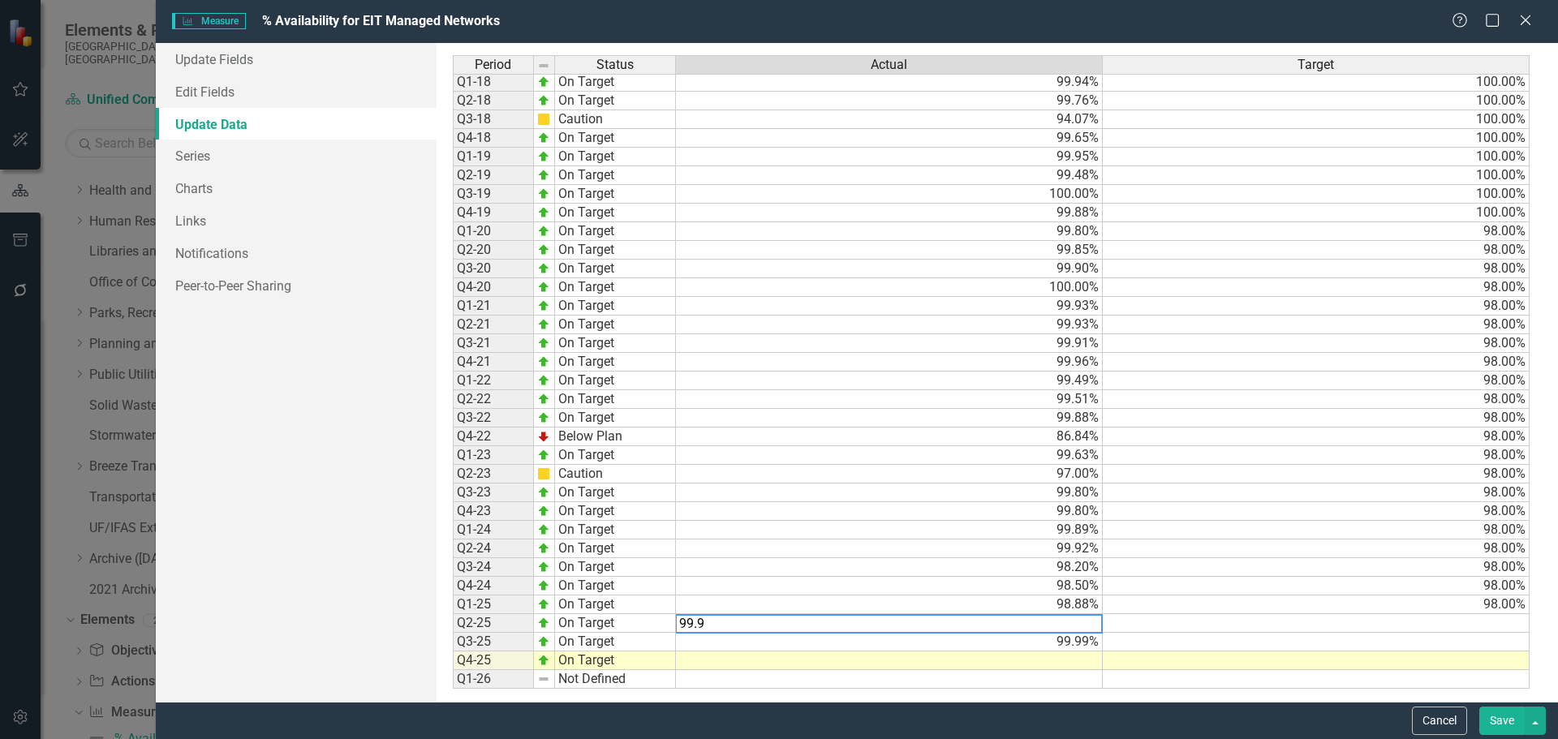
type textarea "99.99"
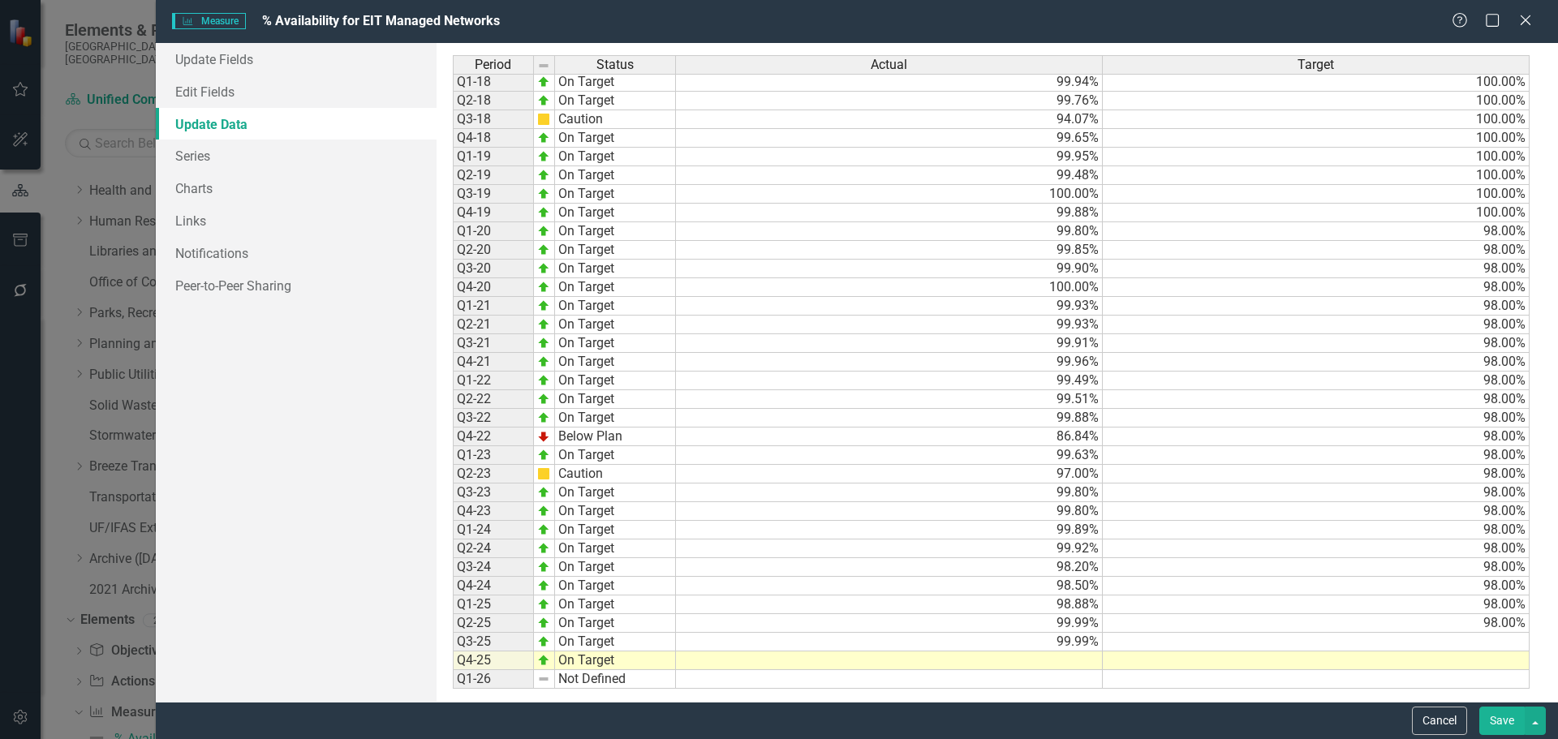
click at [1048, 643] on td "99.99%" at bounding box center [889, 642] width 427 height 19
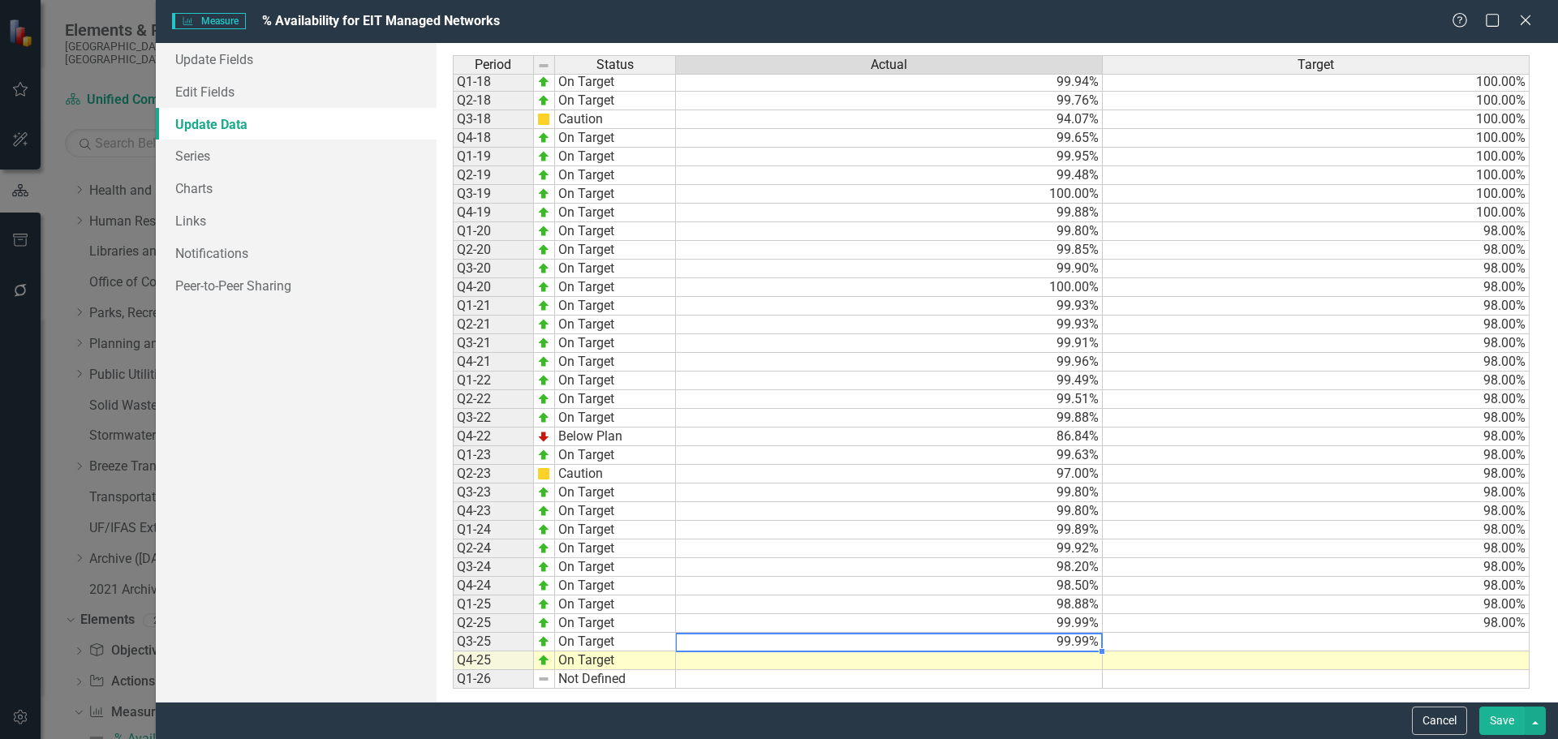
click at [1257, 647] on td at bounding box center [1316, 642] width 427 height 19
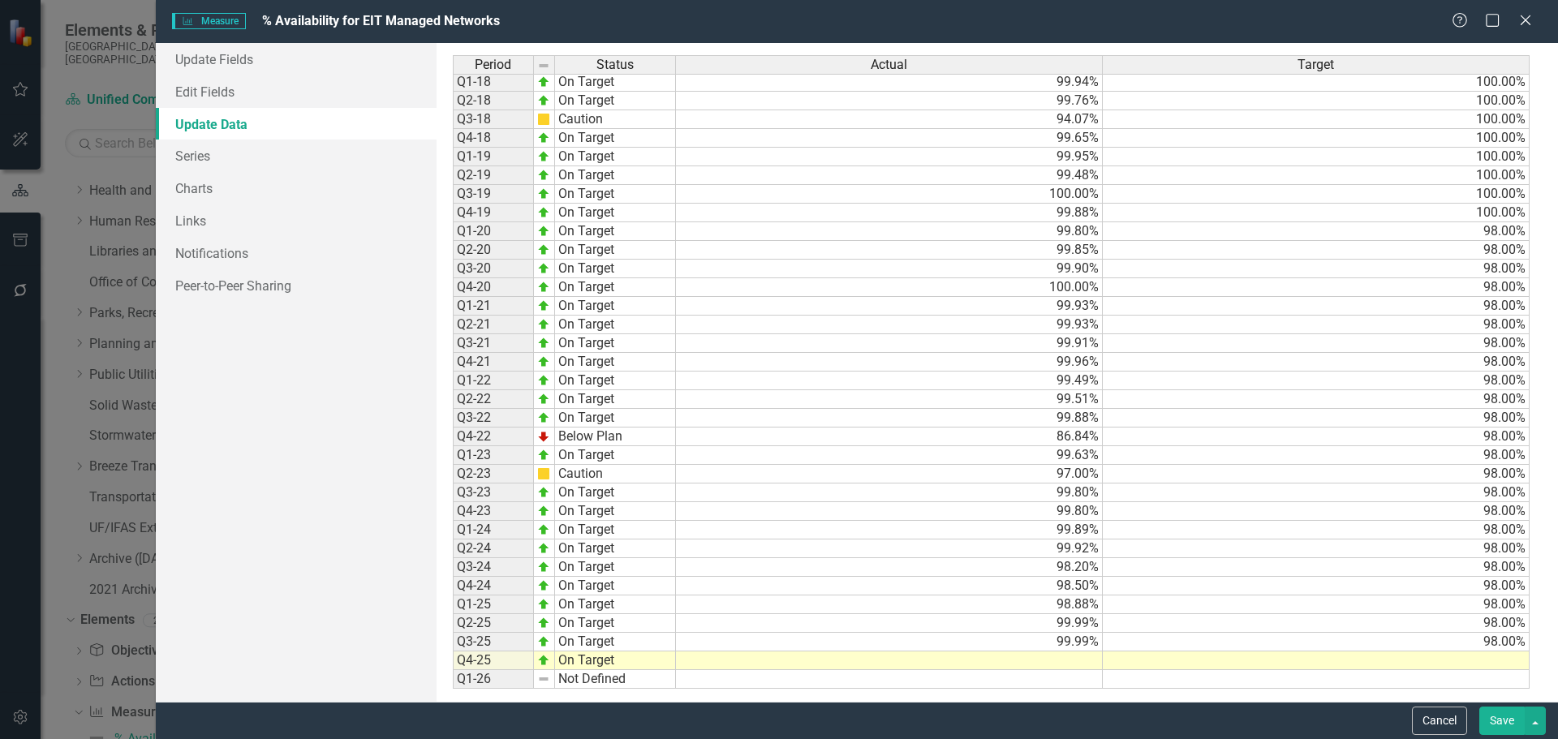
click at [1037, 661] on td at bounding box center [889, 660] width 427 height 19
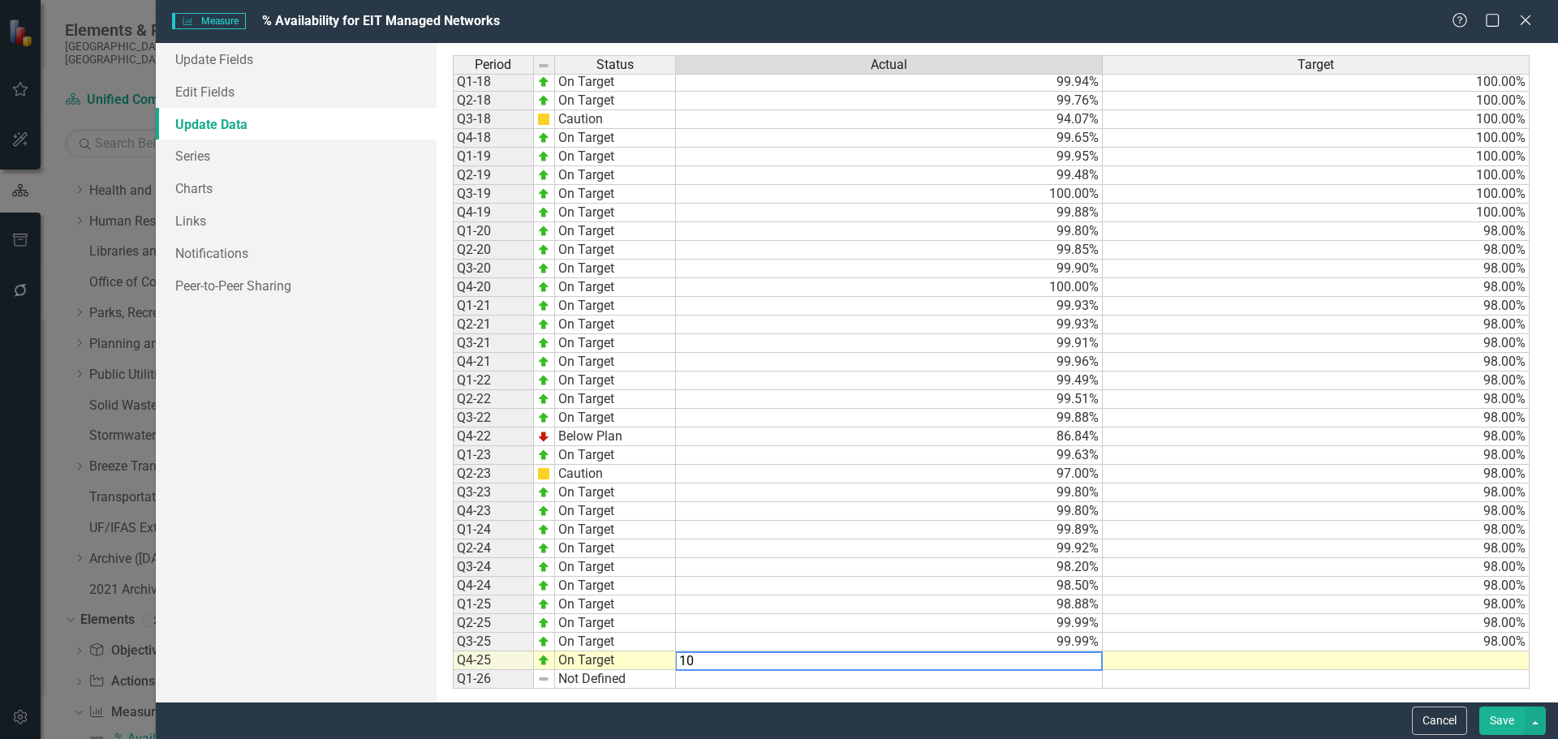
type textarea "100"
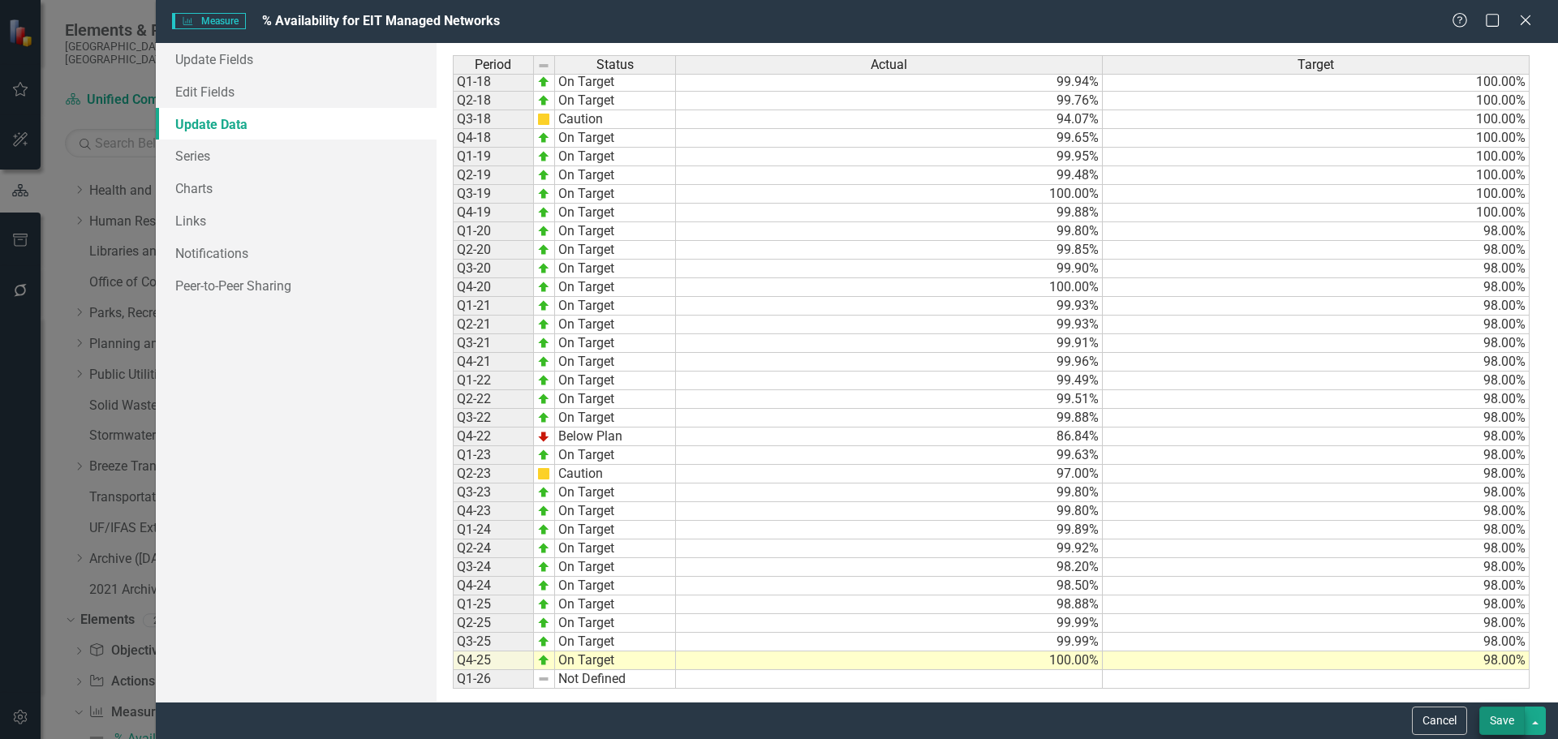
type textarea "98"
click at [1496, 719] on button "Save" at bounding box center [1501, 721] width 45 height 28
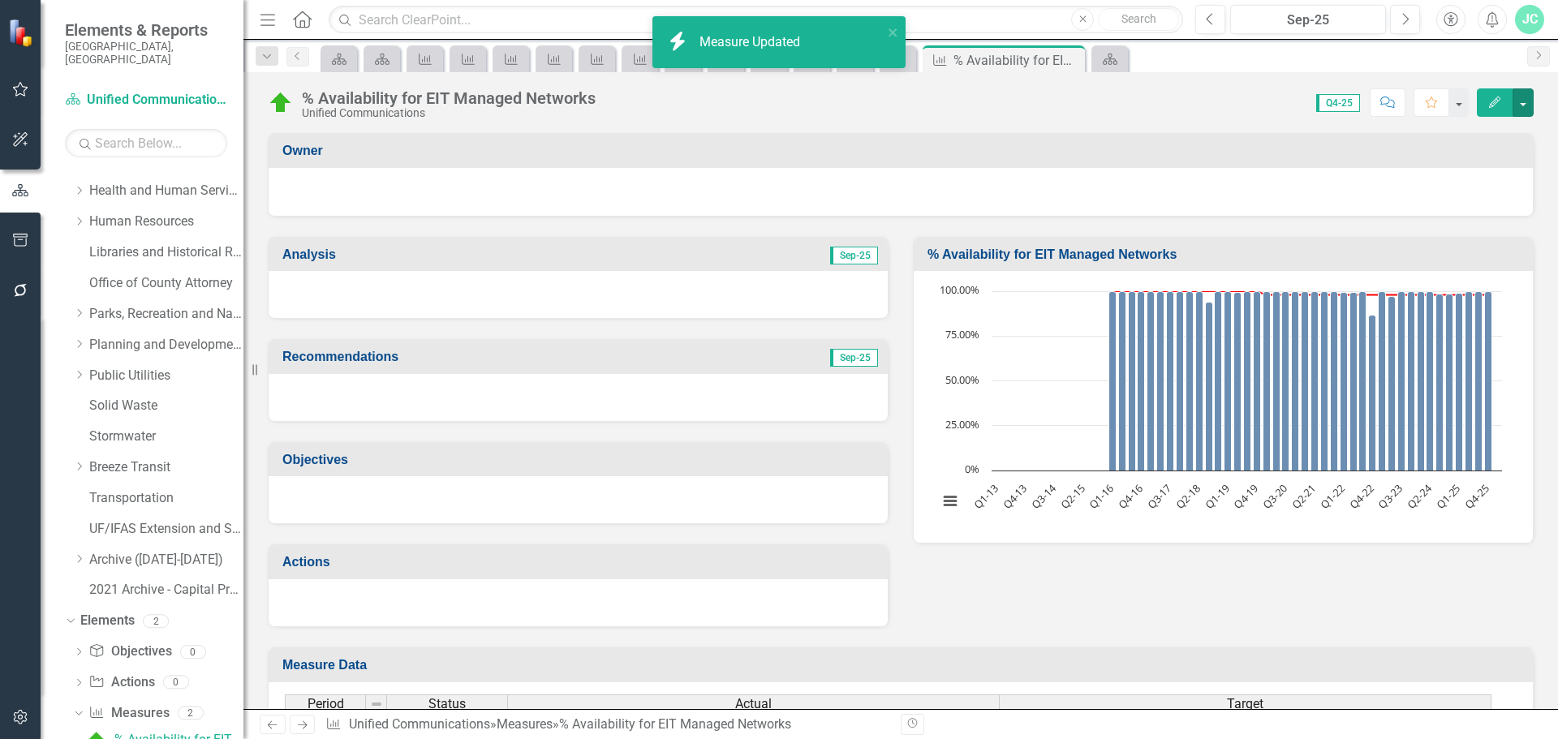
scroll to position [426, 0]
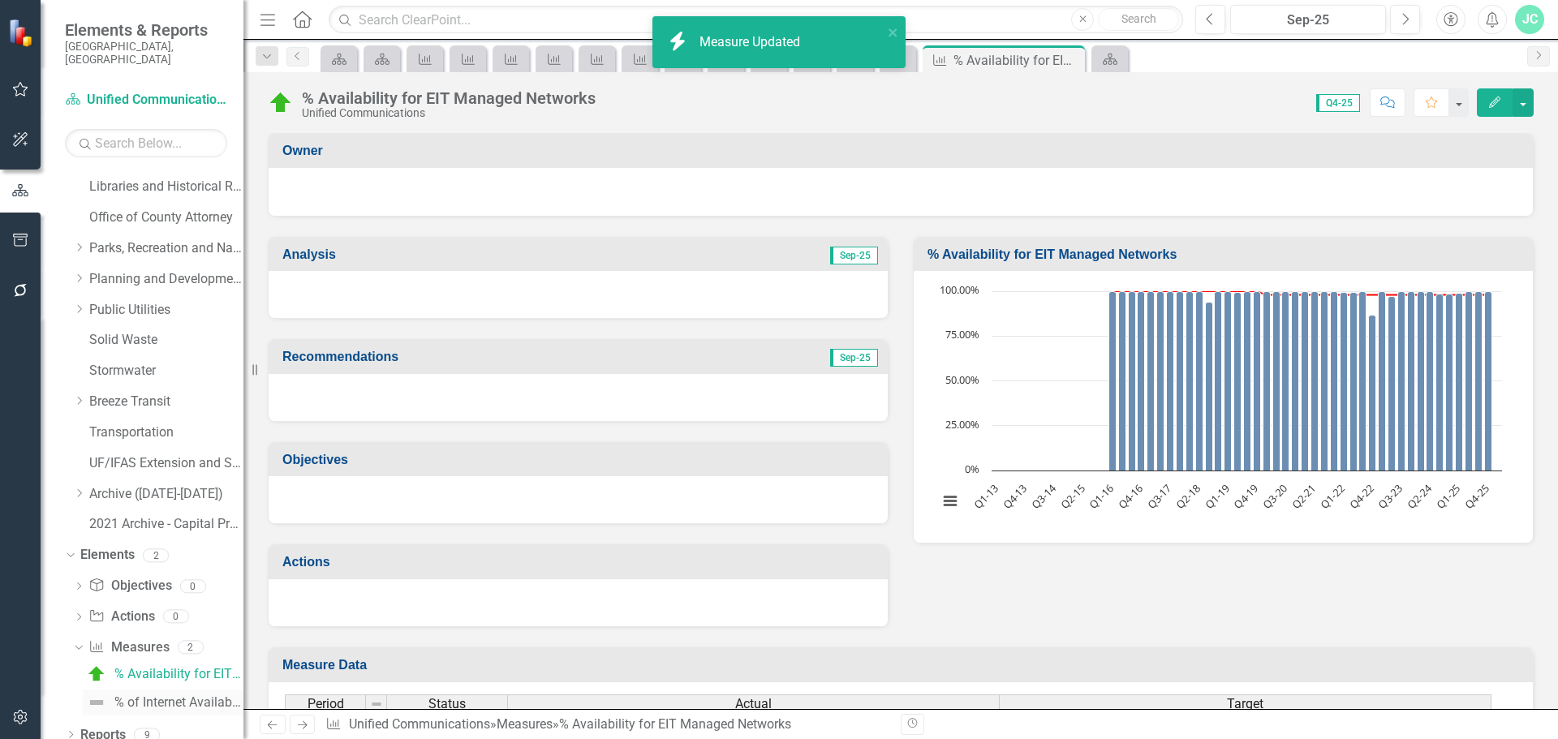
click at [139, 695] on div "% of Internet Availability" at bounding box center [178, 702] width 129 height 15
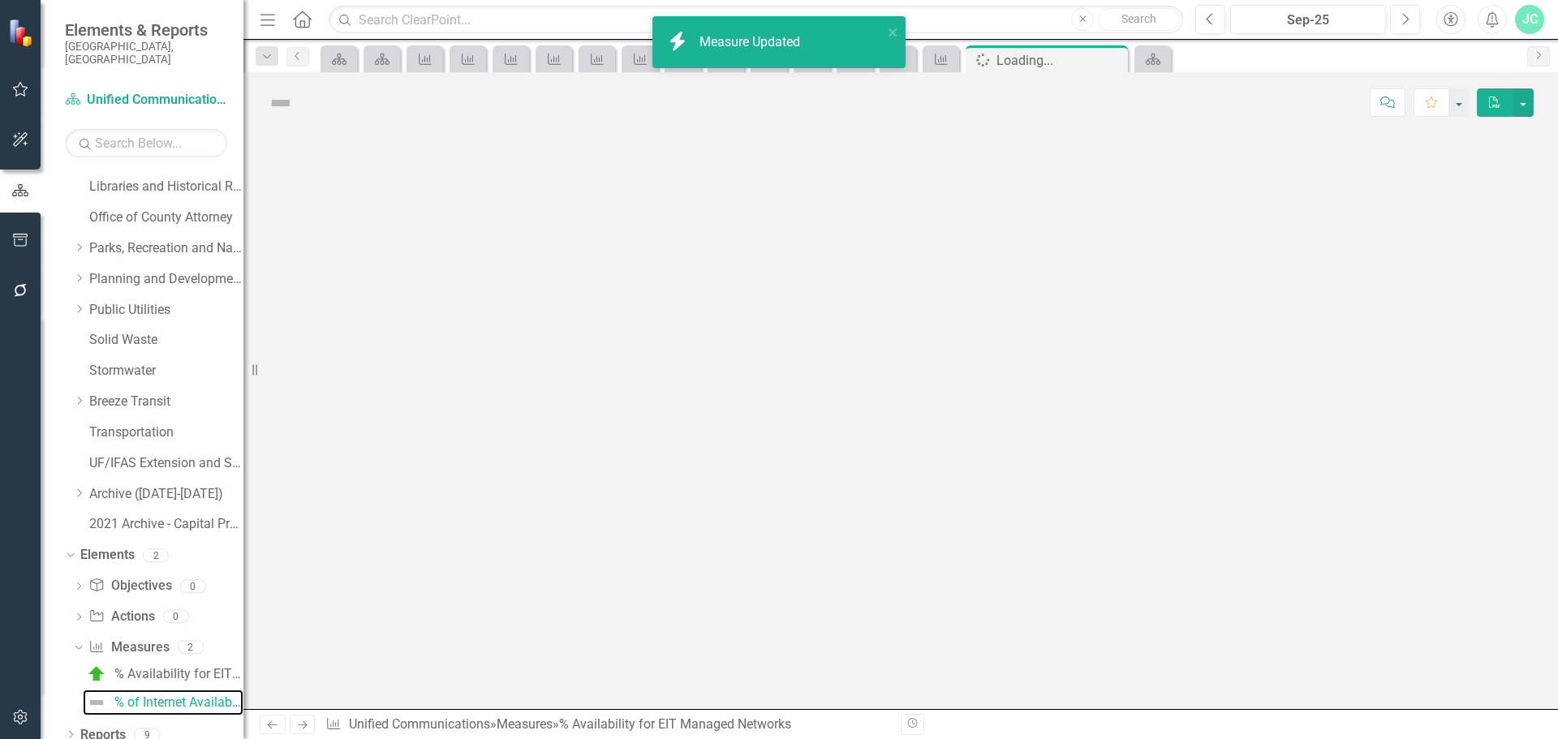
scroll to position [389, 0]
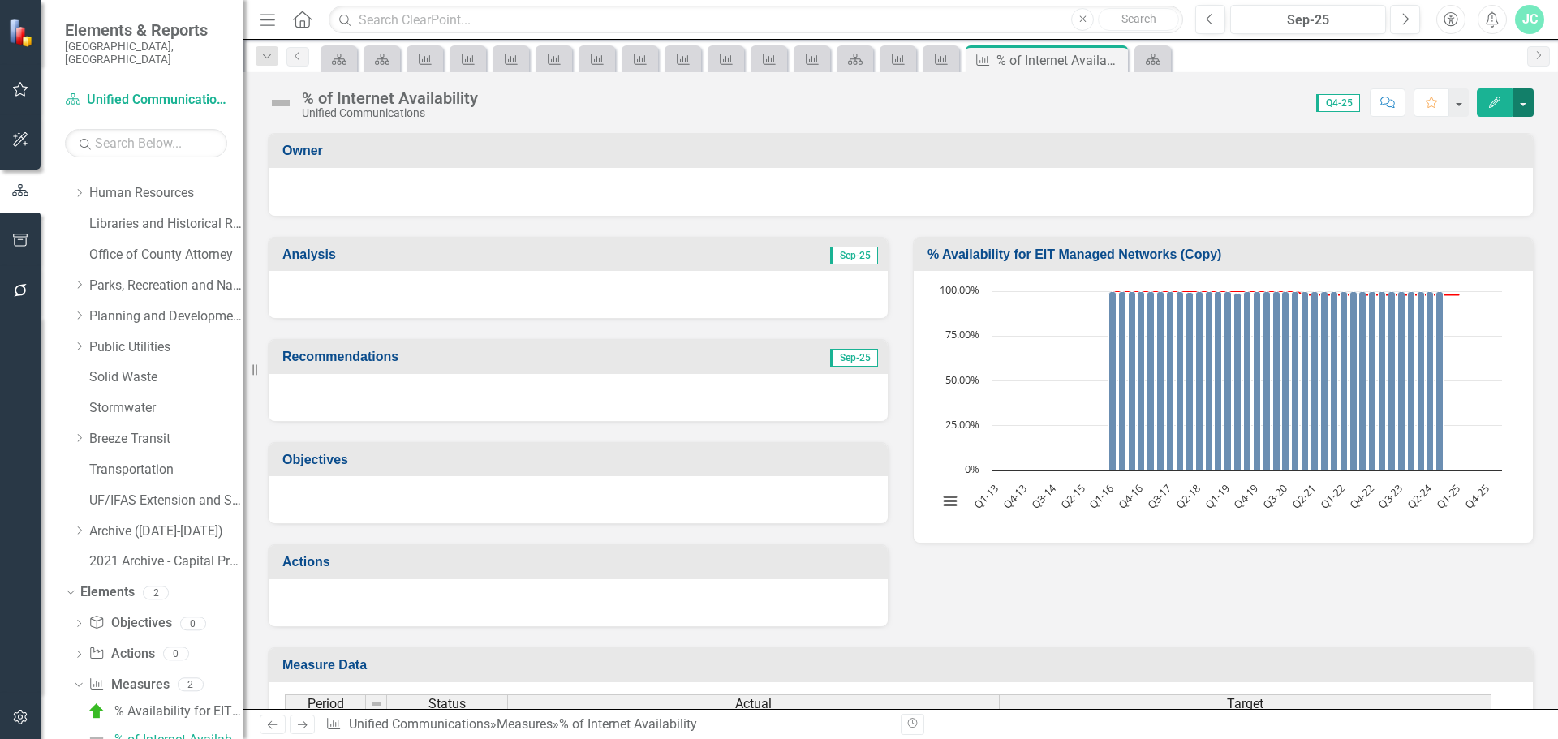
click at [1527, 101] on button "button" at bounding box center [1522, 102] width 21 height 28
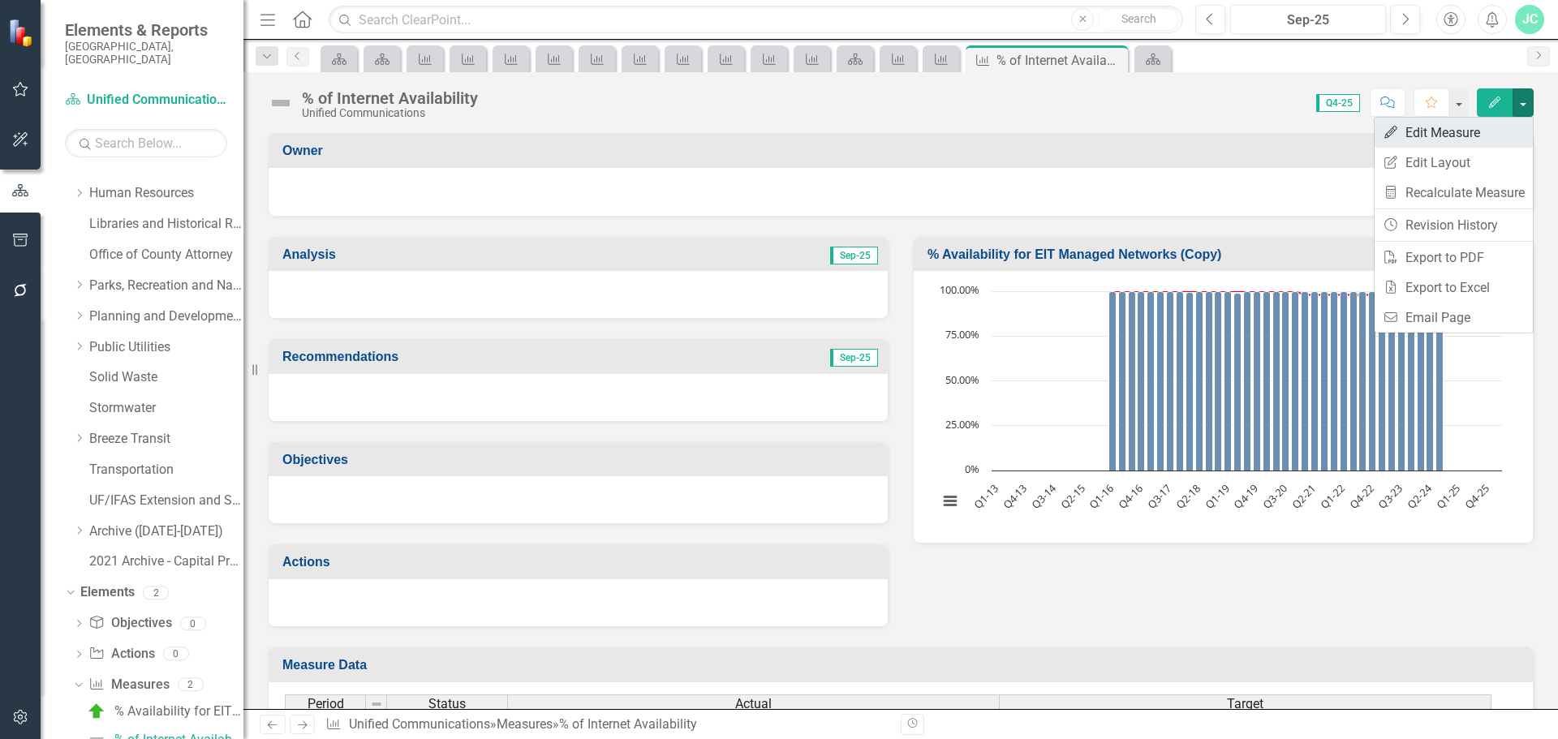
click at [1441, 138] on link "Edit Edit Measure" at bounding box center [1453, 133] width 158 height 30
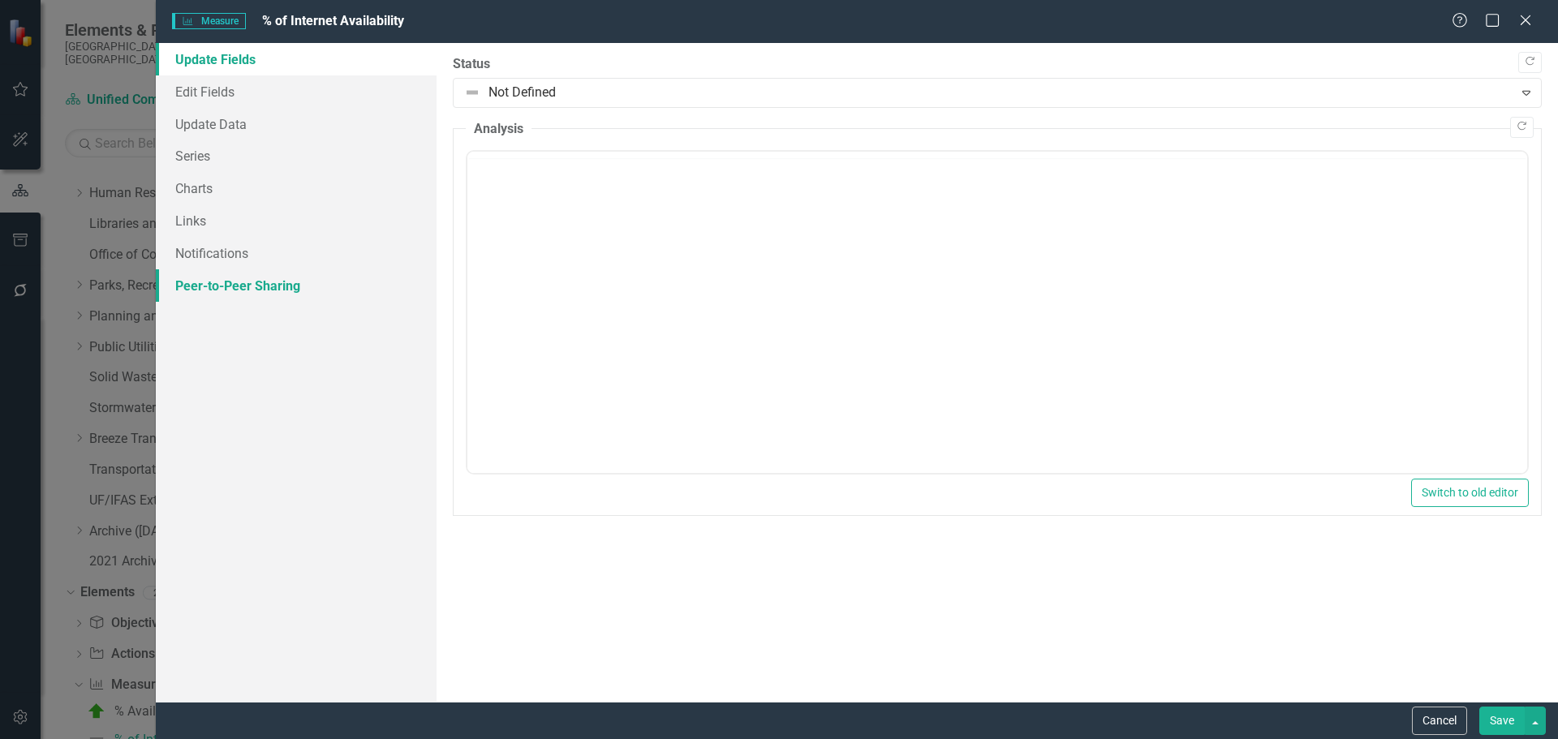
scroll to position [0, 0]
click at [207, 126] on link "Update Data" at bounding box center [296, 124] width 281 height 32
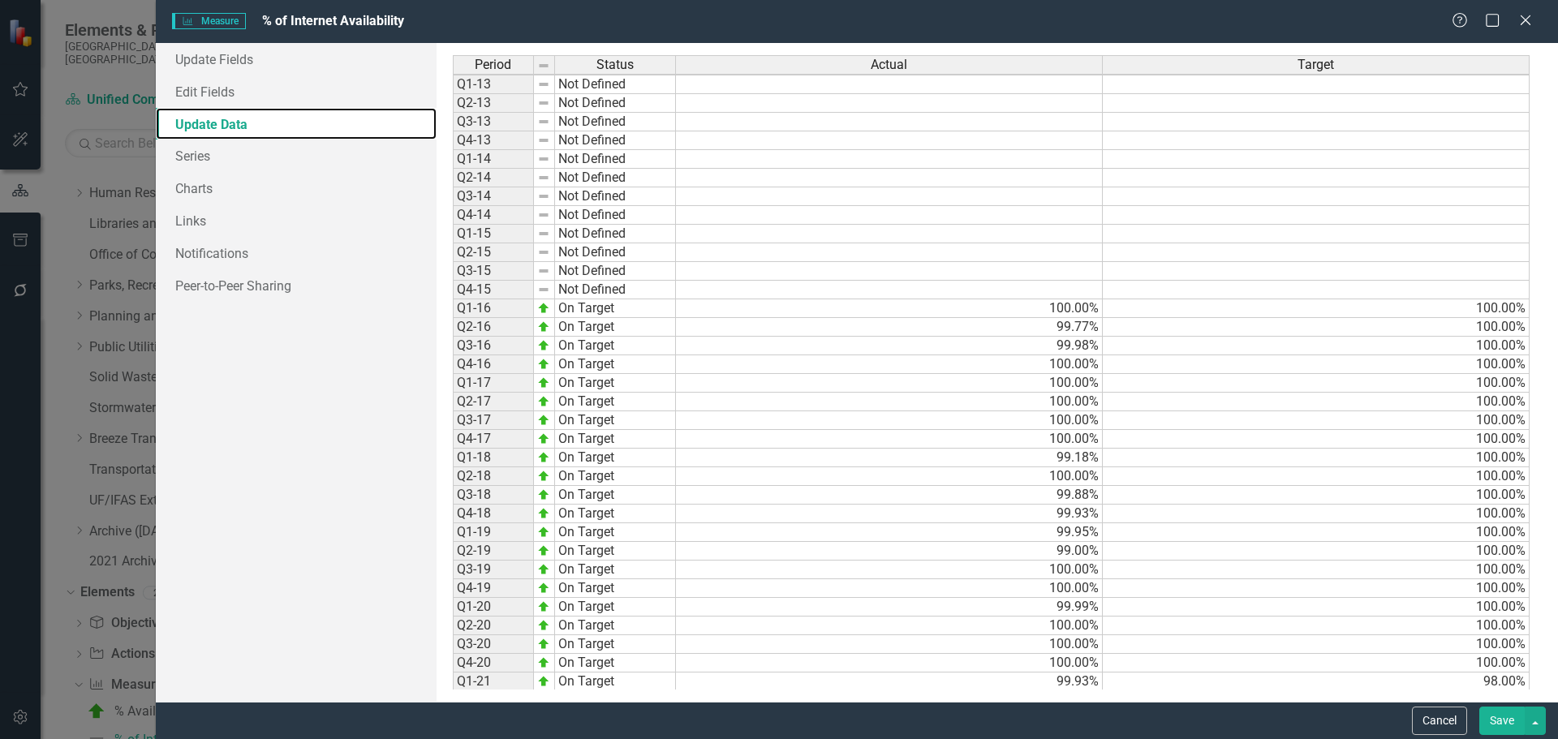
scroll to position [376, 0]
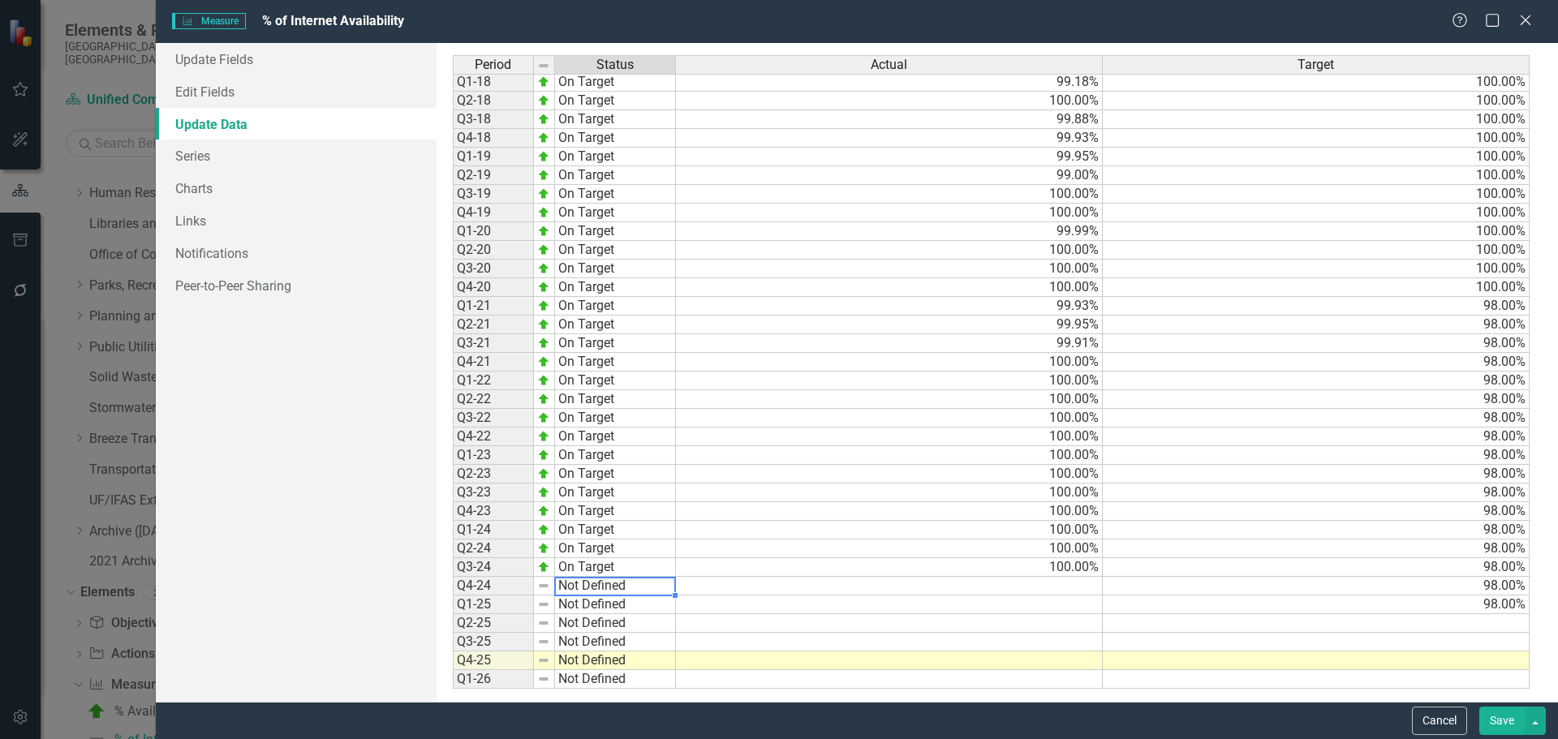
click at [618, 587] on td "Not Defined" at bounding box center [615, 586] width 121 height 19
click at [634, 588] on td "Not Defined" at bounding box center [615, 586] width 121 height 19
type textarea "On Target"
click at [600, 492] on div "Period Status Actual Target Q1-15 Not Defined Q2-15 Not Defined Q3-15 Not Defin…" at bounding box center [997, 372] width 1089 height 634
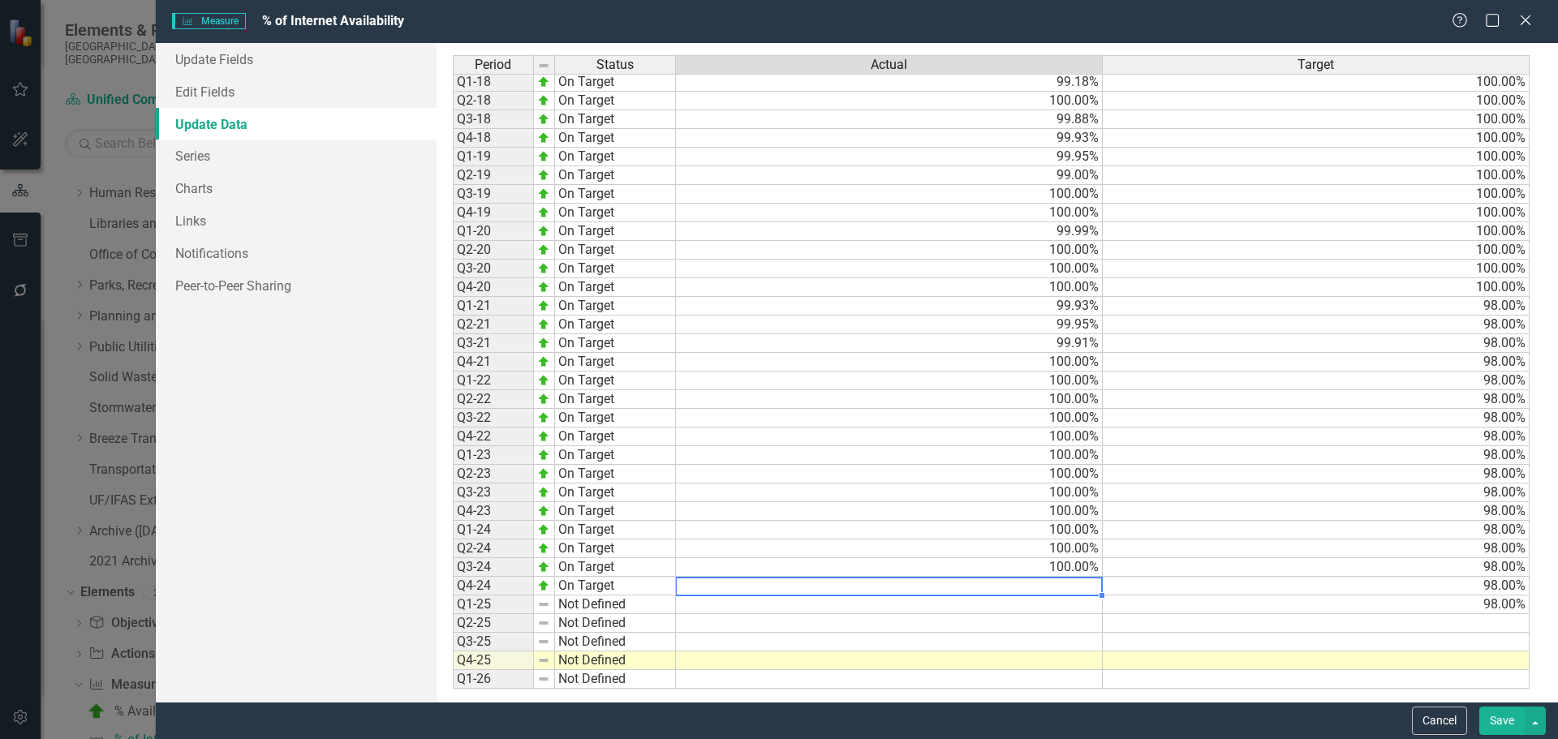
click at [1038, 579] on td at bounding box center [889, 586] width 427 height 19
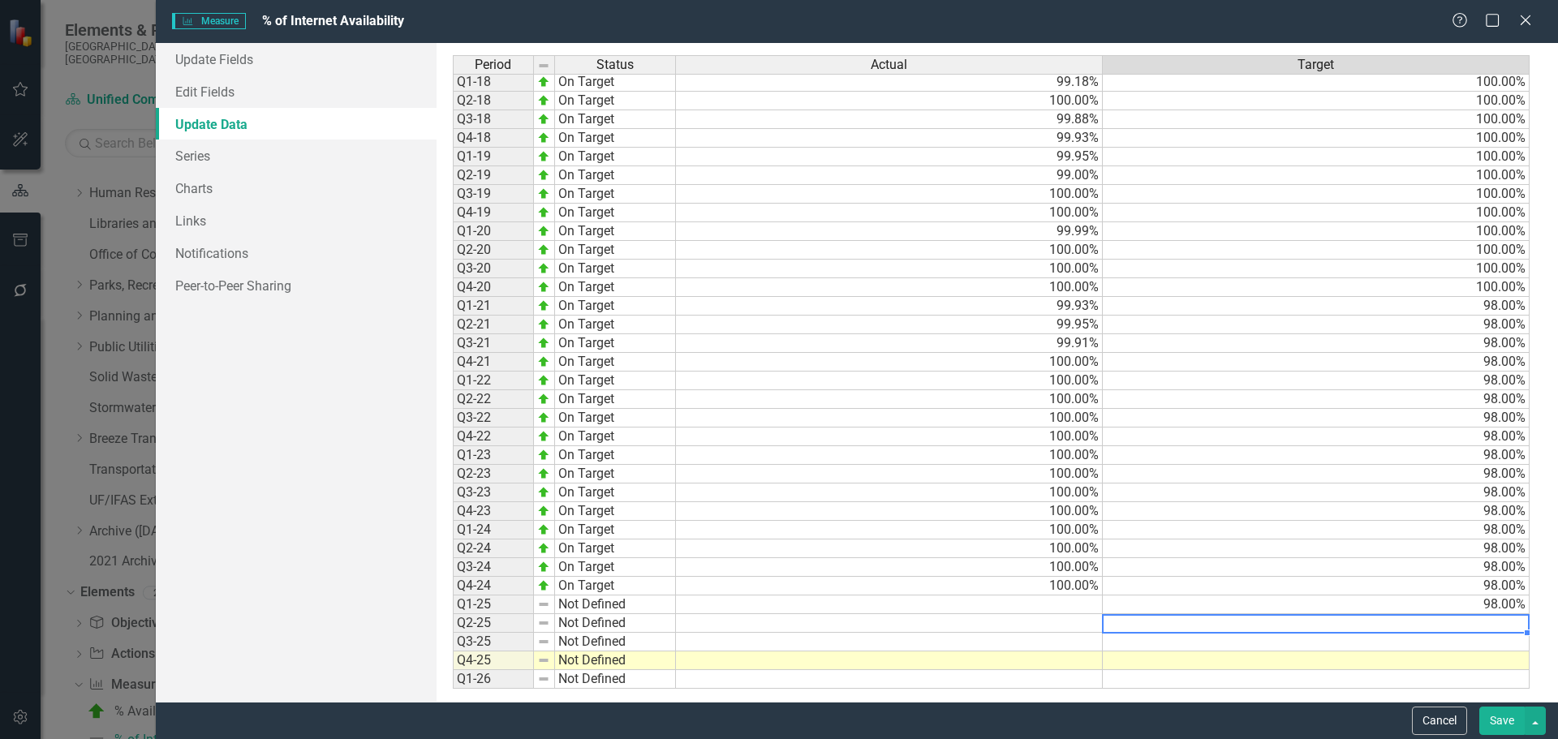
click at [1507, 618] on td at bounding box center [1316, 623] width 427 height 19
type textarea "98"
click at [1496, 647] on td at bounding box center [1316, 642] width 427 height 19
type textarea "98"
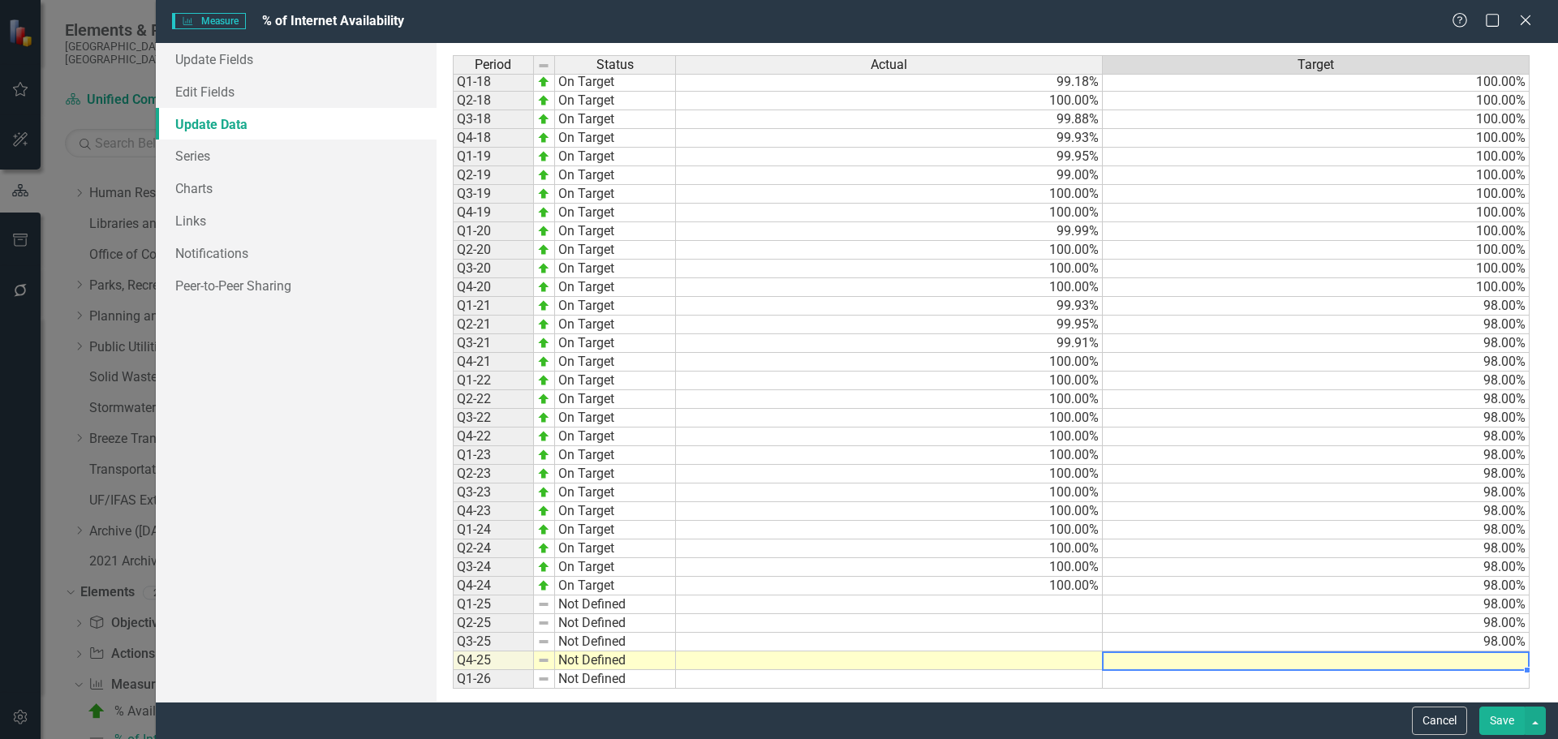
click at [1492, 659] on td at bounding box center [1316, 660] width 427 height 19
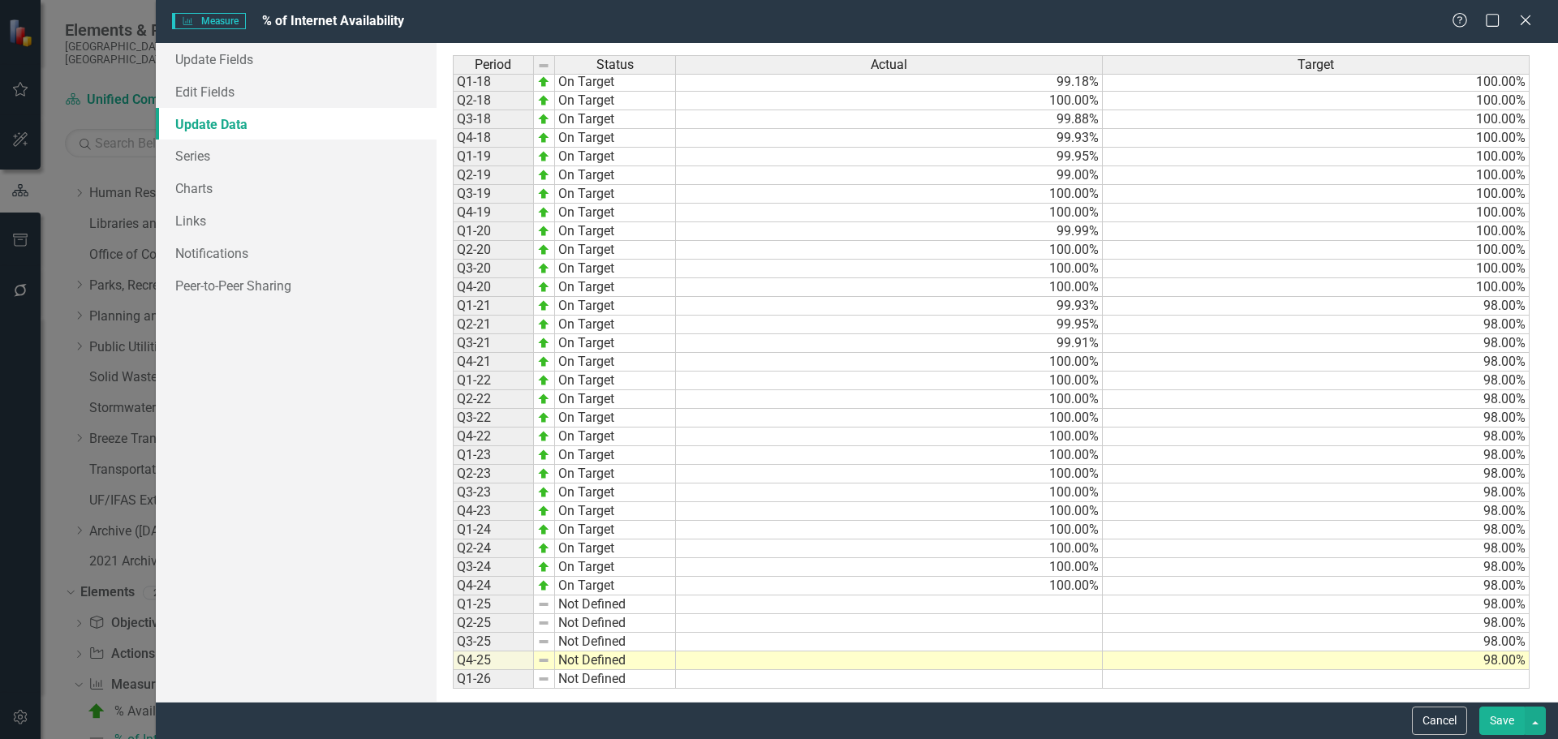
type textarea "98"
click at [838, 608] on td at bounding box center [889, 605] width 427 height 19
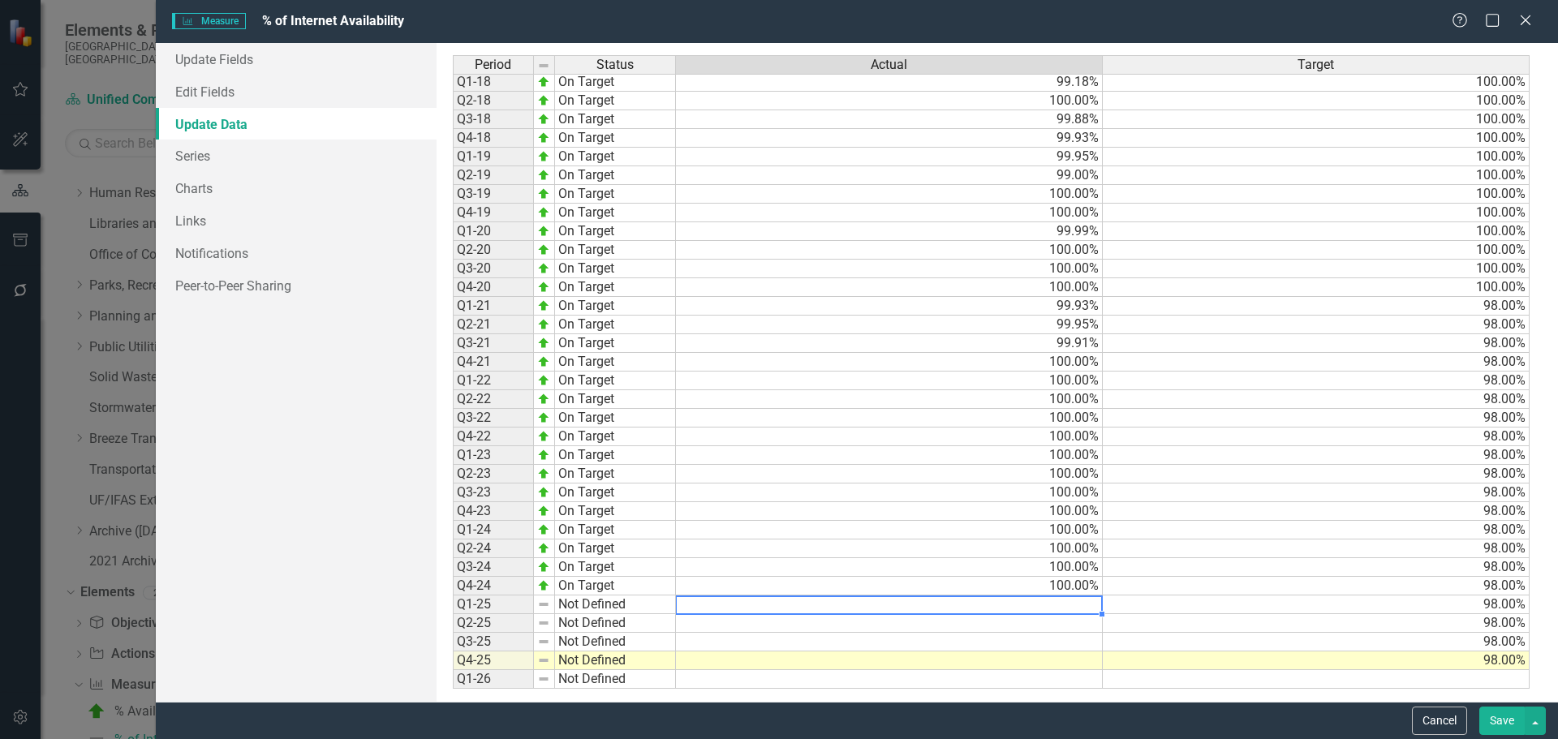
click at [613, 604] on td "Not Defined" at bounding box center [615, 605] width 121 height 19
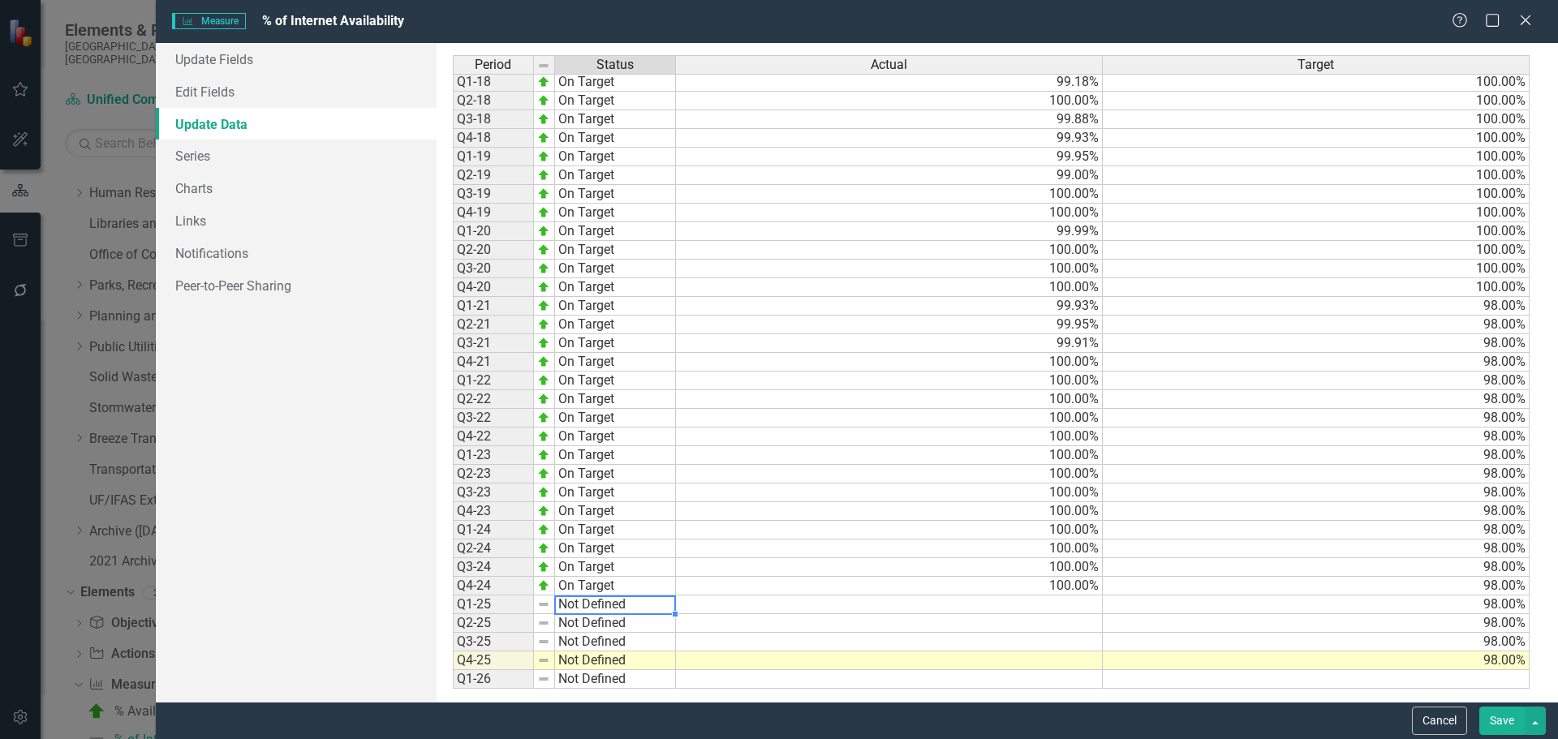
click at [613, 604] on td "Not Defined" at bounding box center [615, 605] width 121 height 19
click at [613, 604] on textarea "Not Defined" at bounding box center [615, 605] width 122 height 19
type textarea "On Target"
click at [622, 510] on div "Period Status Actual Target Q1-15 Not Defined Q2-15 Not Defined Q3-15 Not Defin…" at bounding box center [997, 372] width 1089 height 634
click at [588, 626] on td "Not Defined" at bounding box center [615, 623] width 121 height 19
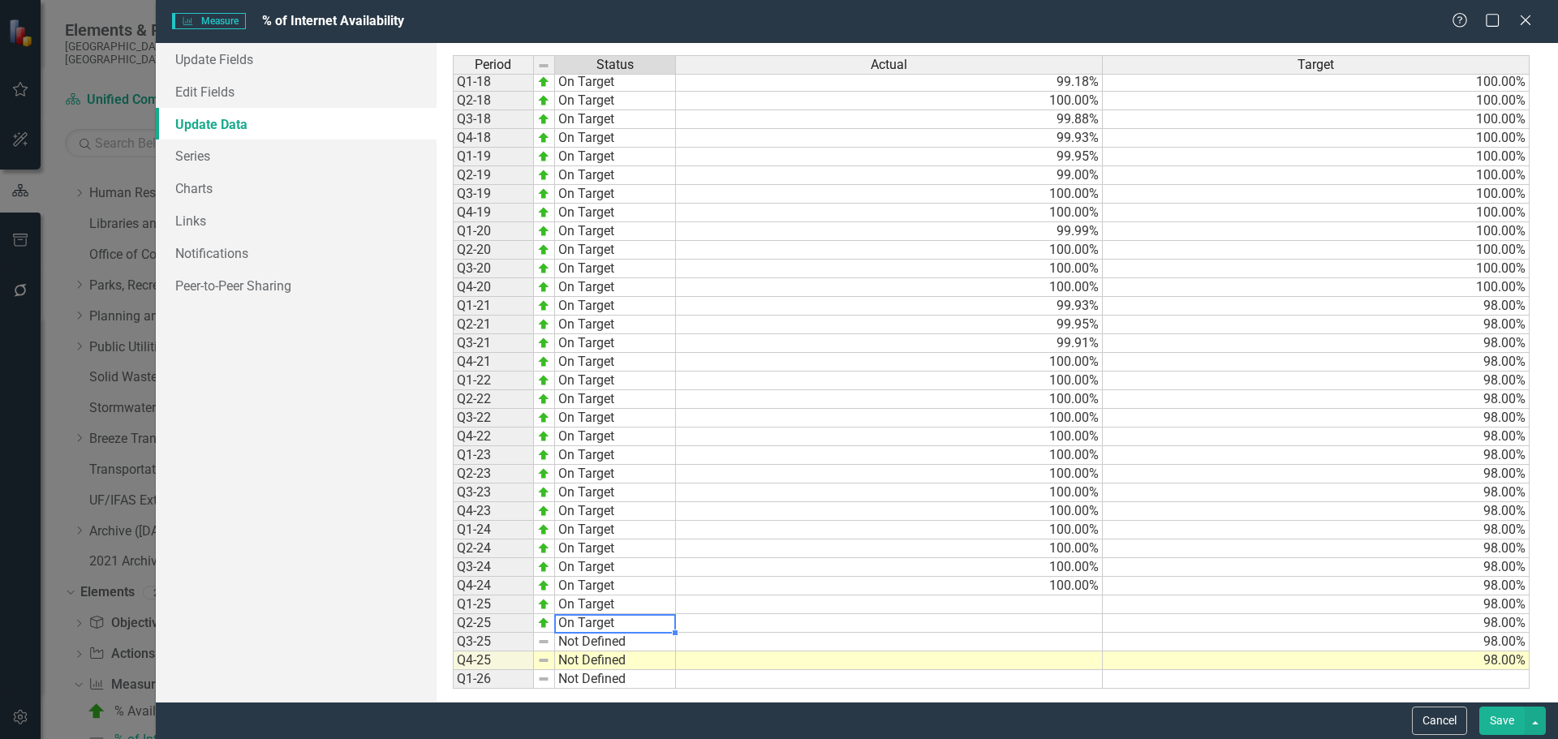
click at [612, 644] on td "Not Defined" at bounding box center [615, 642] width 121 height 19
click at [453, 670] on div "Period Status Q1-15 Not Defined Q2-15 Not Defined Q3-15 Not Defined Q4-15 Not D…" at bounding box center [453, 259] width 0 height 860
click at [622, 662] on td "Not Defined" at bounding box center [615, 660] width 121 height 19
click at [1056, 591] on td "100.00%" at bounding box center [889, 586] width 427 height 19
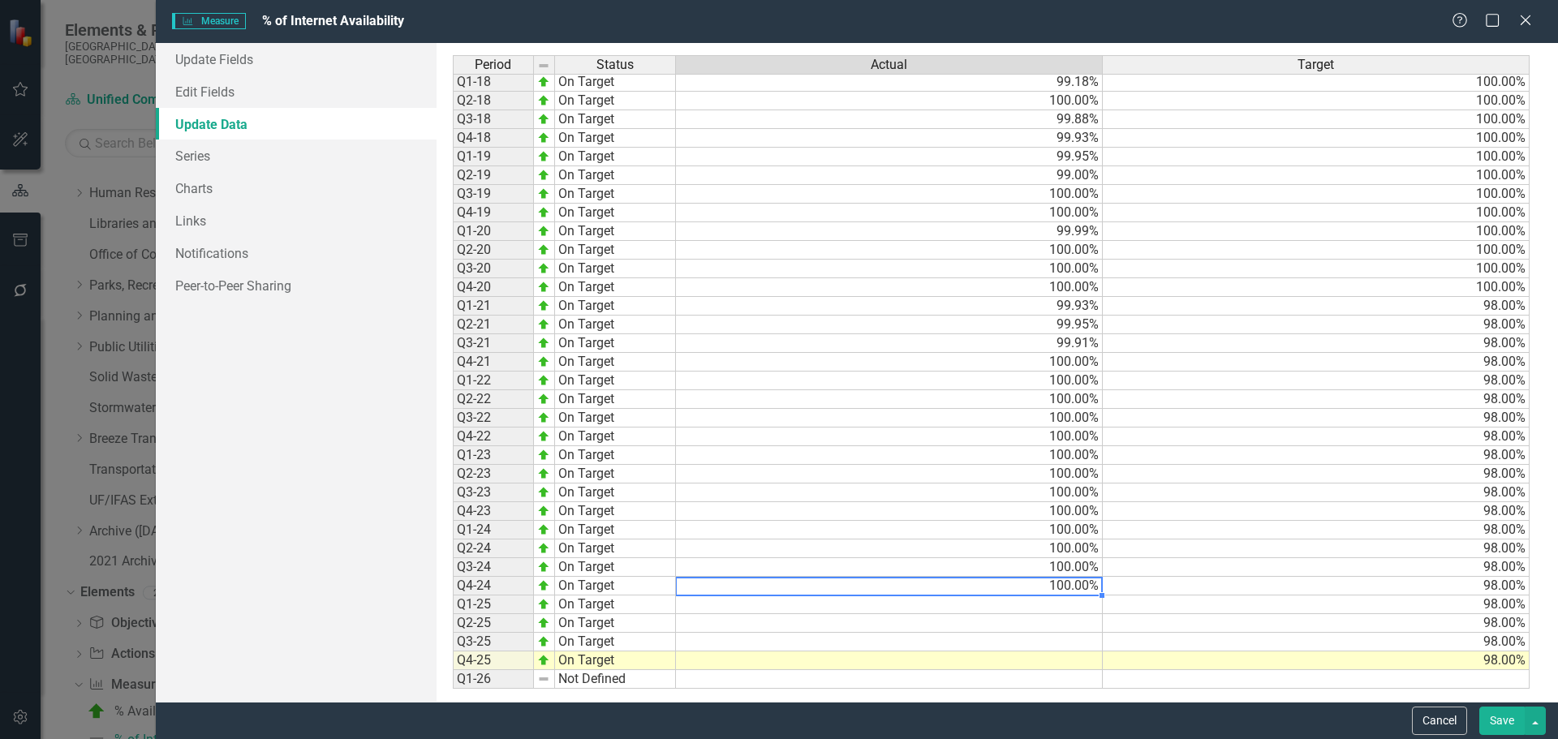
click at [1058, 601] on td at bounding box center [889, 605] width 427 height 19
type textarea "100"
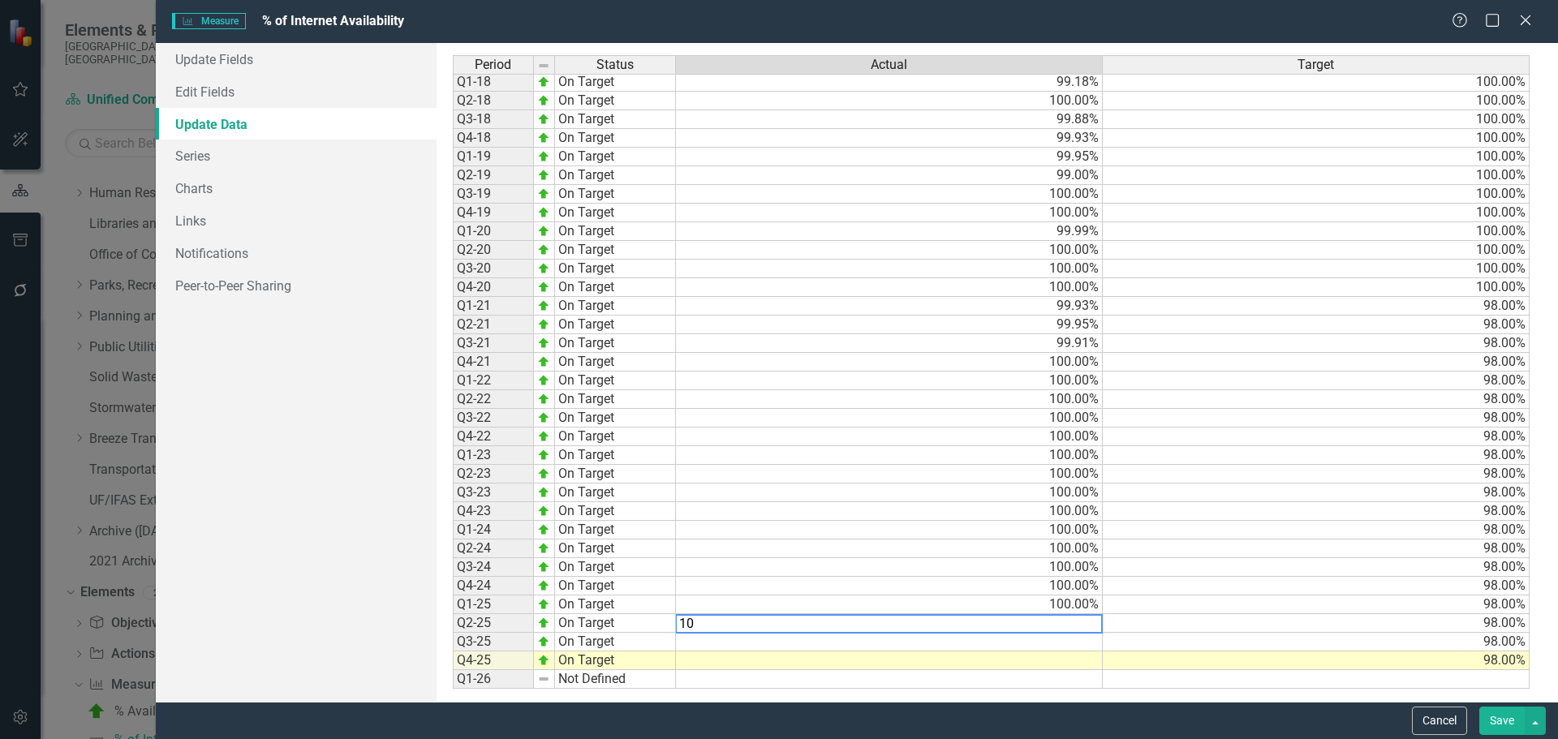
type textarea "100"
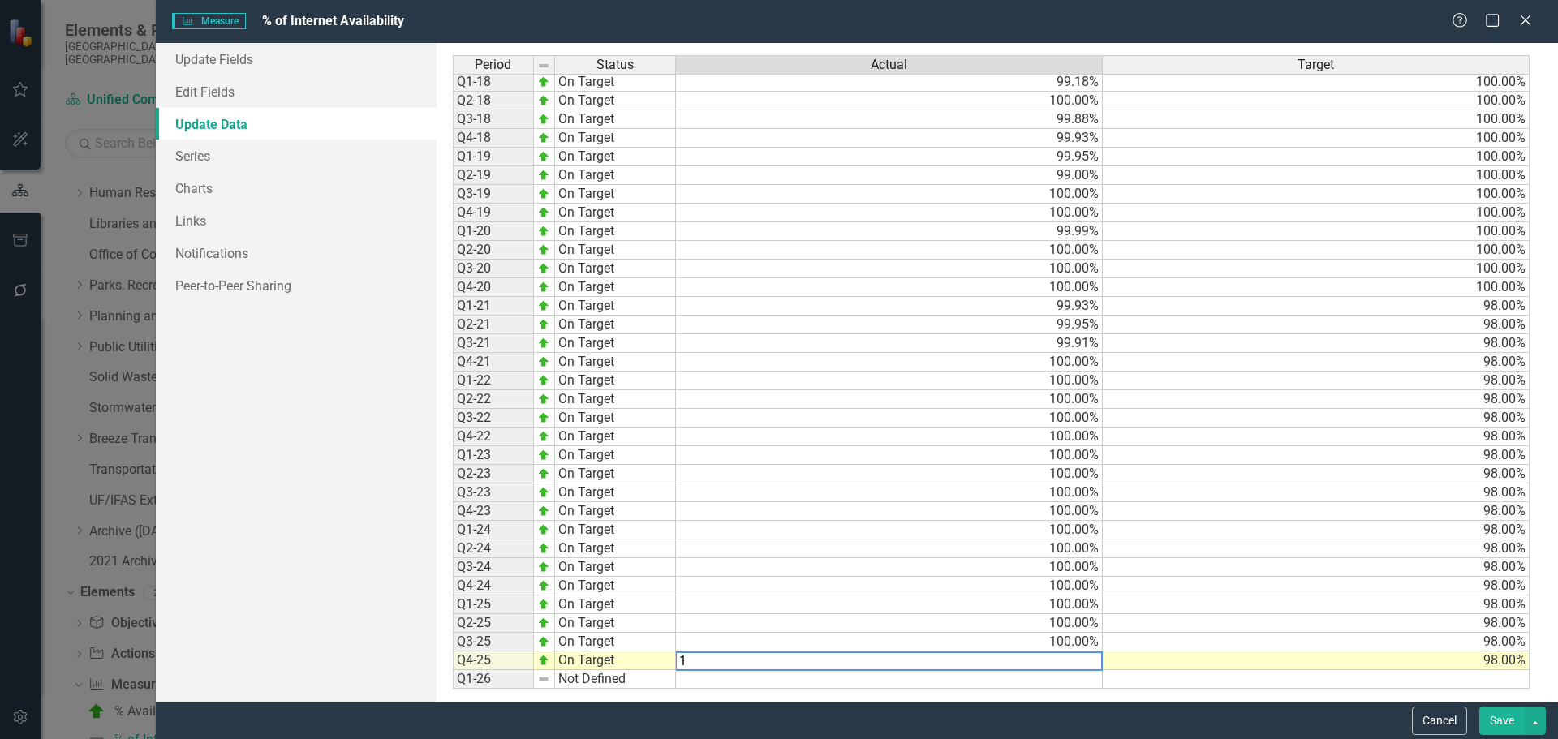
type textarea "10"
click at [1062, 656] on td "10.00%" at bounding box center [889, 660] width 427 height 19
click at [1279, 606] on td "98.00%" at bounding box center [1316, 605] width 427 height 19
type textarea "98"
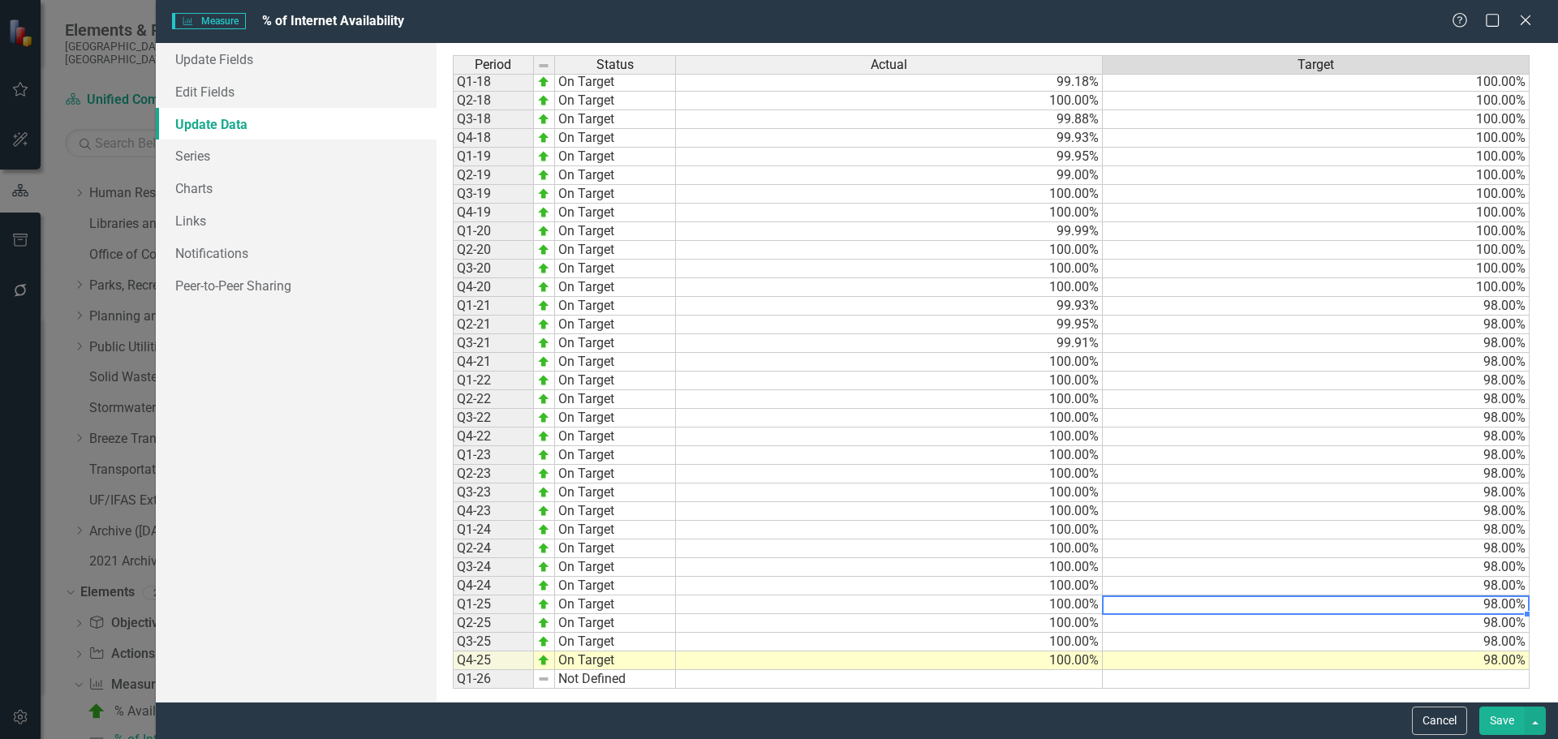
click at [1513, 723] on button "Save" at bounding box center [1501, 721] width 45 height 28
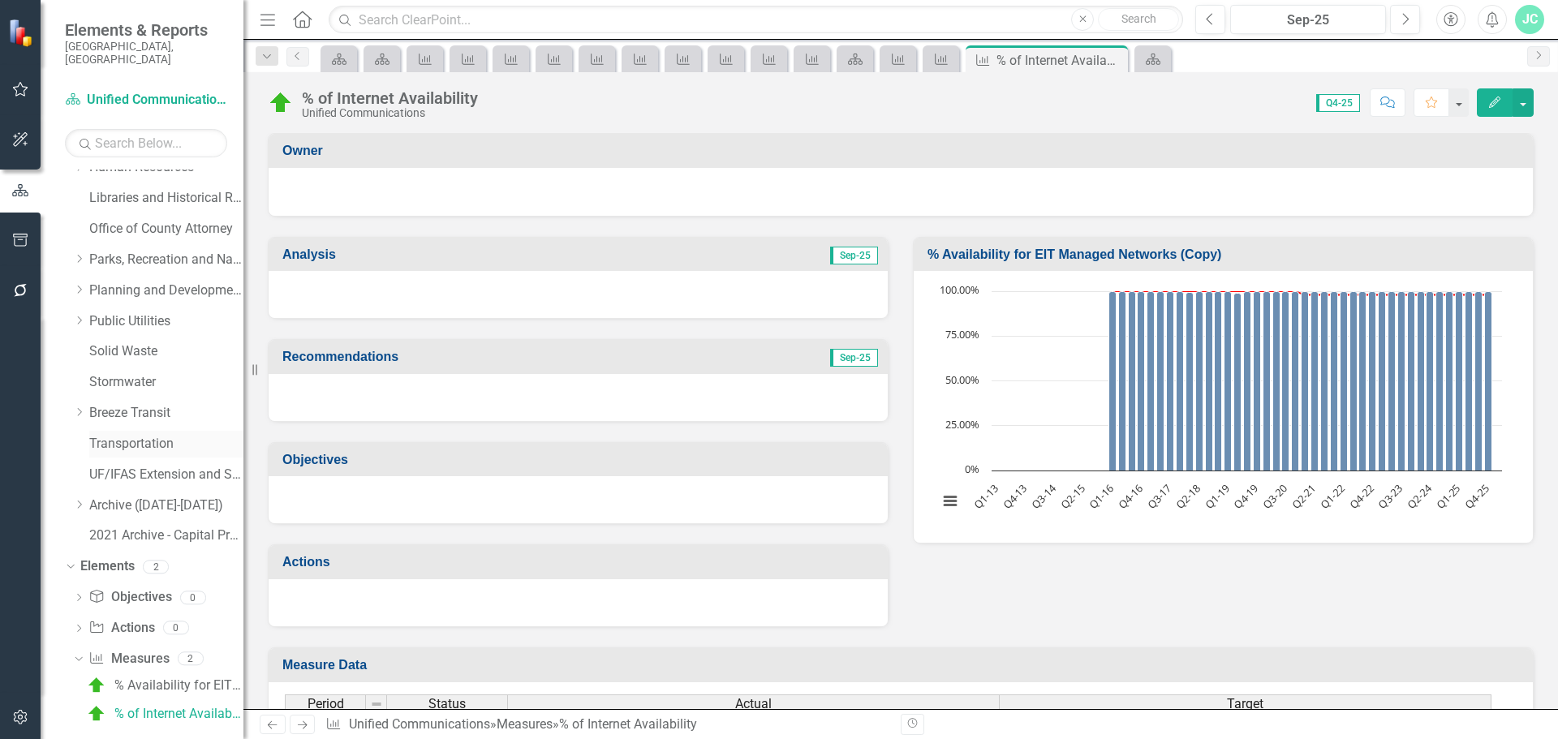
scroll to position [426, 0]
